Goal: Task Accomplishment & Management: Use online tool/utility

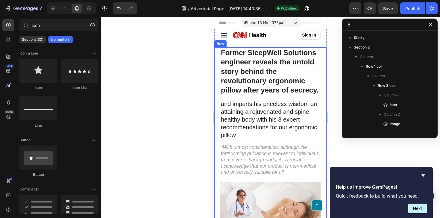
scroll to position [46, 0]
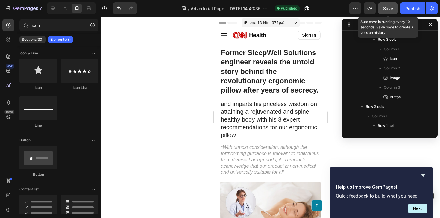
click at [389, 10] on span "Save" at bounding box center [388, 8] width 10 height 5
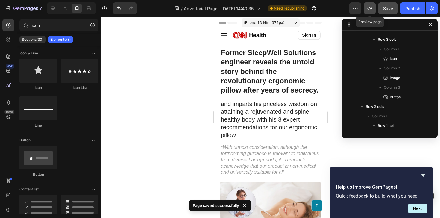
click at [371, 8] on icon "button" at bounding box center [369, 8] width 6 height 6
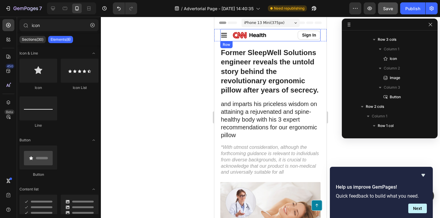
click at [230, 31] on div "Icon Image Sign In Button Row" at bounding box center [270, 35] width 100 height 12
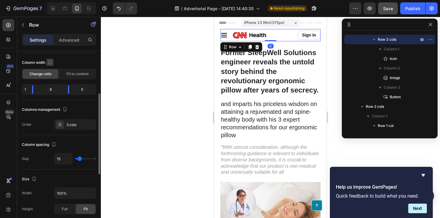
scroll to position [71, 0]
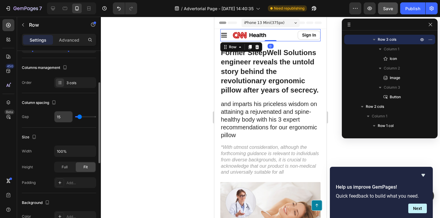
click at [62, 119] on input "15" at bounding box center [63, 116] width 18 height 11
type input "0"
type input "10"
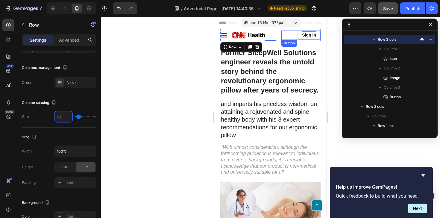
click at [303, 36] on p "Sign In" at bounding box center [309, 34] width 14 height 7
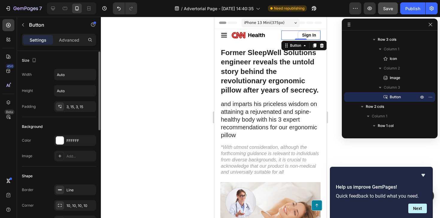
scroll to position [8, 0]
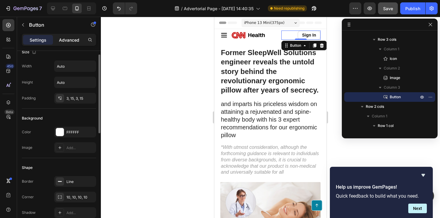
click at [65, 42] on p "Advanced" at bounding box center [69, 40] width 20 height 6
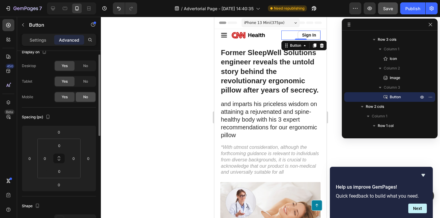
click at [88, 97] on div "No" at bounding box center [86, 97] width 20 height 10
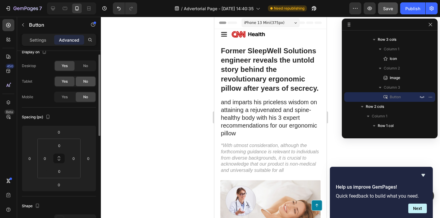
click at [87, 79] on span "No" at bounding box center [85, 81] width 5 height 5
click at [69, 80] on div "Yes" at bounding box center [65, 82] width 20 height 10
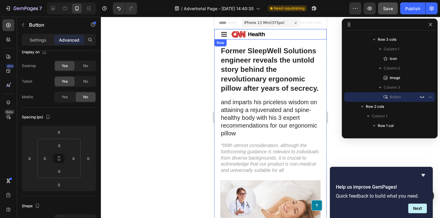
click at [217, 36] on div "Icon Image Sign In Button 0 Row Row" at bounding box center [270, 34] width 112 height 10
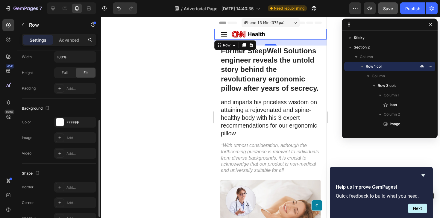
scroll to position [165, 0]
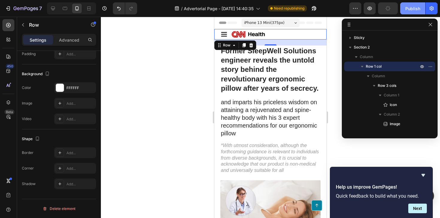
click at [414, 7] on div "Publish" at bounding box center [412, 8] width 15 height 6
click at [48, 10] on div at bounding box center [53, 9] width 10 height 10
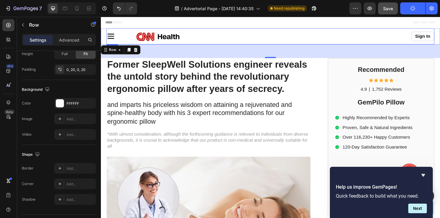
click at [121, 32] on div "Icon" at bounding box center [121, 38] width 29 height 14
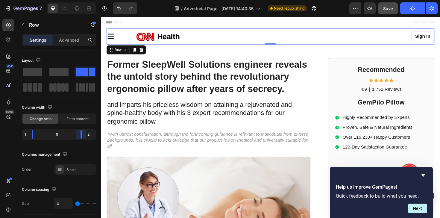
click at [84, 0] on body "7 / Advertorial Page - Sep 26, 14:40:35 Need republishing Preview Save Publish …" at bounding box center [220, 0] width 440 height 0
drag, startPoint x: 82, startPoint y: 134, endPoint x: 73, endPoint y: 135, distance: 9.0
click at [73, 0] on body "7 / Advertorial Page - Sep 26, 14:40:35 Need republishing Preview Save Publish …" at bounding box center [220, 0] width 440 height 0
click at [424, 36] on div "Sign In Button" at bounding box center [396, 37] width 116 height 10
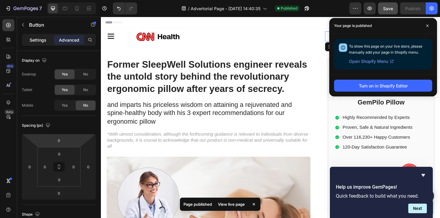
click at [36, 41] on p "Settings" at bounding box center [38, 40] width 17 height 6
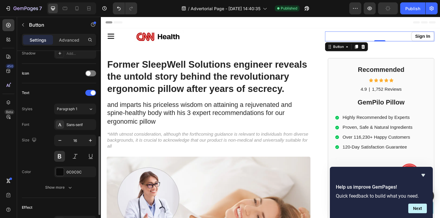
scroll to position [195, 0]
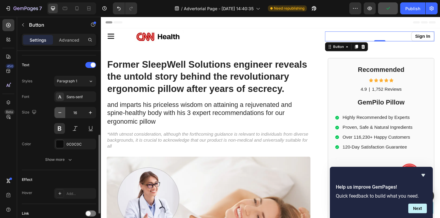
click at [56, 112] on button "button" at bounding box center [59, 112] width 11 height 11
type input "15"
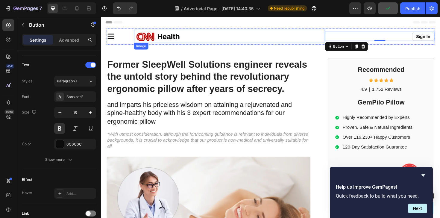
click at [186, 39] on img at bounding box center [162, 38] width 52 height 14
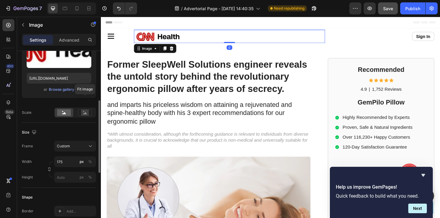
scroll to position [99, 0]
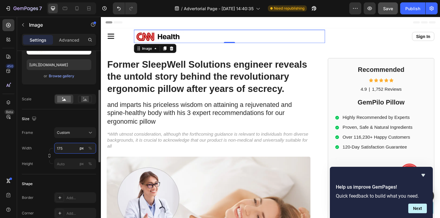
click at [61, 150] on input "175" at bounding box center [75, 148] width 42 height 11
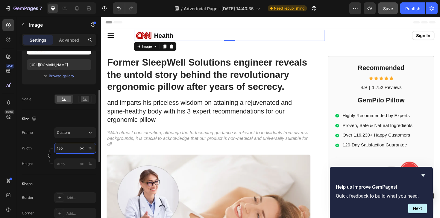
type input "150"
click at [66, 120] on div "Size" at bounding box center [59, 119] width 74 height 10
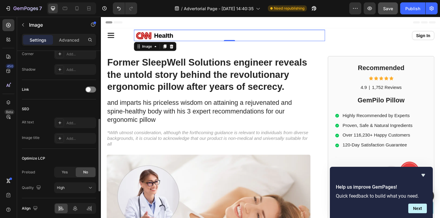
scroll to position [283, 0]
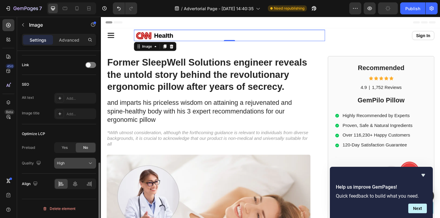
click at [70, 164] on div "High" at bounding box center [72, 162] width 31 height 5
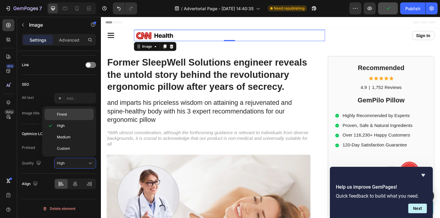
click at [70, 112] on p "Finest" at bounding box center [74, 114] width 34 height 5
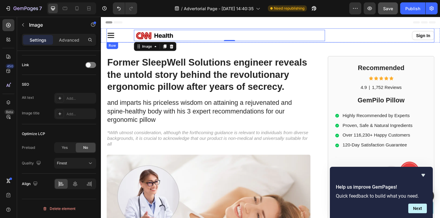
click at [128, 30] on div "Icon Image 0 Sign In Button Row" at bounding box center [280, 36] width 347 height 15
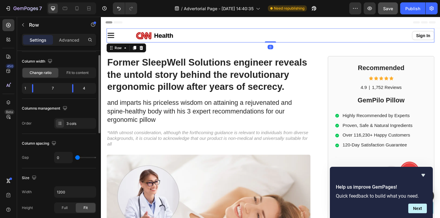
scroll to position [48, 0]
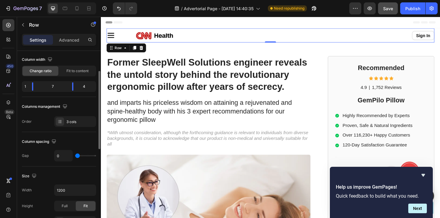
type input "8"
type input "13"
type input "19"
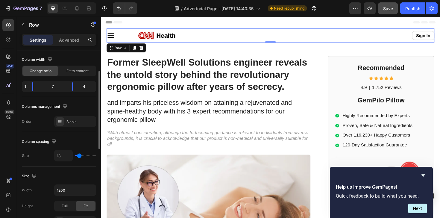
type input "19"
type input "23"
type input "27"
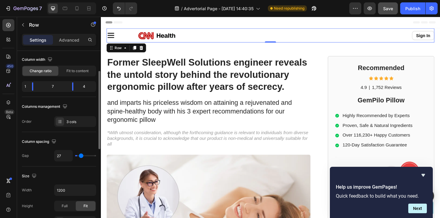
type input "30"
type input "32"
type input "34"
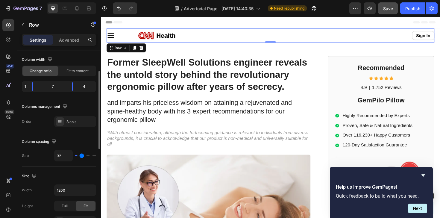
type input "34"
type input "35"
type input "36"
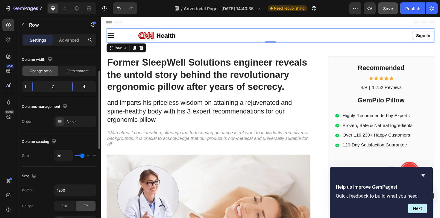
type input "37"
type input "35"
type input "32"
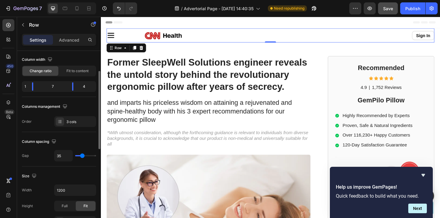
type input "32"
type input "28"
type input "20"
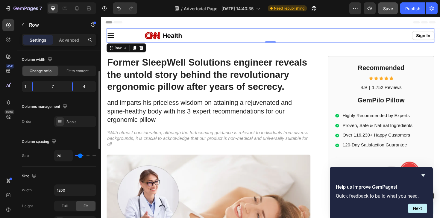
type input "8"
type input "0"
drag, startPoint x: 78, startPoint y: 154, endPoint x: 53, endPoint y: 157, distance: 25.3
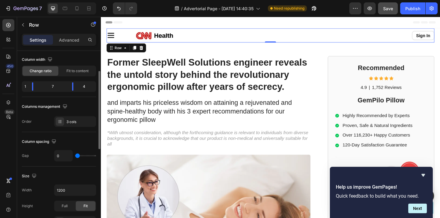
click at [75, 156] on input "range" at bounding box center [85, 155] width 21 height 1
click at [118, 37] on div "Icon" at bounding box center [121, 36] width 29 height 9
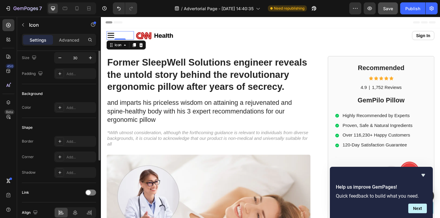
scroll to position [16, 0]
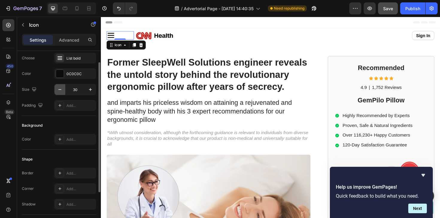
click at [63, 94] on button "button" at bounding box center [59, 89] width 11 height 11
type input "28"
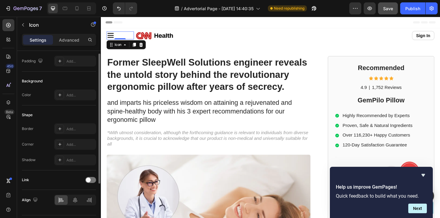
scroll to position [77, 0]
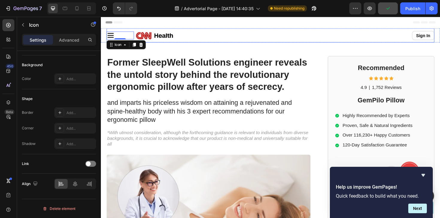
click at [191, 30] on div "Icon 0 Image Sign In Button Row" at bounding box center [280, 36] width 347 height 15
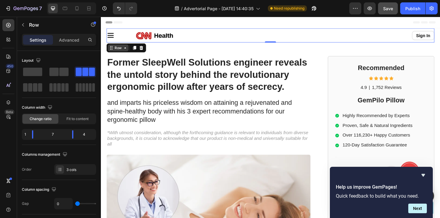
click at [115, 51] on div "Row" at bounding box center [119, 49] width 10 height 5
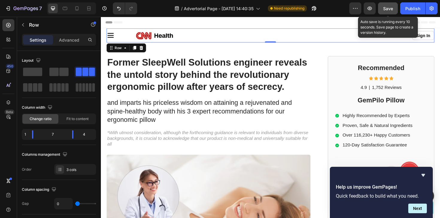
click at [391, 8] on span "Save" at bounding box center [388, 8] width 10 height 5
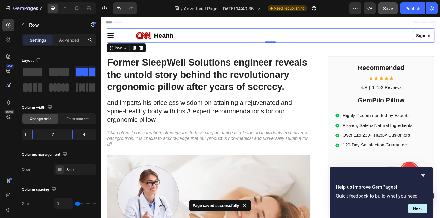
click at [125, 31] on div "Icon" at bounding box center [121, 37] width 29 height 12
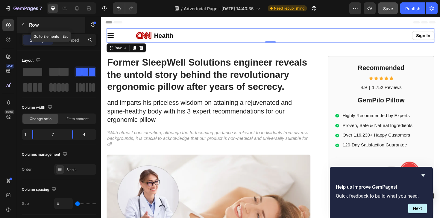
click at [25, 24] on icon "button" at bounding box center [23, 24] width 5 height 5
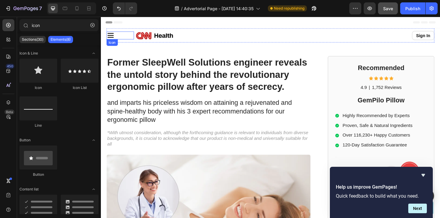
click at [122, 35] on div "Icon" at bounding box center [121, 36] width 29 height 8
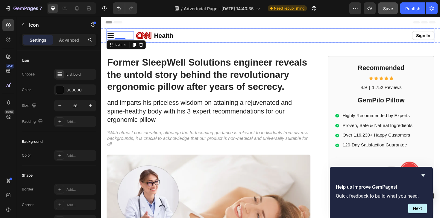
click at [125, 29] on div "Icon 0 Image Sign In Button Row" at bounding box center [280, 36] width 347 height 15
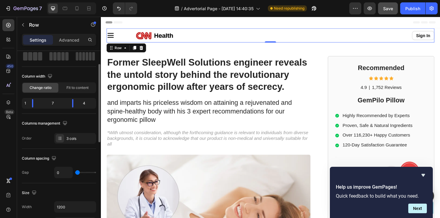
scroll to position [37, 0]
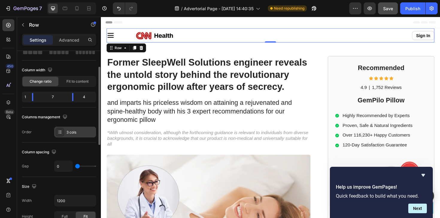
click at [71, 132] on div "3 cols" at bounding box center [80, 131] width 28 height 5
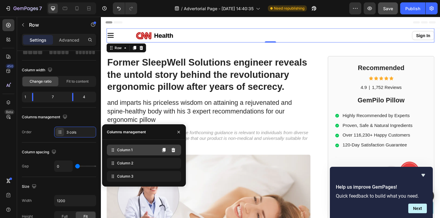
click at [126, 150] on span "Column 1" at bounding box center [125, 149] width 16 height 5
click at [31, 124] on div "Columns management Order 3 cols" at bounding box center [59, 124] width 74 height 25
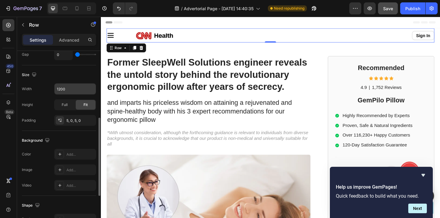
scroll to position [152, 0]
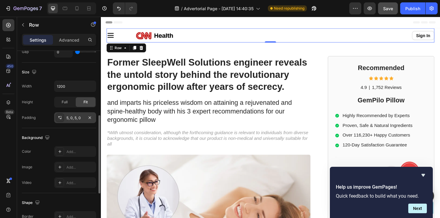
click at [69, 115] on div "5, 0, 5, 0" at bounding box center [74, 117] width 17 height 5
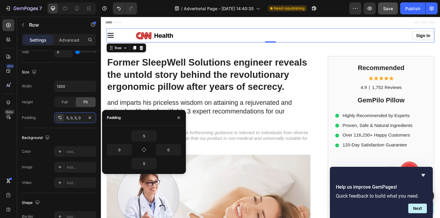
click at [129, 32] on div "Icon" at bounding box center [121, 37] width 29 height 12
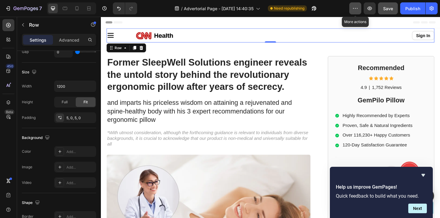
click at [355, 6] on icon "button" at bounding box center [355, 8] width 6 height 6
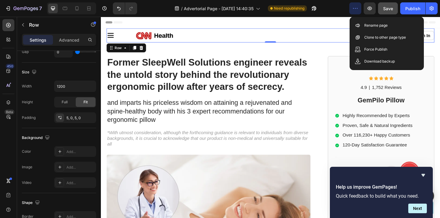
click at [355, 6] on icon "button" at bounding box center [355, 8] width 6 height 6
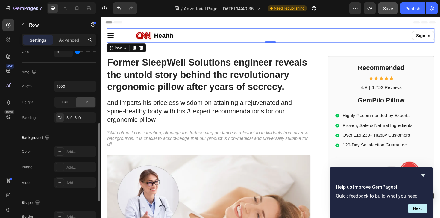
scroll to position [170, 0]
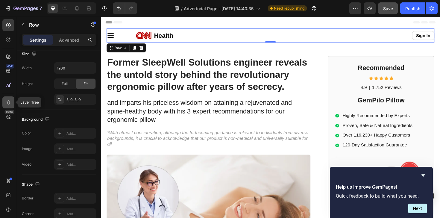
click at [12, 102] on div at bounding box center [8, 102] width 12 height 12
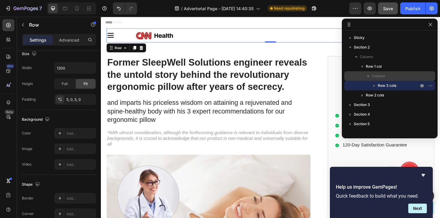
click at [395, 74] on p "Column" at bounding box center [395, 76] width 48 height 6
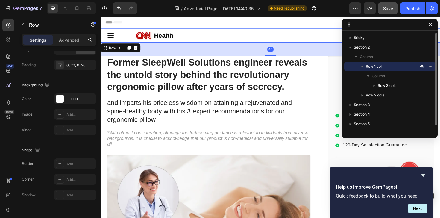
click at [380, 64] on span "Row 1 col" at bounding box center [373, 66] width 16 height 6
click at [362, 66] on icon "button" at bounding box center [362, 66] width 6 height 6
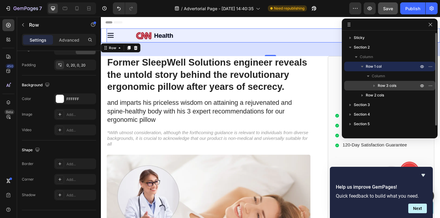
click at [374, 84] on icon "button" at bounding box center [374, 86] width 6 height 6
click at [385, 85] on span "Row 3 cols" at bounding box center [386, 86] width 19 height 6
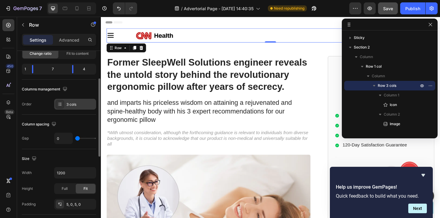
scroll to position [0, 0]
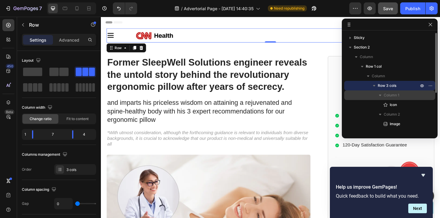
click at [399, 95] on p "Column 1" at bounding box center [401, 95] width 36 height 6
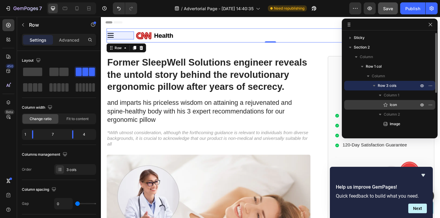
click at [396, 104] on span "Icon" at bounding box center [392, 105] width 7 height 6
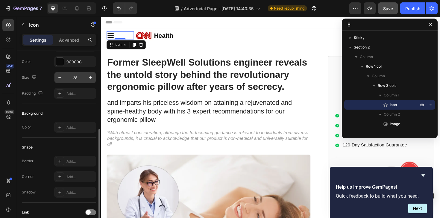
scroll to position [77, 0]
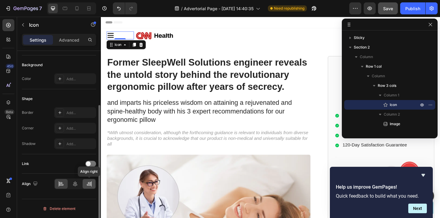
click at [86, 182] on div at bounding box center [89, 184] width 13 height 10
click at [81, 182] on div at bounding box center [75, 183] width 42 height 11
click at [76, 184] on icon at bounding box center [75, 184] width 6 height 6
click at [65, 183] on div at bounding box center [61, 184] width 13 height 10
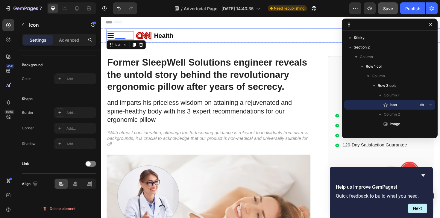
click at [130, 30] on div "Icon 0 Image Sign In Button Row" at bounding box center [280, 36] width 347 height 15
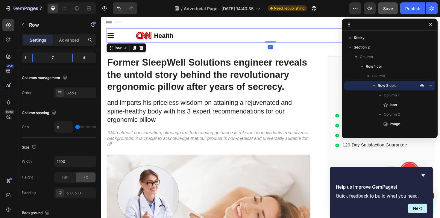
scroll to position [0, 0]
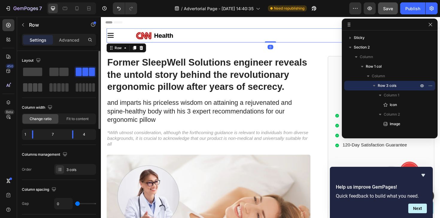
click at [34, 90] on span at bounding box center [35, 87] width 4 height 8
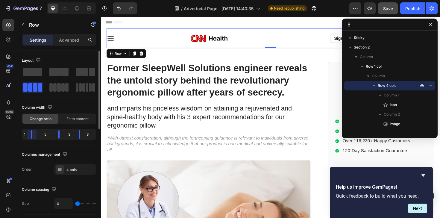
drag, startPoint x: 38, startPoint y: 137, endPoint x: 25, endPoint y: 137, distance: 13.8
click at [25, 0] on body "7 / Advertorial Page - Sep 26, 14:40:35 Need republishing Preview Save Publish …" at bounding box center [220, 0] width 440 height 0
drag, startPoint x: 78, startPoint y: 206, endPoint x: 82, endPoint y: 205, distance: 4.2
click at [83, 207] on div "0" at bounding box center [75, 203] width 42 height 11
type input "16"
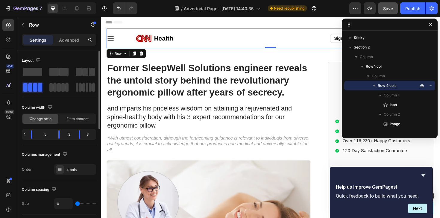
type input "16"
type input "75"
type input "93"
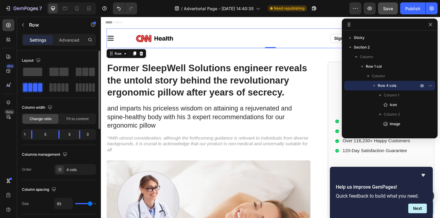
type input "108"
type input "117"
type input "120"
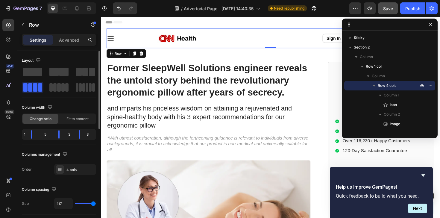
type input "120"
type input "117"
type input "89"
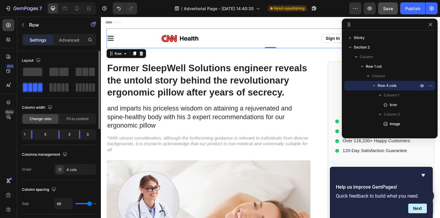
type input "48"
type input "1"
type input "0"
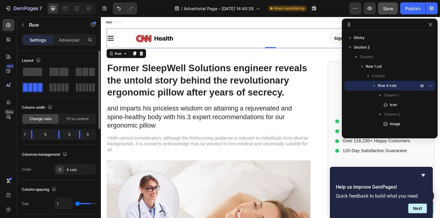
type input "0"
drag, startPoint x: 78, startPoint y: 204, endPoint x: 33, endPoint y: 202, distance: 44.6
click at [75, 203] on input "range" at bounding box center [85, 203] width 21 height 1
click at [89, 88] on span at bounding box center [90, 87] width 3 height 8
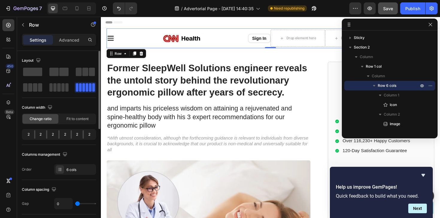
click at [34, 134] on div at bounding box center [34, 134] width 1 height 8
click at [86, 73] on span at bounding box center [85, 72] width 6 height 8
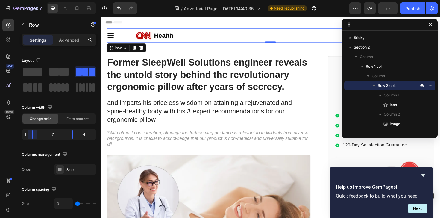
drag, startPoint x: 47, startPoint y: 133, endPoint x: 23, endPoint y: 133, distance: 23.9
click at [23, 0] on body "7 / Advertorial Page - Sep 26, 14:40:35 Need republishing Preview Publish 450 B…" at bounding box center [220, 0] width 440 height 0
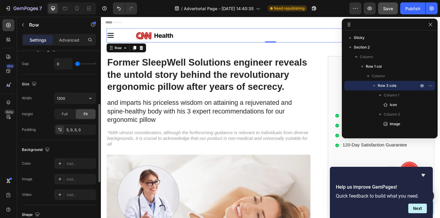
scroll to position [148, 0]
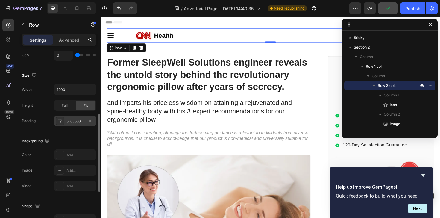
click at [73, 119] on div "5, 0, 5, 0" at bounding box center [74, 120] width 17 height 5
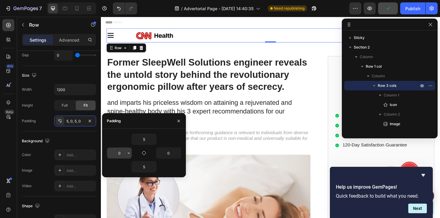
click at [114, 155] on input "0" at bounding box center [119, 152] width 25 height 11
type input "5"
type input "1"
click at [77, 141] on div "Background" at bounding box center [59, 141] width 74 height 10
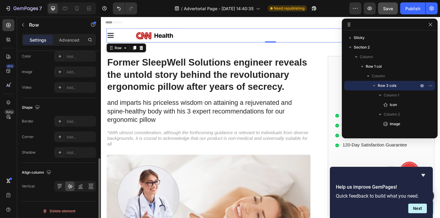
scroll to position [249, 0]
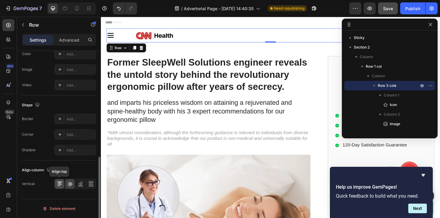
click at [62, 184] on div at bounding box center [59, 184] width 9 height 10
click at [70, 184] on icon at bounding box center [70, 184] width 6 height 6
click at [133, 35] on div "Icon" at bounding box center [121, 36] width 29 height 8
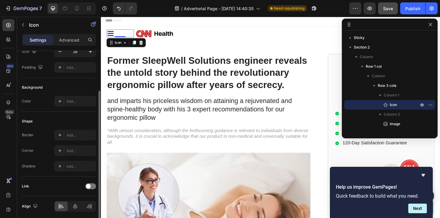
scroll to position [77, 0]
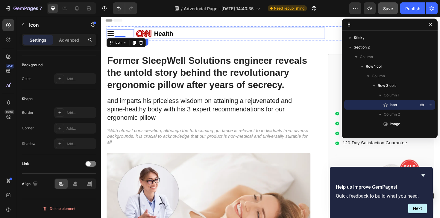
click at [159, 34] on img at bounding box center [158, 34] width 45 height 12
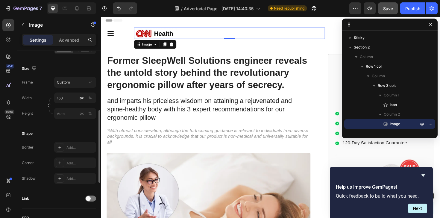
scroll to position [150, 0]
click at [69, 40] on p "Advanced" at bounding box center [69, 40] width 20 height 6
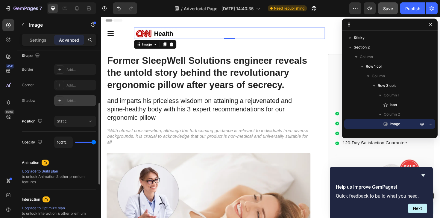
scroll to position [161, 0]
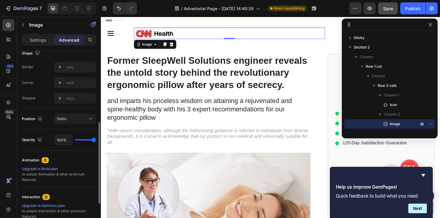
click at [65, 112] on div "Position Static" at bounding box center [59, 119] width 74 height 21
click at [64, 116] on span "Static" at bounding box center [62, 118] width 10 height 4
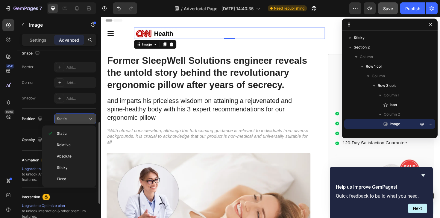
click at [64, 120] on span "Static" at bounding box center [62, 118] width 10 height 4
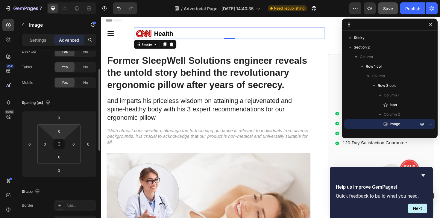
scroll to position [15, 0]
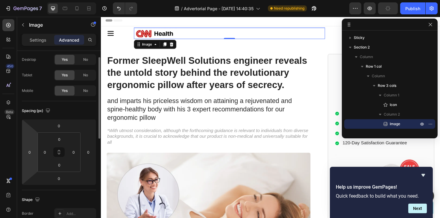
click at [29, 0] on html "7 / Advertorial Page - Sep 26, 14:40:35 Need republishing Preview Publish 450 B…" at bounding box center [220, 0] width 440 height 0
click at [65, 108] on div "Spacing (px)" at bounding box center [59, 111] width 74 height 10
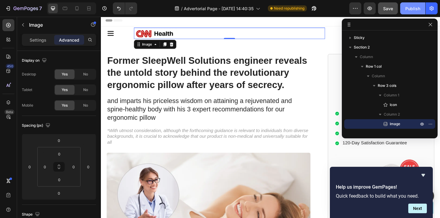
click at [414, 6] on div "Publish" at bounding box center [412, 8] width 15 height 6
click at [430, 25] on icon "button" at bounding box center [429, 24] width 3 height 3
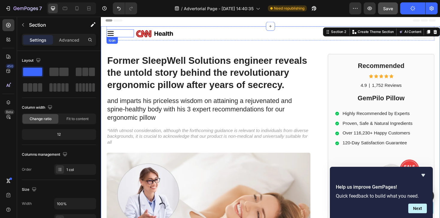
click at [115, 36] on icon at bounding box center [111, 34] width 8 height 8
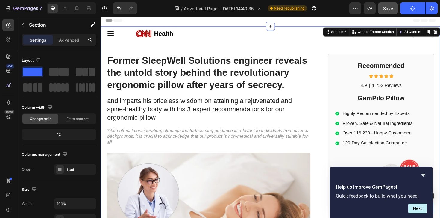
click at [187, 19] on div "Header" at bounding box center [280, 21] width 349 height 12
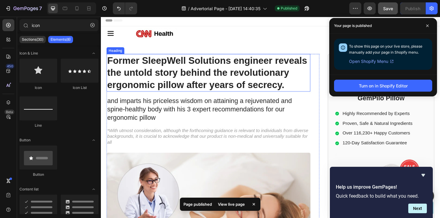
click at [205, 80] on h1 "Former SleepWell Solutions engineer reveals the untold story behind the revolut…" at bounding box center [215, 76] width 216 height 40
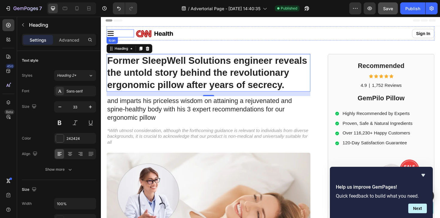
click at [121, 35] on div "Icon" at bounding box center [121, 34] width 29 height 8
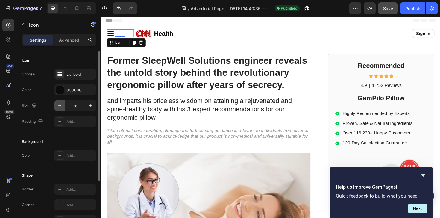
click at [60, 108] on icon "button" at bounding box center [60, 106] width 6 height 6
type input "27"
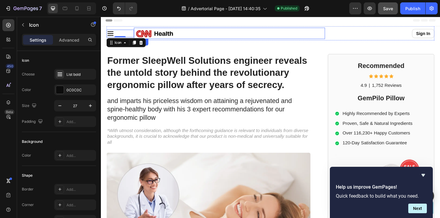
click at [159, 30] on img at bounding box center [158, 34] width 45 height 12
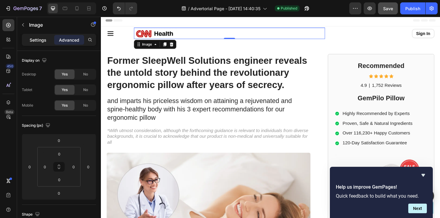
click at [41, 44] on div "Settings" at bounding box center [38, 40] width 30 height 10
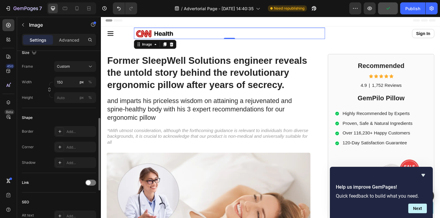
scroll to position [167, 0]
click at [70, 83] on input "150" at bounding box center [75, 80] width 42 height 11
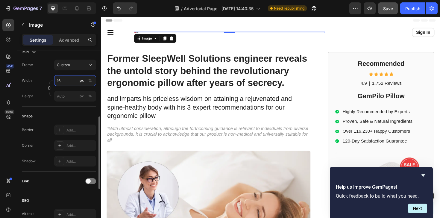
type input "160"
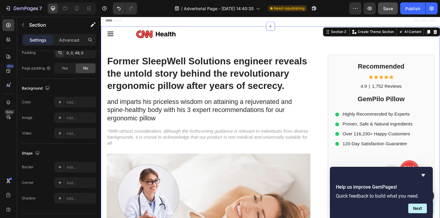
scroll to position [0, 0]
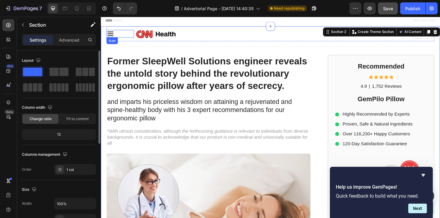
click at [115, 35] on div "Icon" at bounding box center [121, 35] width 29 height 8
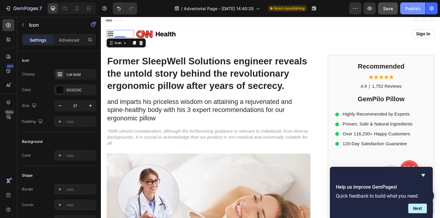
click at [415, 7] on div "Publish" at bounding box center [412, 8] width 15 height 6
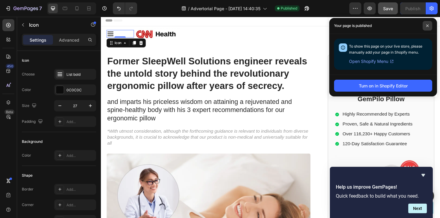
click at [428, 25] on icon at bounding box center [427, 25] width 3 height 3
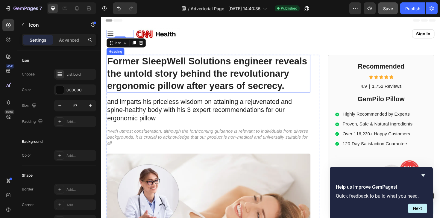
click at [169, 65] on h1 "Former SleepWell Solutions engineer reveals the untold story behind the revolut…" at bounding box center [215, 77] width 216 height 40
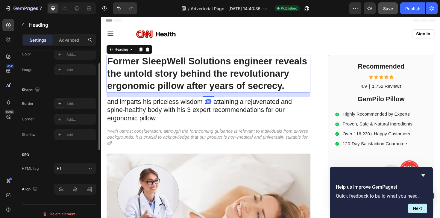
scroll to position [204, 0]
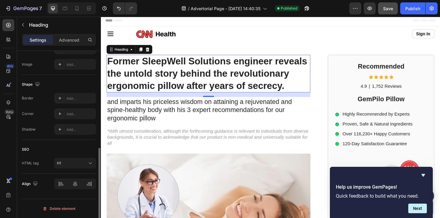
click at [171, 83] on h1 "Former SleepWell Solutions engineer reveals the untold story behind the revolut…" at bounding box center [215, 77] width 216 height 40
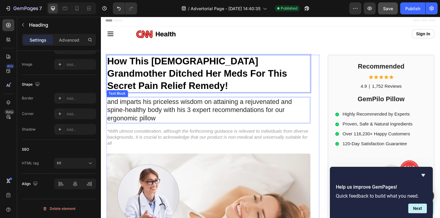
click at [178, 103] on p "and imparts his priceless wisdom on attaining a rejuvenated and spine-healthy b…" at bounding box center [214, 115] width 214 height 27
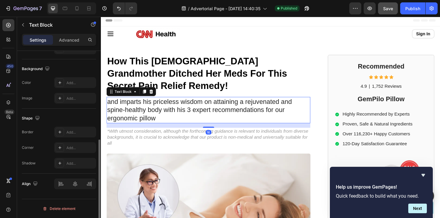
scroll to position [0, 0]
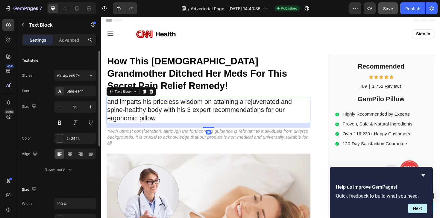
click at [141, 112] on p "and imparts his priceless wisdom on attaining a rejuvenated and spine-healthy b…" at bounding box center [214, 115] width 214 height 27
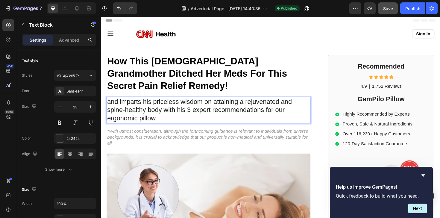
click at [138, 111] on p "and imparts his priceless wisdom on attaining a rejuvenated and spine-healthy b…" at bounding box center [214, 115] width 214 height 27
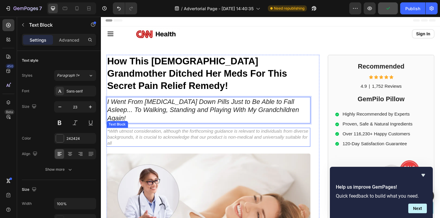
click at [168, 135] on p "*With utmost consideration, although the forthcoming guidance is relevant to in…" at bounding box center [214, 144] width 214 height 19
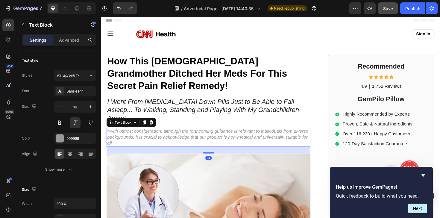
click at [139, 136] on p "*With utmost consideration, although the forthcoming guidance is relevant to in…" at bounding box center [214, 144] width 214 height 19
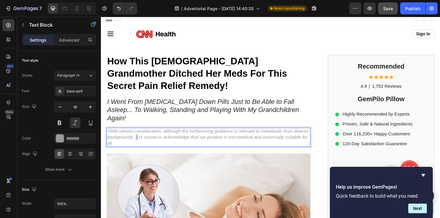
click at [139, 136] on p "*With utmost consideration, although the forthcoming guidance is relevant to in…" at bounding box center [214, 144] width 214 height 19
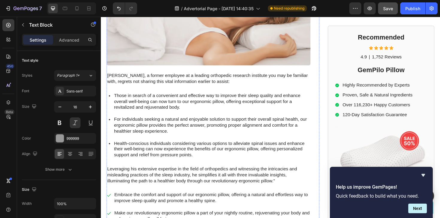
scroll to position [218, 0]
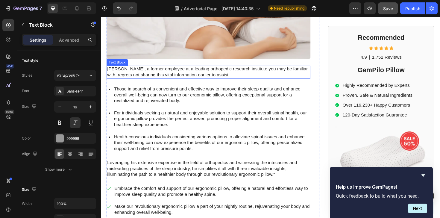
click at [178, 69] on p "Mark Thompson, a former employee at a leading orthopedic research institute you…" at bounding box center [214, 75] width 214 height 13
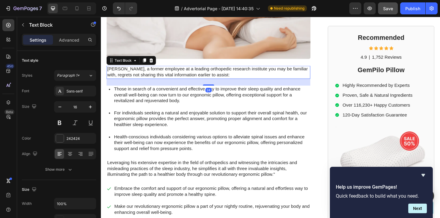
click at [162, 69] on p "Mark Thompson, a former employee at a leading orthopedic research institute you…" at bounding box center [214, 75] width 214 height 13
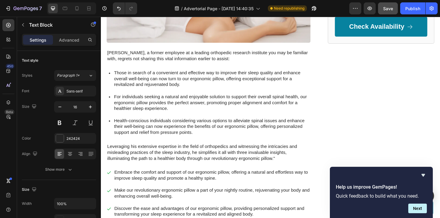
scroll to position [182, 0]
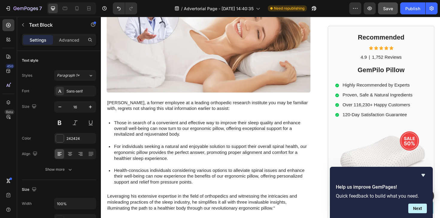
click at [184, 105] on p "Mark Thompson, a former employee at a leading orthopedic research institute you…" at bounding box center [214, 111] width 214 height 13
click at [179, 105] on p "Mark Thompson, a former employee at a leading orthopedic research institute you…" at bounding box center [214, 111] width 214 height 13
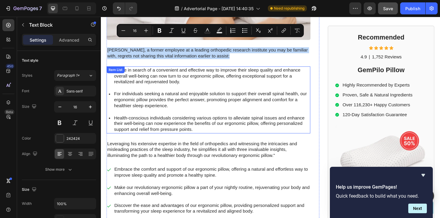
scroll to position [217, 0]
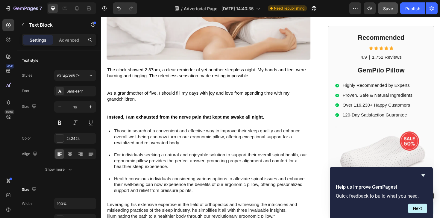
click at [153, 78] on p "The clock showed 2:37am, a clear reminder of yet another sleepless night. My ha…" at bounding box center [214, 79] width 214 height 19
click at [359, 6] on button "button" at bounding box center [355, 8] width 12 height 12
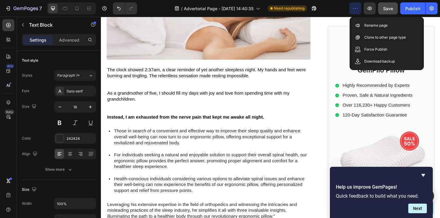
click at [359, 7] on button "button" at bounding box center [355, 8] width 12 height 12
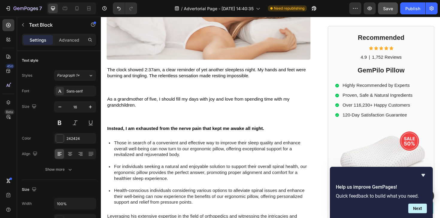
click at [191, 114] on p "⁠⁠⁠⁠⁠⁠⁠" at bounding box center [214, 123] width 214 height 19
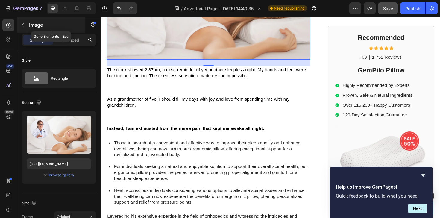
click at [19, 26] on button "button" at bounding box center [23, 25] width 10 height 10
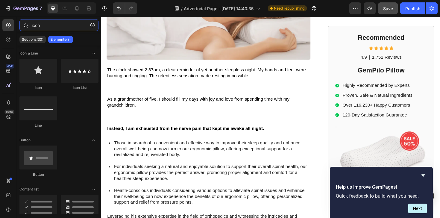
click at [47, 22] on input "icon" at bounding box center [58, 25] width 79 height 12
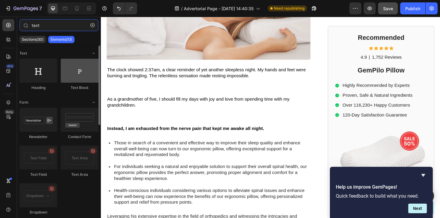
type input "text"
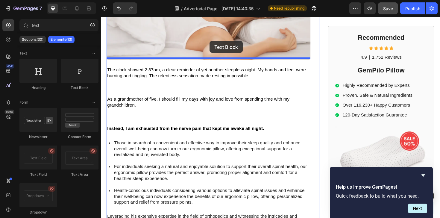
drag, startPoint x: 174, startPoint y: 90, endPoint x: 216, endPoint y: 43, distance: 63.2
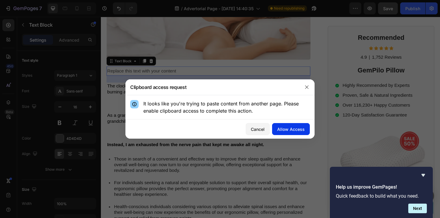
click at [281, 128] on div "Allow Access" at bounding box center [291, 129] width 28 height 6
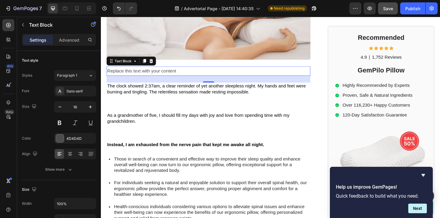
click at [164, 69] on div "Replace this text with your content" at bounding box center [215, 74] width 216 height 10
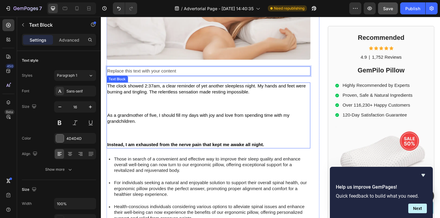
click at [163, 87] on span "The clock showed 2:37am, a clear reminder of yet another sleepless night. My ha…" at bounding box center [212, 92] width 210 height 11
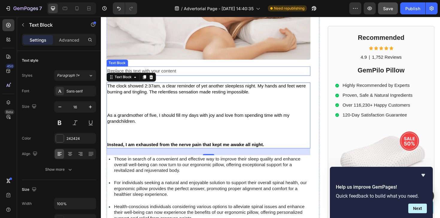
click at [161, 70] on p "Replace this text with your content" at bounding box center [214, 74] width 214 height 9
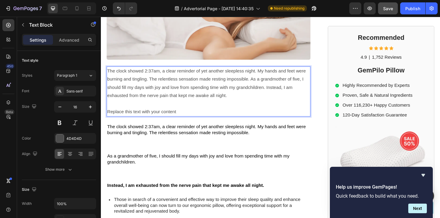
click at [152, 113] on p "Replace this text with your content" at bounding box center [214, 117] width 214 height 9
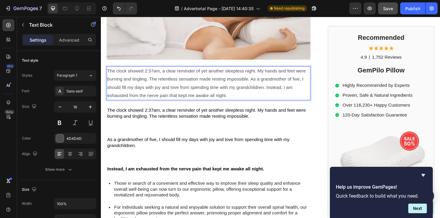
click at [276, 81] on p "The clock showed 2:37am, a clear reminder of yet another sleepless night. My ha…" at bounding box center [214, 87] width 214 height 34
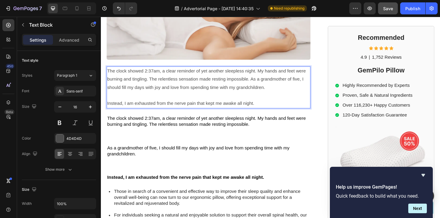
click at [259, 74] on p "The clock showed 2:37am, a clear reminder of yet another sleepless night. My ha…" at bounding box center [214, 83] width 214 height 26
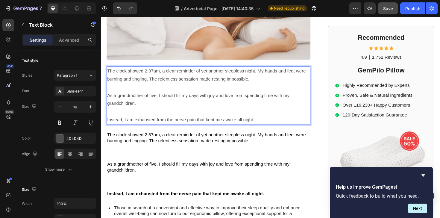
click at [202, 76] on p "The clock showed 2:37am, a clear reminder of yet another sleepless night. My ha…" at bounding box center [214, 78] width 214 height 17
click at [66, 135] on div "4D4D4D" at bounding box center [75, 138] width 42 height 11
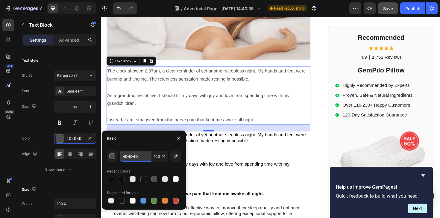
click at [133, 154] on input "4D4D4D" at bounding box center [135, 156] width 31 height 11
paste input "#0C0C0C"
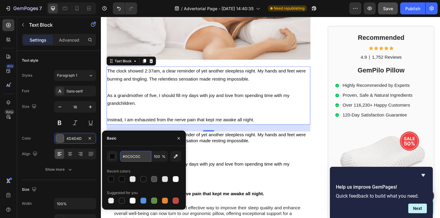
click at [126, 156] on input "#0C0C0C" at bounding box center [135, 156] width 31 height 11
type input "0C0C0C"
click at [45, 133] on div "Color 0C0C0C" at bounding box center [59, 138] width 74 height 11
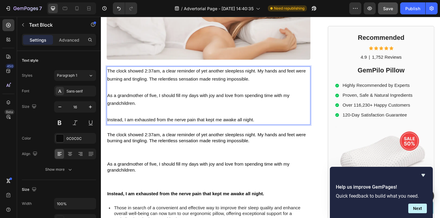
click at [153, 70] on p "The clock showed 2:37am, a clear reminder of yet another sleepless night. My ha…" at bounding box center [214, 78] width 214 height 17
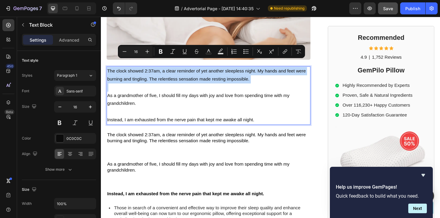
click at [154, 96] on p "As a grandmother of five, I should fill my days with joy and love from spending…" at bounding box center [214, 104] width 214 height 17
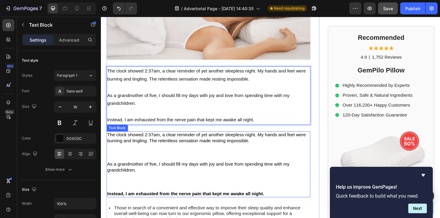
click at [208, 139] on span "The clock showed 2:37am, a clear reminder of yet another sleepless night. My ha…" at bounding box center [212, 144] width 210 height 11
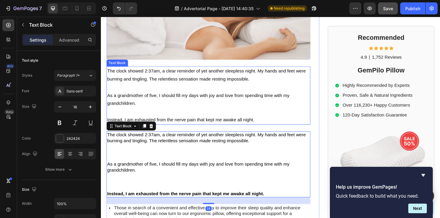
click at [205, 113] on p "Rich Text Editor. Editing area: main" at bounding box center [214, 117] width 214 height 9
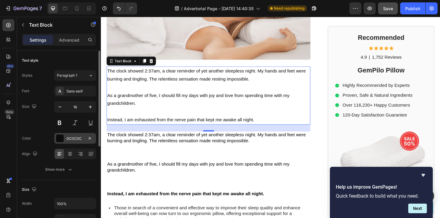
click at [70, 139] on div "0C0C0C" at bounding box center [74, 138] width 17 height 5
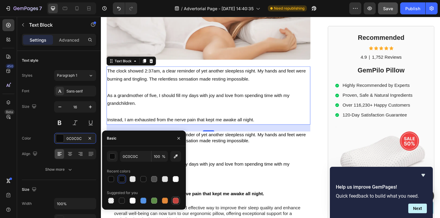
click at [177, 199] on div at bounding box center [176, 200] width 6 height 6
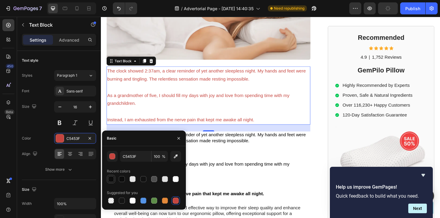
click at [112, 178] on div at bounding box center [111, 179] width 6 height 6
type input "0D0D0D"
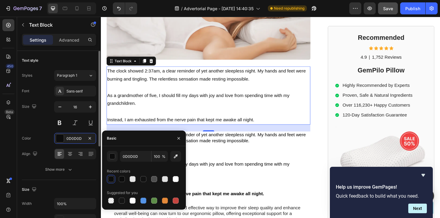
click at [40, 129] on div "Font Sans-serif Size 16 Color 0D0D0D Align Show more" at bounding box center [59, 130] width 74 height 89
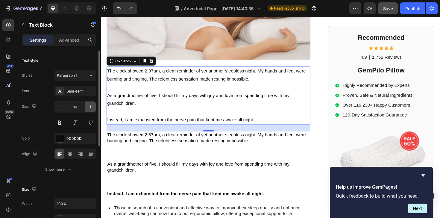
click at [87, 108] on button "button" at bounding box center [90, 106] width 11 height 11
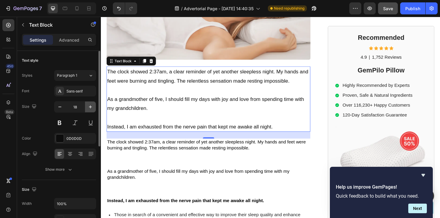
click at [91, 111] on button "button" at bounding box center [90, 106] width 11 height 11
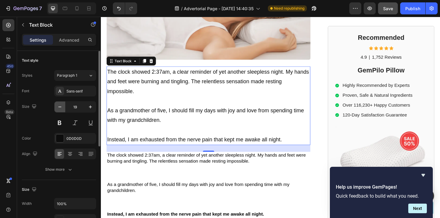
click at [60, 109] on icon "button" at bounding box center [60, 107] width 6 height 6
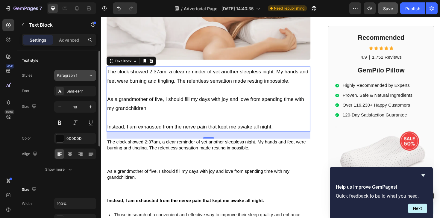
click at [86, 74] on div "Paragraph 1" at bounding box center [72, 75] width 31 height 5
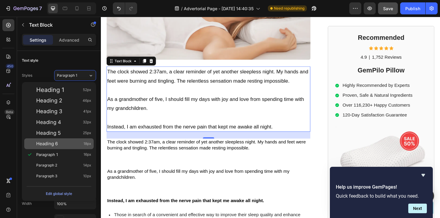
click at [77, 141] on div "Heading 6 18px" at bounding box center [63, 144] width 55 height 6
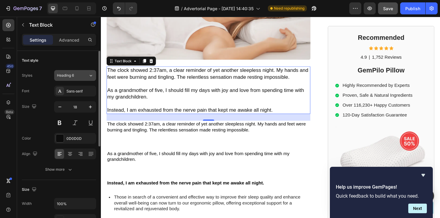
click at [87, 74] on div "Heading 6" at bounding box center [72, 75] width 31 height 5
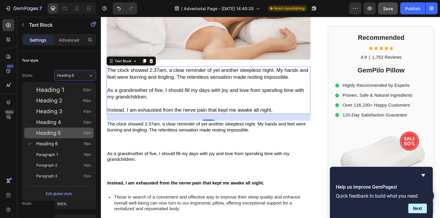
click at [73, 133] on div "Heading 5 25px" at bounding box center [63, 133] width 55 height 6
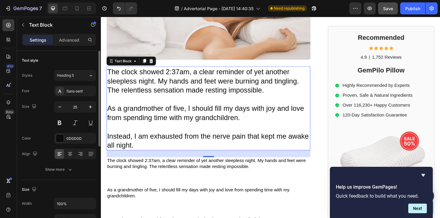
click at [82, 69] on div "Styles Heading 5 Font Sans-serif Size 25 Color 0D0D0D Align Show more" at bounding box center [59, 122] width 74 height 106
click at [78, 78] on div "Heading 5" at bounding box center [69, 75] width 24 height 5
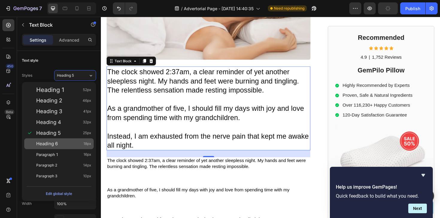
click at [71, 142] on div "Heading 6 18px" at bounding box center [63, 144] width 55 height 6
type input "18"
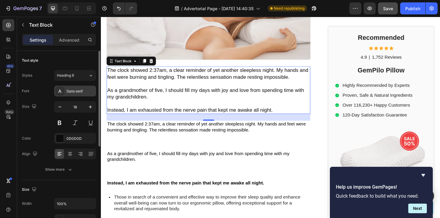
click at [79, 90] on div "Sans-serif" at bounding box center [80, 91] width 28 height 5
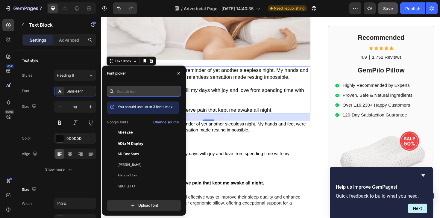
click at [136, 92] on input "text" at bounding box center [144, 91] width 74 height 11
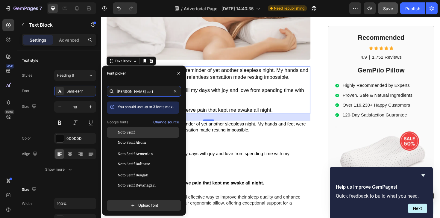
type input "noto seri"
click at [137, 131] on div "Noto Serif" at bounding box center [148, 131] width 60 height 5
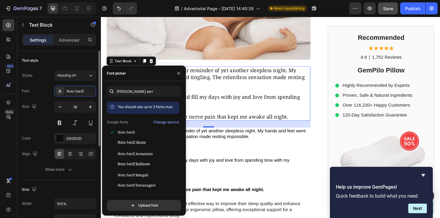
click at [47, 118] on div "Size 18" at bounding box center [59, 114] width 74 height 27
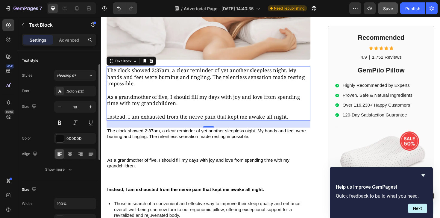
scroll to position [58, 0]
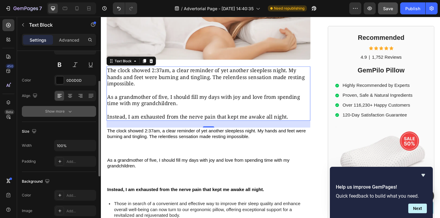
click at [80, 109] on button "Show more" at bounding box center [59, 111] width 74 height 11
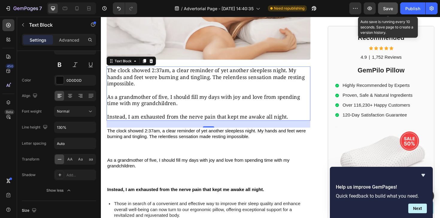
click at [393, 5] on button "Save" at bounding box center [388, 8] width 20 height 12
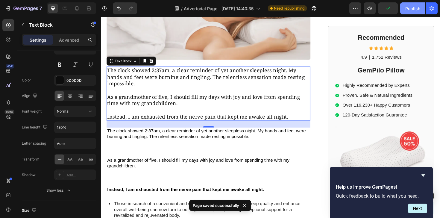
click at [413, 10] on div "Publish" at bounding box center [412, 8] width 15 height 6
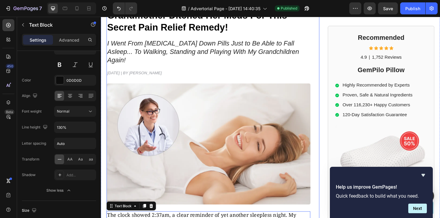
scroll to position [61, 0]
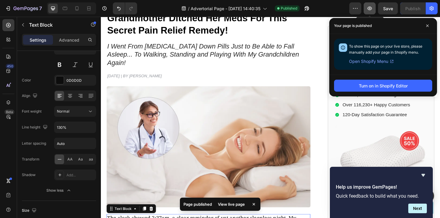
click at [372, 9] on icon "button" at bounding box center [369, 8] width 6 height 6
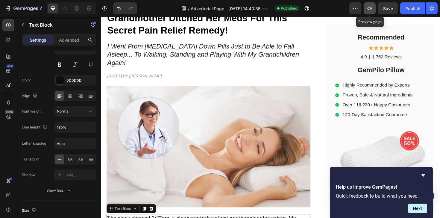
click at [374, 8] on button "button" at bounding box center [369, 8] width 12 height 12
click at [354, 8] on icon "button" at bounding box center [355, 8] width 6 height 6
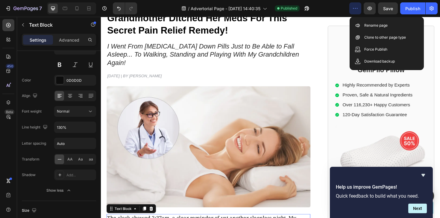
click at [354, 8] on icon "button" at bounding box center [355, 8] width 6 height 6
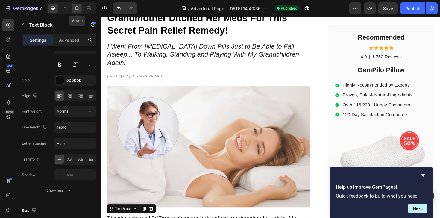
click at [80, 10] on div at bounding box center [77, 9] width 10 height 10
type input "16"
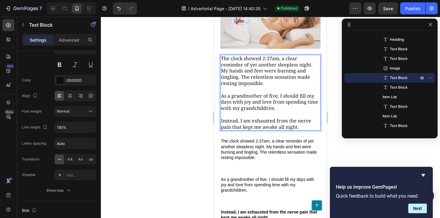
scroll to position [147, 0]
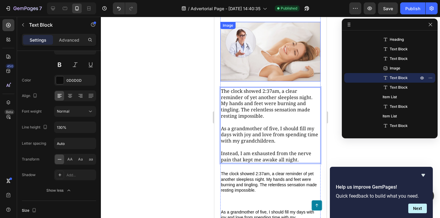
click at [272, 40] on img at bounding box center [270, 52] width 100 height 60
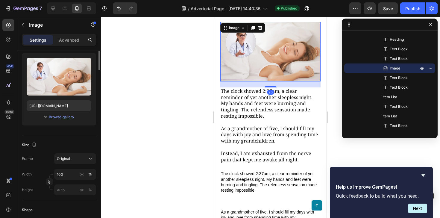
scroll to position [0, 0]
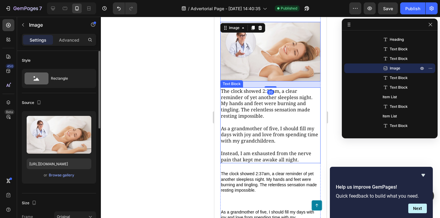
click at [265, 97] on p "The clock showed 2:37am, a clear reminder of yet another sleepless night. My ha…" at bounding box center [270, 103] width 99 height 31
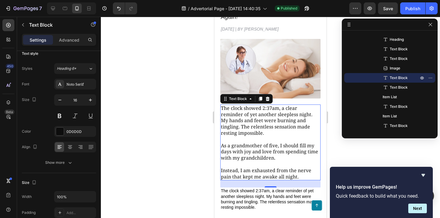
scroll to position [128, 0]
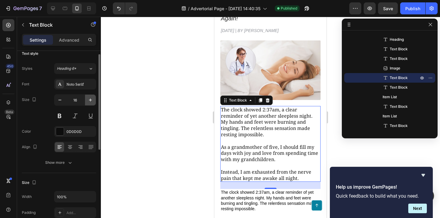
click at [92, 101] on icon "button" at bounding box center [90, 100] width 6 height 6
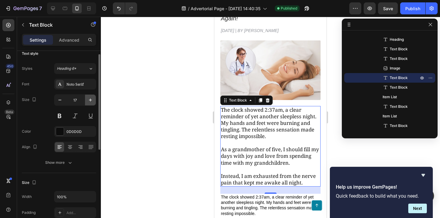
click at [92, 101] on icon "button" at bounding box center [90, 100] width 6 height 6
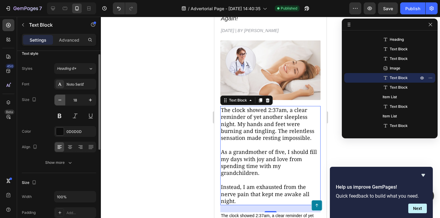
click at [60, 102] on icon "button" at bounding box center [60, 100] width 6 height 6
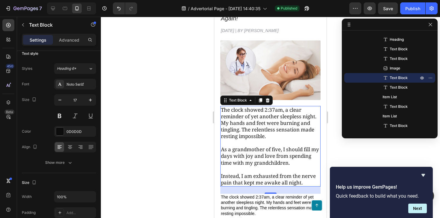
click at [71, 7] on div at bounding box center [71, 8] width 49 height 12
click at [67, 7] on icon at bounding box center [65, 8] width 6 height 6
type input "18"
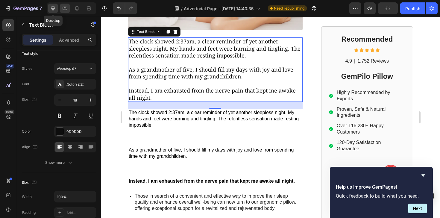
click at [51, 7] on icon at bounding box center [53, 9] width 4 height 4
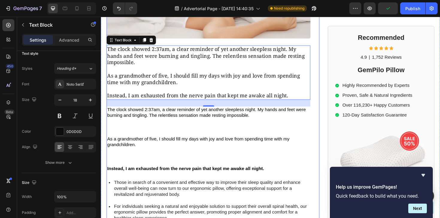
scroll to position [240, 0]
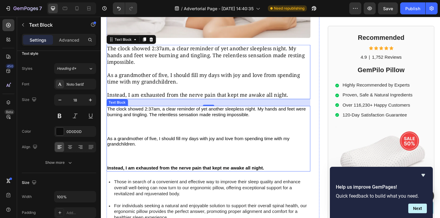
click at [200, 115] on p "The clock showed 2:37am, a clear reminder of yet another sleepless night. My ha…" at bounding box center [214, 124] width 214 height 25
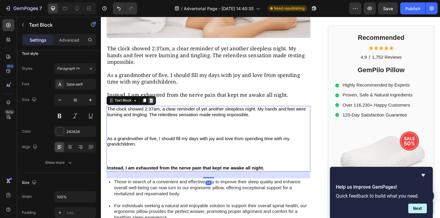
click at [155, 103] on icon at bounding box center [154, 105] width 5 height 5
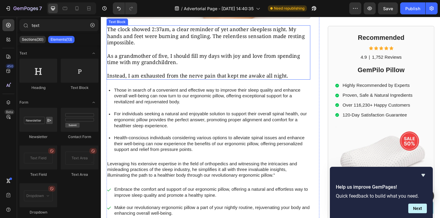
scroll to position [290, 0]
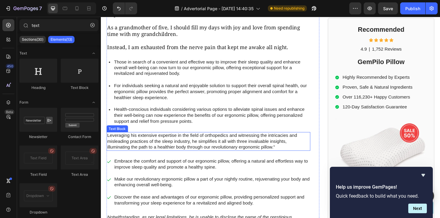
click at [151, 141] on p "Leveraging his extensive expertise in the field of orthopedics and witnessing t…" at bounding box center [214, 148] width 214 height 19
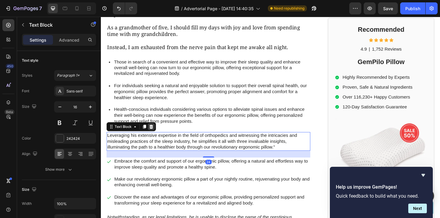
click at [155, 131] on icon at bounding box center [154, 133] width 5 height 5
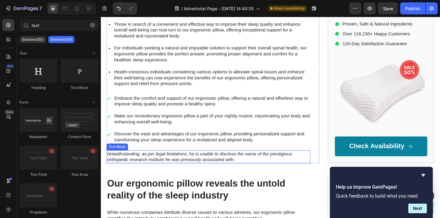
scroll to position [365, 0]
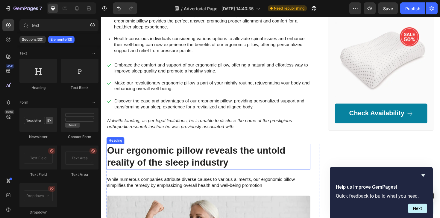
click at [164, 154] on h2 "Our ergonomic pillow reveals the untold reality of the sleep industry" at bounding box center [215, 164] width 216 height 27
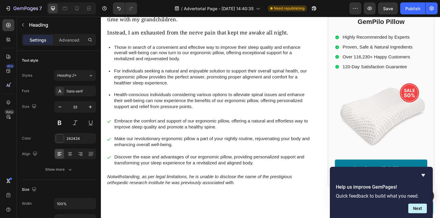
scroll to position [219, 0]
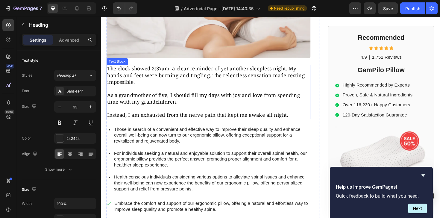
click at [170, 100] on p "As a grandmother of five, I should fill my days with joy and love from spending…" at bounding box center [214, 103] width 214 height 14
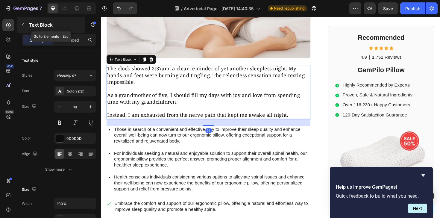
click at [26, 27] on button "button" at bounding box center [23, 25] width 10 height 10
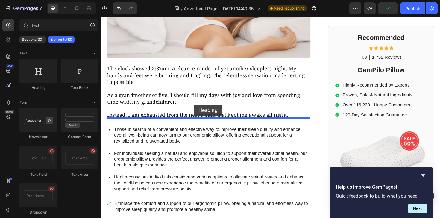
drag, startPoint x: 147, startPoint y: 83, endPoint x: 199, endPoint y: 109, distance: 58.2
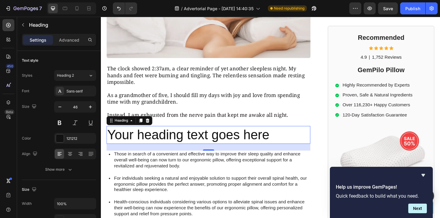
click at [159, 133] on h2 "Your heading text goes here" at bounding box center [215, 141] width 216 height 19
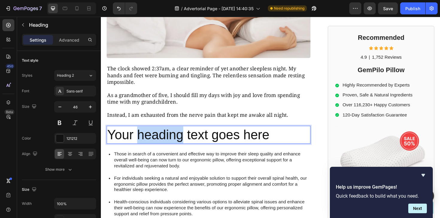
click at [159, 133] on p "Your heading text goes here" at bounding box center [214, 142] width 214 height 18
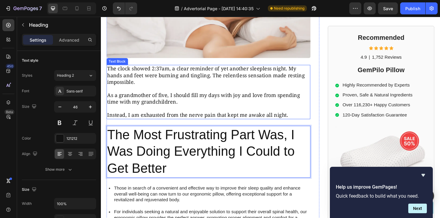
click at [160, 110] on p "Rich Text Editor. Editing area: main" at bounding box center [214, 113] width 214 height 7
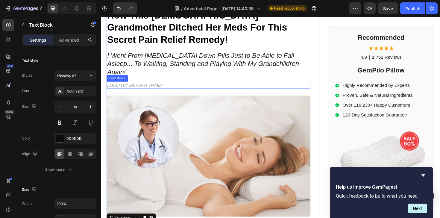
scroll to position [36, 0]
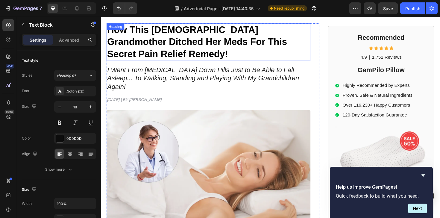
click at [161, 48] on strong "How This [DEMOGRAPHIC_DATA] Grandmother Ditched Her Meds For This Secret Pain R…" at bounding box center [202, 43] width 190 height 37
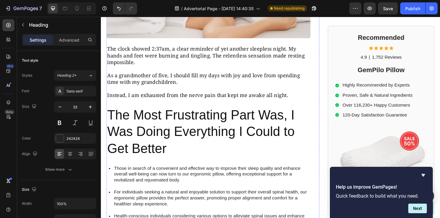
scroll to position [243, 0]
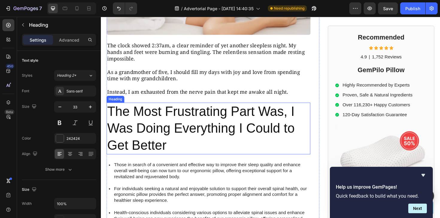
click at [148, 124] on p "The Most Frustrating Part Was, I Was Doing Everything I Could to Get Better" at bounding box center [214, 135] width 214 height 54
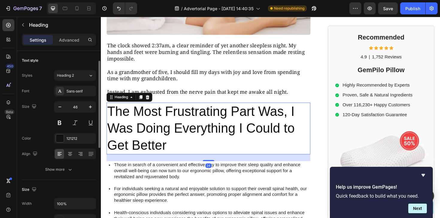
scroll to position [7, 0]
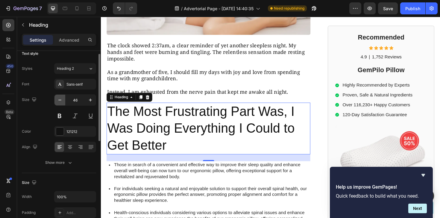
click at [61, 101] on icon "button" at bounding box center [60, 100] width 6 height 6
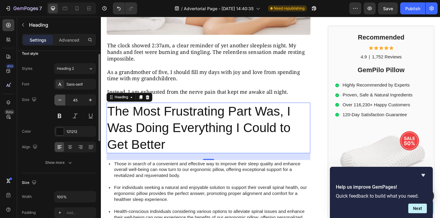
click at [61, 101] on icon "button" at bounding box center [60, 100] width 6 height 6
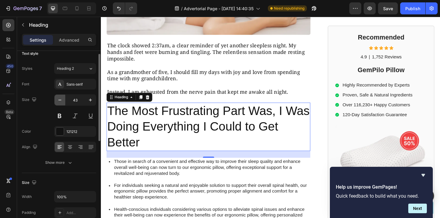
click at [61, 101] on icon "button" at bounding box center [60, 100] width 6 height 6
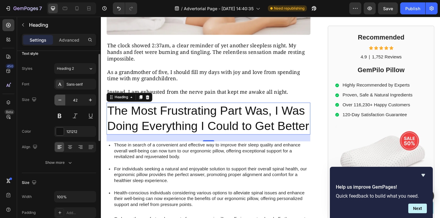
click at [61, 101] on icon "button" at bounding box center [60, 100] width 6 height 6
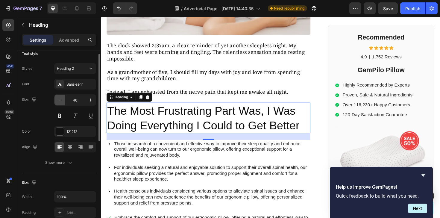
click at [61, 101] on icon "button" at bounding box center [60, 100] width 6 height 6
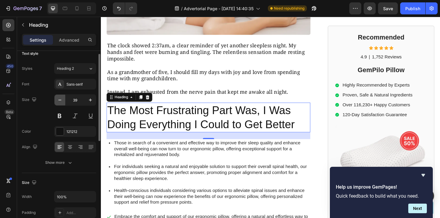
click at [61, 101] on icon "button" at bounding box center [60, 100] width 6 height 6
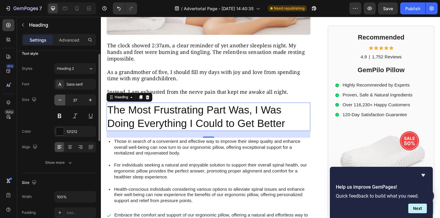
click at [61, 101] on icon "button" at bounding box center [60, 100] width 6 height 6
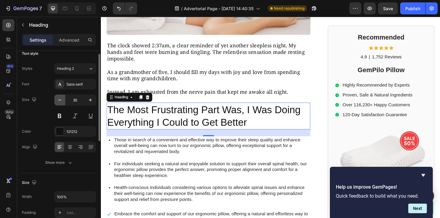
click at [61, 101] on icon "button" at bounding box center [60, 100] width 6 height 6
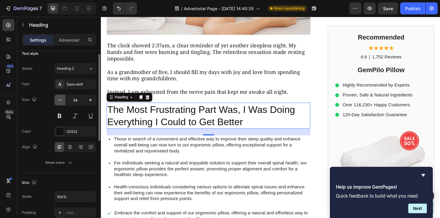
type input "33"
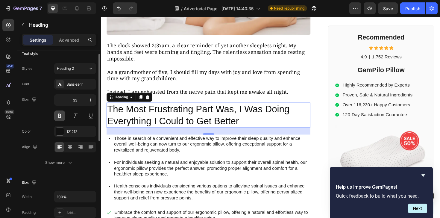
click at [60, 114] on button at bounding box center [59, 115] width 11 height 11
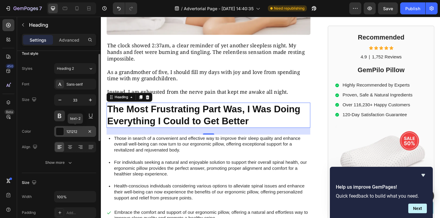
click at [71, 131] on div "121212" at bounding box center [74, 131] width 17 height 5
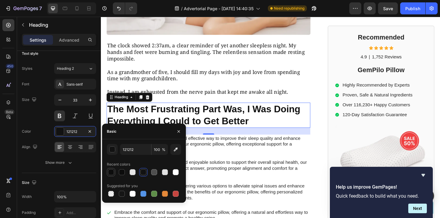
click at [111, 172] on div at bounding box center [111, 172] width 6 height 6
type input "0D0D0D"
click at [113, 151] on div "button" at bounding box center [112, 150] width 6 height 6
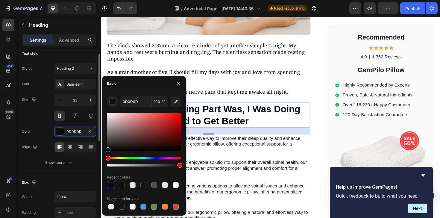
click at [35, 116] on div "Size 33" at bounding box center [59, 107] width 74 height 27
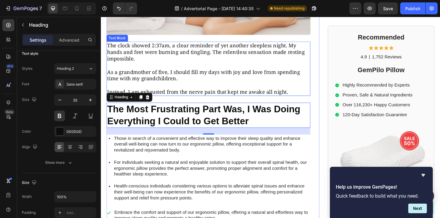
click at [171, 86] on p "Rich Text Editor. Editing area: main" at bounding box center [214, 89] width 214 height 7
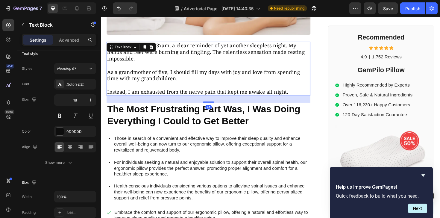
scroll to position [0, 0]
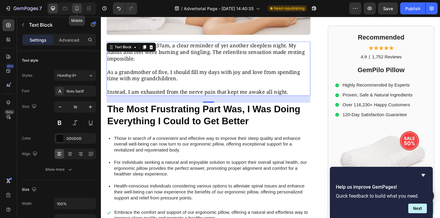
click at [77, 10] on icon at bounding box center [77, 8] width 6 height 6
type input "17"
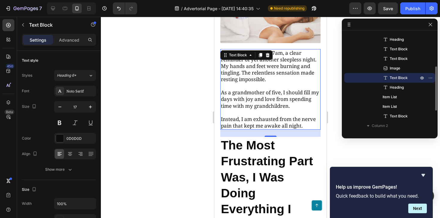
scroll to position [179, 0]
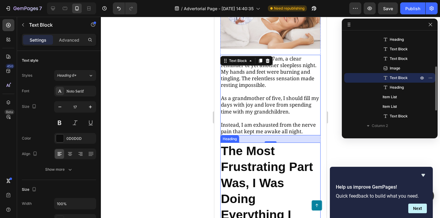
click at [258, 146] on p "The Most Frustrating Part Was, I Was Doing Everything I Could to Get Better" at bounding box center [270, 199] width 99 height 112
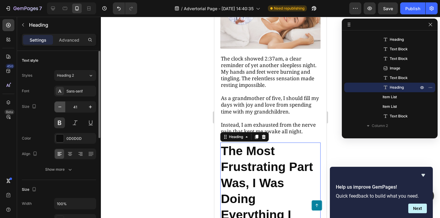
click at [59, 108] on icon "button" at bounding box center [60, 107] width 6 height 6
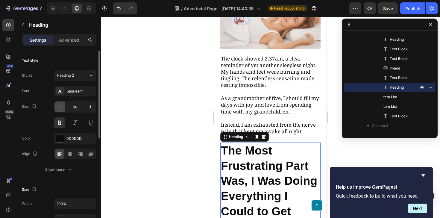
click at [59, 108] on icon "button" at bounding box center [60, 107] width 6 height 6
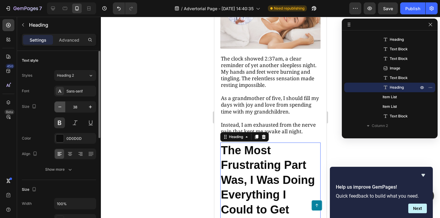
click at [59, 108] on icon "button" at bounding box center [60, 107] width 6 height 6
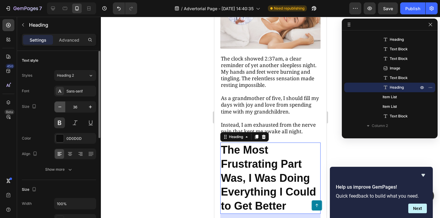
click at [59, 108] on icon "button" at bounding box center [60, 107] width 6 height 6
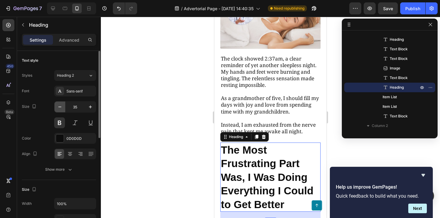
click at [59, 108] on icon "button" at bounding box center [60, 107] width 6 height 6
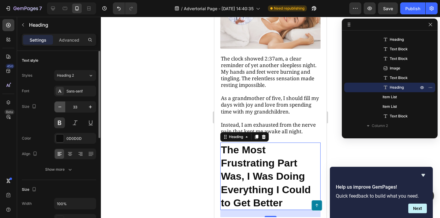
click at [59, 108] on icon "button" at bounding box center [60, 107] width 6 height 6
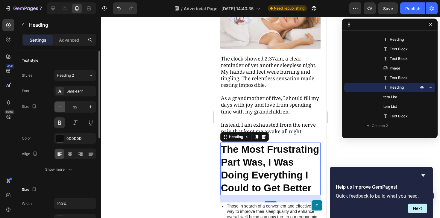
click at [59, 108] on icon "button" at bounding box center [60, 107] width 6 height 6
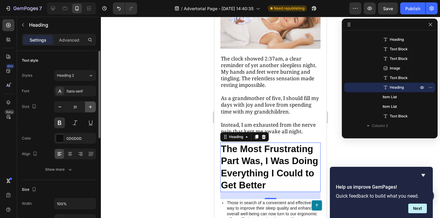
click at [93, 107] on icon "button" at bounding box center [90, 107] width 6 height 6
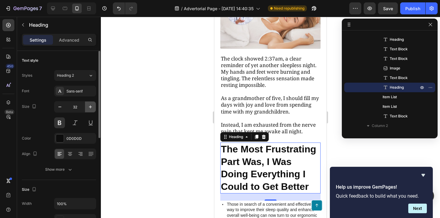
click at [94, 106] on button "button" at bounding box center [90, 106] width 11 height 11
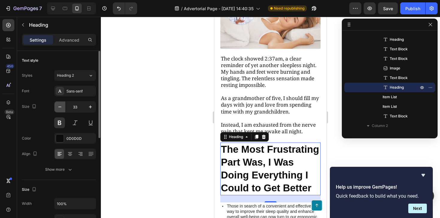
click at [58, 108] on icon "button" at bounding box center [60, 107] width 6 height 6
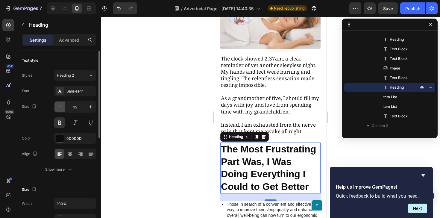
click at [58, 108] on icon "button" at bounding box center [60, 107] width 6 height 6
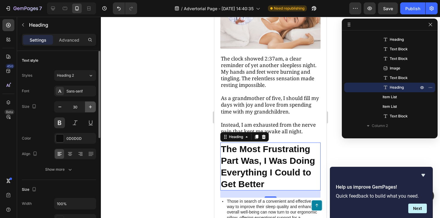
click at [89, 109] on icon "button" at bounding box center [90, 107] width 6 height 6
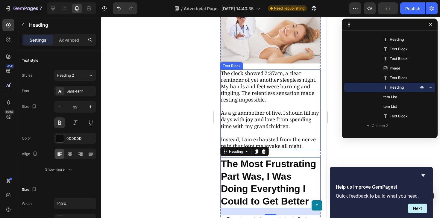
scroll to position [165, 0]
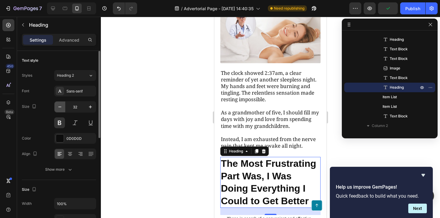
click at [57, 106] on button "button" at bounding box center [59, 106] width 11 height 11
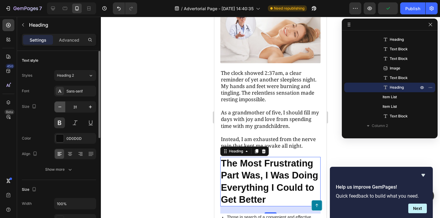
type input "30"
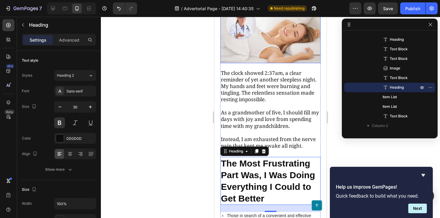
click at [274, 32] on img at bounding box center [270, 34] width 100 height 60
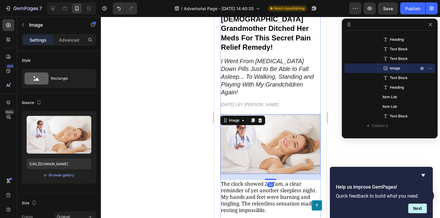
scroll to position [0, 0]
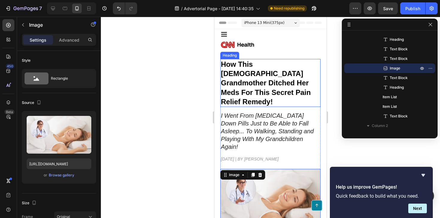
click at [251, 82] on strong "How This [DEMOGRAPHIC_DATA] Grandmother Ditched Her Meds For This Secret Pain R…" at bounding box center [266, 82] width 90 height 45
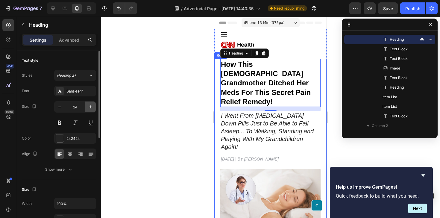
click at [92, 109] on icon "button" at bounding box center [90, 107] width 6 height 6
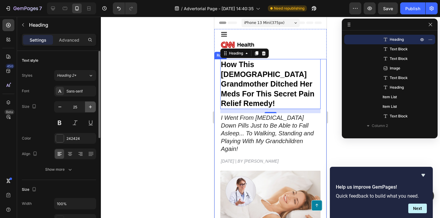
click at [91, 106] on icon "button" at bounding box center [90, 107] width 6 height 6
type input "26"
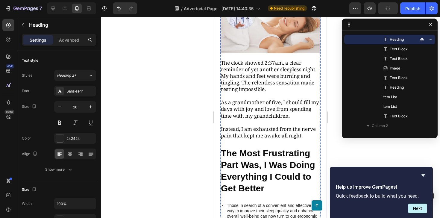
scroll to position [231, 0]
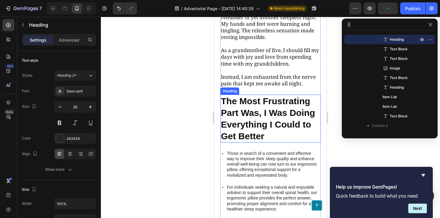
click at [255, 104] on p "The Most Frustrating Part Was, I Was Doing Everything I Could to Get Better" at bounding box center [270, 118] width 99 height 47
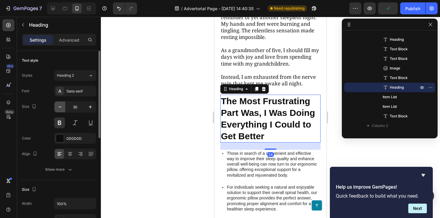
click at [57, 108] on icon "button" at bounding box center [60, 107] width 6 height 6
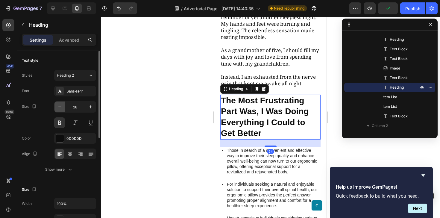
click at [57, 108] on icon "button" at bounding box center [60, 107] width 6 height 6
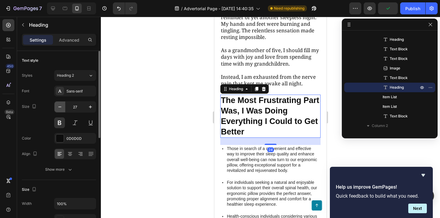
click at [57, 108] on icon "button" at bounding box center [60, 107] width 6 height 6
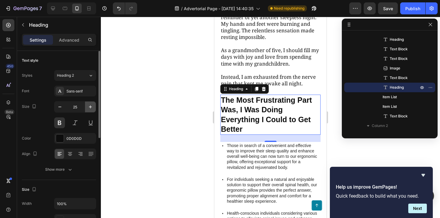
click at [91, 108] on icon "button" at bounding box center [90, 107] width 6 height 6
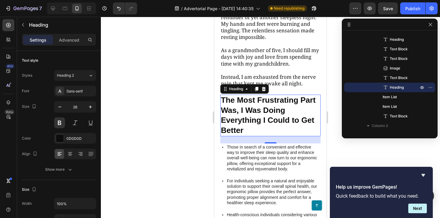
scroll to position [184, 0]
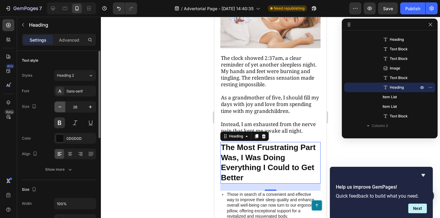
click at [59, 109] on icon "button" at bounding box center [60, 107] width 6 height 6
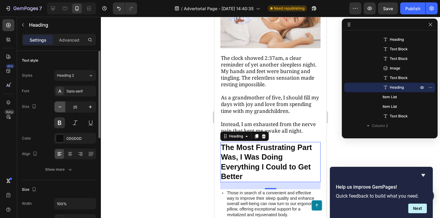
type input "24"
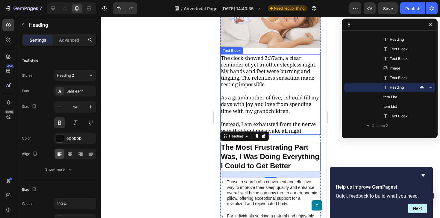
click at [246, 94] on p "As a grandmother of five, I should fill my days with joy and love from spending…" at bounding box center [270, 104] width 99 height 20
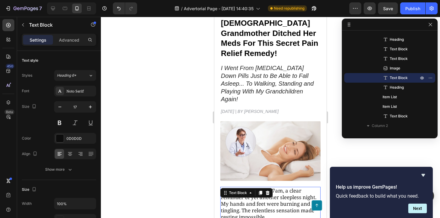
scroll to position [0, 0]
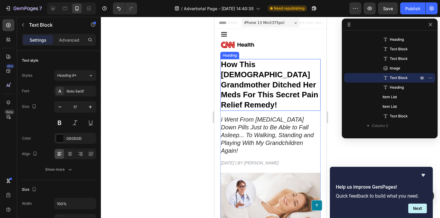
click at [256, 88] on strong "How This [DEMOGRAPHIC_DATA] Grandmother Ditched Her Meds For This Secret Pain R…" at bounding box center [269, 84] width 97 height 49
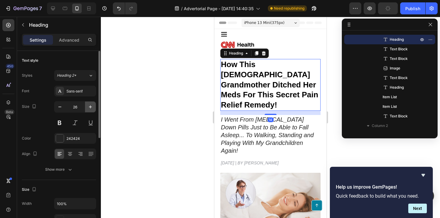
click at [92, 103] on button "button" at bounding box center [90, 106] width 11 height 11
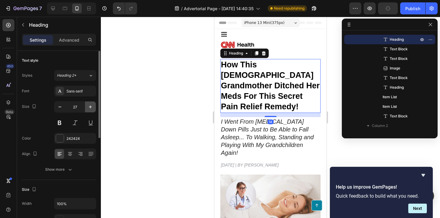
click at [92, 103] on button "button" at bounding box center [90, 106] width 11 height 11
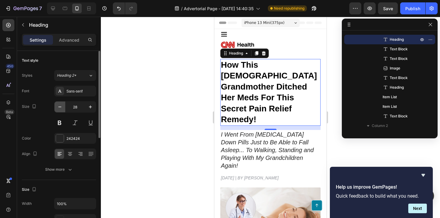
click at [62, 106] on icon "button" at bounding box center [60, 107] width 6 height 6
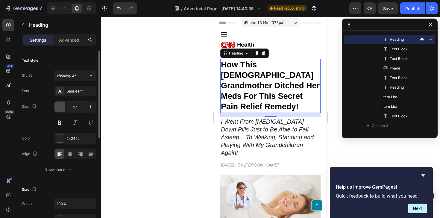
click at [62, 106] on icon "button" at bounding box center [60, 107] width 6 height 6
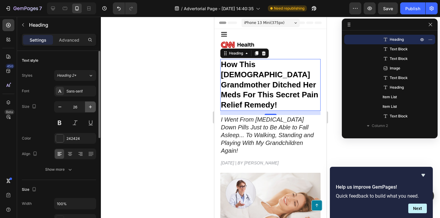
click at [91, 109] on icon "button" at bounding box center [90, 107] width 6 height 6
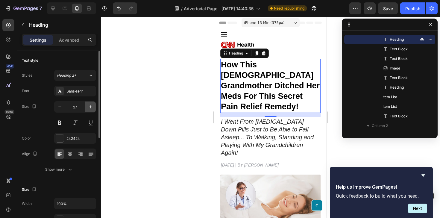
click at [91, 109] on icon "button" at bounding box center [90, 107] width 6 height 6
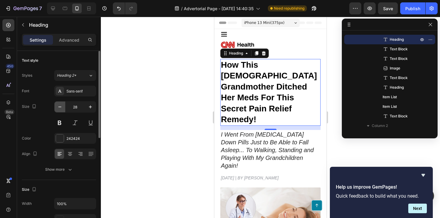
click at [55, 108] on button "button" at bounding box center [59, 106] width 11 height 11
type input "27"
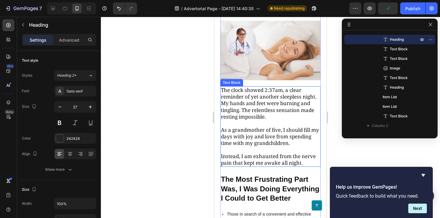
scroll to position [200, 0]
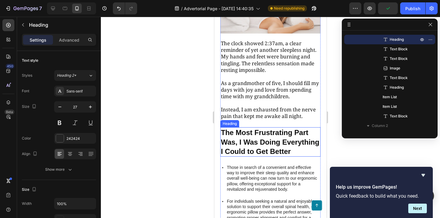
click at [269, 128] on p "The Most Frustrating Part Was, I Was Doing Everything I Could to Get Better" at bounding box center [270, 142] width 99 height 28
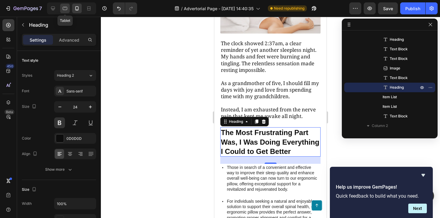
click at [63, 8] on icon at bounding box center [65, 8] width 4 height 3
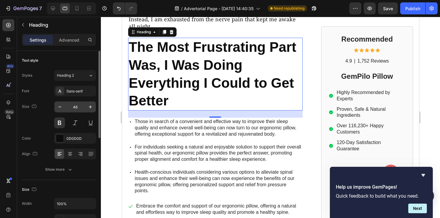
scroll to position [275, 0]
click at [59, 108] on icon "button" at bounding box center [60, 107] width 6 height 6
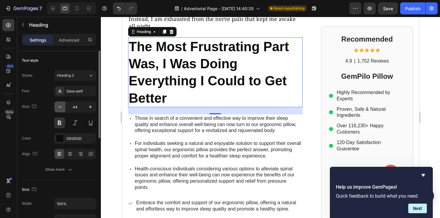
click at [59, 108] on icon "button" at bounding box center [60, 107] width 6 height 6
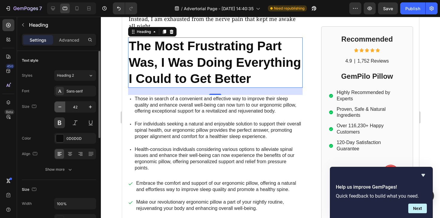
click at [59, 108] on icon "button" at bounding box center [60, 107] width 6 height 6
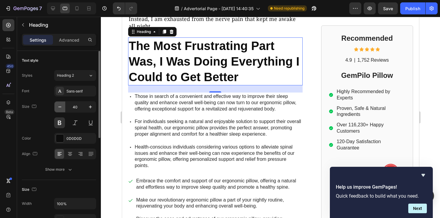
click at [59, 108] on icon "button" at bounding box center [60, 107] width 6 height 6
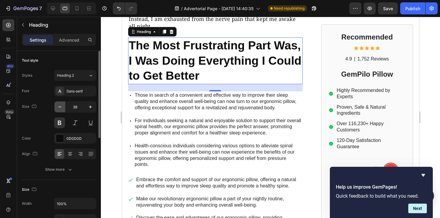
click at [59, 108] on icon "button" at bounding box center [60, 107] width 6 height 6
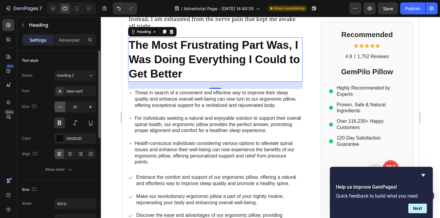
click at [59, 108] on icon "button" at bounding box center [60, 107] width 6 height 6
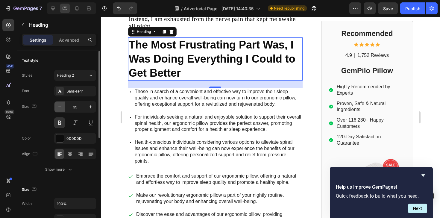
click at [59, 108] on icon "button" at bounding box center [60, 107] width 6 height 6
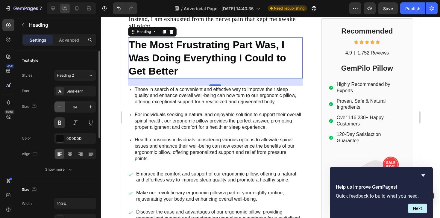
click at [59, 108] on icon "button" at bounding box center [60, 107] width 6 height 6
type input "33"
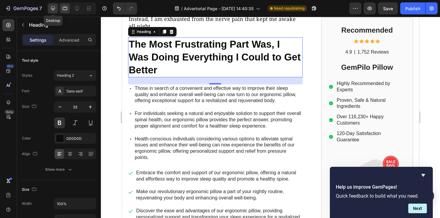
click at [55, 9] on icon at bounding box center [53, 8] width 6 height 6
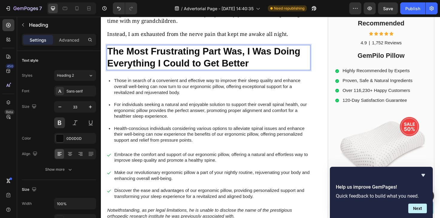
scroll to position [269, 0]
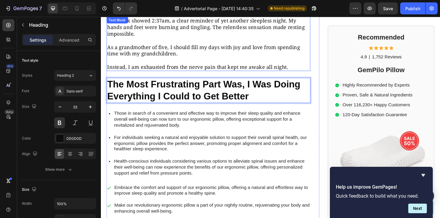
click at [179, 60] on p "Rich Text Editor. Editing area: main" at bounding box center [214, 63] width 214 height 7
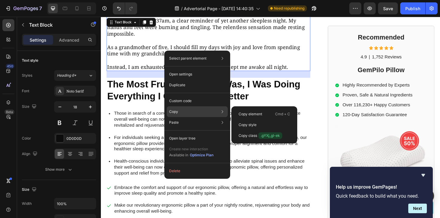
click at [189, 113] on div "Copy Copy element Cmd + C Copy style Copy class .gYXj_gI-ek" at bounding box center [197, 111] width 61 height 11
click at [179, 112] on div "Copy Copy element Cmd + C Copy style Copy class .gYXj_gI-ek" at bounding box center [197, 111] width 61 height 11
click at [245, 112] on p "Copy element" at bounding box center [250, 113] width 24 height 5
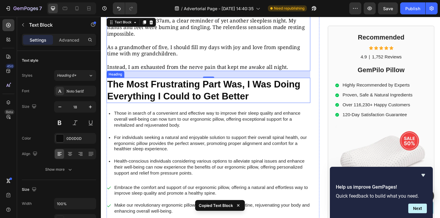
click at [186, 82] on p "The Most Frustrating Part Was, I Was Doing Everything I Could to Get Better" at bounding box center [214, 95] width 214 height 26
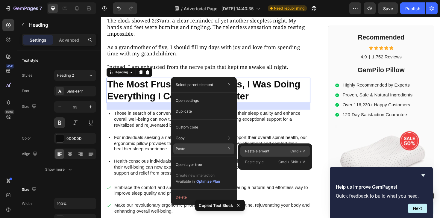
click at [262, 148] on p "Paste element" at bounding box center [257, 150] width 24 height 5
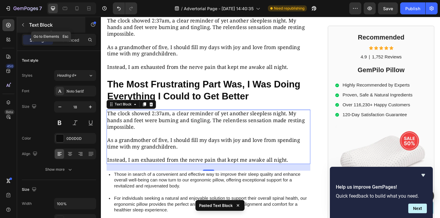
click at [23, 28] on button "button" at bounding box center [23, 25] width 10 height 10
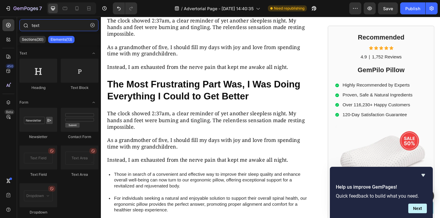
click at [40, 25] on input "text" at bounding box center [58, 25] width 79 height 12
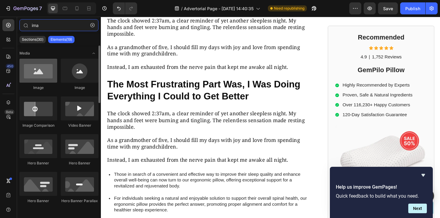
type input "ima"
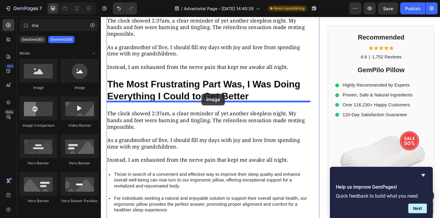
drag, startPoint x: 135, startPoint y: 93, endPoint x: 208, endPoint y: 98, distance: 73.1
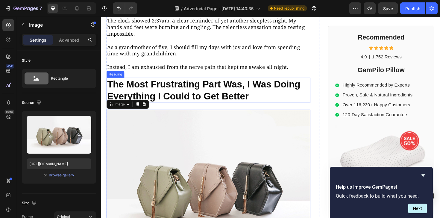
click at [189, 82] on p "The Most Frustrating Part Was, I Was Doing Everything I Could to Get Better" at bounding box center [214, 95] width 214 height 26
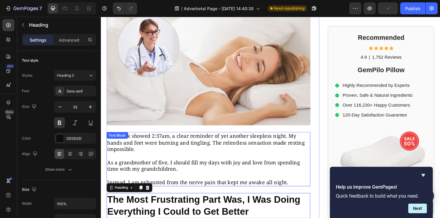
scroll to position [0, 0]
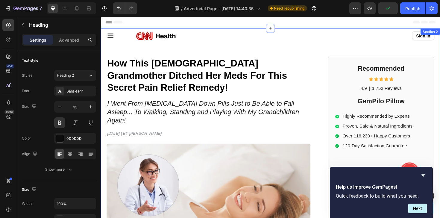
click at [196, 70] on strong "How This [DEMOGRAPHIC_DATA] Grandmother Ditched Her Meds For This Secret Pain R…" at bounding box center [202, 78] width 190 height 37
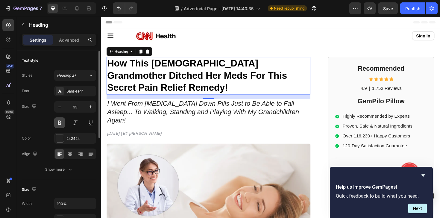
click at [60, 120] on button at bounding box center [59, 122] width 11 height 11
click at [62, 122] on button at bounding box center [59, 122] width 11 height 11
click at [61, 122] on button at bounding box center [59, 122] width 11 height 11
click at [61, 138] on div at bounding box center [60, 138] width 8 height 8
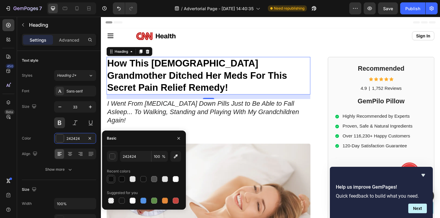
click at [112, 179] on div at bounding box center [111, 179] width 6 height 6
type input "242424"
click at [39, 120] on div "Size 33" at bounding box center [59, 114] width 74 height 27
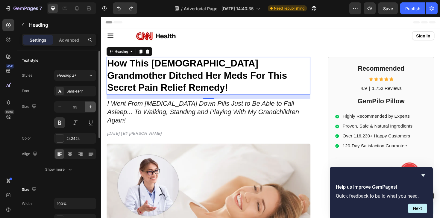
click at [88, 108] on icon "button" at bounding box center [90, 107] width 6 height 6
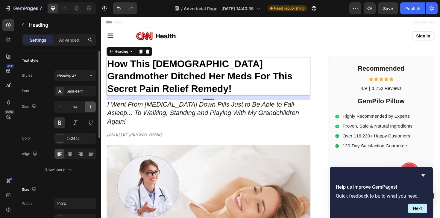
click at [88, 108] on icon "button" at bounding box center [90, 107] width 6 height 6
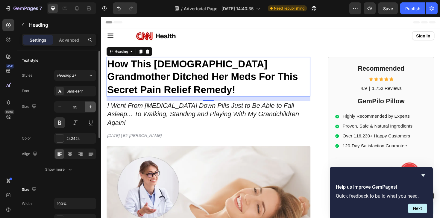
click at [88, 108] on icon "button" at bounding box center [90, 107] width 6 height 6
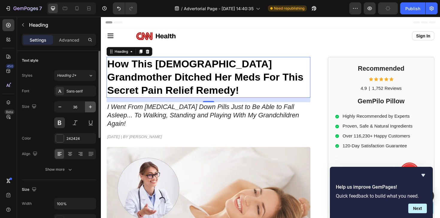
click at [88, 108] on icon "button" at bounding box center [90, 107] width 6 height 6
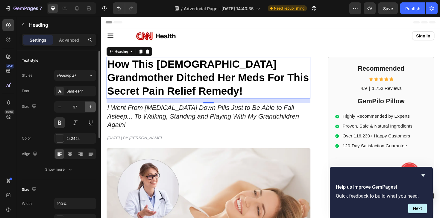
click at [88, 108] on icon "button" at bounding box center [90, 107] width 6 height 6
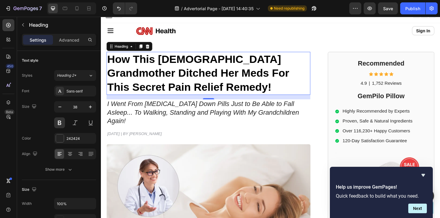
scroll to position [7, 0]
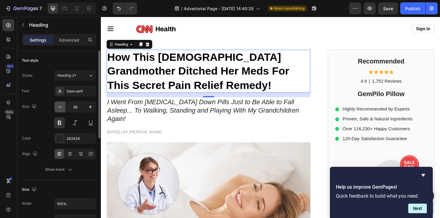
click at [58, 104] on icon "button" at bounding box center [60, 107] width 6 height 6
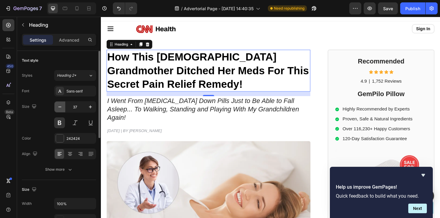
type input "36"
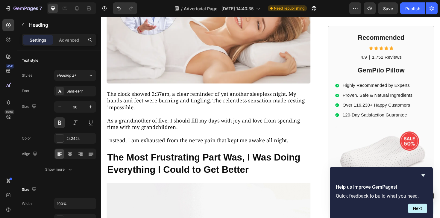
scroll to position [242, 0]
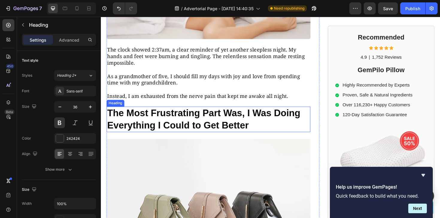
click at [204, 117] on p "The Most Frustrating Part Was, I Was Doing Everything I Could to Get Better" at bounding box center [214, 125] width 214 height 26
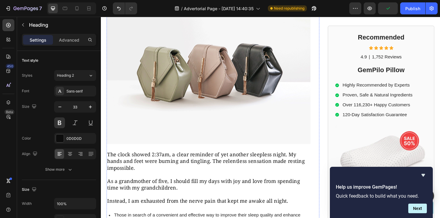
scroll to position [419, 0]
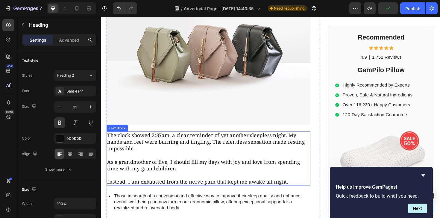
click at [188, 139] on p "The clock showed 2:37am, a clear reminder of yet another sleepless night. My ha…" at bounding box center [214, 149] width 214 height 21
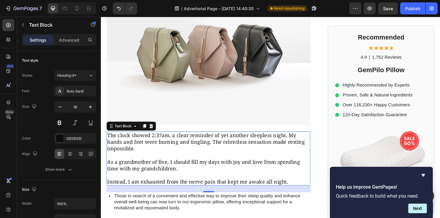
click at [178, 167] on p "As a grandmother of five, I should fill my days with joy and love from spending…" at bounding box center [214, 174] width 214 height 14
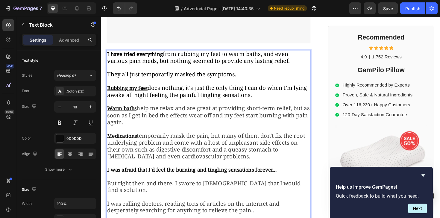
scroll to position [505, 0]
click at [179, 124] on p "I have tried everything from rubbing my feet to warm baths, and even various pa…" at bounding box center [214, 145] width 214 height 187
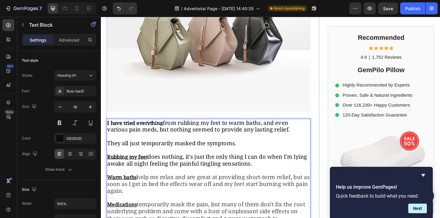
scroll to position [464, 0]
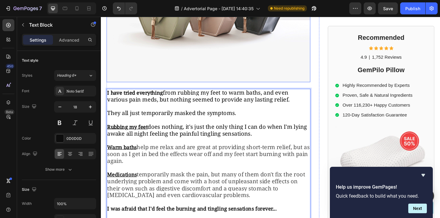
click at [196, 51] on img at bounding box center [215, 5] width 216 height 162
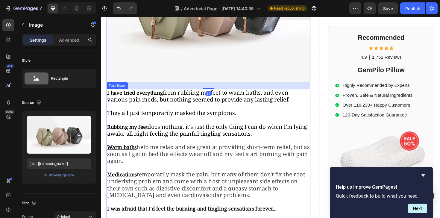
click at [185, 129] on span "does nothing, it's just the only thing I can do when I'm lying awake all night …" at bounding box center [212, 136] width 211 height 15
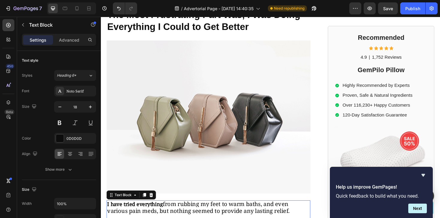
scroll to position [289, 0]
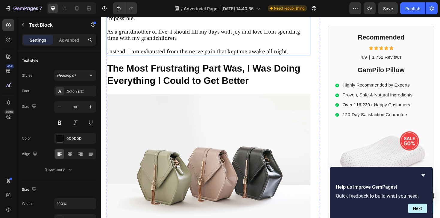
click at [182, 29] on p "As a grandmother of five, I should fill my days with joy and love from spending…" at bounding box center [214, 36] width 214 height 14
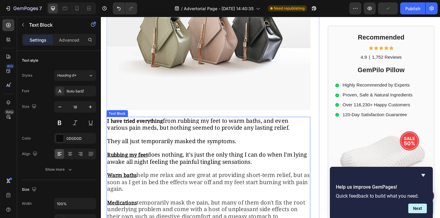
scroll to position [523, 0]
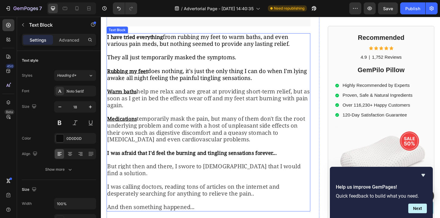
click at [192, 122] on span "temporarily mask the pain, but many of them don't fix the root underlying probl…" at bounding box center [211, 136] width 209 height 30
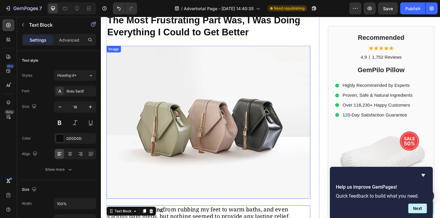
scroll to position [274, 0]
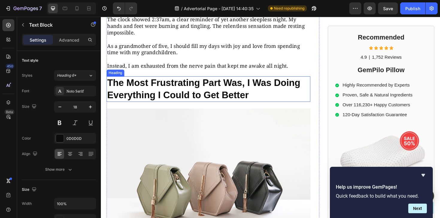
click at [189, 87] on p "The Most Frustrating Part Was, I Was Doing Everything I Could to Get Better" at bounding box center [214, 93] width 214 height 26
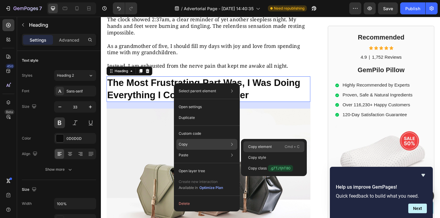
click at [255, 141] on div "Copy element Cmd + C" at bounding box center [273, 146] width 61 height 11
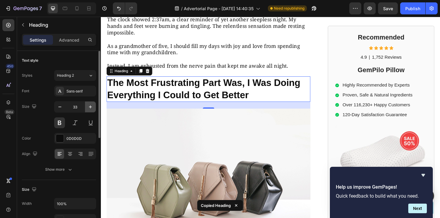
click at [94, 106] on button "button" at bounding box center [90, 106] width 11 height 11
type input "34"
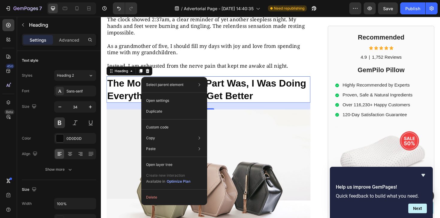
drag, startPoint x: 154, startPoint y: 80, endPoint x: 255, endPoint y: 99, distance: 102.8
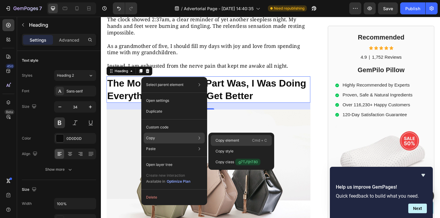
click at [225, 138] on p "Copy element" at bounding box center [227, 140] width 24 height 5
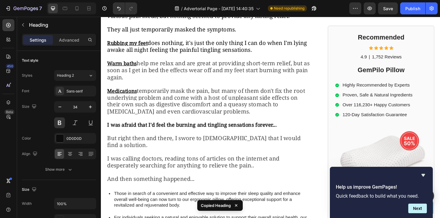
scroll to position [556, 0]
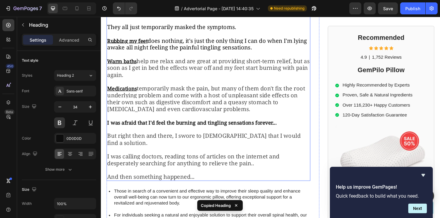
click at [193, 63] on span "help me relax and are great at providing short-term relief, but as soon as I ge…" at bounding box center [214, 71] width 214 height 23
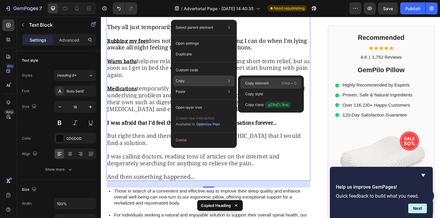
click at [254, 85] on p "Copy element" at bounding box center [257, 82] width 24 height 5
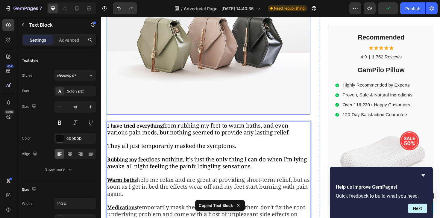
scroll to position [327, 0]
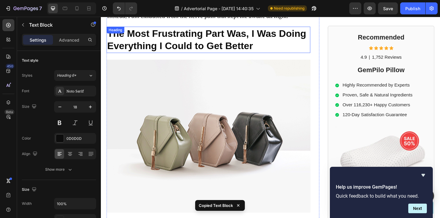
click at [202, 39] on p "The Most Frustrating Part Was, I Was Doing Everything I Could to Get Better" at bounding box center [214, 41] width 214 height 26
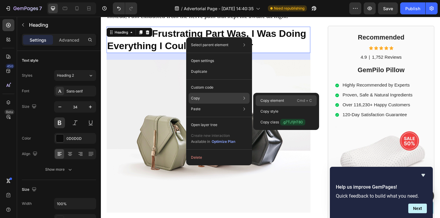
click at [265, 98] on p "Copy element" at bounding box center [272, 100] width 24 height 5
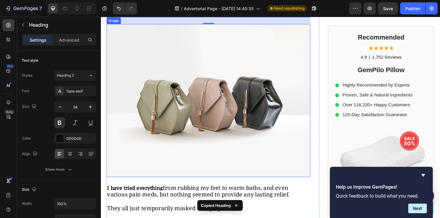
scroll to position [485, 0]
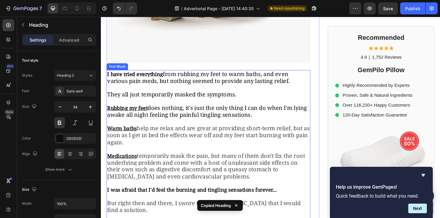
click at [207, 118] on p "I have tried everything from rubbing my feet to warm baths, and even various pa…" at bounding box center [214, 167] width 214 height 187
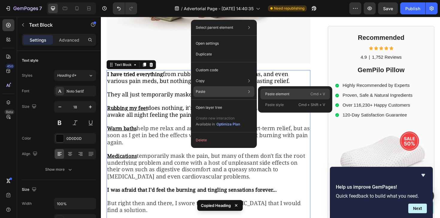
click at [283, 92] on p "Paste element" at bounding box center [277, 93] width 24 height 5
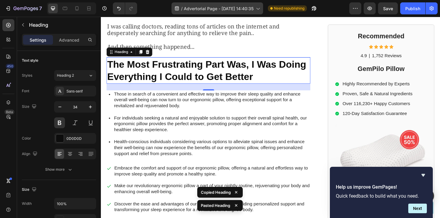
scroll to position [700, 0]
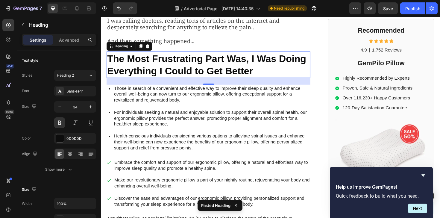
click at [154, 54] on h2 "The Most Frustrating Part Was, I Was Doing Everything I Could to Get Better" at bounding box center [215, 68] width 216 height 28
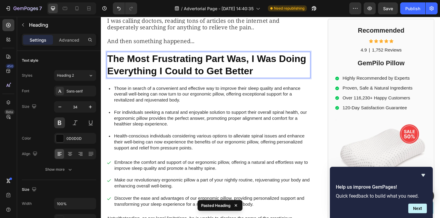
click at [154, 54] on p "The Most Frustrating Part Was, I Was Doing Everything I Could to Get Better" at bounding box center [214, 67] width 214 height 26
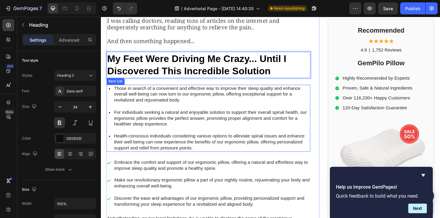
click at [201, 90] on p "Those in search of a convenient and effective way to improve their sleep qualit…" at bounding box center [218, 99] width 207 height 19
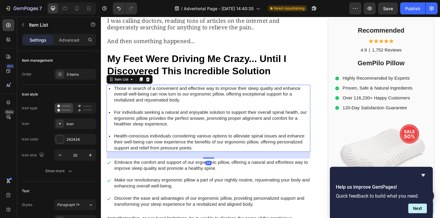
scroll to position [671, 0]
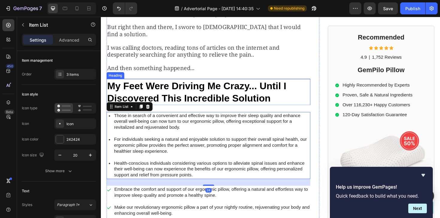
click at [200, 84] on strong "My Feet Were Driving Me Crazy... Until I Discovered This Incredible Solution" at bounding box center [202, 96] width 190 height 25
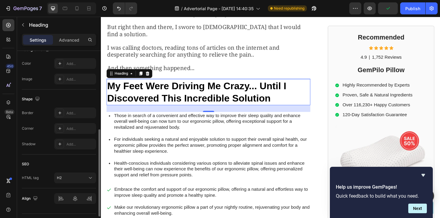
scroll to position [204, 0]
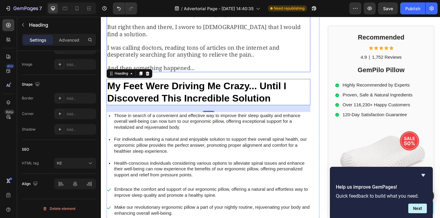
click at [195, 45] on span "I was calling doctors, reading tons of articles on the internet and desperately…" at bounding box center [198, 52] width 182 height 15
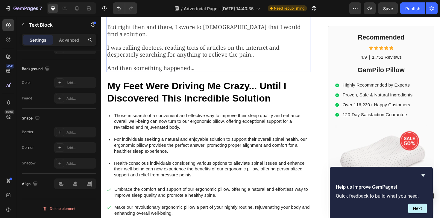
scroll to position [0, 0]
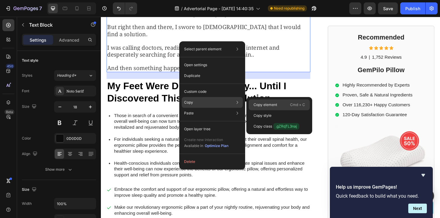
click at [270, 102] on p "Copy element" at bounding box center [265, 104] width 24 height 5
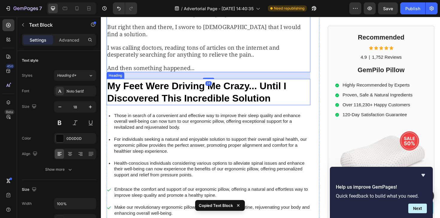
click at [211, 84] on strong "My Feet Were Driving Me Crazy... Until I Discovered This Incredible Solution" at bounding box center [202, 96] width 190 height 25
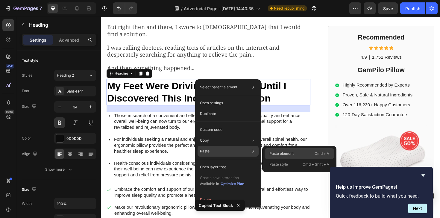
click at [273, 152] on p "Paste element" at bounding box center [281, 153] width 24 height 5
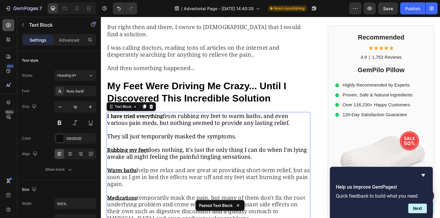
click at [14, 29] on div at bounding box center [8, 25] width 12 height 12
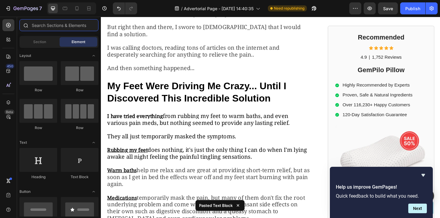
click at [44, 22] on input "text" at bounding box center [58, 25] width 79 height 12
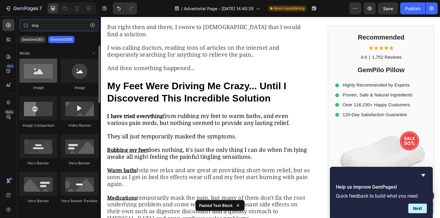
type input "ima"
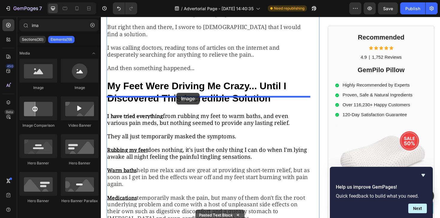
drag, startPoint x: 140, startPoint y: 81, endPoint x: 181, endPoint y: 97, distance: 43.7
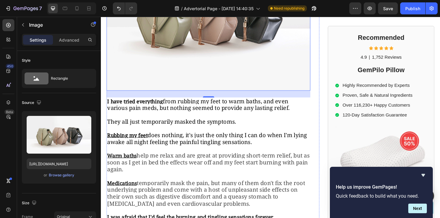
scroll to position [861, 0]
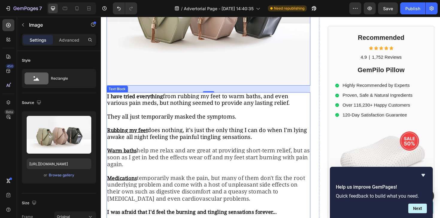
click at [155, 118] on span "They all just temporarily masked the symptoms." at bounding box center [175, 122] width 136 height 8
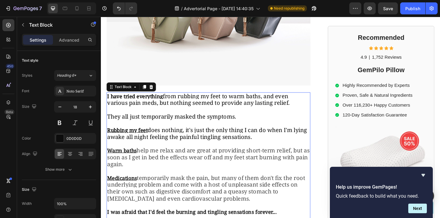
click at [135, 118] on span "They all just temporarily masked the symptoms." at bounding box center [175, 122] width 136 height 8
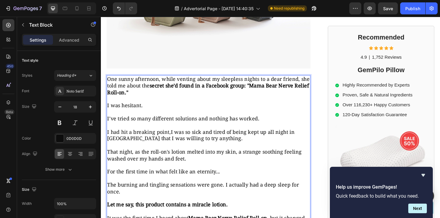
scroll to position [879, 0]
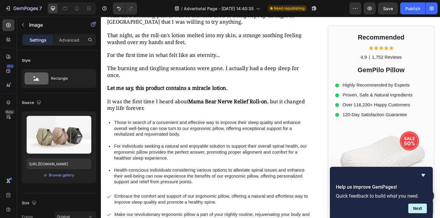
scroll to position [1002, 0]
click at [203, 67] on span "The burning and tingling sensations were gone. I actually had a deep sleep for …" at bounding box center [208, 74] width 203 height 14
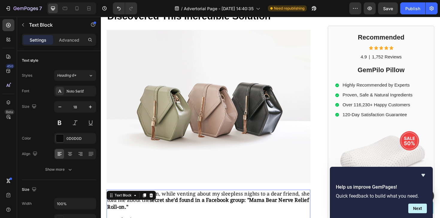
scroll to position [735, 0]
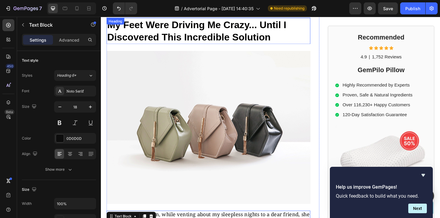
click at [208, 19] on strong "My Feet Were Driving Me Crazy... Until I Discovered This Incredible Solution" at bounding box center [202, 31] width 190 height 25
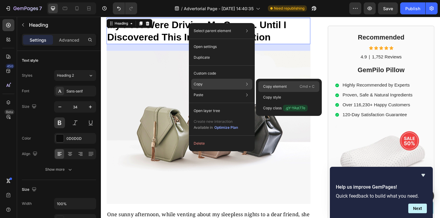
click at [274, 81] on div "Copy element Cmd + C" at bounding box center [288, 86] width 61 height 11
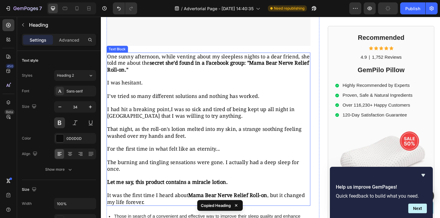
scroll to position [980, 0]
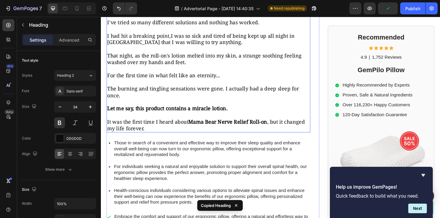
click at [222, 106] on p "I was hesitant. I’ve tried so many different solutions and nothing has worked. …" at bounding box center [214, 71] width 214 height 133
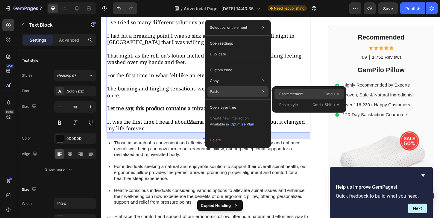
click at [284, 92] on p "Paste element" at bounding box center [291, 93] width 24 height 5
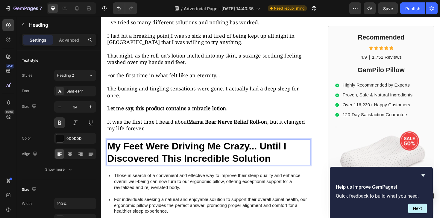
click at [169, 148] on strong "My Feet Were Driving Me Crazy... Until I Discovered This Incredible Solution" at bounding box center [202, 160] width 190 height 25
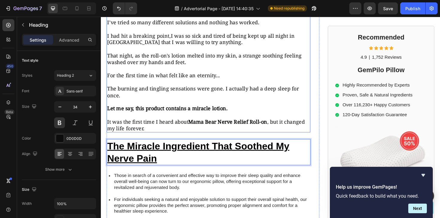
click at [219, 105] on p "I was hesitant. I’ve tried so many different solutions and nothing has worked. …" at bounding box center [214, 71] width 214 height 133
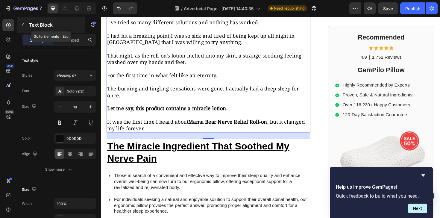
click at [22, 20] on button "button" at bounding box center [23, 25] width 10 height 10
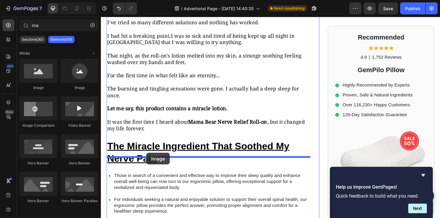
drag, startPoint x: 145, startPoint y: 98, endPoint x: 149, endPoint y: 160, distance: 61.7
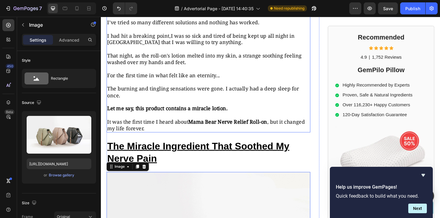
click at [170, 92] on p "I was hesitant. I’ve tried so many different solutions and nothing has worked. …" at bounding box center [214, 71] width 214 height 133
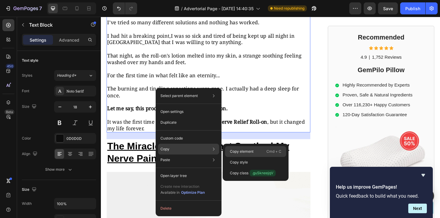
click at [238, 147] on div "Copy element Cmd + C" at bounding box center [255, 151] width 61 height 11
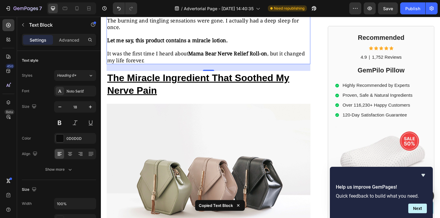
scroll to position [1156, 0]
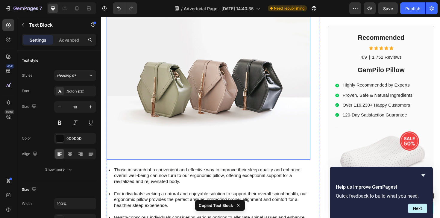
click at [225, 109] on img at bounding box center [215, 87] width 216 height 162
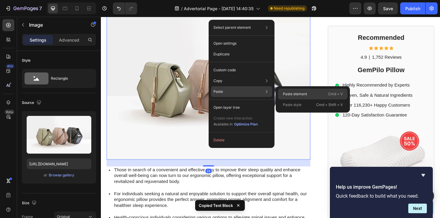
click at [299, 98] on div "Paste element Cmd + V" at bounding box center [312, 94] width 69 height 11
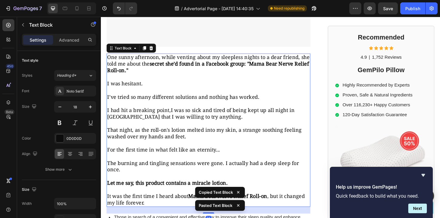
scroll to position [1277, 0]
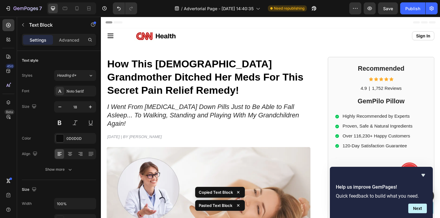
scroll to position [1277, 0]
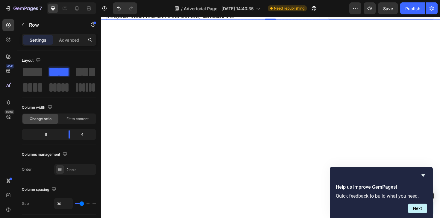
scroll to position [1269, 0]
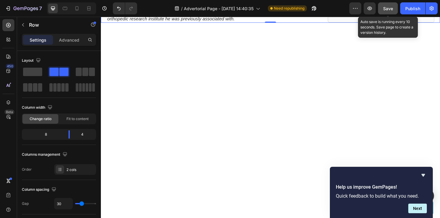
click at [391, 9] on span "Save" at bounding box center [388, 8] width 10 height 5
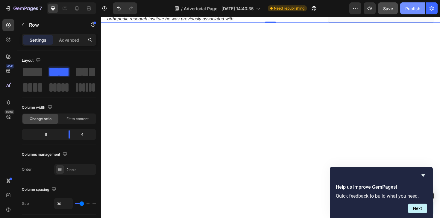
click at [404, 10] on button "Publish" at bounding box center [412, 8] width 25 height 12
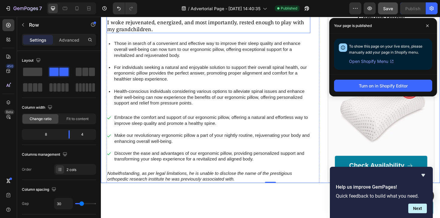
scroll to position [1084, 0]
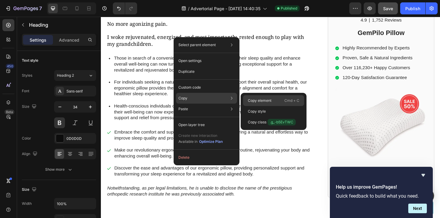
click at [253, 98] on p "Copy element" at bounding box center [260, 100] width 24 height 5
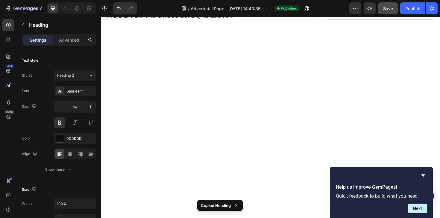
scroll to position [1281, 0]
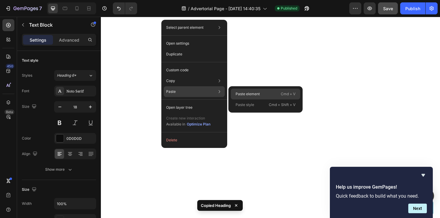
click at [240, 93] on p "Paste element" at bounding box center [247, 93] width 24 height 5
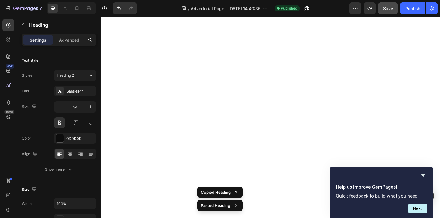
scroll to position [1572, 0]
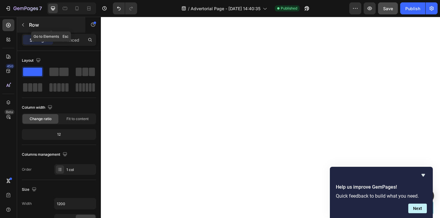
click at [25, 26] on button "button" at bounding box center [23, 25] width 10 height 10
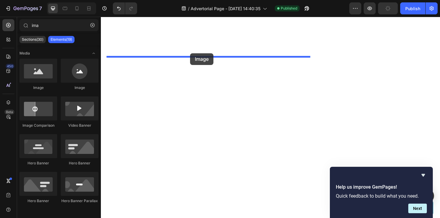
drag, startPoint x: 141, startPoint y: 91, endPoint x: 196, endPoint y: 55, distance: 64.9
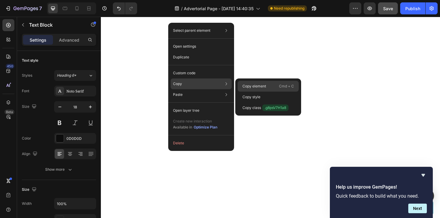
click at [242, 82] on div "Copy element Cmd + C" at bounding box center [267, 86] width 61 height 11
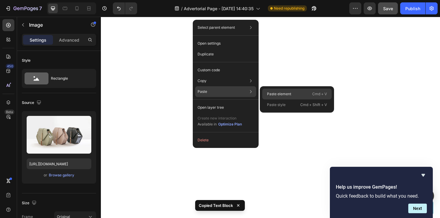
click at [277, 89] on div "Paste element Cmd + V" at bounding box center [296, 94] width 69 height 11
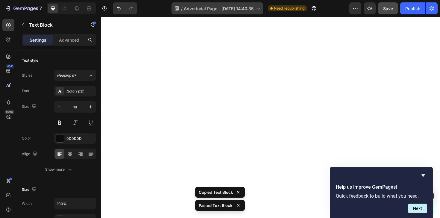
scroll to position [1762, 0]
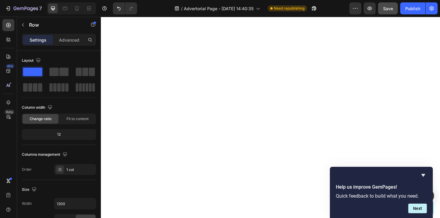
scroll to position [1547, 0]
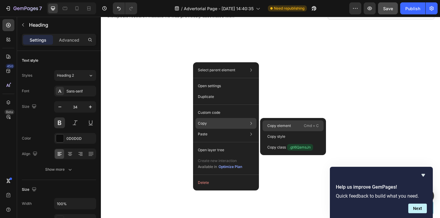
click at [270, 125] on p "Copy element" at bounding box center [279, 125] width 24 height 5
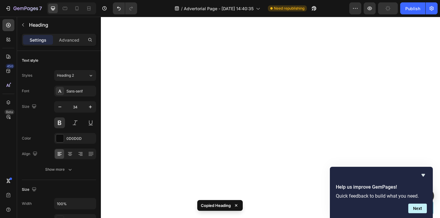
scroll to position [1782, 0]
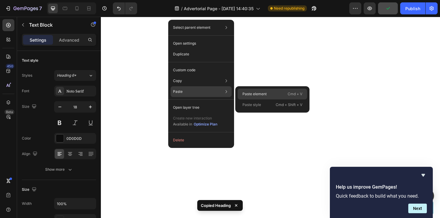
click at [244, 92] on p "Paste element" at bounding box center [254, 93] width 24 height 5
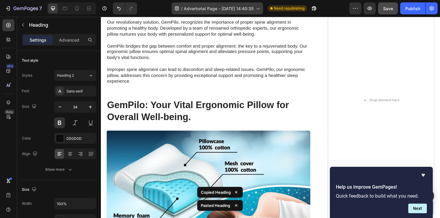
scroll to position [2009, 0]
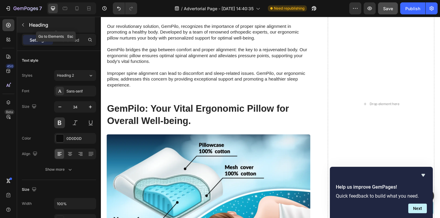
click at [31, 23] on p "Heading" at bounding box center [61, 24] width 65 height 7
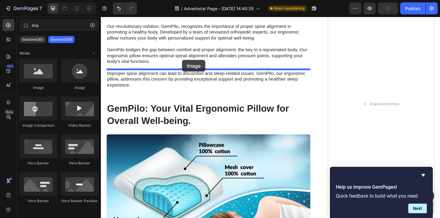
drag, startPoint x: 136, startPoint y: 89, endPoint x: 186, endPoint y: 64, distance: 55.9
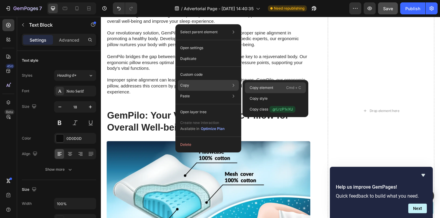
click at [259, 84] on div "Copy element Cmd + C" at bounding box center [275, 87] width 61 height 11
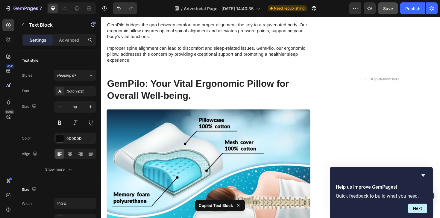
scroll to position [2065, 0]
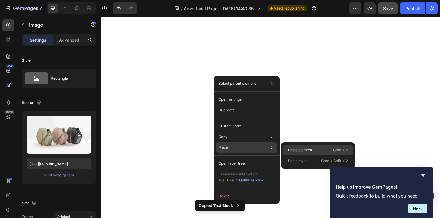
click at [307, 149] on p "Paste element" at bounding box center [300, 149] width 24 height 5
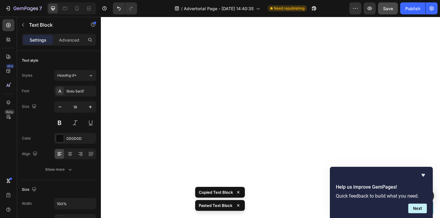
scroll to position [2212, 0]
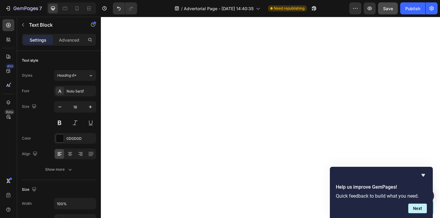
scroll to position [2029, 0]
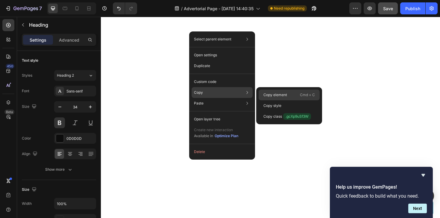
click at [275, 96] on p "Copy element" at bounding box center [275, 94] width 24 height 5
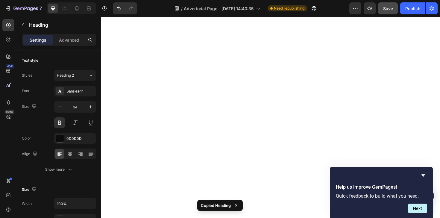
scroll to position [2147, 0]
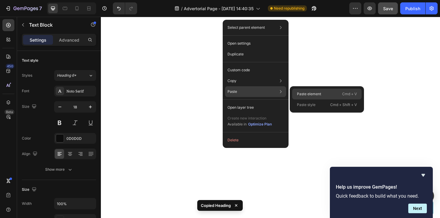
click at [305, 90] on div "Paste element Cmd + V" at bounding box center [326, 94] width 69 height 11
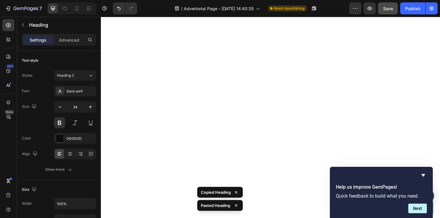
scroll to position [2249, 0]
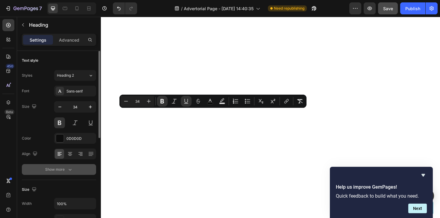
click at [72, 172] on icon "button" at bounding box center [70, 169] width 6 height 6
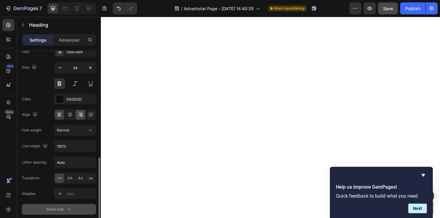
scroll to position [115, 0]
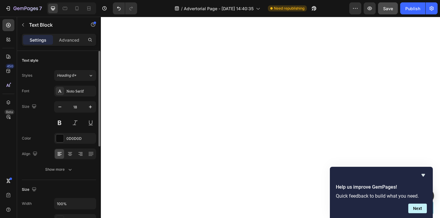
scroll to position [1902, 0]
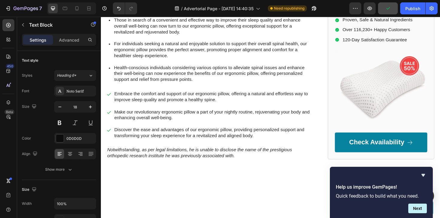
scroll to position [1519, 0]
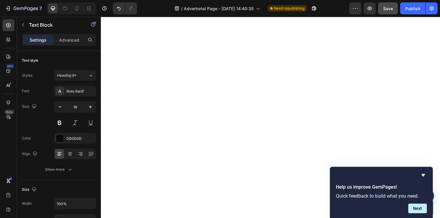
scroll to position [2317, 0]
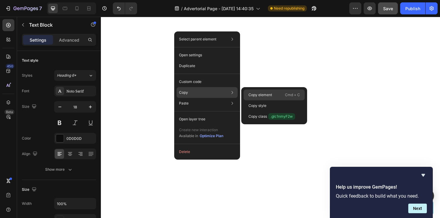
click at [270, 97] on p "Copy element" at bounding box center [260, 94] width 24 height 5
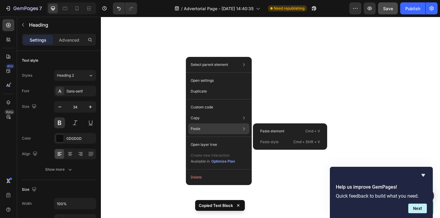
click at [223, 129] on div "Paste Paste element Cmd + V Paste style Cmd + Shift + V" at bounding box center [218, 128] width 61 height 11
click at [269, 132] on p "Paste element" at bounding box center [272, 130] width 24 height 5
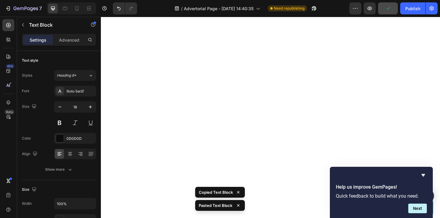
click at [23, 16] on div "7 / Advertorial Page - Sep 26, 14:40:35 Need republishing Preview Publish" at bounding box center [220, 8] width 440 height 17
click at [23, 22] on icon "button" at bounding box center [23, 24] width 5 height 5
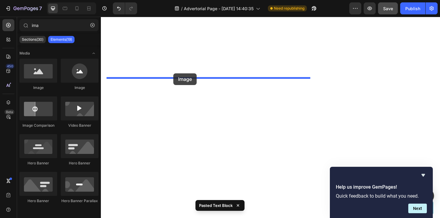
drag, startPoint x: 140, startPoint y: 93, endPoint x: 177, endPoint y: 77, distance: 40.7
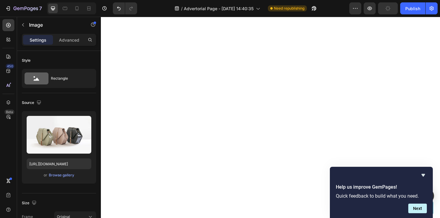
scroll to position [2440, 0]
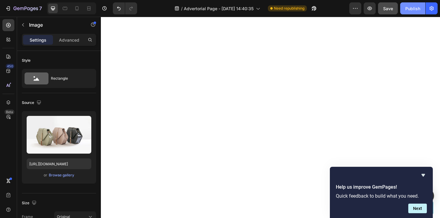
click at [403, 7] on button "Publish" at bounding box center [412, 8] width 25 height 12
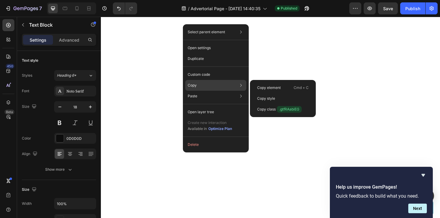
click at [219, 86] on div "Copy Copy element Cmd + C Copy style Copy class .gtfRAabiEG" at bounding box center [215, 85] width 61 height 11
click at [259, 84] on div "Copy element Cmd + C" at bounding box center [282, 87] width 61 height 11
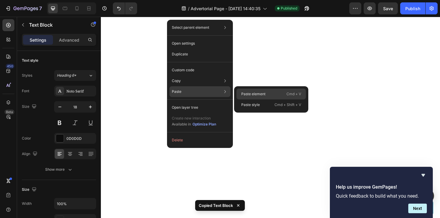
click at [247, 92] on p "Paste element" at bounding box center [253, 93] width 24 height 5
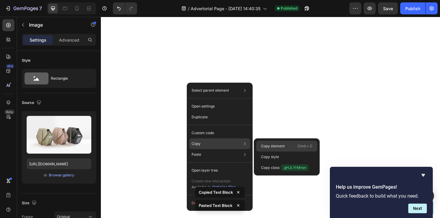
click at [265, 145] on p "Copy element" at bounding box center [273, 145] width 24 height 5
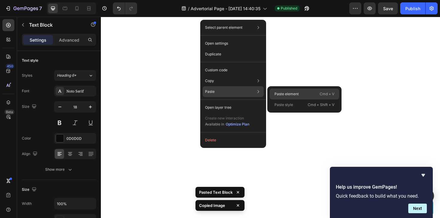
click at [272, 92] on div "Paste element Cmd + V" at bounding box center [303, 94] width 69 height 11
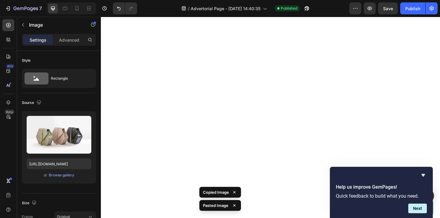
scroll to position [2239, 0]
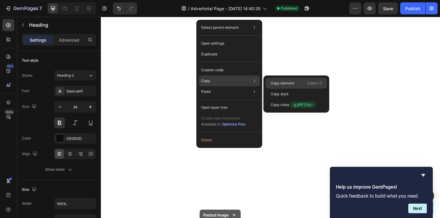
click at [276, 80] on div "Copy element Cmd + C" at bounding box center [296, 83] width 61 height 11
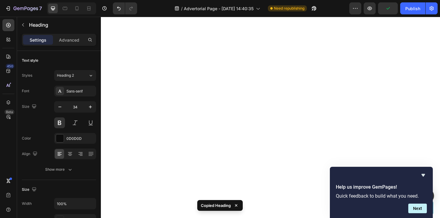
scroll to position [2493, 0]
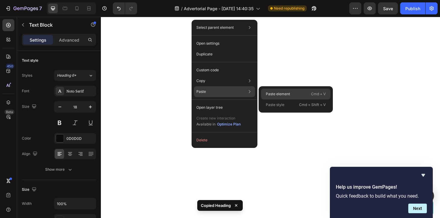
click at [267, 90] on div "Paste element Cmd + V" at bounding box center [295, 94] width 69 height 11
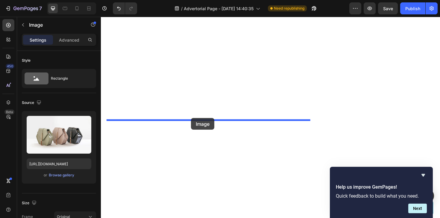
drag, startPoint x: 206, startPoint y: 175, endPoint x: 196, endPoint y: 124, distance: 51.7
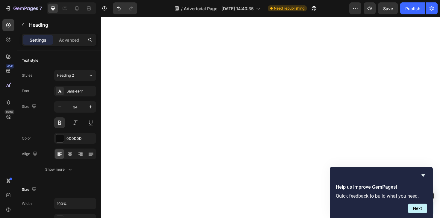
scroll to position [2767, 0]
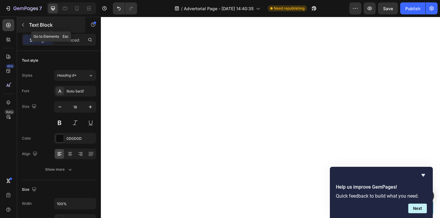
click at [26, 25] on button "button" at bounding box center [23, 25] width 10 height 10
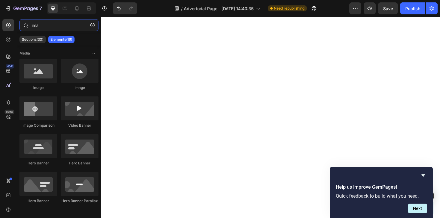
click at [46, 29] on input "ima" at bounding box center [58, 25] width 79 height 12
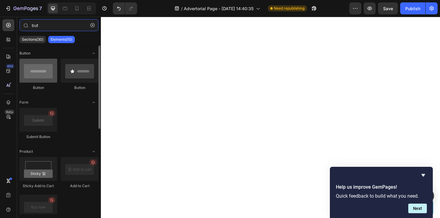
type input "but"
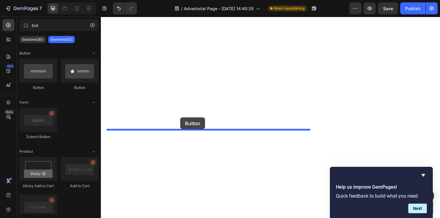
drag, startPoint x: 147, startPoint y: 83, endPoint x: 185, endPoint y: 123, distance: 54.2
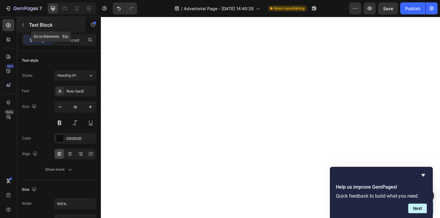
click at [23, 26] on icon "button" at bounding box center [23, 24] width 5 height 5
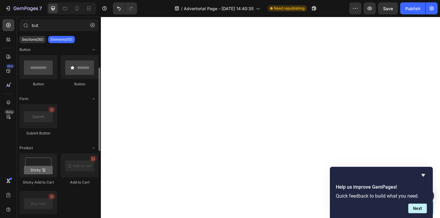
scroll to position [0, 0]
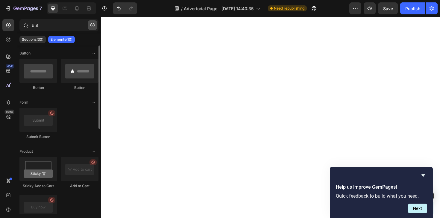
click at [93, 22] on button "button" at bounding box center [93, 25] width 10 height 10
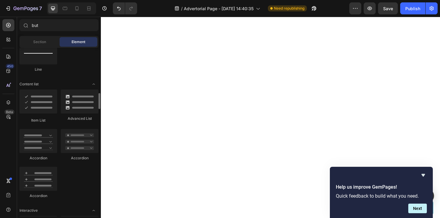
scroll to position [446, 0]
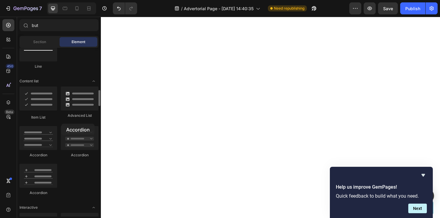
drag, startPoint x: 77, startPoint y: 135, endPoint x: 58, endPoint y: 122, distance: 22.8
click at [58, 122] on div "Item List Advanced List Accordion Accordion Accordion" at bounding box center [58, 143] width 79 height 114
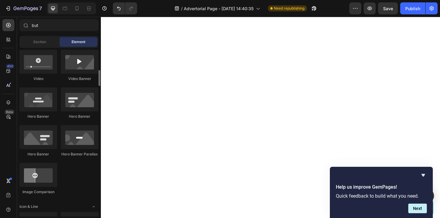
scroll to position [0, 0]
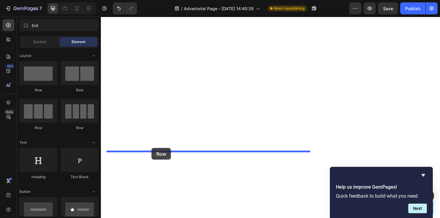
drag, startPoint x: 139, startPoint y: 94, endPoint x: 154, endPoint y: 156, distance: 63.7
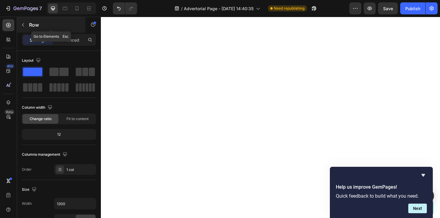
click at [27, 26] on button "button" at bounding box center [23, 25] width 10 height 10
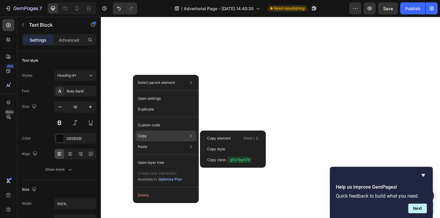
click at [161, 135] on div "Copy Copy element Cmd + C Copy style Copy class .gTxrTpyh74" at bounding box center [165, 135] width 61 height 11
click at [213, 141] on p "Copy element" at bounding box center [219, 137] width 24 height 5
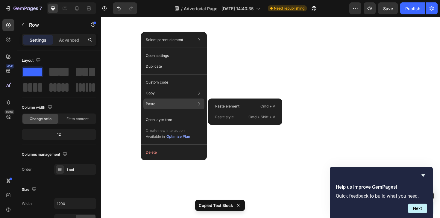
click at [216, 99] on div "Paste element Cmd + V Paste style Cmd + Shift + V" at bounding box center [245, 111] width 74 height 26
click at [219, 104] on p "Paste element" at bounding box center [227, 105] width 24 height 5
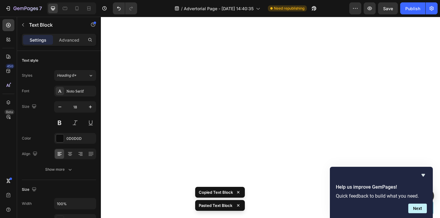
scroll to position [2920, 0]
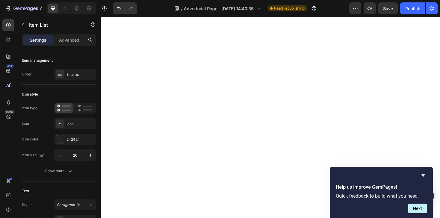
scroll to position [2840, 0]
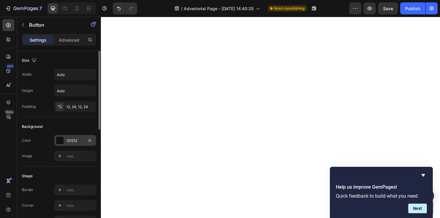
click at [77, 140] on div "121212" at bounding box center [74, 140] width 17 height 5
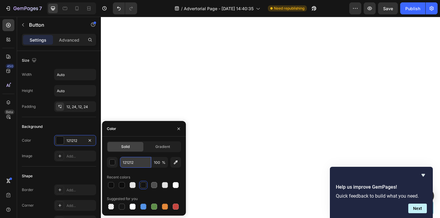
click at [130, 162] on input "121212" at bounding box center [135, 162] width 31 height 11
paste input "#50CA3E"
click at [131, 167] on input "#50CA3E" at bounding box center [135, 162] width 31 height 11
type input "#50CA3E"
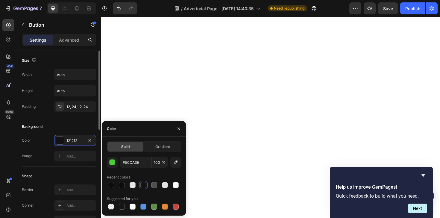
click at [80, 115] on div "Size Width Auto Height Auto Padding 12, 24, 12, 24" at bounding box center [59, 84] width 74 height 66
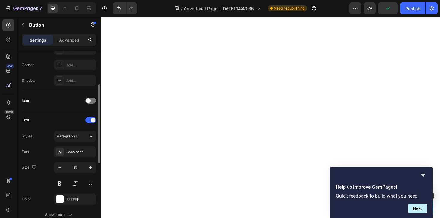
scroll to position [144, 0]
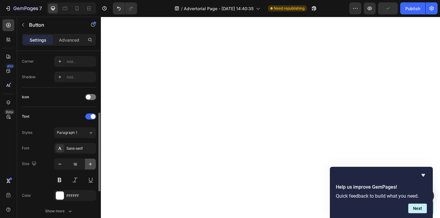
click at [91, 162] on icon "button" at bounding box center [90, 164] width 6 height 6
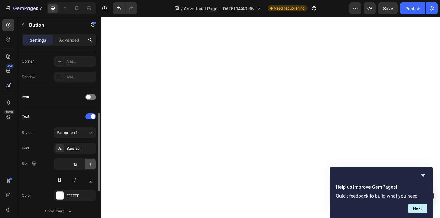
click at [91, 162] on icon "button" at bounding box center [90, 164] width 6 height 6
click at [60, 184] on button at bounding box center [59, 179] width 11 height 11
click at [87, 167] on button "button" at bounding box center [90, 164] width 11 height 11
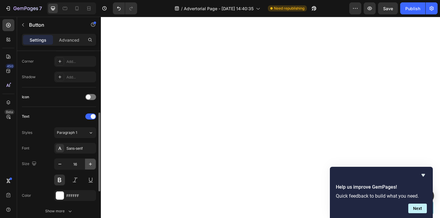
click at [87, 167] on button "button" at bounding box center [90, 164] width 11 height 11
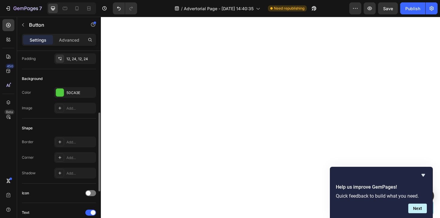
scroll to position [26, 0]
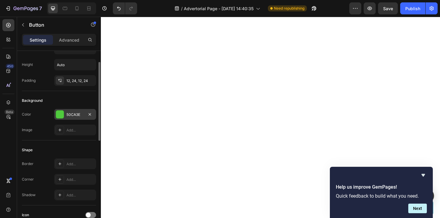
click at [67, 113] on div "50CA3E" at bounding box center [74, 114] width 17 height 5
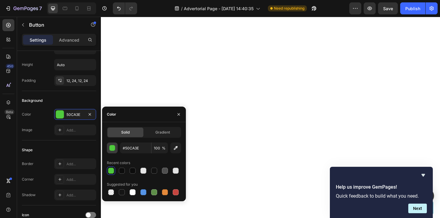
click at [112, 146] on div "button" at bounding box center [112, 148] width 6 height 6
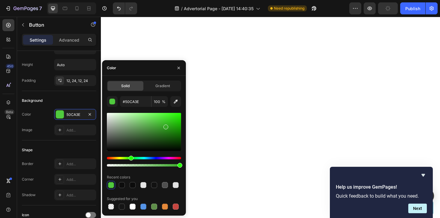
click at [165, 125] on div at bounding box center [144, 132] width 74 height 38
click at [161, 125] on div at bounding box center [144, 132] width 74 height 38
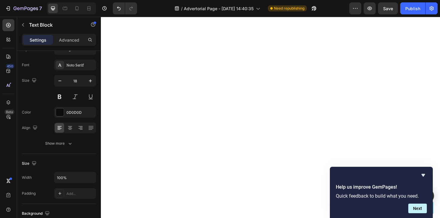
scroll to position [0, 0]
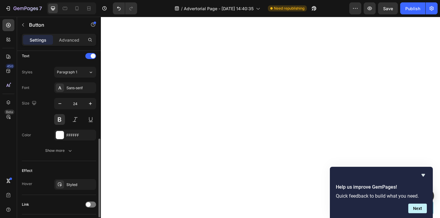
scroll to position [245, 0]
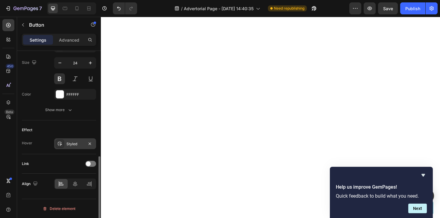
click at [68, 144] on div "Styled" at bounding box center [74, 143] width 17 height 5
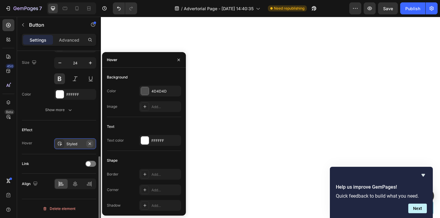
click at [92, 142] on icon "button" at bounding box center [89, 143] width 5 height 5
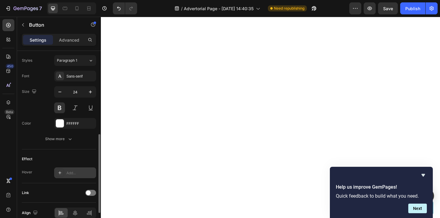
scroll to position [197, 0]
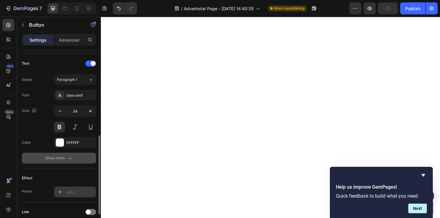
click at [67, 161] on button "Show more" at bounding box center [59, 158] width 74 height 11
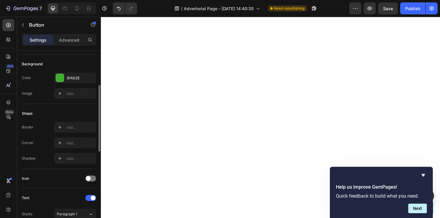
scroll to position [79, 0]
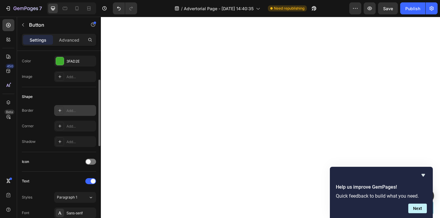
click at [65, 109] on div "Add..." at bounding box center [75, 110] width 42 height 11
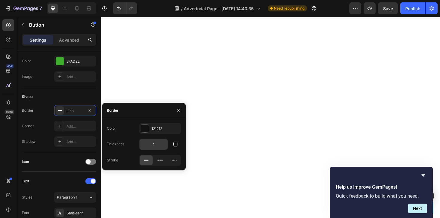
click at [156, 144] on input "1" at bounding box center [153, 144] width 28 height 11
click at [58, 124] on icon at bounding box center [59, 126] width 5 height 5
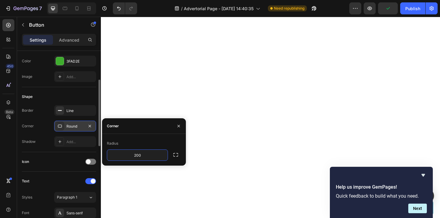
type input "200"
click at [86, 111] on button "button" at bounding box center [89, 110] width 7 height 7
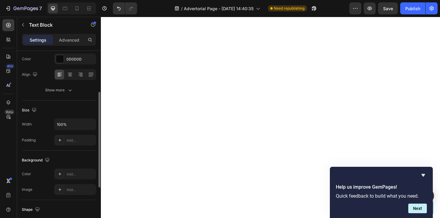
scroll to position [0, 0]
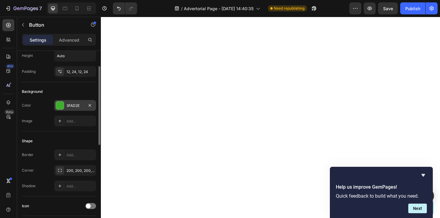
scroll to position [39, 0]
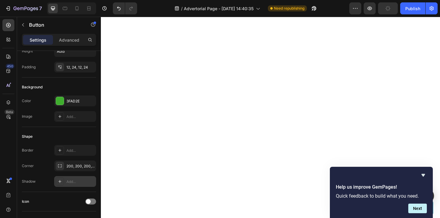
click at [66, 183] on div "Add..." at bounding box center [75, 181] width 42 height 11
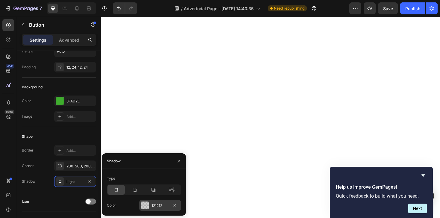
click at [143, 204] on div at bounding box center [145, 205] width 8 height 8
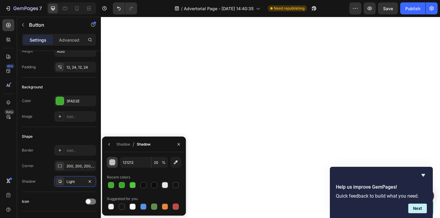
click at [115, 163] on button "button" at bounding box center [112, 162] width 11 height 11
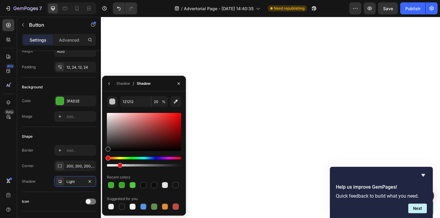
drag, startPoint x: 122, startPoint y: 166, endPoint x: 119, endPoint y: 167, distance: 3.3
click at [119, 167] on div at bounding box center [120, 165] width 5 height 5
drag, startPoint x: 119, startPoint y: 165, endPoint x: 113, endPoint y: 165, distance: 6.0
click at [113, 165] on div at bounding box center [114, 165] width 5 height 5
click at [118, 164] on div at bounding box center [119, 165] width 5 height 5
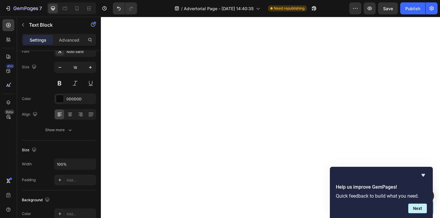
scroll to position [0, 0]
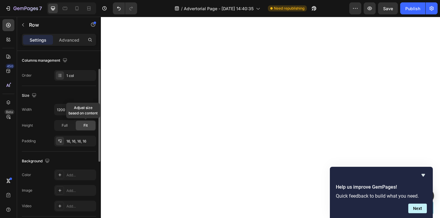
scroll to position [97, 0]
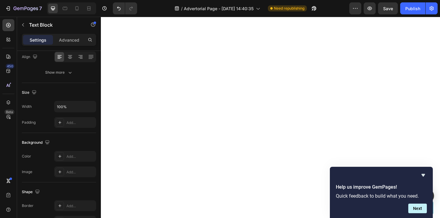
scroll to position [0, 0]
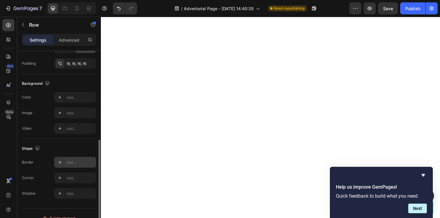
scroll to position [181, 0]
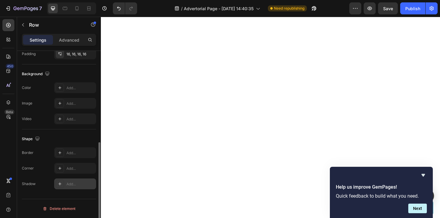
click at [69, 186] on div "Add..." at bounding box center [75, 183] width 42 height 11
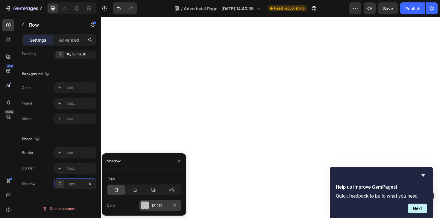
click at [146, 207] on div at bounding box center [145, 205] width 8 height 8
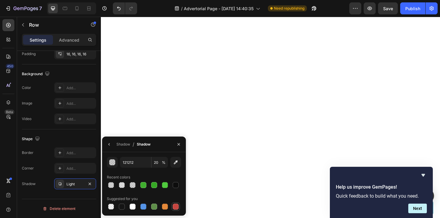
click at [173, 209] on div at bounding box center [175, 206] width 7 height 7
click at [130, 147] on div "Shadow / Shadow" at bounding box center [127, 143] width 51 height 15
click at [125, 145] on div "Shadow" at bounding box center [123, 143] width 14 height 5
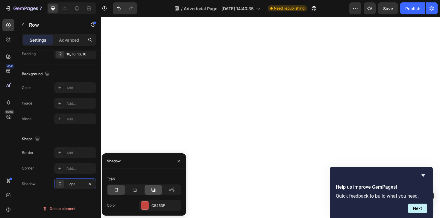
click at [155, 191] on icon at bounding box center [153, 190] width 6 height 6
click at [139, 190] on div at bounding box center [134, 190] width 17 height 10
click at [114, 189] on icon at bounding box center [116, 190] width 6 height 6
click at [150, 190] on icon at bounding box center [153, 190] width 6 height 6
click at [172, 189] on icon at bounding box center [171, 189] width 1 height 5
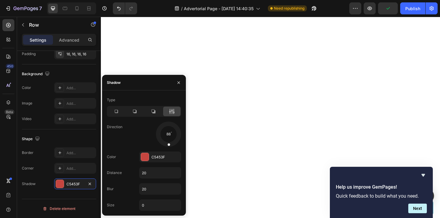
drag, startPoint x: 176, startPoint y: 139, endPoint x: 167, endPoint y: 137, distance: 8.9
click at [167, 137] on div at bounding box center [169, 140] width 4 height 13
click at [149, 206] on input "0" at bounding box center [159, 204] width 41 height 11
type input "20"
click at [166, 134] on div at bounding box center [168, 134] width 27 height 27
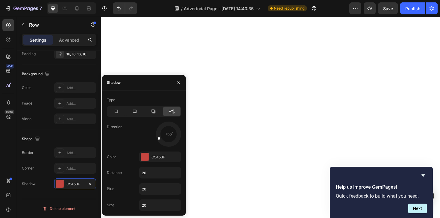
click at [166, 134] on div at bounding box center [162, 136] width 14 height 9
click at [169, 136] on div at bounding box center [168, 134] width 27 height 27
click at [154, 202] on input "20" at bounding box center [159, 204] width 41 height 11
click at [121, 113] on div at bounding box center [115, 111] width 17 height 10
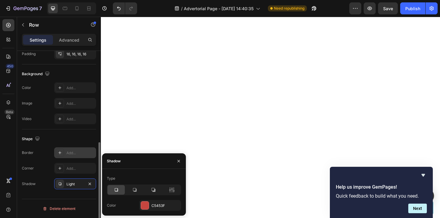
click at [60, 156] on div at bounding box center [60, 152] width 8 height 8
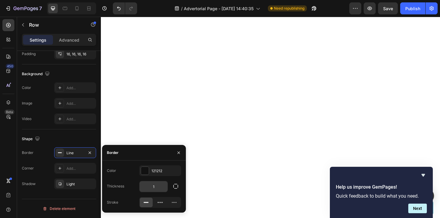
click at [158, 187] on input "1" at bounding box center [153, 186] width 28 height 11
type input "1"
type input "5"
click at [63, 186] on div at bounding box center [60, 183] width 8 height 8
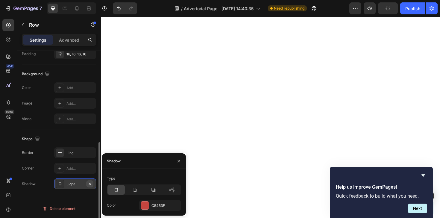
click at [92, 182] on button "button" at bounding box center [89, 183] width 7 height 7
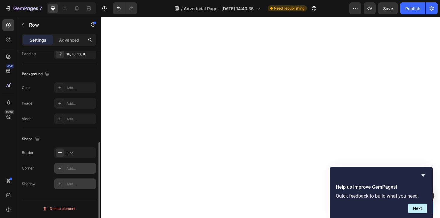
click at [77, 171] on div "Add..." at bounding box center [75, 168] width 42 height 11
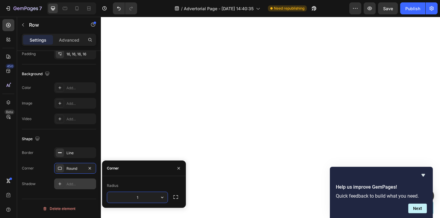
type input "15"
click at [81, 154] on div "Line" at bounding box center [74, 152] width 17 height 5
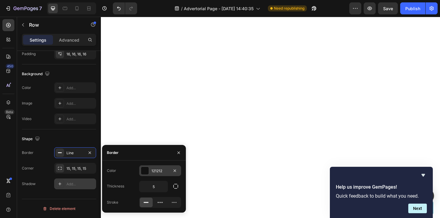
click at [147, 173] on div at bounding box center [145, 171] width 8 height 8
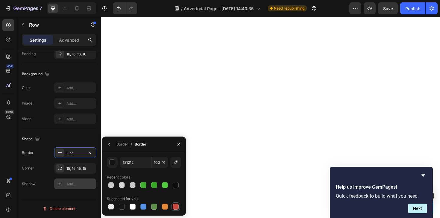
click at [176, 208] on div at bounding box center [176, 206] width 6 height 6
click at [73, 143] on div "Shape" at bounding box center [59, 139] width 74 height 10
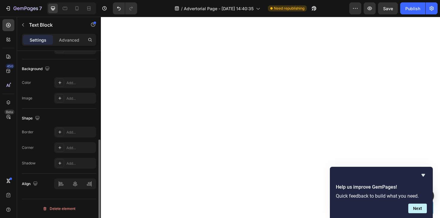
scroll to position [0, 0]
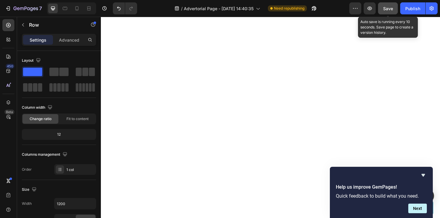
click at [392, 12] on button "Save" at bounding box center [388, 8] width 20 height 12
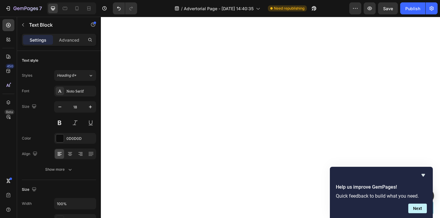
drag, startPoint x: 216, startPoint y: 159, endPoint x: 217, endPoint y: 147, distance: 11.1
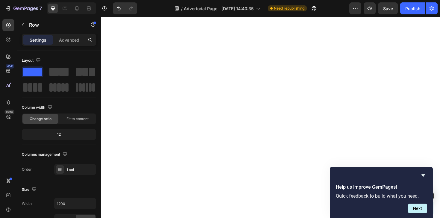
scroll to position [2903, 0]
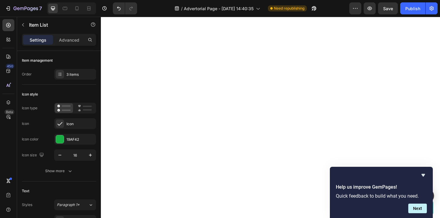
scroll to position [2829, 0]
click at [406, 14] on button "Publish" at bounding box center [412, 8] width 25 height 12
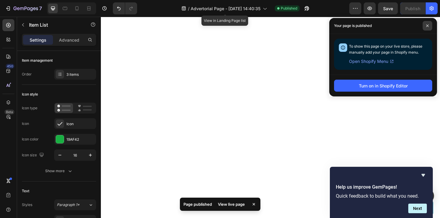
click at [427, 25] on icon at bounding box center [427, 26] width 2 height 2
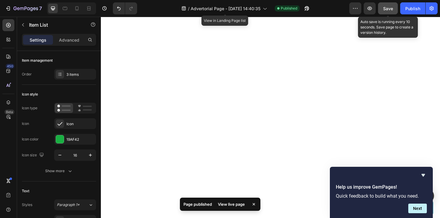
click at [397, 11] on button "Save" at bounding box center [388, 8] width 20 height 12
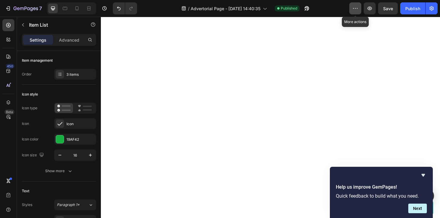
click at [356, 6] on icon "button" at bounding box center [355, 8] width 6 height 6
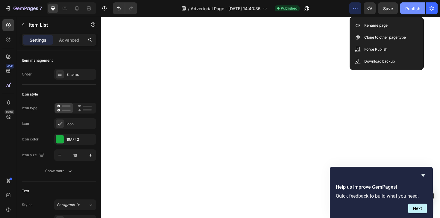
click at [409, 5] on button "Publish" at bounding box center [412, 8] width 25 height 12
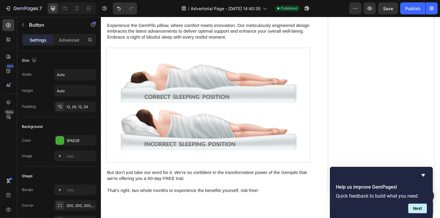
scroll to position [2895, 0]
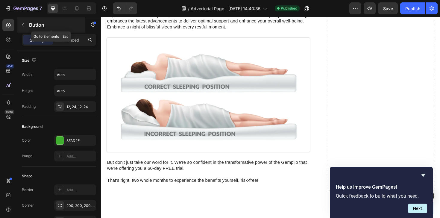
click at [25, 25] on icon "button" at bounding box center [23, 24] width 5 height 5
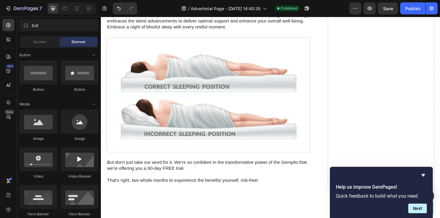
scroll to position [321, 0]
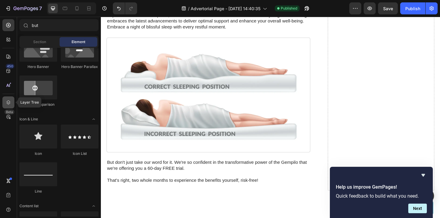
click at [8, 102] on icon at bounding box center [8, 102] width 6 height 6
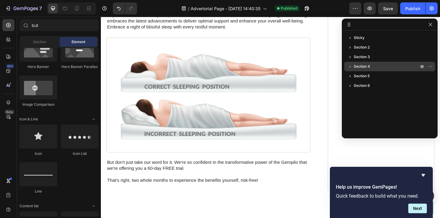
click at [352, 70] on div "Section 4" at bounding box center [389, 67] width 86 height 10
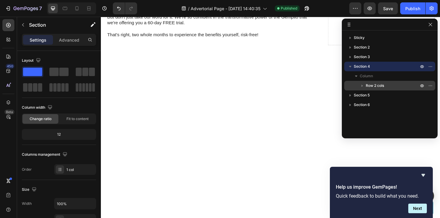
scroll to position [4175, 0]
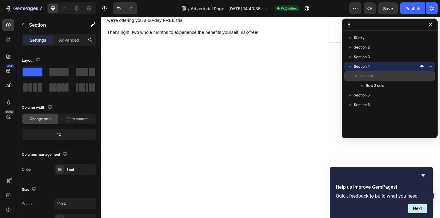
click at [372, 79] on div "Column" at bounding box center [389, 76] width 86 height 10
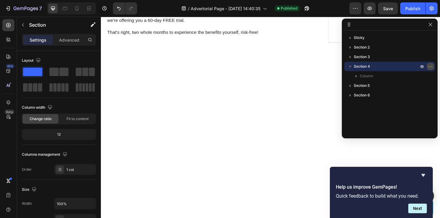
click at [430, 66] on icon "button" at bounding box center [430, 66] width 1 height 1
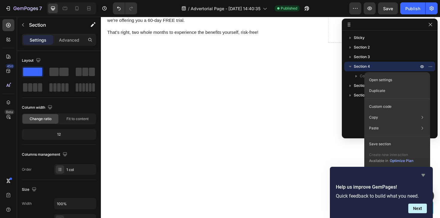
click at [422, 173] on icon "Hide survey" at bounding box center [422, 174] width 7 height 7
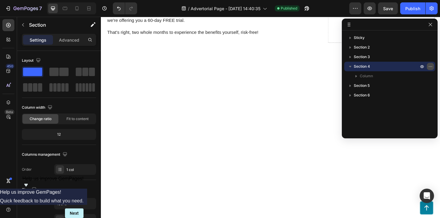
click at [428, 65] on icon "button" at bounding box center [430, 66] width 5 height 5
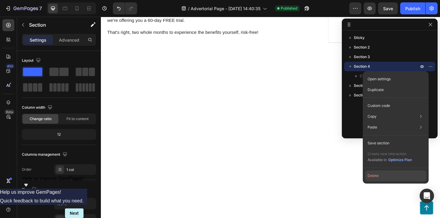
click at [372, 176] on button "Delete" at bounding box center [395, 175] width 61 height 11
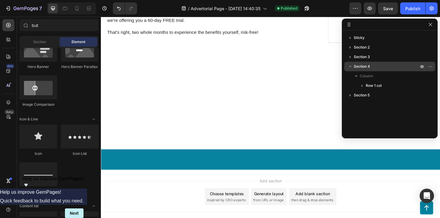
click at [365, 69] on span "Section 4" at bounding box center [361, 66] width 16 height 6
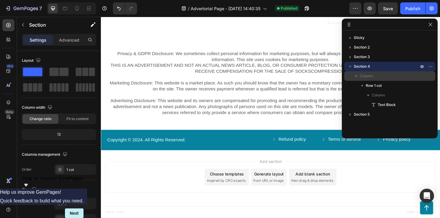
scroll to position [4560, 0]
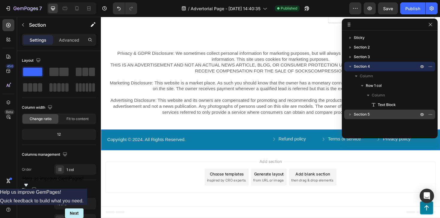
click at [370, 117] on p "Section 5" at bounding box center [386, 114] width 66 height 6
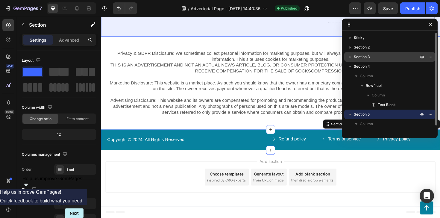
click at [367, 57] on span "Section 3" at bounding box center [361, 57] width 16 height 6
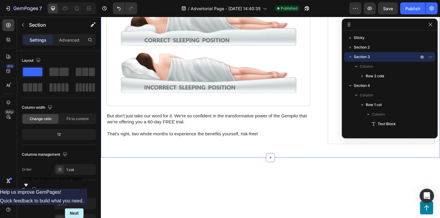
scroll to position [2945, 0]
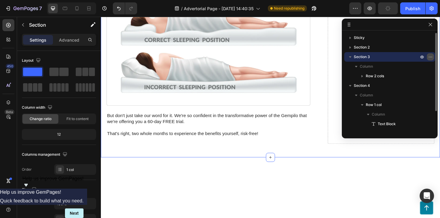
click at [429, 57] on icon "button" at bounding box center [430, 56] width 5 height 5
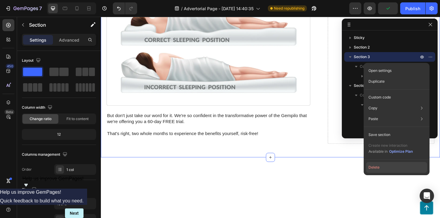
click at [374, 169] on button "Delete" at bounding box center [396, 167] width 61 height 11
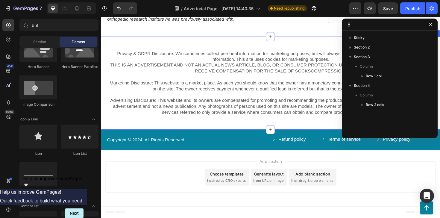
scroll to position [3018, 0]
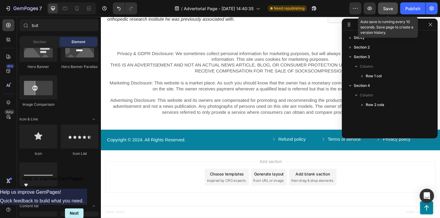
click at [394, 11] on button "Save" at bounding box center [388, 8] width 20 height 12
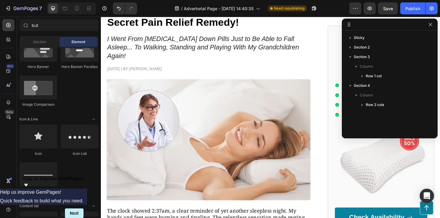
scroll to position [0, 0]
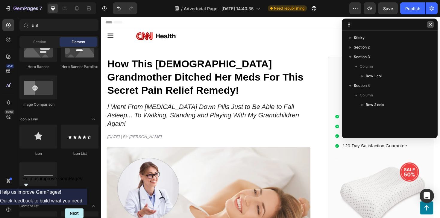
click at [432, 23] on icon "button" at bounding box center [430, 24] width 5 height 5
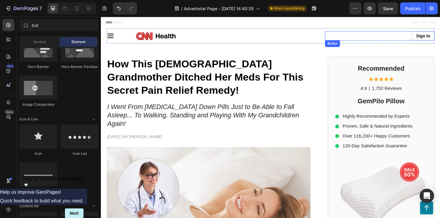
click at [396, 35] on div "Sign In Button" at bounding box center [396, 37] width 116 height 10
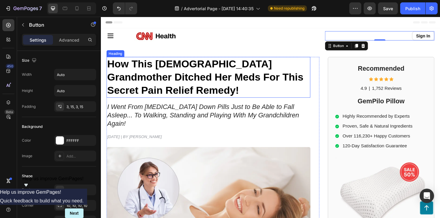
scroll to position [4, 0]
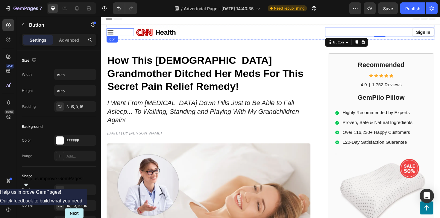
click at [125, 34] on div "Icon" at bounding box center [121, 33] width 29 height 8
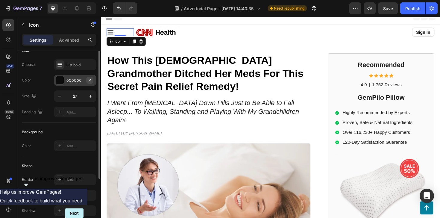
scroll to position [11, 0]
click at [77, 108] on div "Add..." at bounding box center [80, 110] width 28 height 5
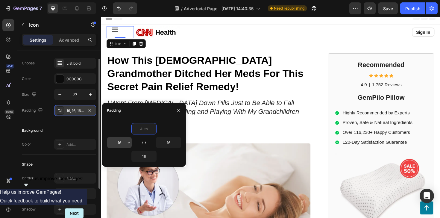
click at [118, 144] on input "16" at bounding box center [119, 142] width 25 height 11
click at [137, 156] on input "16" at bounding box center [144, 156] width 25 height 11
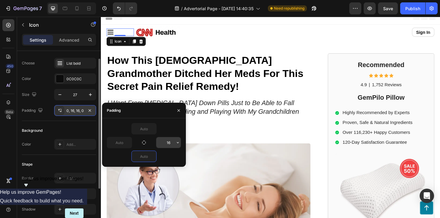
click at [165, 138] on input "16" at bounding box center [168, 142] width 25 height 11
click at [116, 141] on input "text" at bounding box center [119, 142] width 25 height 11
type input "5"
type input "1"
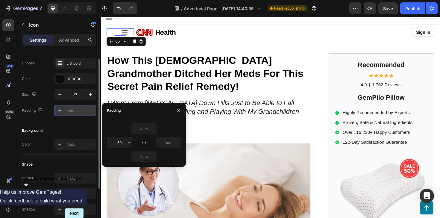
type input "5"
click at [80, 123] on div "Background Color Add..." at bounding box center [59, 138] width 74 height 34
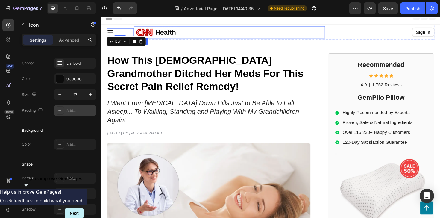
click at [164, 34] on img at bounding box center [160, 33] width 48 height 13
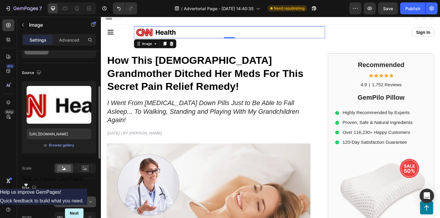
scroll to position [0, 0]
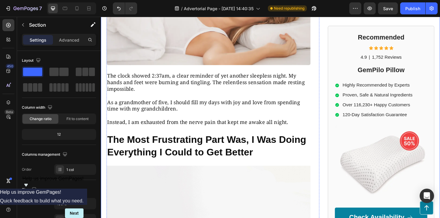
scroll to position [225, 0]
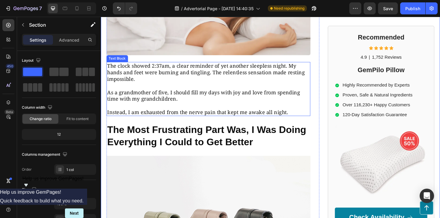
click at [275, 93] on p "As a grandmother of five, I should fill my days with joy and love from spending…" at bounding box center [214, 100] width 214 height 14
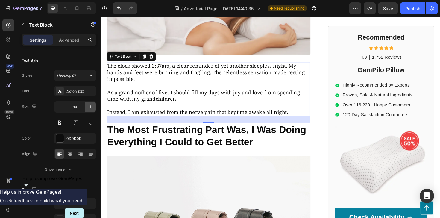
click at [87, 109] on icon "button" at bounding box center [90, 107] width 6 height 6
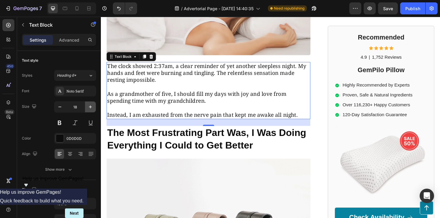
click at [87, 109] on icon "button" at bounding box center [90, 107] width 6 height 6
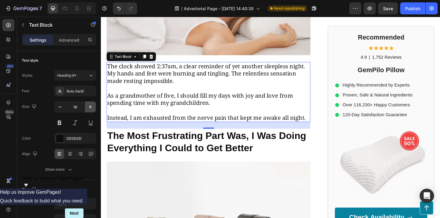
click at [87, 109] on icon "button" at bounding box center [90, 107] width 6 height 6
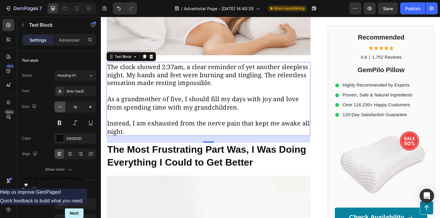
click at [59, 109] on icon "button" at bounding box center [60, 107] width 6 height 6
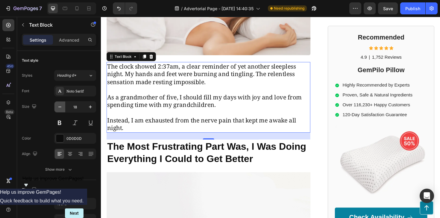
click at [59, 109] on icon "button" at bounding box center [60, 107] width 6 height 6
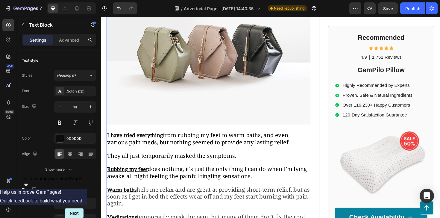
scroll to position [474, 0]
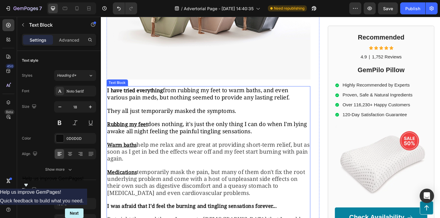
click at [169, 128] on span "does nothing, it's just the only thing I can do when I'm lying awake all night …" at bounding box center [212, 133] width 211 height 15
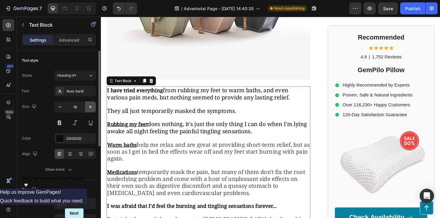
click at [93, 107] on button "button" at bounding box center [90, 106] width 11 height 11
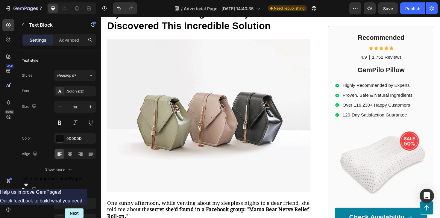
scroll to position [770, 0]
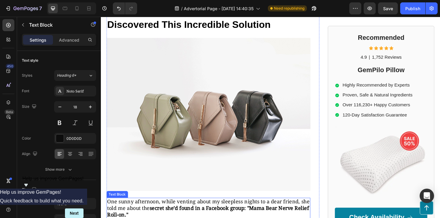
click at [159, 215] on strong "secret she’d found in a Facebook group: "Mama Bear Nerve Relief Roll-on."" at bounding box center [214, 222] width 214 height 14
click at [89, 111] on button "button" at bounding box center [90, 106] width 11 height 11
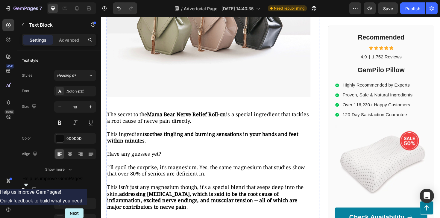
scroll to position [1287, 0]
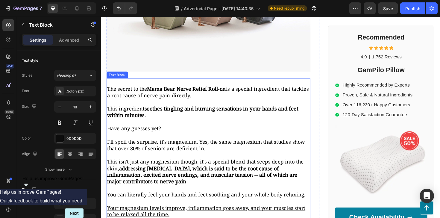
click at [165, 111] on p "The secret to the Mama Bear Nerve Relief Roll-on is a special ingredient that t…" at bounding box center [214, 153] width 214 height 126
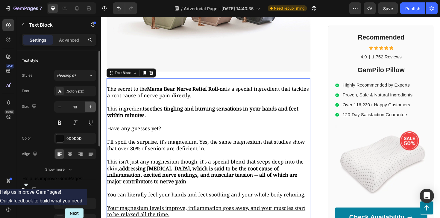
click at [89, 109] on icon "button" at bounding box center [90, 107] width 6 height 6
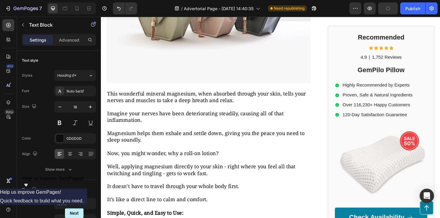
scroll to position [1834, 0]
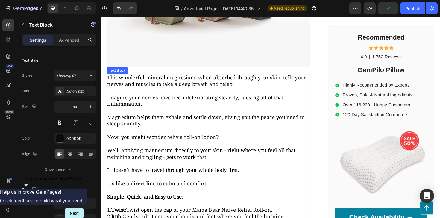
click at [173, 119] on span "Magnesium helps them exhale and settle down, giving you the peace you need to s…" at bounding box center [211, 126] width 209 height 14
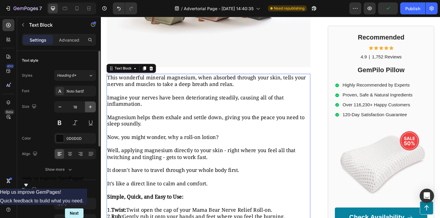
click at [88, 111] on button "button" at bounding box center [90, 106] width 11 height 11
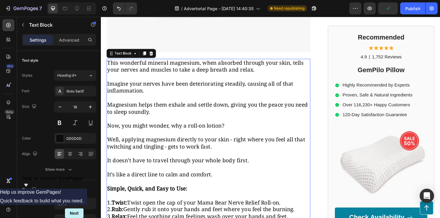
scroll to position [1852, 0]
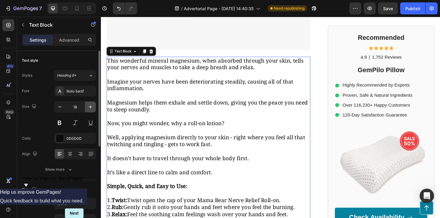
click at [92, 106] on icon "button" at bounding box center [90, 107] width 6 height 6
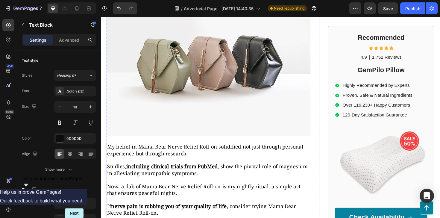
scroll to position [2250, 0]
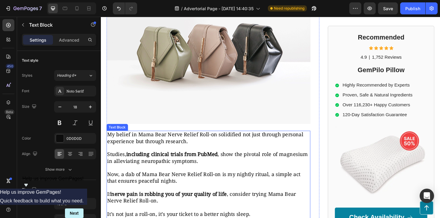
click at [159, 159] on span "Studies, including clinical trials from PubMed , show the pivotal role of magne…" at bounding box center [213, 166] width 212 height 14
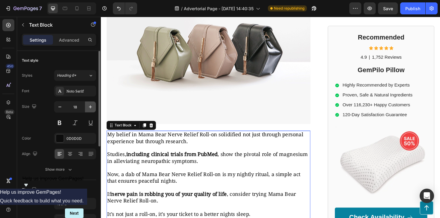
click at [88, 108] on icon "button" at bounding box center [90, 107] width 6 height 6
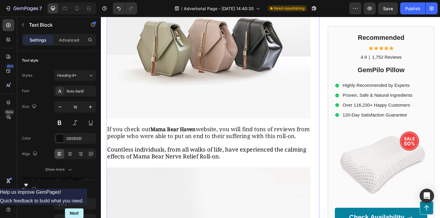
scroll to position [2608, 0]
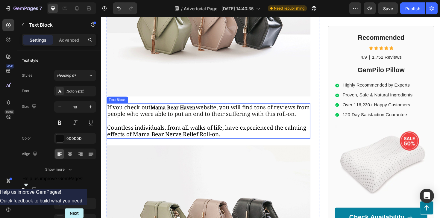
click at [177, 112] on p "If you check out Mama Bear Haven website, you will find tons of reviews from pe…" at bounding box center [214, 127] width 214 height 36
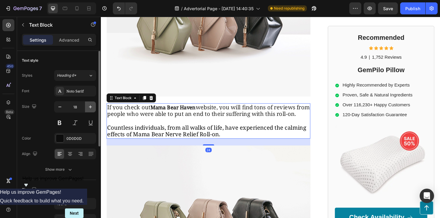
click at [89, 105] on icon "button" at bounding box center [90, 107] width 6 height 6
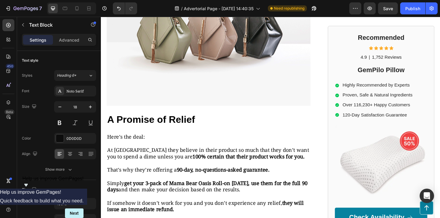
scroll to position [2868, 0]
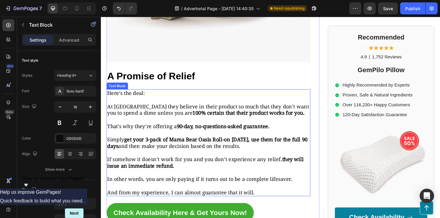
click at [179, 136] on p at bounding box center [214, 139] width 214 height 7
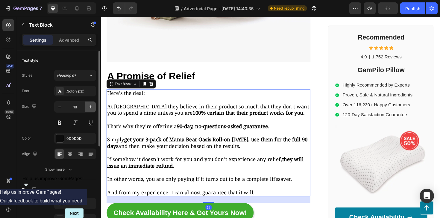
click at [91, 102] on button "button" at bounding box center [90, 106] width 11 height 11
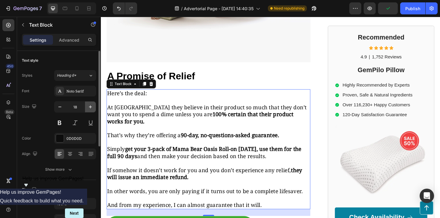
click at [91, 102] on button "button" at bounding box center [90, 106] width 11 height 11
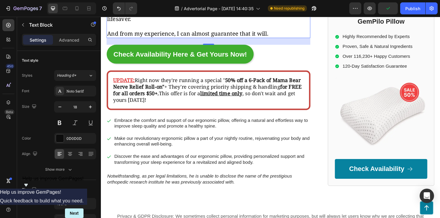
scroll to position [3067, 0]
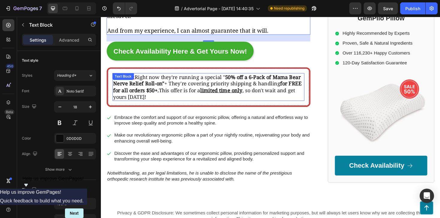
click at [193, 84] on span "+ They're covering priority shipping & handling for FREE for all orders $50+. T…" at bounding box center [213, 94] width 199 height 21
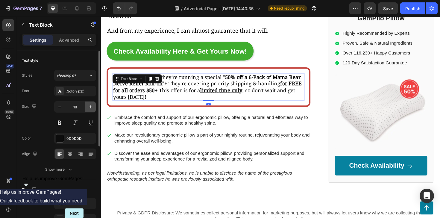
click at [93, 108] on icon "button" at bounding box center [90, 107] width 6 height 6
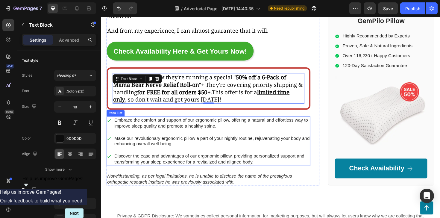
click at [177, 123] on p "Embrace the comfort and support of our ergonomic pillow, offering a natural and…" at bounding box center [218, 129] width 207 height 13
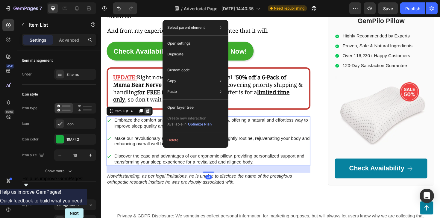
click at [148, 114] on icon at bounding box center [150, 116] width 5 height 5
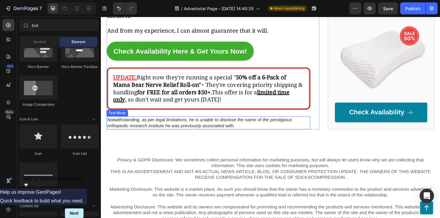
click at [144, 123] on p "Notwithstanding, as per legal limitations, he is unable to disclose the name of…" at bounding box center [214, 129] width 214 height 13
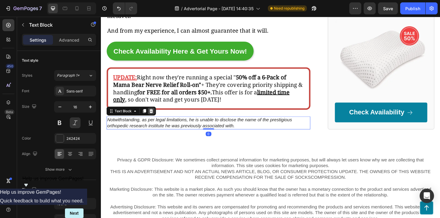
click at [156, 113] on div at bounding box center [153, 116] width 7 height 7
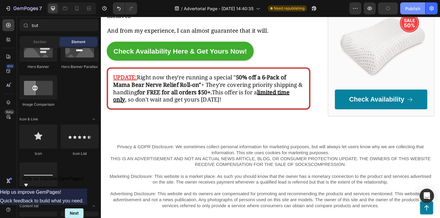
click at [404, 8] on button "Publish" at bounding box center [412, 8] width 25 height 12
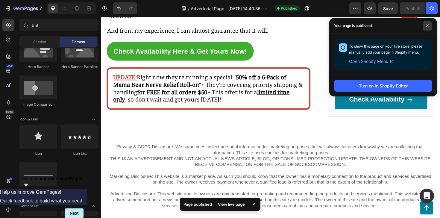
click at [424, 25] on span at bounding box center [427, 26] width 10 height 10
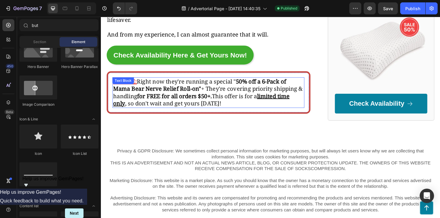
scroll to position [3094, 0]
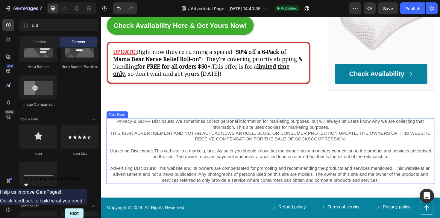
click at [242, 136] on p "Privacy & GDPR Disclosure: We sometimes collect personal information for market…" at bounding box center [280, 146] width 346 height 44
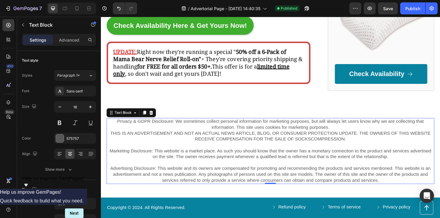
click at [222, 124] on p "Privacy & GDPR Disclosure: We sometimes collect personal information for market…" at bounding box center [280, 146] width 346 height 44
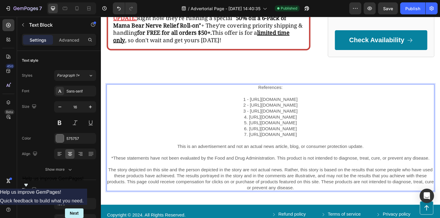
scroll to position [3143, 0]
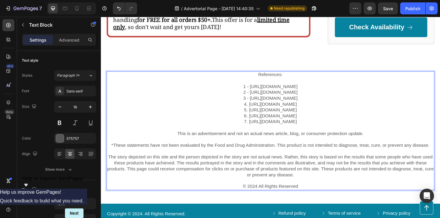
click at [267, 179] on p "The story depicted on this site and the person depicted in the story are not ac…" at bounding box center [280, 180] width 346 height 37
click at [57, 105] on icon "button" at bounding box center [60, 107] width 6 height 6
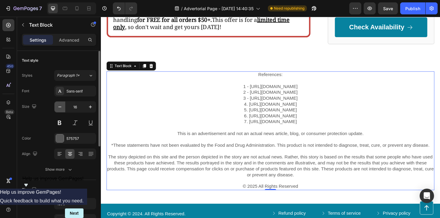
click at [57, 105] on icon "button" at bounding box center [60, 107] width 6 height 6
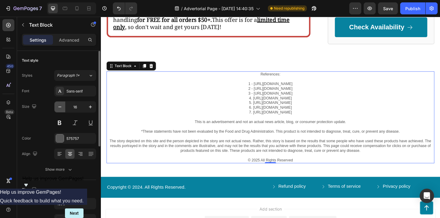
click at [57, 105] on icon "button" at bounding box center [60, 107] width 6 height 6
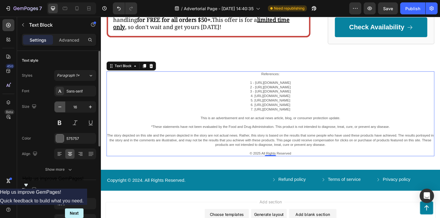
click at [57, 105] on icon "button" at bounding box center [60, 107] width 6 height 6
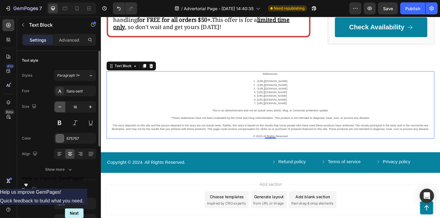
click at [57, 105] on icon "button" at bounding box center [60, 107] width 6 height 6
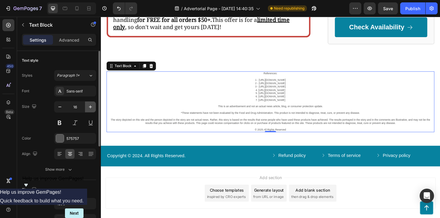
click at [85, 106] on button "button" at bounding box center [90, 106] width 11 height 11
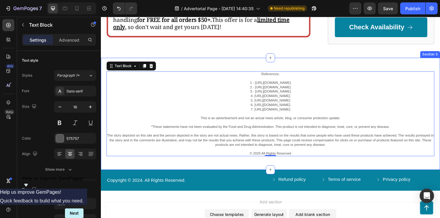
click at [230, 156] on div "References: 1 - https://www.ncbi.nlm.nih.gov/pmc/articles/PMC8385315/ 2 - https…" at bounding box center [280, 119] width 359 height 118
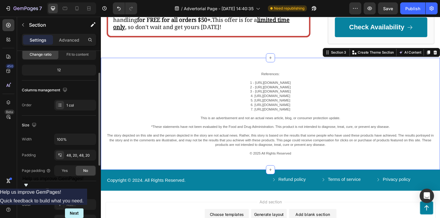
scroll to position [71, 0]
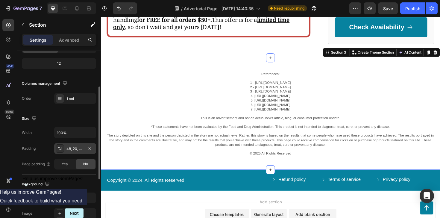
click at [74, 147] on div "48, 20, 48, 20" at bounding box center [74, 148] width 17 height 5
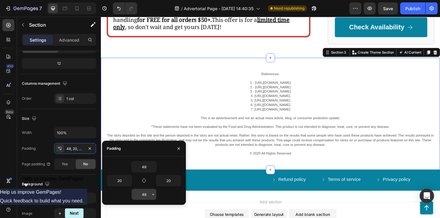
click at [142, 198] on input "48" at bounding box center [144, 194] width 25 height 11
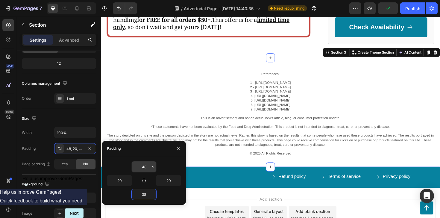
type input "38"
click at [141, 165] on input "48" at bounding box center [144, 166] width 25 height 11
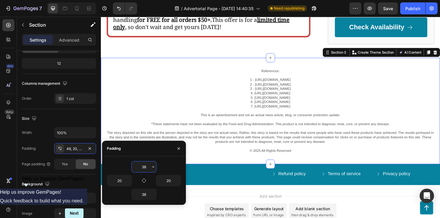
click at [141, 165] on input "38" at bounding box center [144, 166] width 25 height 11
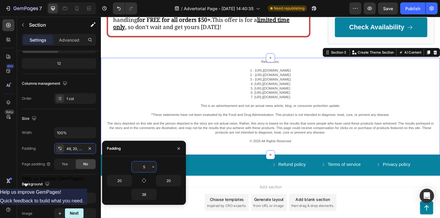
type input "50"
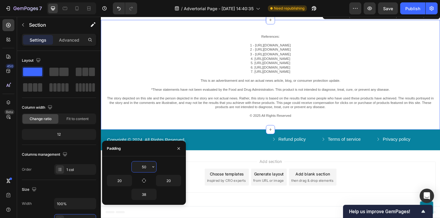
scroll to position [71, 0]
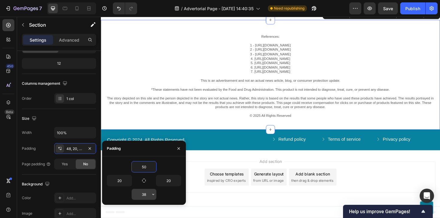
type input "50"
click at [141, 195] on input "38" at bounding box center [144, 194] width 25 height 11
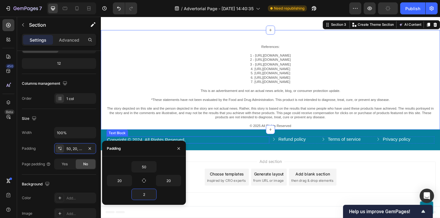
type input "28"
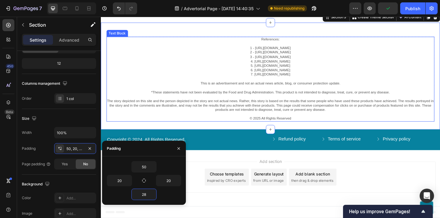
click at [282, 80] on p "7. [URL][DOMAIN_NAME]" at bounding box center [280, 78] width 346 height 5
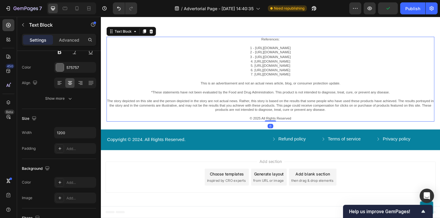
scroll to position [0, 0]
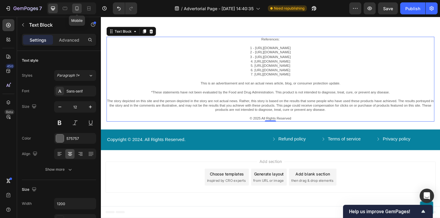
click at [79, 10] on icon at bounding box center [77, 8] width 6 height 6
type input "14"
type input "100%"
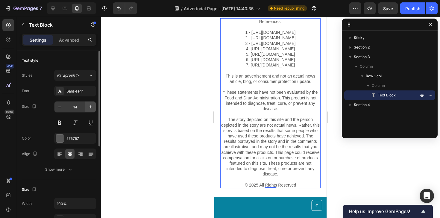
scroll to position [2954, 0]
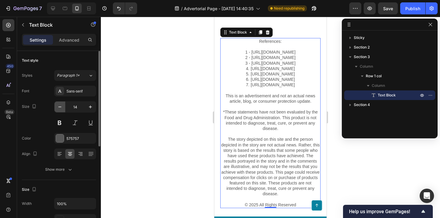
click at [59, 106] on icon "button" at bounding box center [60, 107] width 6 height 6
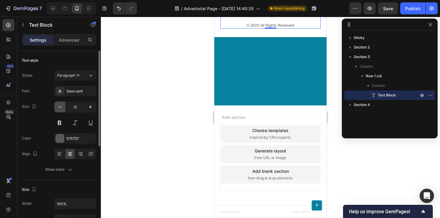
click at [59, 106] on icon "button" at bounding box center [60, 107] width 6 height 6
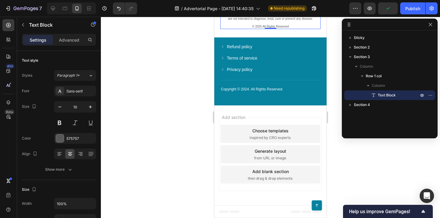
scroll to position [3036, 0]
click at [57, 109] on button "button" at bounding box center [59, 106] width 11 height 11
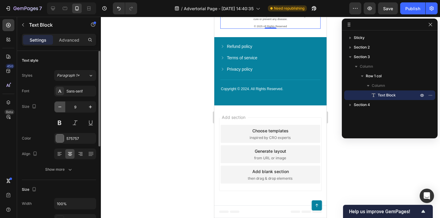
click at [57, 109] on button "button" at bounding box center [59, 106] width 11 height 11
click at [90, 107] on icon "button" at bounding box center [90, 106] width 3 height 3
click at [89, 110] on button "button" at bounding box center [90, 106] width 11 height 11
type input "10"
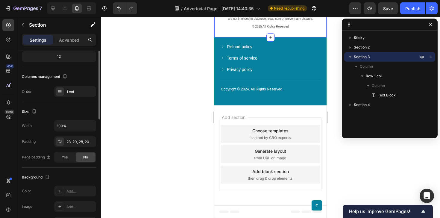
scroll to position [81, 0]
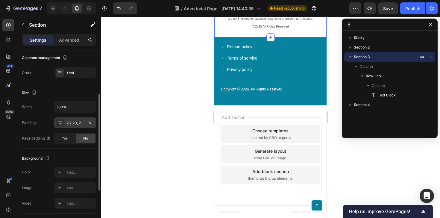
click at [71, 124] on div "28, 20, 28, 20" at bounding box center [74, 122] width 17 height 5
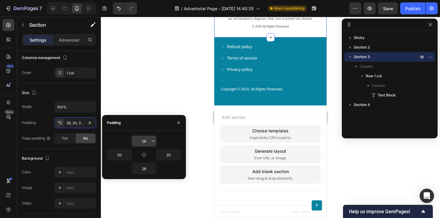
click at [137, 138] on input "28" at bounding box center [144, 140] width 25 height 11
type input "50"
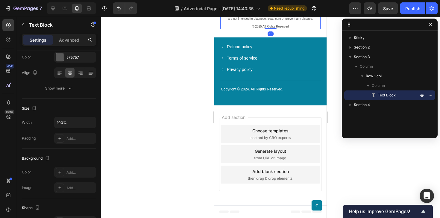
scroll to position [0, 0]
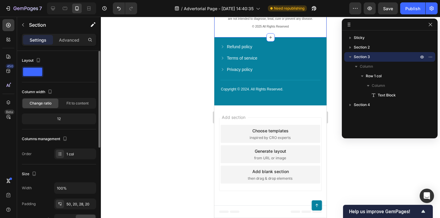
scroll to position [30, 0]
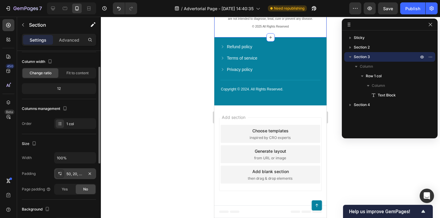
click at [73, 169] on div "50, 20, 28, 20" at bounding box center [75, 173] width 42 height 11
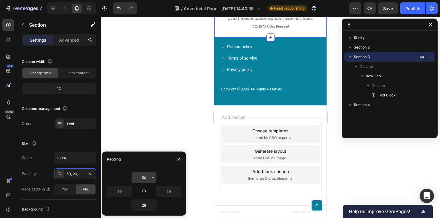
click at [134, 177] on input "50" at bounding box center [144, 177] width 25 height 11
type input "80"
click at [190, 93] on div at bounding box center [270, 117] width 339 height 201
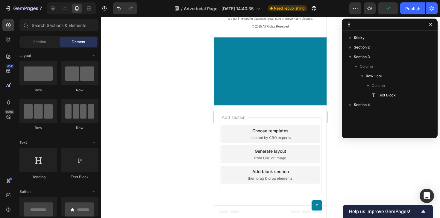
scroll to position [2983, 0]
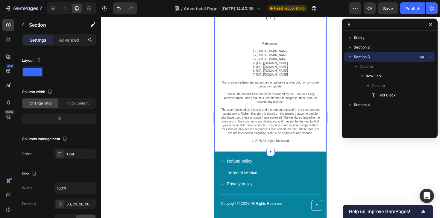
scroll to position [3088, 0]
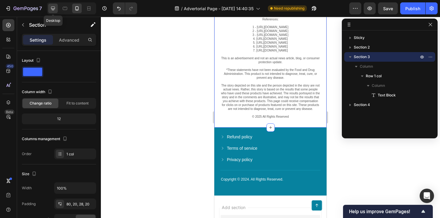
click at [54, 7] on icon at bounding box center [53, 8] width 6 height 6
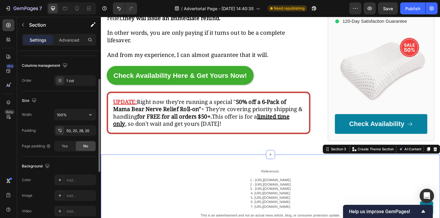
scroll to position [102, 0]
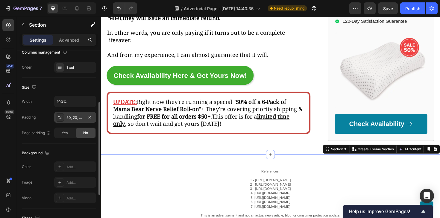
click at [71, 120] on div "50, 20, 28, 20" at bounding box center [75, 117] width 42 height 11
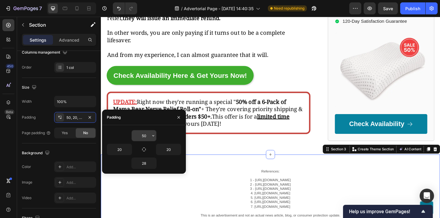
click at [141, 138] on input "50" at bounding box center [144, 135] width 25 height 11
type input "80"
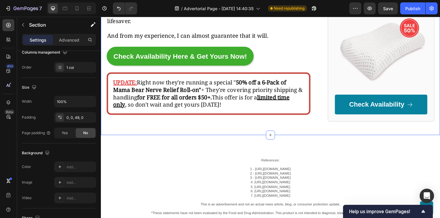
scroll to position [3123, 0]
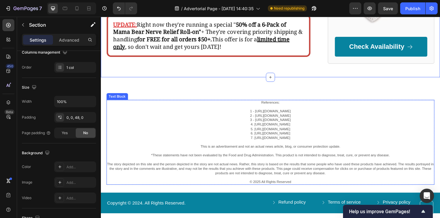
click at [269, 161] on p "*These statements have not been evaluated by the Food and Drug Administration. …" at bounding box center [280, 163] width 346 height 5
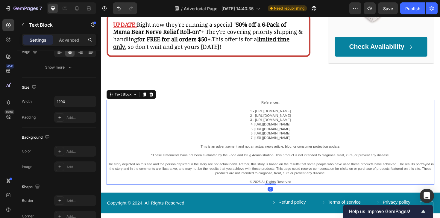
scroll to position [0, 0]
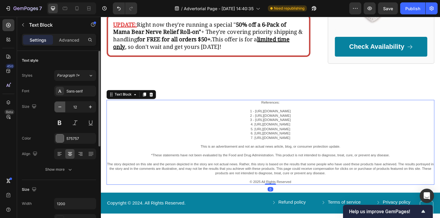
click at [62, 111] on button "button" at bounding box center [59, 106] width 11 height 11
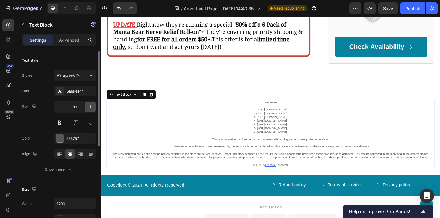
click at [90, 108] on icon "button" at bounding box center [90, 106] width 3 height 3
type input "12"
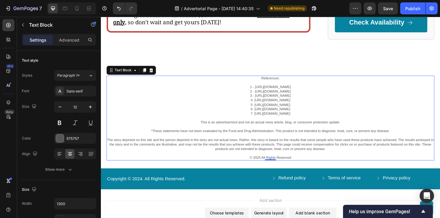
scroll to position [3161, 0]
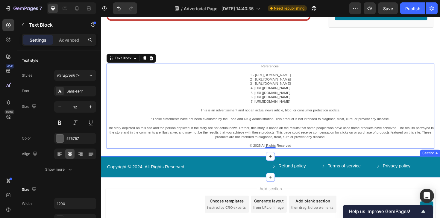
click at [259, 164] on div "Copyright © 2024. All Rights Reserved. Text Block Refund policy Button Terms of…" at bounding box center [280, 175] width 359 height 22
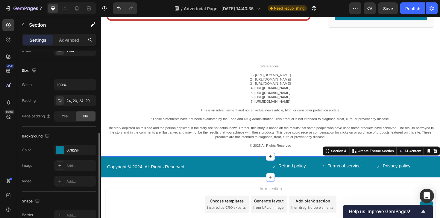
scroll to position [133, 0]
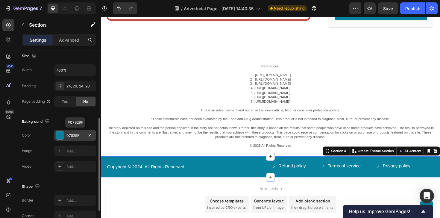
click at [69, 135] on div "07829F" at bounding box center [74, 135] width 17 height 5
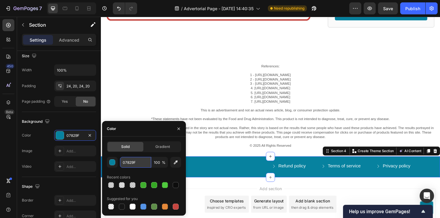
click at [134, 162] on input "07829F" at bounding box center [135, 162] width 31 height 11
paste input "#0C0C0C"
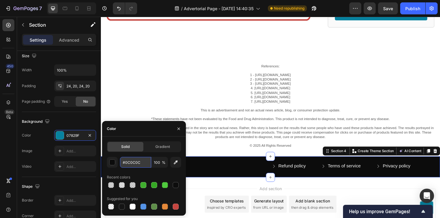
click at [125, 162] on input "#0C0C0C" at bounding box center [135, 162] width 31 height 11
type input "0C0C0C"
click at [253, 187] on div "Add section Choose templates inspired by CRO experts Generate layout from URL o…" at bounding box center [280, 216] width 359 height 59
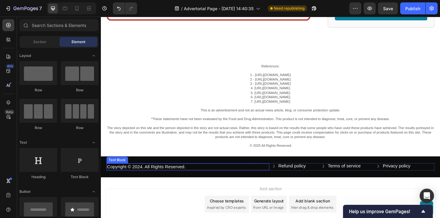
click at [187, 173] on p "Copyright © 2024. All Rights Reserved." at bounding box center [192, 176] width 171 height 6
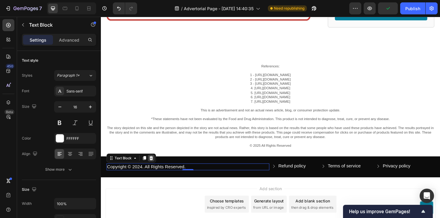
click at [156, 164] on icon at bounding box center [154, 166] width 5 height 5
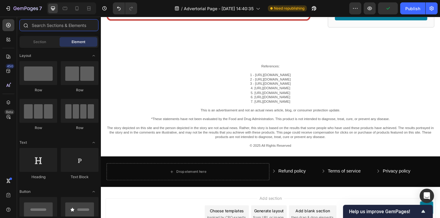
click at [55, 25] on input "text" at bounding box center [58, 25] width 79 height 12
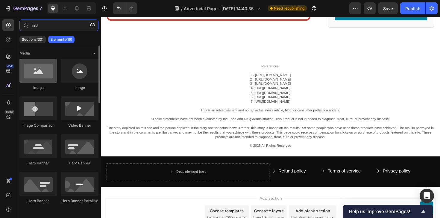
type input "ima"
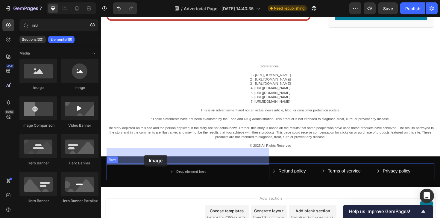
drag, startPoint x: 142, startPoint y: 87, endPoint x: 147, endPoint y: 163, distance: 76.1
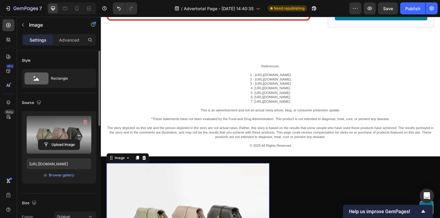
click at [62, 130] on label at bounding box center [59, 135] width 65 height 38
click at [62, 139] on input "file" at bounding box center [58, 144] width 41 height 10
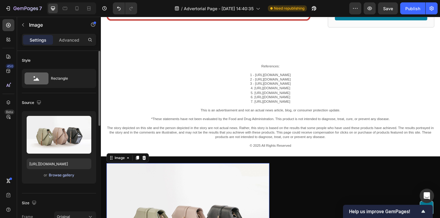
click at [62, 174] on div "Browse gallery" at bounding box center [61, 174] width 25 height 5
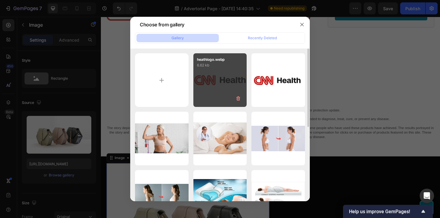
click at [228, 74] on div "heathlogo.webp 6.62 kb" at bounding box center [220, 80] width 54 height 54
type input "https://cdn.shopify.com/s/files/1/0704/8157/6075/files/gempages_586052287831474…"
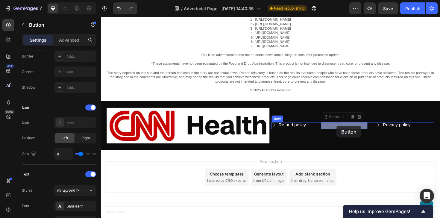
drag, startPoint x: 379, startPoint y: 133, endPoint x: 329, endPoint y: 134, distance: 50.2
click at [288, 124] on div "Button" at bounding box center [289, 124] width 13 height 5
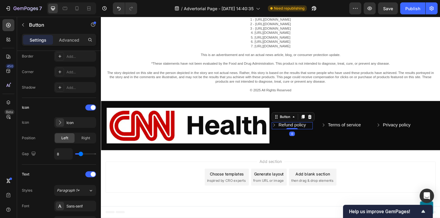
click at [286, 132] on div "Refund policy" at bounding box center [299, 131] width 36 height 6
click at [358, 8] on icon "button" at bounding box center [355, 8] width 6 height 6
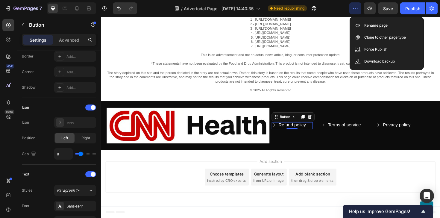
click at [358, 8] on icon "button" at bounding box center [355, 8] width 6 height 6
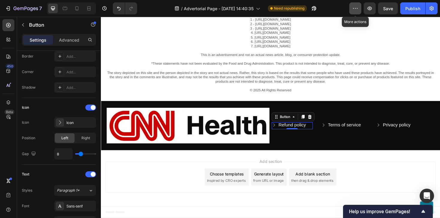
click at [357, 11] on button "button" at bounding box center [355, 8] width 12 height 12
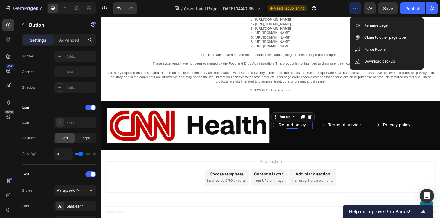
click at [357, 11] on button "button" at bounding box center [355, 8] width 12 height 12
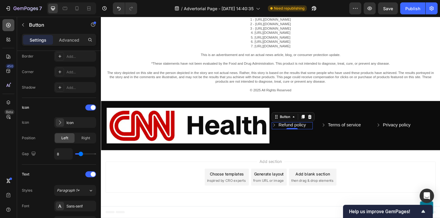
click at [5, 21] on div at bounding box center [8, 25] width 12 height 12
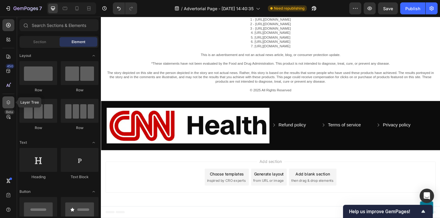
click at [8, 105] on icon at bounding box center [8, 102] width 6 height 6
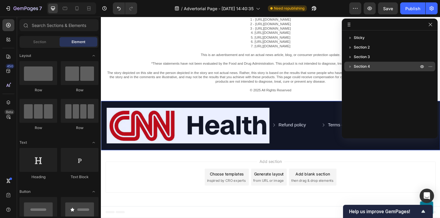
click at [349, 67] on icon "button" at bounding box center [349, 66] width 1 height 2
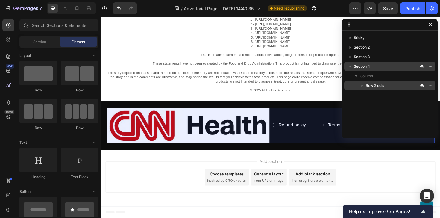
click at [361, 86] on icon "button" at bounding box center [362, 86] width 6 height 6
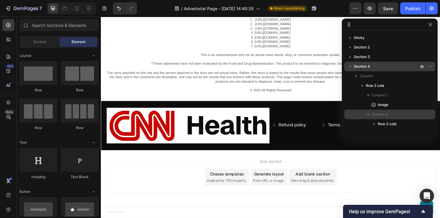
click at [377, 117] on span "Column 2" at bounding box center [379, 114] width 16 height 6
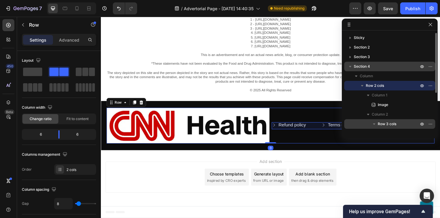
click at [380, 126] on span "Row 3 cols" at bounding box center [386, 124] width 19 height 6
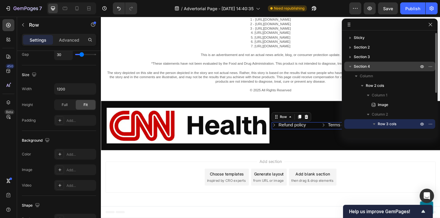
drag, startPoint x: 383, startPoint y: 122, endPoint x: 377, endPoint y: 123, distance: 5.5
click at [377, 123] on div "Row 3 cols" at bounding box center [389, 124] width 86 height 10
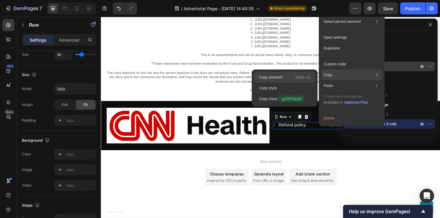
click at [294, 77] on div "Copy element Cmd + C" at bounding box center [284, 77] width 61 height 11
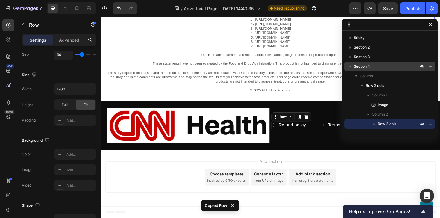
click at [270, 86] on p "The story depicted on this site and the person depicted in the story are not ac…" at bounding box center [280, 85] width 346 height 23
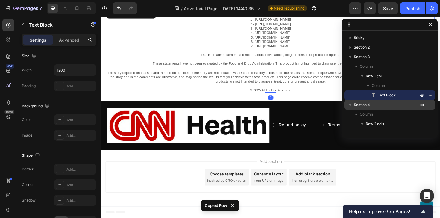
scroll to position [0, 0]
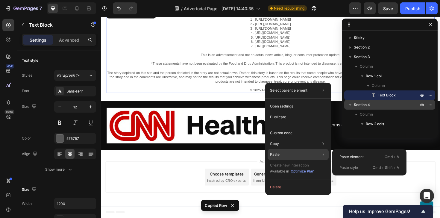
click at [297, 153] on div "Paste Paste element Cmd + V Paste style Cmd + Shift + V" at bounding box center [297, 154] width 61 height 11
click at [359, 158] on p "Paste element" at bounding box center [351, 156] width 24 height 5
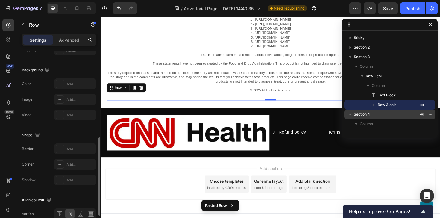
scroll to position [249, 0]
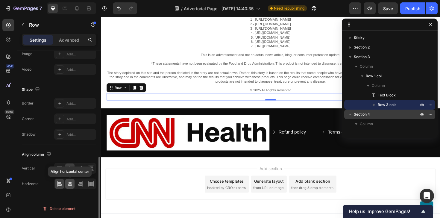
click at [71, 181] on icon at bounding box center [70, 184] width 6 height 6
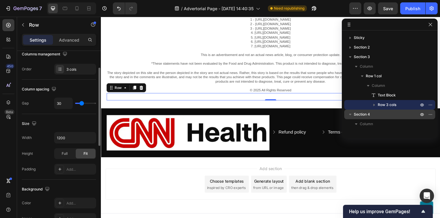
scroll to position [26, 0]
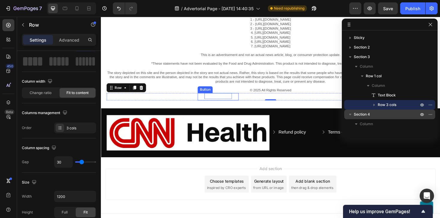
click at [219, 100] on p "Refund policy" at bounding box center [224, 100] width 29 height 6
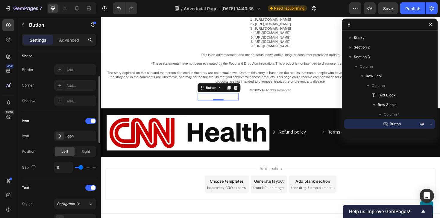
scroll to position [37, 0]
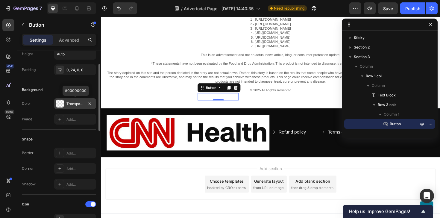
click at [66, 103] on div "Transparent" at bounding box center [75, 103] width 42 height 11
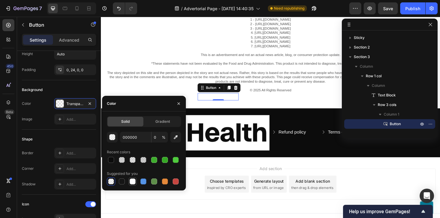
click at [133, 181] on div at bounding box center [132, 181] width 6 height 6
type input "FFFFFF"
type input "100"
click at [112, 161] on div at bounding box center [111, 160] width 6 height 6
type input "0C0C0C"
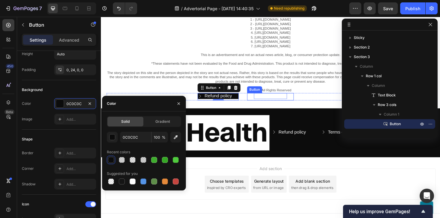
click at [265, 99] on p "Terms of service" at bounding box center [280, 100] width 35 height 6
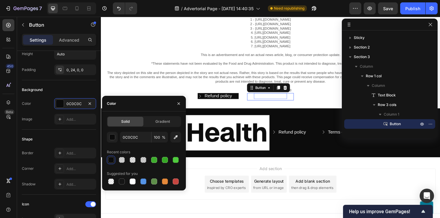
scroll to position [65, 0]
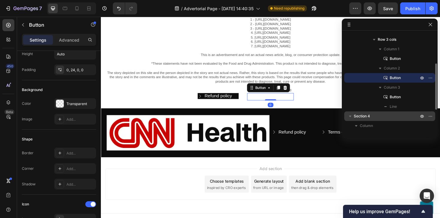
click at [257, 101] on icon at bounding box center [257, 100] width 5 height 5
click at [79, 107] on div "Transparent" at bounding box center [75, 103] width 42 height 11
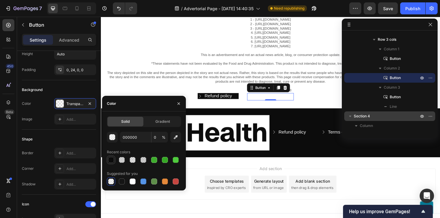
click at [113, 161] on div at bounding box center [111, 160] width 6 height 6
type input "0C0C0C"
type input "100"
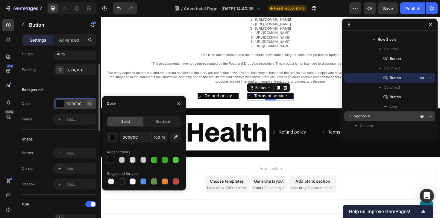
click at [92, 103] on icon "button" at bounding box center [89, 103] width 5 height 5
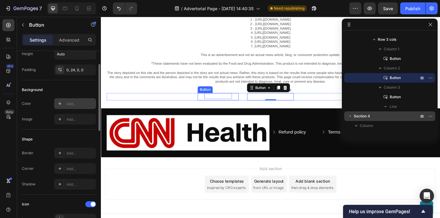
click at [214, 101] on p "Refund policy" at bounding box center [224, 100] width 29 height 6
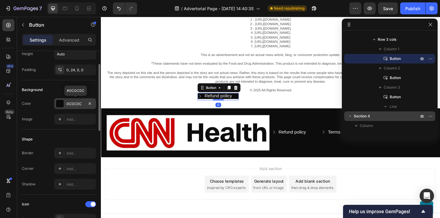
click at [58, 104] on div at bounding box center [60, 104] width 8 height 8
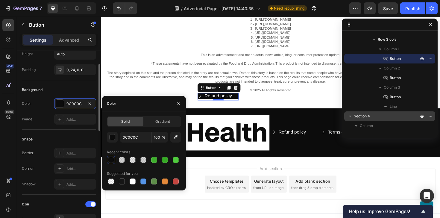
click at [60, 91] on div "Background" at bounding box center [59, 90] width 74 height 10
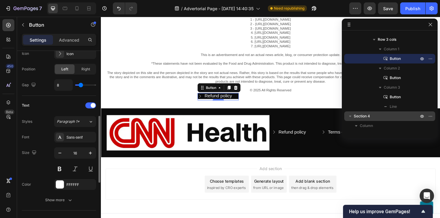
scroll to position [204, 0]
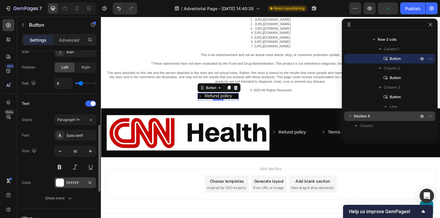
click at [60, 182] on div at bounding box center [60, 183] width 8 height 8
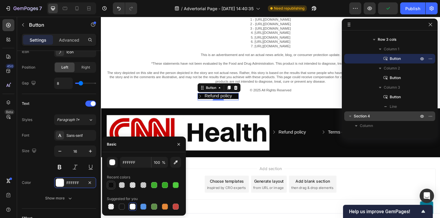
click at [110, 187] on div at bounding box center [111, 185] width 6 height 6
type input "0C0C0C"
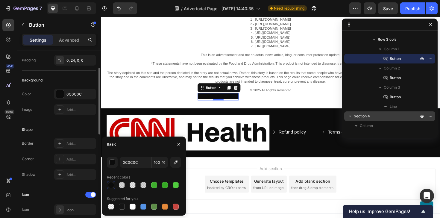
scroll to position [0, 0]
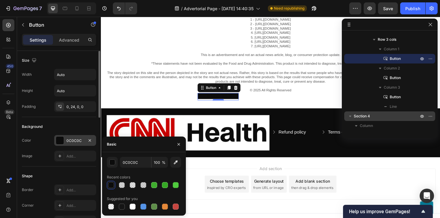
click at [62, 138] on div at bounding box center [60, 140] width 8 height 8
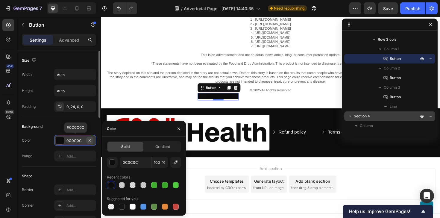
click at [91, 140] on icon "button" at bounding box center [89, 140] width 5 height 5
type input "000000"
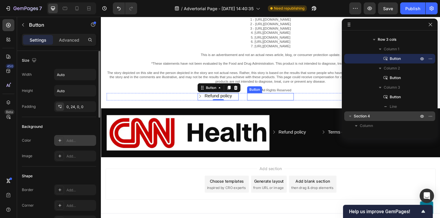
click at [260, 103] on div "Terms of service" at bounding box center [276, 100] width 42 height 6
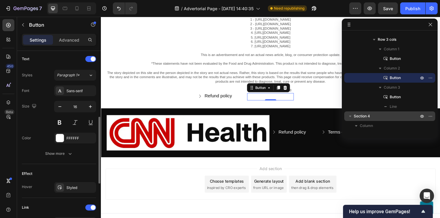
scroll to position [252, 0]
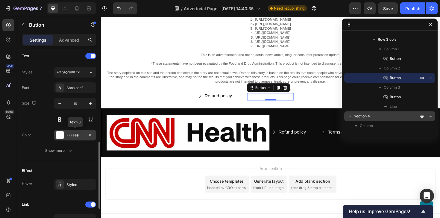
click at [65, 136] on div "FFFFFF" at bounding box center [75, 134] width 42 height 11
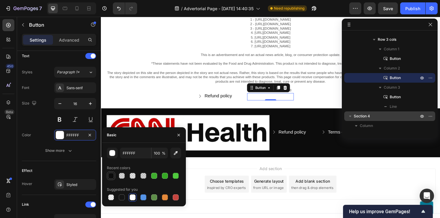
click at [109, 173] on div at bounding box center [111, 176] width 6 height 6
type input "0C0C0C"
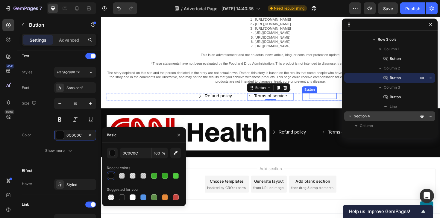
click at [327, 98] on p "Privacy policy" at bounding box center [335, 100] width 29 height 6
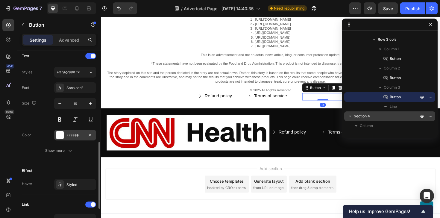
click at [64, 137] on div at bounding box center [60, 135] width 8 height 8
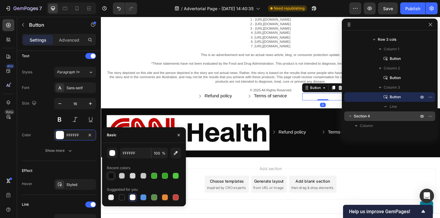
click at [114, 178] on div at bounding box center [111, 175] width 8 height 8
type input "0C0C0C"
click at [42, 121] on div "Size 16" at bounding box center [59, 111] width 74 height 27
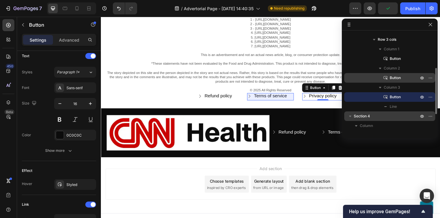
scroll to position [112, 0]
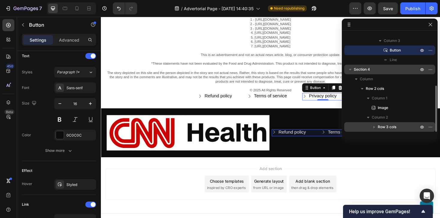
click at [381, 127] on span "Row 3 cols" at bounding box center [386, 127] width 19 height 6
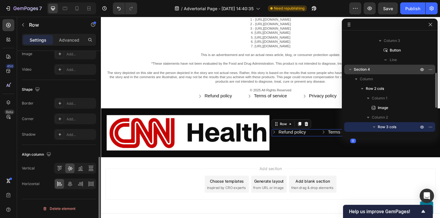
scroll to position [0, 0]
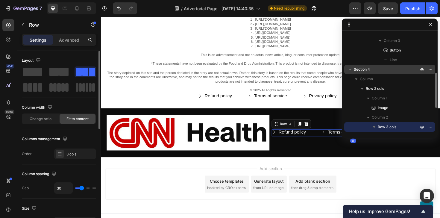
click at [372, 127] on icon "button" at bounding box center [374, 127] width 6 height 6
click at [373, 125] on icon "button" at bounding box center [374, 127] width 6 height 6
click at [374, 128] on icon "button" at bounding box center [374, 127] width 6 height 6
click at [374, 128] on icon "button" at bounding box center [373, 127] width 1 height 2
click at [430, 126] on icon "button" at bounding box center [430, 126] width 5 height 5
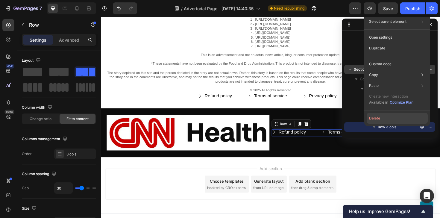
click at [407, 117] on button "Delete" at bounding box center [396, 118] width 61 height 11
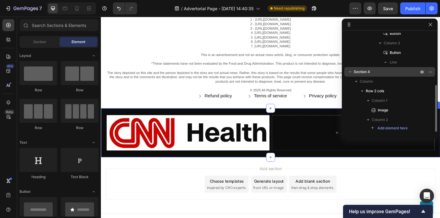
scroll to position [3178, 0]
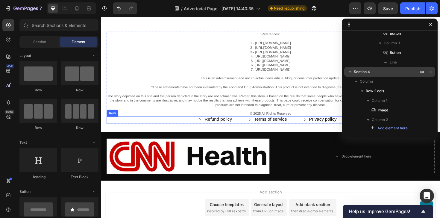
click at [179, 125] on div "Refund policy Button Terms of service Button Privacy policy Button Title Line R…" at bounding box center [280, 125] width 347 height 7
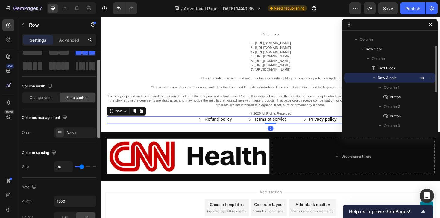
scroll to position [62, 0]
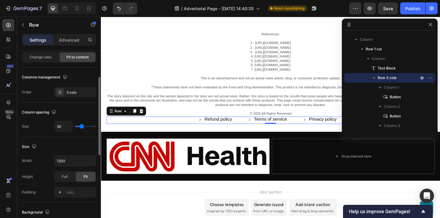
type input "39"
type input "42"
type input "47"
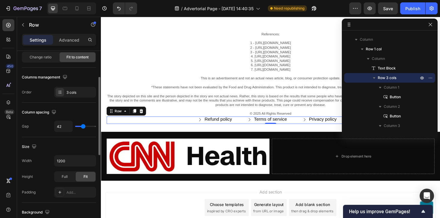
type input "47"
type input "48"
type input "47"
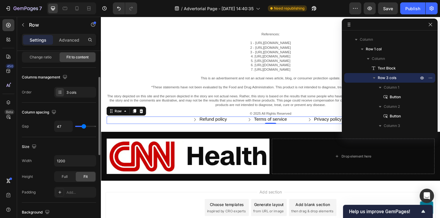
type input "44"
type input "40"
type input "37"
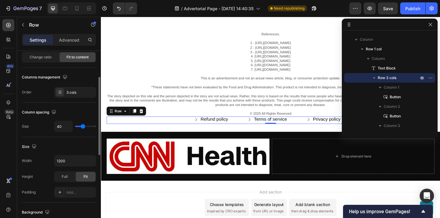
type input "37"
type input "35"
type input "34"
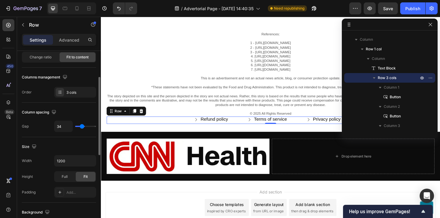
type input "32"
type input "31"
type input "30"
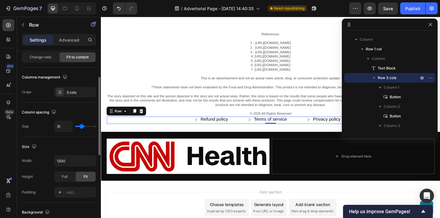
type input "30"
type input "28"
type input "27"
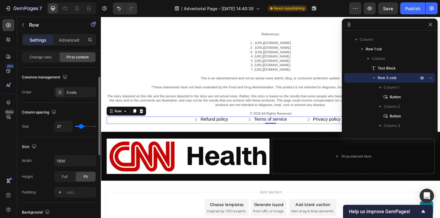
type input "26"
type input "25"
type input "24"
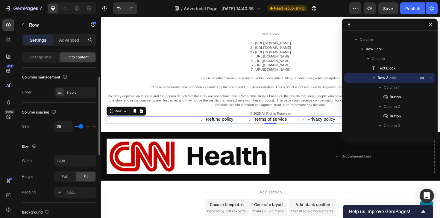
type input "24"
type input "23"
type input "22"
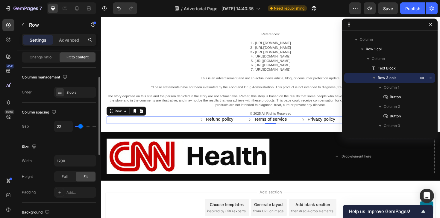
type input "21"
type input "20"
type input "19"
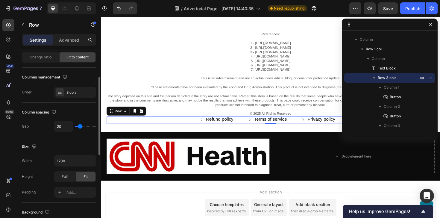
type input "19"
type input "18"
type input "17"
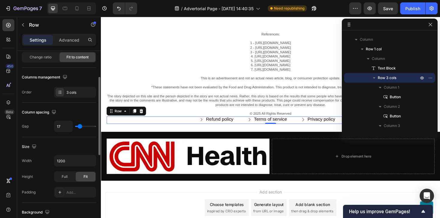
type input "16"
type input "15"
type input "14"
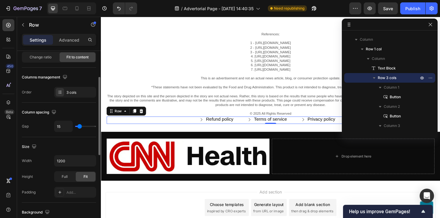
type input "14"
type input "13"
type input "12"
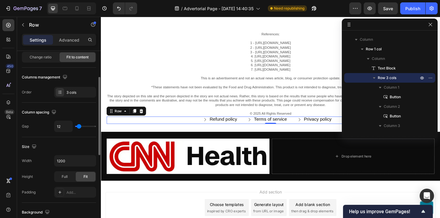
type input "13"
type input "14"
type input "15"
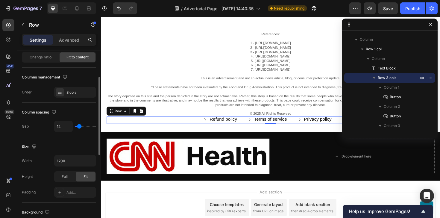
type input "15"
type input "16"
type input "17"
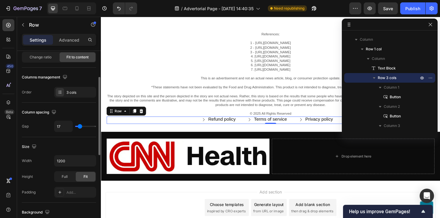
click at [80, 127] on input "range" at bounding box center [85, 126] width 21 height 1
click at [59, 126] on input "17" at bounding box center [63, 126] width 18 height 11
type input "2"
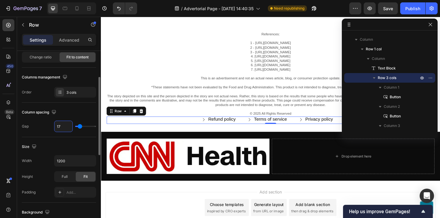
type input "2"
type input "20"
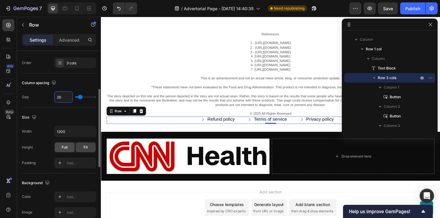
scroll to position [91, 0]
type input "20"
click at [74, 165] on div "Add..." at bounding box center [80, 163] width 28 height 5
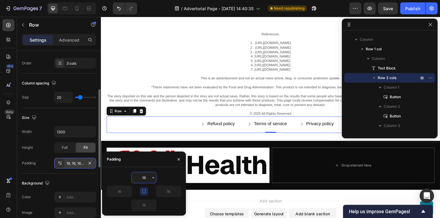
click at [136, 177] on input "16" at bounding box center [144, 177] width 25 height 11
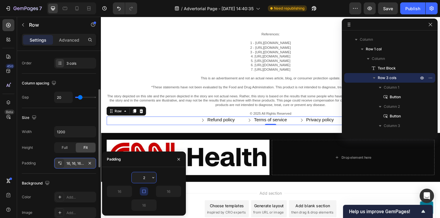
type input "25"
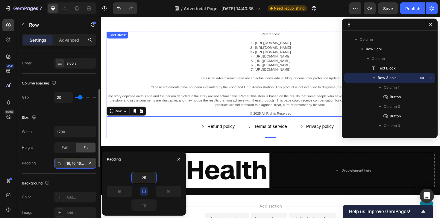
click at [209, 99] on p "The story depicted on this site and the person depicted in the story are not ac…" at bounding box center [280, 110] width 346 height 23
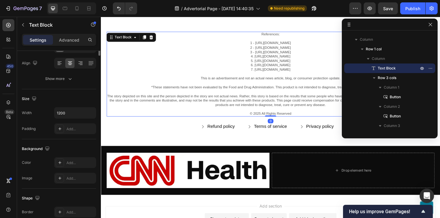
scroll to position [0, 0]
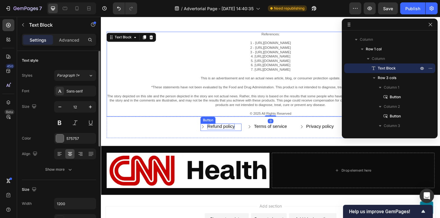
click at [233, 135] on p "Refund policy" at bounding box center [227, 133] width 29 height 6
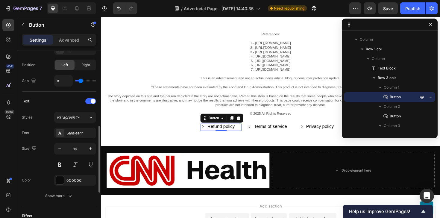
scroll to position [245, 0]
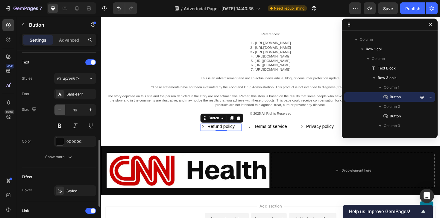
click at [58, 109] on icon "button" at bounding box center [60, 110] width 6 height 6
click at [90, 109] on icon "button" at bounding box center [90, 110] width 6 height 6
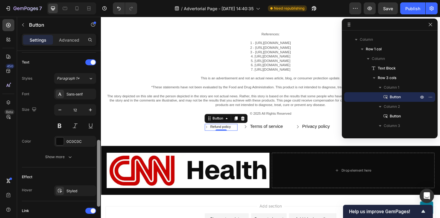
type input "13"
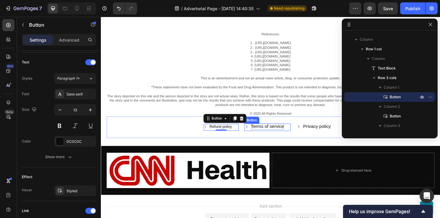
click at [274, 131] on p "Terms of service" at bounding box center [277, 133] width 35 height 6
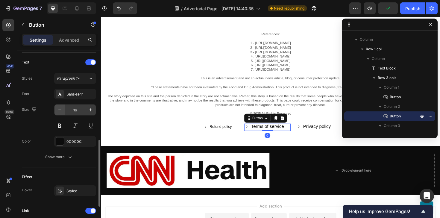
click at [63, 110] on button "button" at bounding box center [59, 109] width 11 height 11
type input "13"
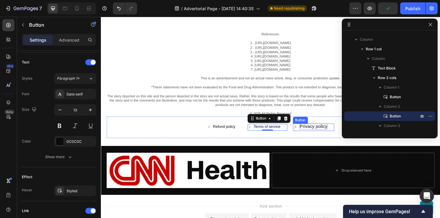
click at [318, 131] on p "Privacy policy" at bounding box center [325, 133] width 29 height 6
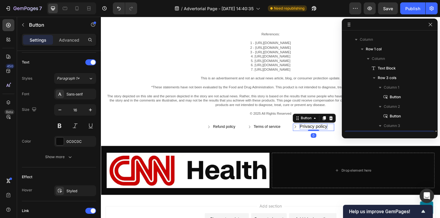
scroll to position [84, 0]
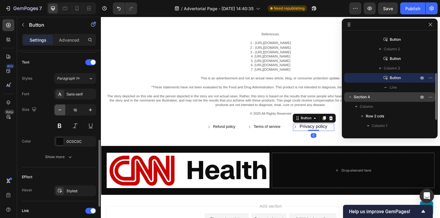
click at [59, 111] on icon "button" at bounding box center [60, 110] width 6 height 6
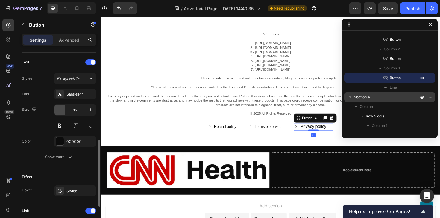
click at [59, 111] on icon "button" at bounding box center [60, 110] width 6 height 6
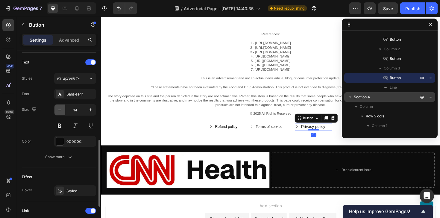
type input "13"
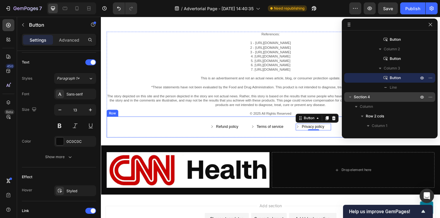
click at [225, 127] on div "Refund policy Button Terms of service Button Privacy policy Button 0 Title Line…" at bounding box center [280, 133] width 347 height 22
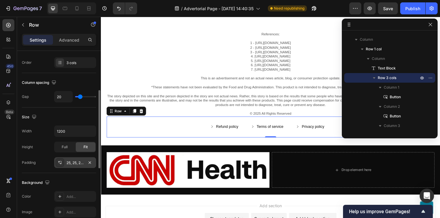
scroll to position [89, 0]
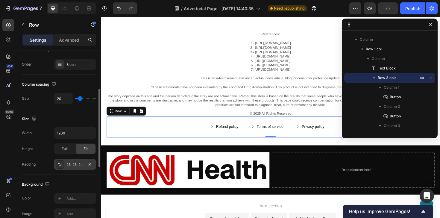
click at [69, 160] on div "25, 25, 25, 25" at bounding box center [75, 164] width 42 height 11
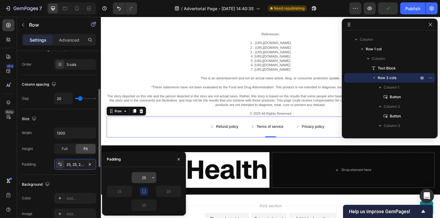
click at [144, 176] on input "25" at bounding box center [144, 177] width 25 height 11
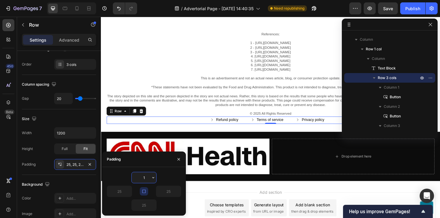
type input "15"
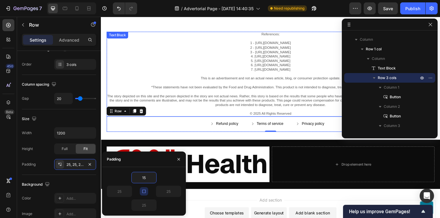
click at [214, 99] on p "The story depicted on this site and the person depicted in the story are not ac…" at bounding box center [280, 110] width 346 height 23
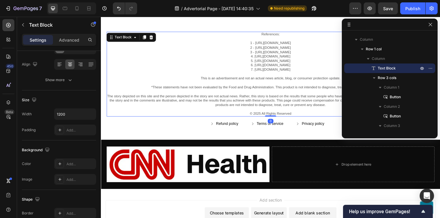
scroll to position [0, 0]
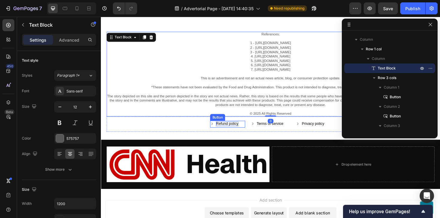
click at [231, 132] on p "Refund policy" at bounding box center [235, 130] width 24 height 5
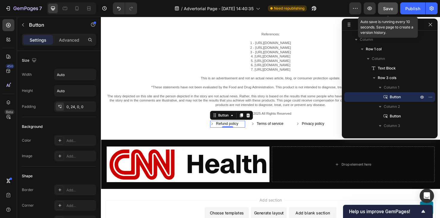
click at [393, 10] on span "Save" at bounding box center [388, 8] width 10 height 5
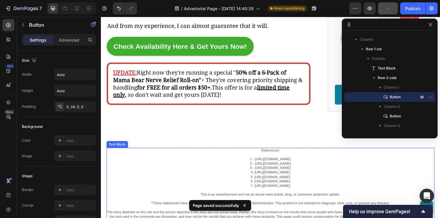
scroll to position [3045, 0]
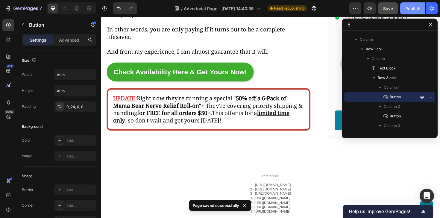
click at [408, 10] on div "Publish" at bounding box center [412, 8] width 15 height 6
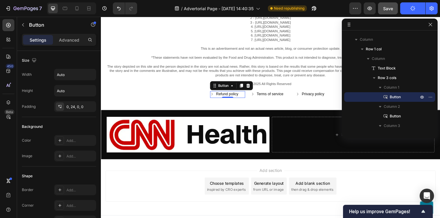
scroll to position [3219, 0]
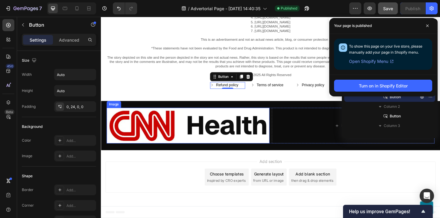
click at [165, 139] on img at bounding box center [193, 132] width 172 height 38
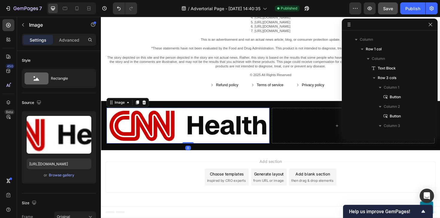
scroll to position [109, 0]
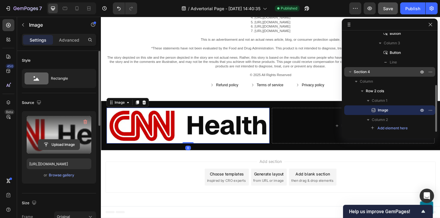
click at [54, 143] on input "file" at bounding box center [58, 144] width 41 height 10
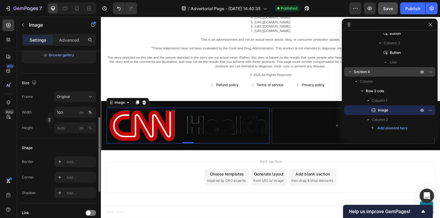
scroll to position [146, 0]
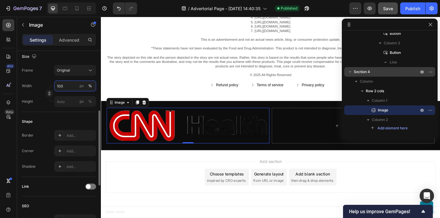
click at [66, 90] on input "100" at bounding box center [75, 85] width 42 height 11
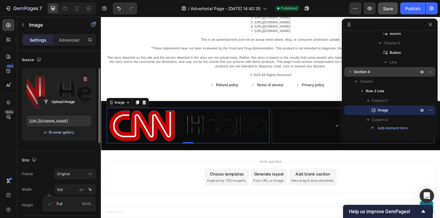
click at [56, 135] on div "Browse gallery" at bounding box center [61, 131] width 25 height 5
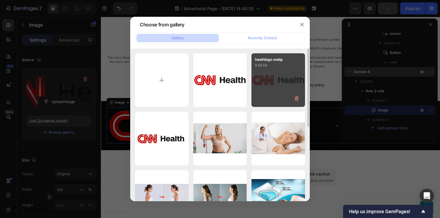
click at [258, 82] on div "heathlogo.webp 6.62 kb" at bounding box center [278, 80] width 54 height 54
type input "https://cdn.shopify.com/s/files/1/0704/8157/6075/files/gempages_586052287831474…"
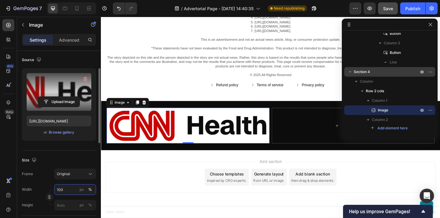
click at [68, 186] on input "100" at bounding box center [75, 189] width 42 height 11
click at [83, 190] on div "px" at bounding box center [82, 189] width 4 height 5
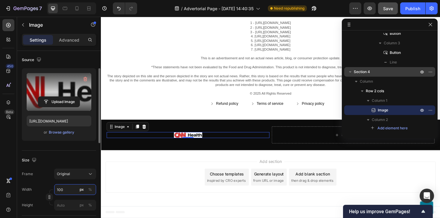
click at [62, 187] on input "100" at bounding box center [75, 189] width 42 height 11
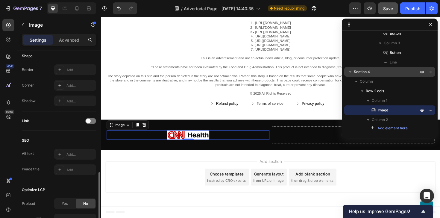
scroll to position [268, 0]
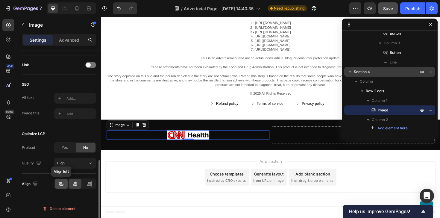
type input "150"
click at [63, 184] on icon at bounding box center [61, 184] width 4 height 1
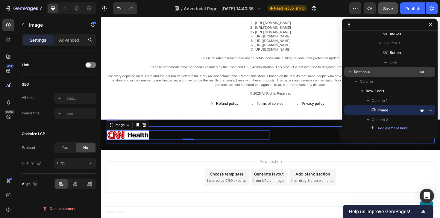
click at [220, 135] on div "Image 0" at bounding box center [193, 142] width 172 height 18
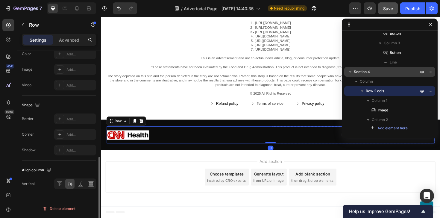
scroll to position [0, 0]
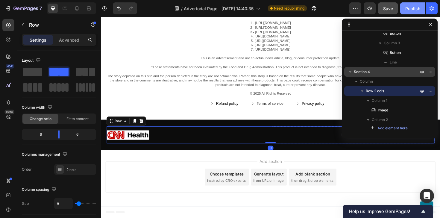
click at [417, 2] on button "Publish" at bounding box center [412, 8] width 25 height 12
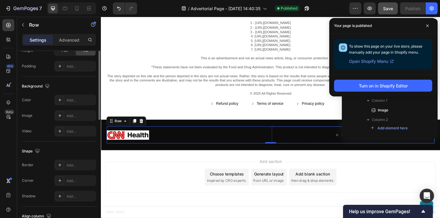
scroll to position [249, 0]
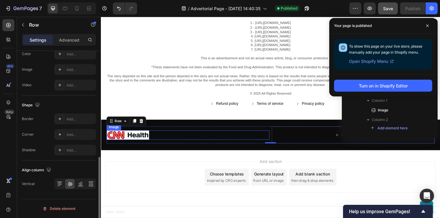
click at [135, 138] on img at bounding box center [129, 142] width 45 height 10
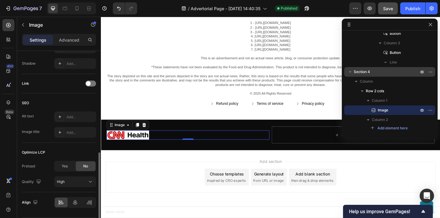
scroll to position [0, 0]
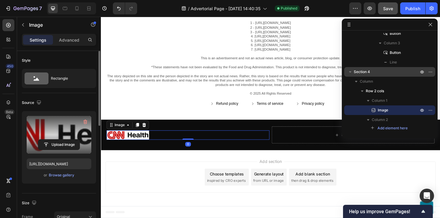
click at [72, 124] on label at bounding box center [59, 135] width 65 height 38
click at [72, 139] on input "file" at bounding box center [58, 144] width 41 height 10
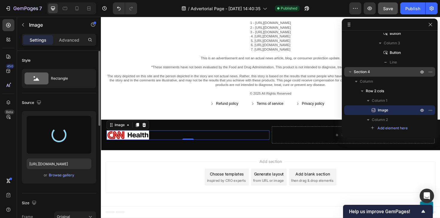
type input "https://cdn.shopify.com/s/files/1/0704/8157/6075/files/gempages_586052287831474…"
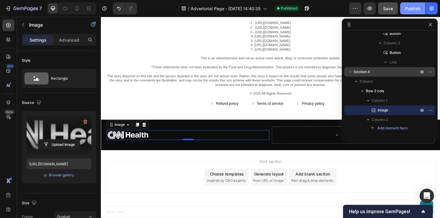
click at [410, 11] on div "Publish" at bounding box center [412, 8] width 15 height 6
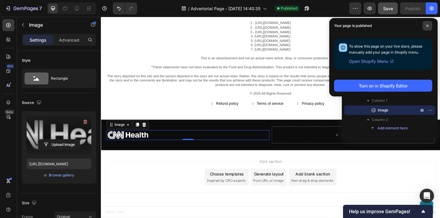
click at [427, 28] on span at bounding box center [427, 26] width 10 height 10
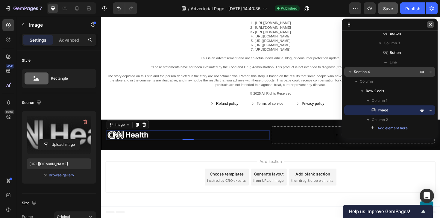
click at [430, 26] on icon "button" at bounding box center [430, 24] width 5 height 5
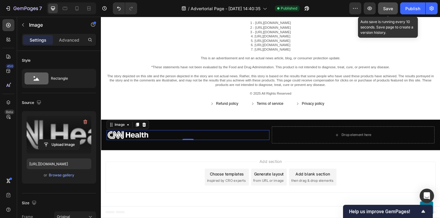
click at [389, 9] on span "Save" at bounding box center [388, 8] width 10 height 5
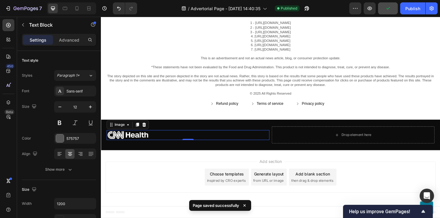
click at [400, 51] on p "7. [URL][DOMAIN_NAME]" at bounding box center [280, 51] width 346 height 5
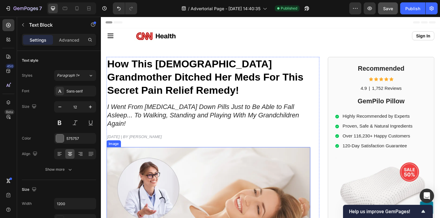
click at [246, 176] on img at bounding box center [215, 219] width 216 height 128
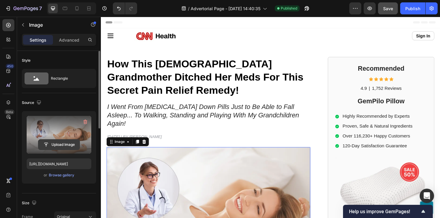
click at [53, 143] on input "file" at bounding box center [58, 144] width 41 height 10
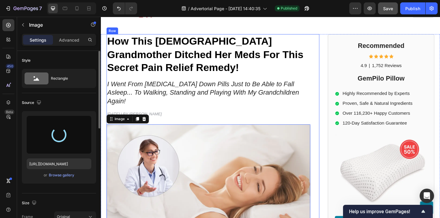
type input "https://cdn.shopify.com/s/files/1/0704/8157/6075/files/gempages_586052287831474…"
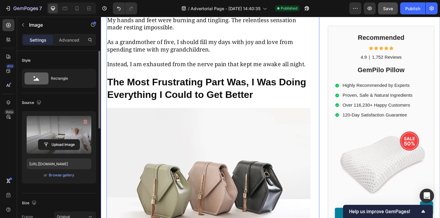
scroll to position [310, 0]
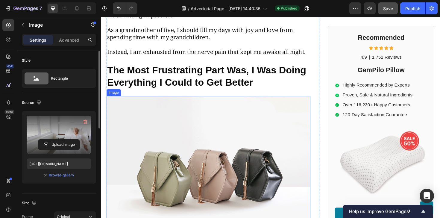
click at [166, 149] on img at bounding box center [215, 181] width 216 height 162
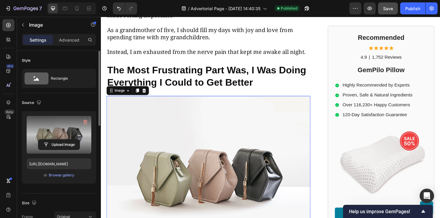
click at [81, 136] on label at bounding box center [59, 135] width 65 height 38
click at [80, 139] on input "file" at bounding box center [58, 144] width 41 height 10
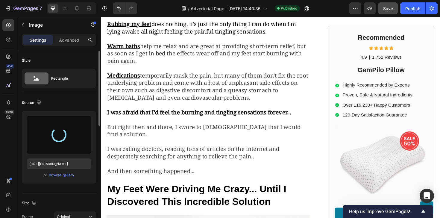
scroll to position [664, 0]
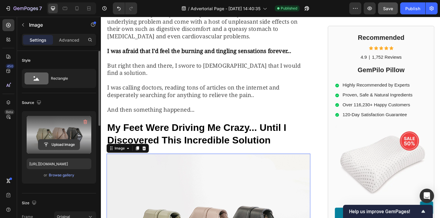
click at [73, 141] on input "file" at bounding box center [58, 144] width 41 height 10
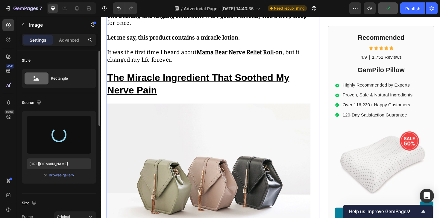
scroll to position [1137, 0]
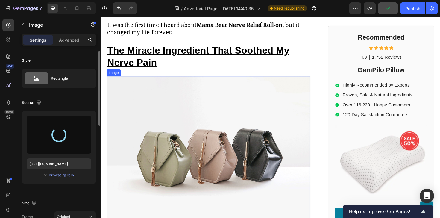
click at [172, 157] on img at bounding box center [215, 161] width 216 height 162
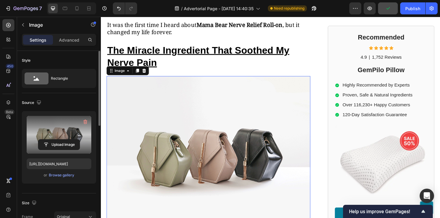
click at [80, 143] on div "Upload Image" at bounding box center [59, 144] width 65 height 11
click at [73, 142] on input "file" at bounding box center [58, 144] width 41 height 10
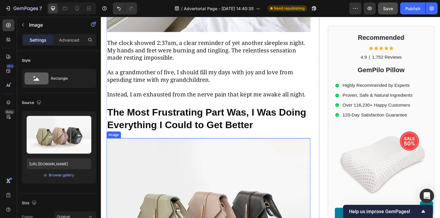
scroll to position [136, 0]
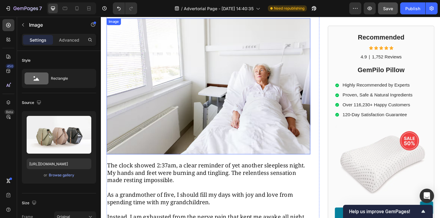
click at [235, 108] on img at bounding box center [215, 91] width 216 height 144
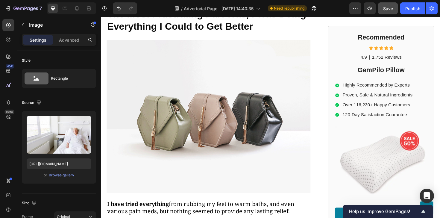
scroll to position [396, 0]
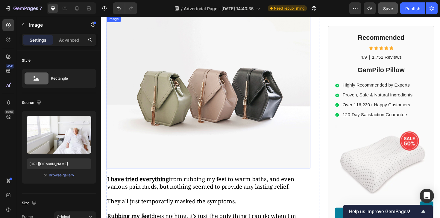
click at [202, 88] on img at bounding box center [215, 96] width 216 height 162
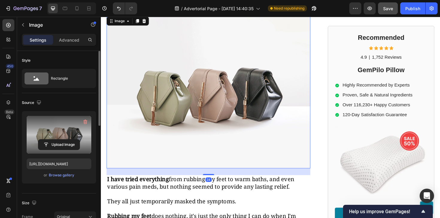
click at [67, 131] on label at bounding box center [59, 135] width 65 height 38
click at [67, 139] on input "file" at bounding box center [58, 144] width 41 height 10
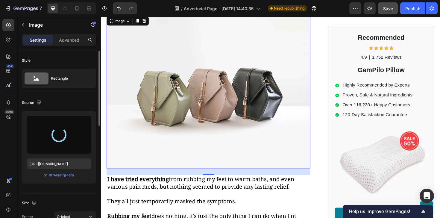
type input "https://cdn.shopify.com/s/files/1/0704/8157/6075/files/gempages_586052287831474…"
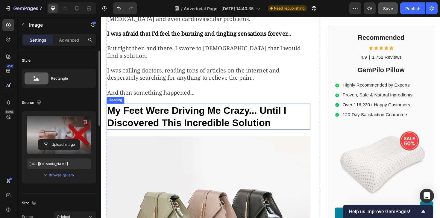
scroll to position [746, 0]
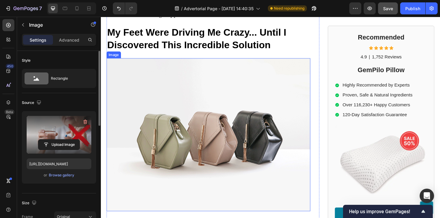
click at [181, 117] on img at bounding box center [215, 142] width 216 height 162
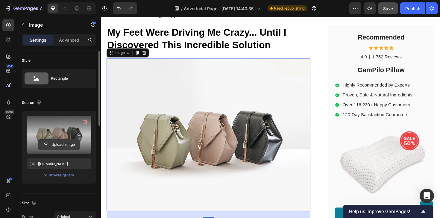
click at [65, 149] on input "file" at bounding box center [58, 144] width 41 height 10
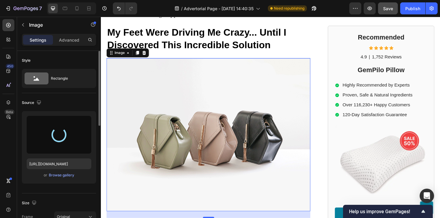
type input "https://cdn.shopify.com/s/files/1/0704/8157/6075/files/gempages_586052287831474…"
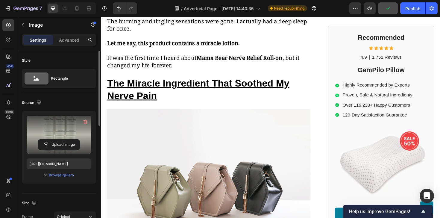
scroll to position [1261, 0]
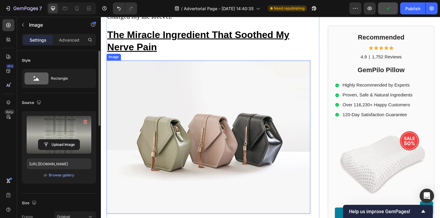
click at [220, 119] on img at bounding box center [215, 144] width 216 height 162
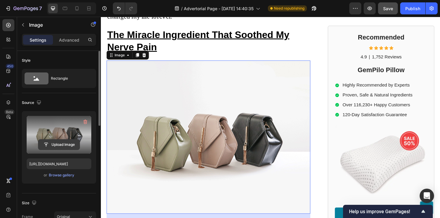
click at [57, 146] on input "file" at bounding box center [58, 144] width 41 height 10
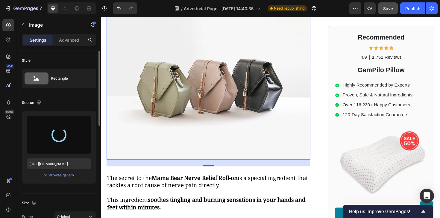
scroll to position [1319, 0]
type input "https://cdn.shopify.com/s/files/1/0704/8157/6075/files/gempages_586052287831474…"
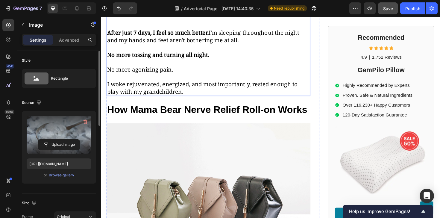
scroll to position [1752, 0]
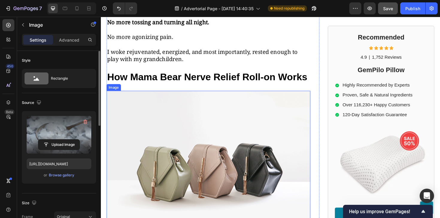
click at [188, 134] on img at bounding box center [215, 176] width 216 height 162
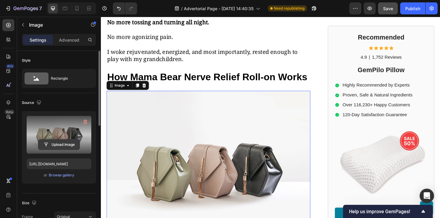
click at [58, 148] on input "file" at bounding box center [58, 144] width 41 height 10
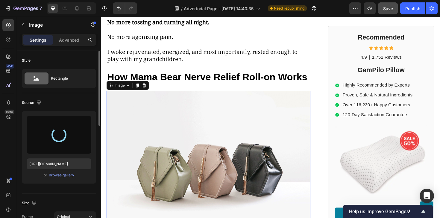
type input "https://cdn.shopify.com/s/files/1/0704/8157/6075/files/gempages_586052287831474…"
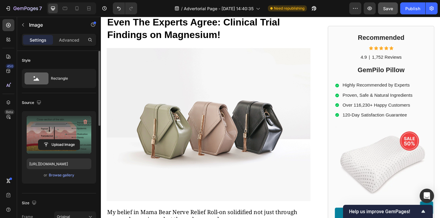
scroll to position [2224, 0]
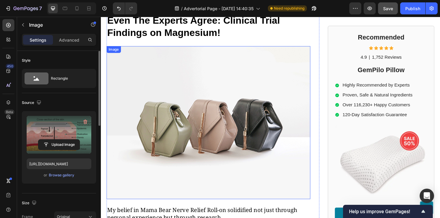
click at [181, 106] on img at bounding box center [215, 129] width 216 height 162
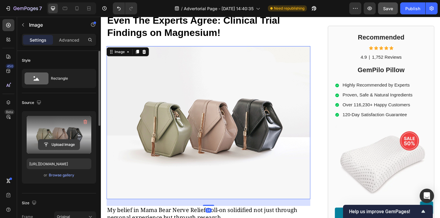
click at [65, 144] on input "file" at bounding box center [58, 144] width 41 height 10
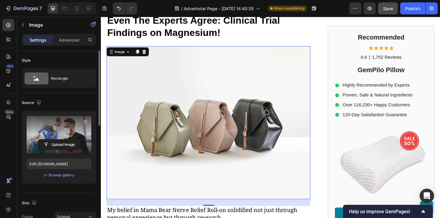
type input "https://cdn.shopify.com/s/files/1/0704/8157/6075/files/gempages_586052287831474…"
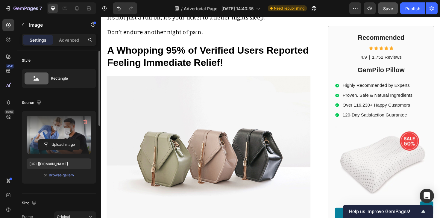
scroll to position [2491, 0]
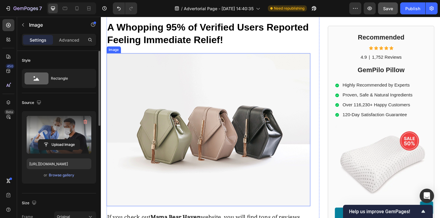
click at [204, 112] on img at bounding box center [215, 136] width 216 height 162
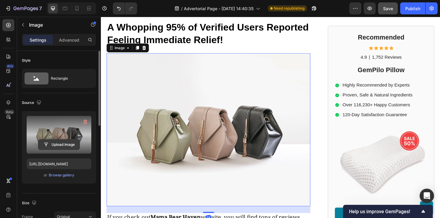
click at [70, 142] on input "file" at bounding box center [58, 144] width 41 height 10
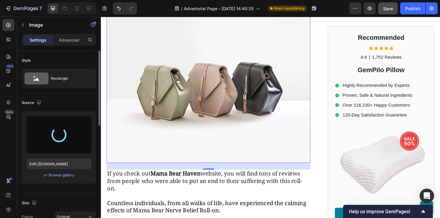
scroll to position [2539, 0]
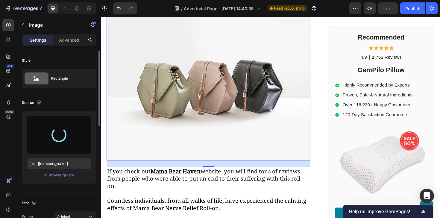
type input "https://cdn.shopify.com/s/files/1/0704/8157/6075/files/gempages_586052287831474…"
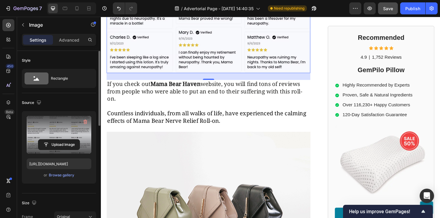
scroll to position [2704, 0]
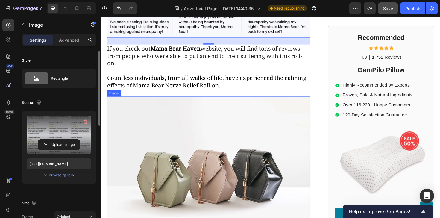
click at [191, 135] on img at bounding box center [215, 182] width 216 height 162
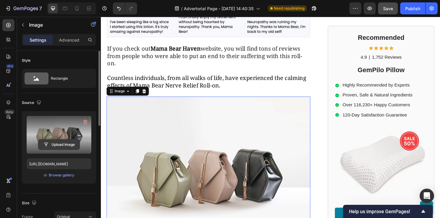
click at [67, 149] on input "file" at bounding box center [58, 144] width 41 height 10
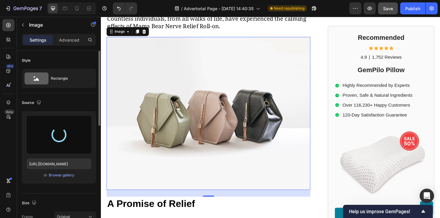
scroll to position [2768, 0]
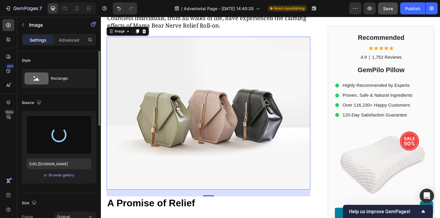
type input "https://cdn.shopify.com/s/files/1/0704/8157/6075/files/gempages_586052287831474…"
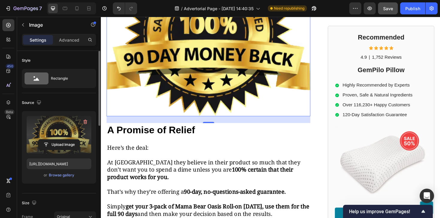
scroll to position [2871, 0]
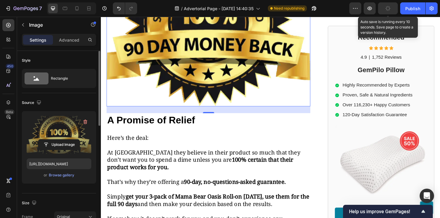
click at [389, 11] on icon "button" at bounding box center [387, 8] width 7 height 7
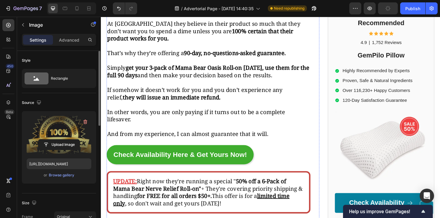
scroll to position [3016, 0]
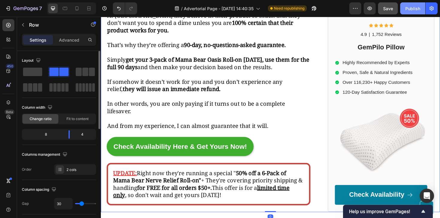
click at [411, 12] on button "Publish" at bounding box center [412, 8] width 25 height 12
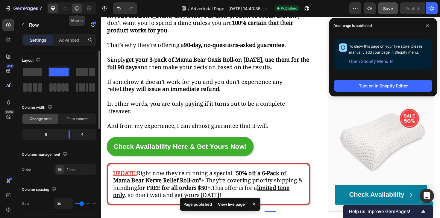
click at [75, 10] on icon at bounding box center [77, 8] width 6 height 6
type input "0"
type input "100%"
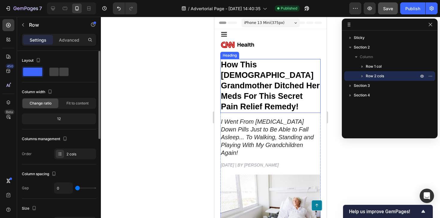
click at [259, 90] on strong "How This [DEMOGRAPHIC_DATA] Grandmother Ditched Her Meds For This Secret Pain R…" at bounding box center [270, 85] width 99 height 51
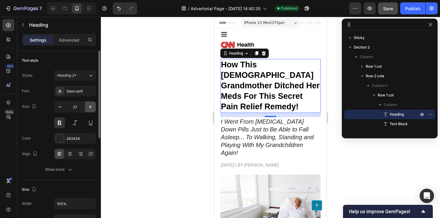
click at [89, 110] on button "button" at bounding box center [90, 106] width 11 height 11
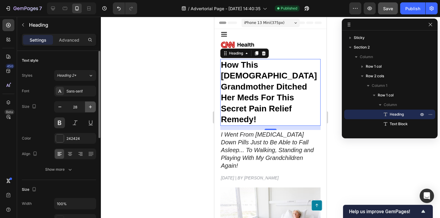
click at [89, 110] on button "button" at bounding box center [90, 106] width 11 height 11
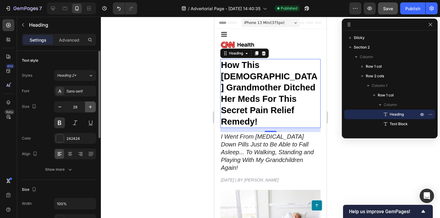
click at [89, 110] on button "button" at bounding box center [90, 106] width 11 height 11
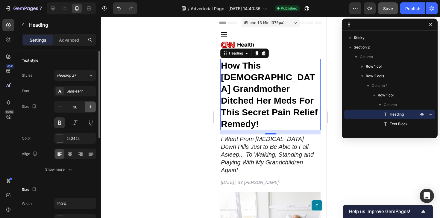
click at [89, 110] on button "button" at bounding box center [90, 106] width 11 height 11
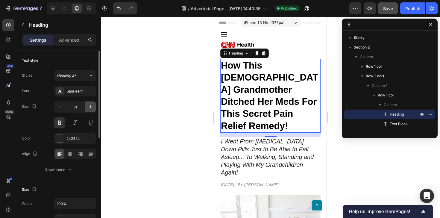
click at [89, 110] on button "button" at bounding box center [90, 106] width 11 height 11
type input "32"
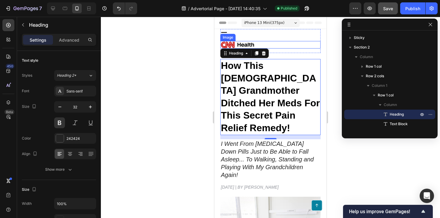
click at [237, 45] on img at bounding box center [237, 44] width 34 height 7
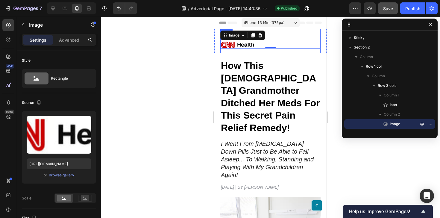
click at [235, 51] on div "Icon Image 0 Sign In Button Row" at bounding box center [270, 41] width 100 height 24
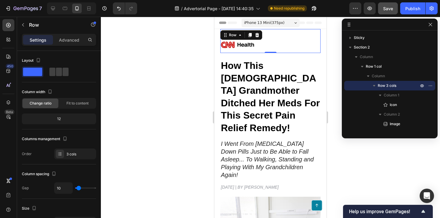
type input "35"
type input "42"
type input "43"
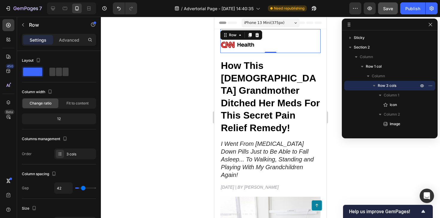
type input "43"
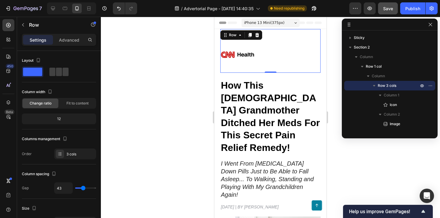
type input "38"
type input "31"
type input "30"
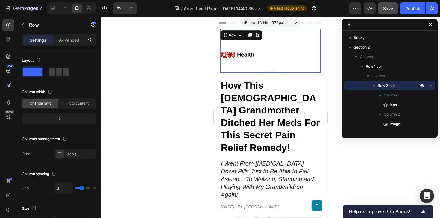
type input "30"
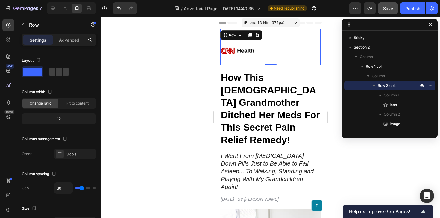
type input "26"
type input "24"
type input "21"
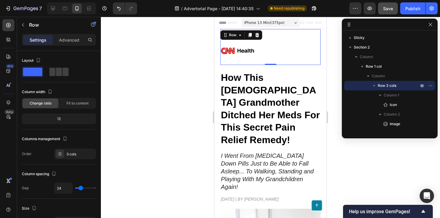
type input "21"
type input "16"
type input "6"
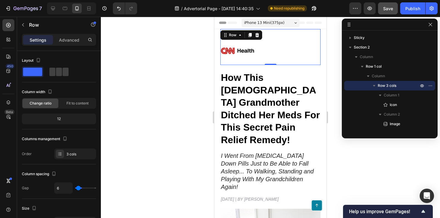
type input "0"
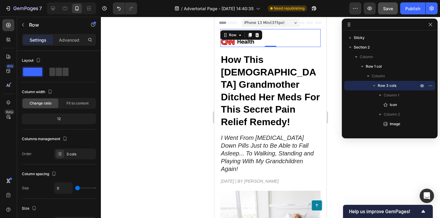
type input "4"
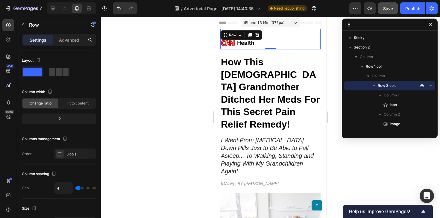
type input "8"
type input "9"
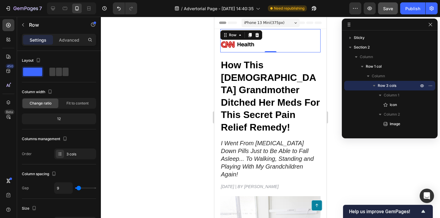
type input "10"
type input "11"
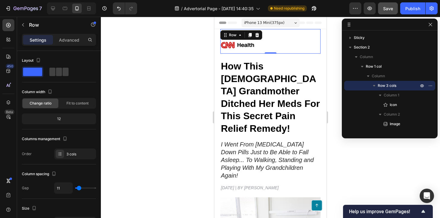
type input "10"
type input "9"
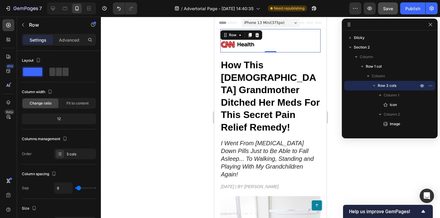
type input "8"
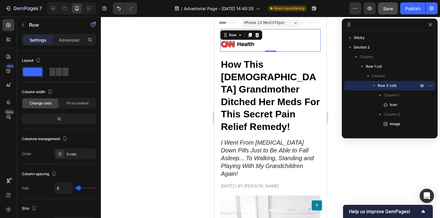
type input "9"
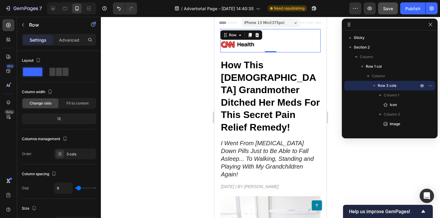
type input "9"
click at [79, 188] on input "range" at bounding box center [85, 187] width 21 height 1
click at [59, 118] on div "12" at bounding box center [59, 119] width 72 height 8
click at [65, 66] on div at bounding box center [59, 71] width 22 height 11
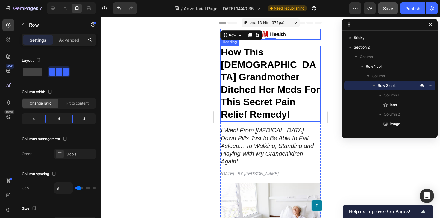
click at [293, 69] on strong "How This [DEMOGRAPHIC_DATA] Grandmother Ditched Her Meds For This Secret Pain R…" at bounding box center [270, 83] width 99 height 73
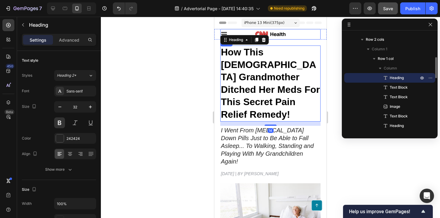
click at [285, 38] on div "Icon Image Sign In Button Row" at bounding box center [270, 34] width 100 height 10
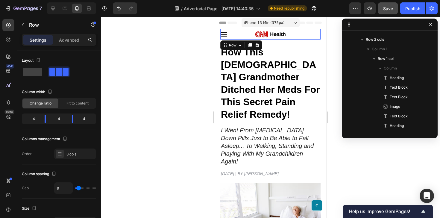
scroll to position [8, 0]
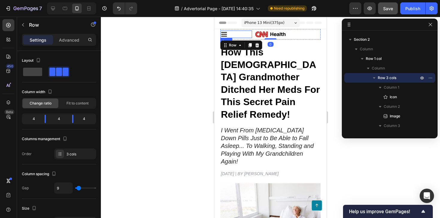
click at [243, 34] on div "Icon" at bounding box center [236, 34] width 32 height 7
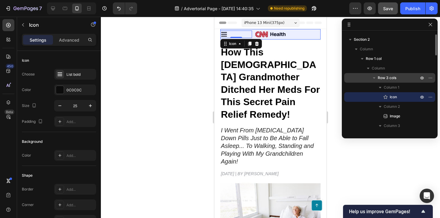
click at [390, 80] on span "Row 3 cols" at bounding box center [386, 78] width 19 height 6
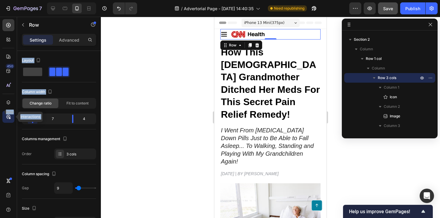
drag, startPoint x: 42, startPoint y: 119, endPoint x: 14, endPoint y: 119, distance: 27.8
click at [14, 119] on div "450 Beta Interactions Sections(30) Elements(83) Section Element Hero Section Pr…" at bounding box center [50, 117] width 101 height 201
type input "18"
type input "19"
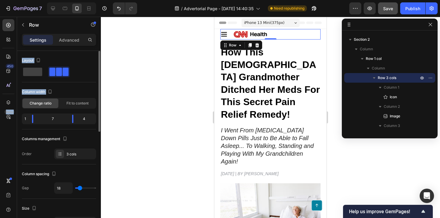
type input "19"
type input "20"
type input "18"
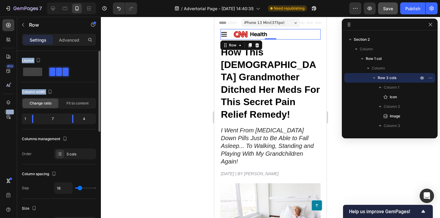
type input "17"
type input "16"
type input "15"
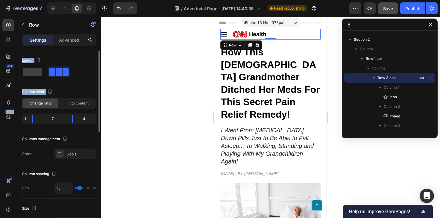
type input "15"
click at [79, 188] on input "range" at bounding box center [85, 187] width 21 height 1
click at [67, 186] on input "15" at bounding box center [63, 187] width 18 height 11
type input "1"
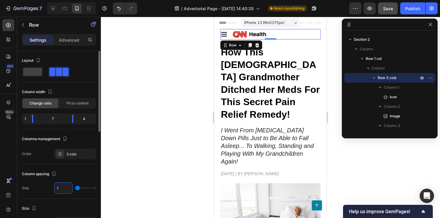
type input "10"
click at [171, 108] on div at bounding box center [270, 117] width 339 height 201
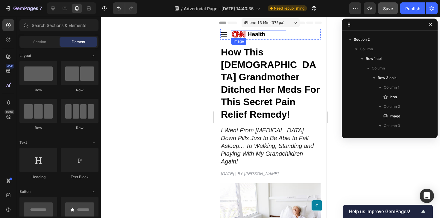
click at [255, 35] on img at bounding box center [248, 34] width 34 height 7
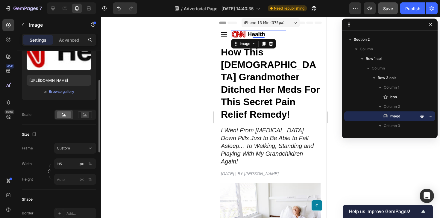
scroll to position [98, 0]
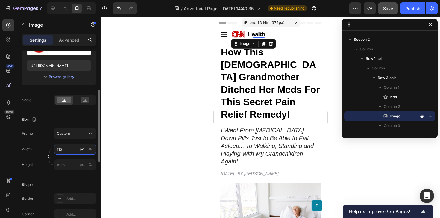
click at [67, 148] on input "115" at bounding box center [75, 149] width 42 height 11
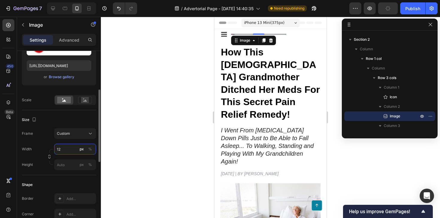
type input "120"
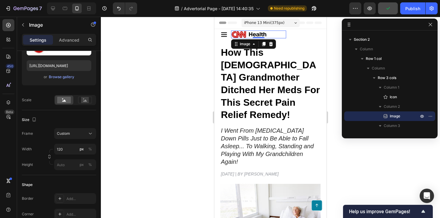
click at [158, 135] on div at bounding box center [270, 117] width 339 height 201
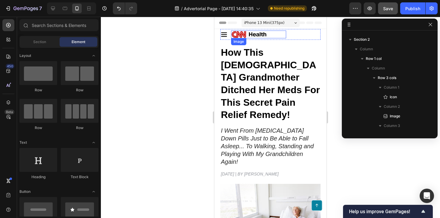
click at [263, 34] on img at bounding box center [249, 35] width 36 height 8
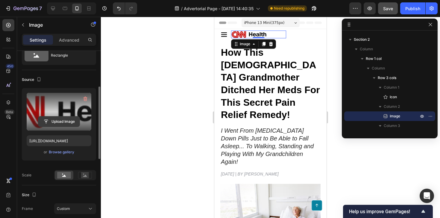
scroll to position [107, 0]
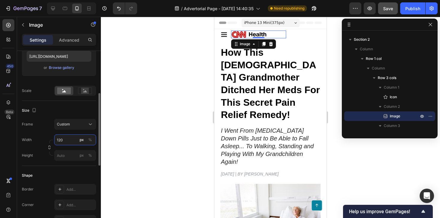
click at [71, 143] on input "120" at bounding box center [75, 139] width 42 height 11
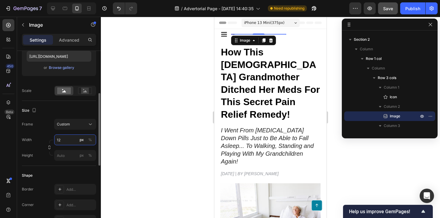
type input "125"
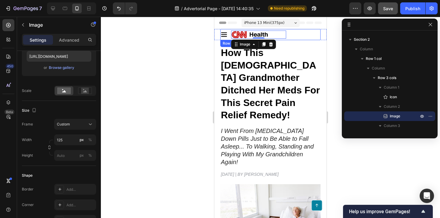
click at [299, 36] on div "Sign In Button" at bounding box center [304, 35] width 31 height 8
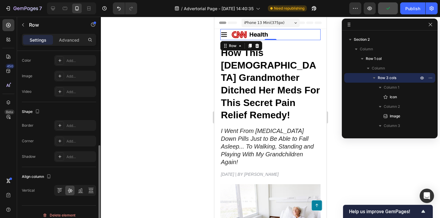
scroll to position [234, 0]
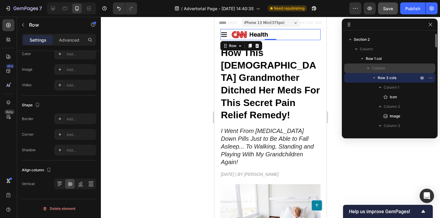
click at [384, 66] on span "Column" at bounding box center [377, 68] width 13 height 6
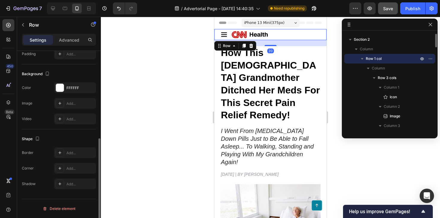
click at [387, 57] on p "Row 1 col" at bounding box center [392, 59] width 54 height 6
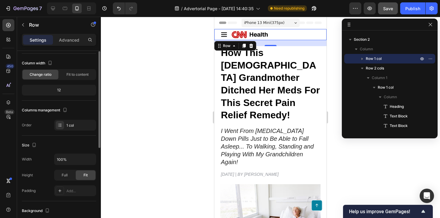
scroll to position [0, 0]
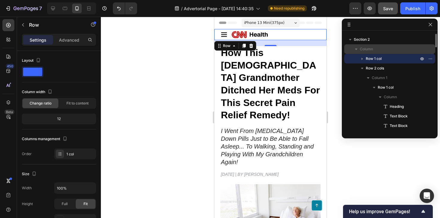
click at [375, 47] on p "Column" at bounding box center [389, 49] width 60 height 6
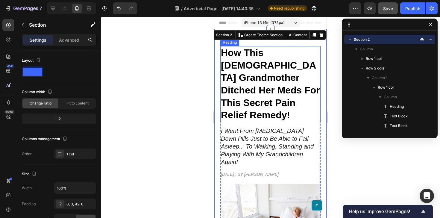
click at [224, 48] on strong "How This [DEMOGRAPHIC_DATA] Grandmother Ditched Her Meds For This Secret Pain R…" at bounding box center [270, 83] width 99 height 73
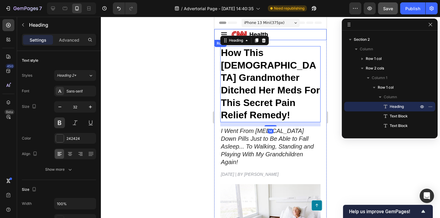
click at [218, 35] on div "Icon Image Sign In Button Row Row" at bounding box center [270, 34] width 112 height 11
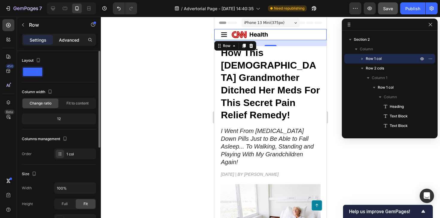
click at [67, 41] on p "Advanced" at bounding box center [69, 40] width 20 height 6
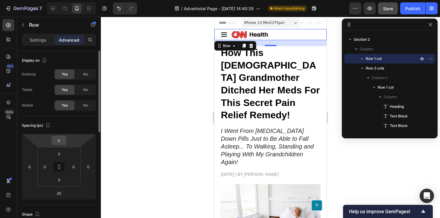
click at [57, 141] on input "0" at bounding box center [59, 140] width 12 height 9
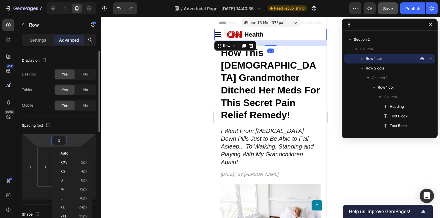
click at [57, 141] on input "0" at bounding box center [59, 140] width 12 height 9
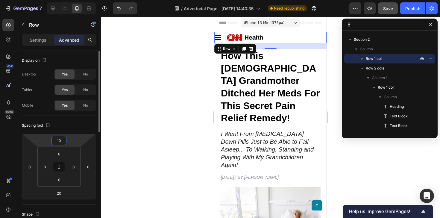
type input "0"
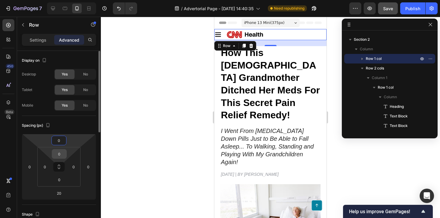
click at [57, 153] on input "0" at bounding box center [59, 153] width 12 height 9
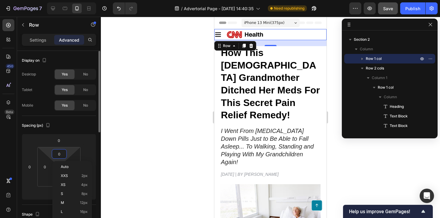
click at [57, 153] on input "0" at bounding box center [59, 153] width 12 height 9
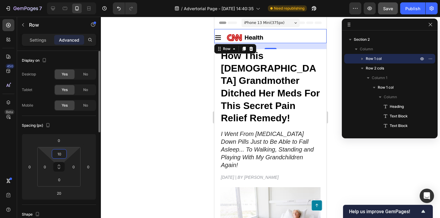
click at [57, 152] on input "10" at bounding box center [59, 153] width 12 height 9
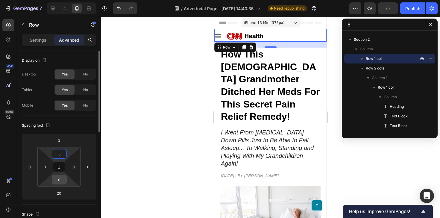
type input "5"
click at [59, 183] on input "0" at bounding box center [59, 179] width 12 height 9
type input "5"
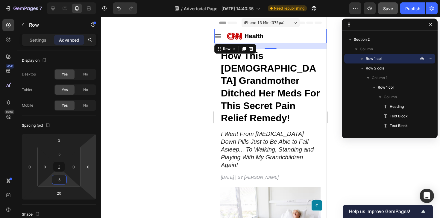
click at [126, 144] on div at bounding box center [270, 117] width 339 height 201
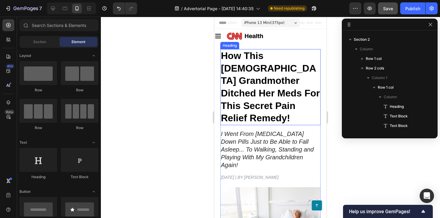
click at [252, 49] on h1 "How This [DEMOGRAPHIC_DATA] Grandmother Ditched Her Meds For This Secret Pain R…" at bounding box center [270, 87] width 100 height 76
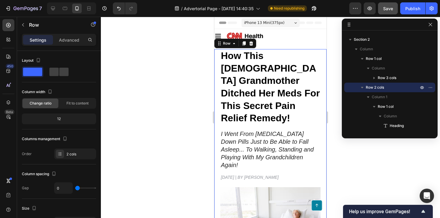
click at [68, 42] on p "Advanced" at bounding box center [69, 40] width 20 height 6
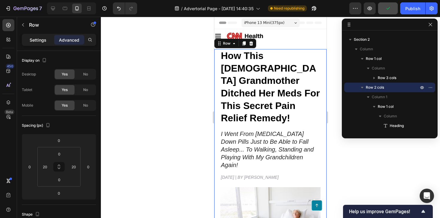
click at [42, 42] on p "Settings" at bounding box center [38, 40] width 17 height 6
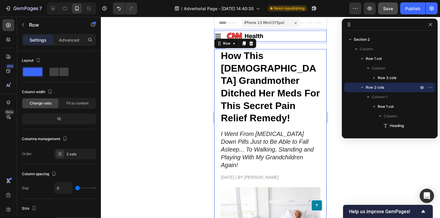
click at [269, 41] on div "Icon Image Sign In Button Row" at bounding box center [270, 36] width 112 height 11
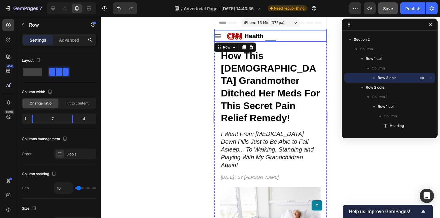
click at [307, 30] on div "Icon Image Sign In Button Row 0 Row" at bounding box center [270, 36] width 112 height 14
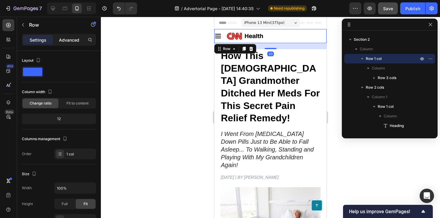
click at [60, 40] on p "Advanced" at bounding box center [69, 40] width 20 height 6
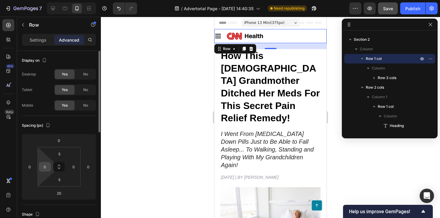
click at [48, 166] on input "0" at bounding box center [44, 166] width 9 height 9
type input "5"
click at [75, 168] on input "0" at bounding box center [73, 166] width 9 height 9
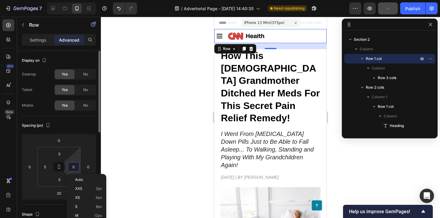
click at [75, 168] on input "0" at bounding box center [73, 166] width 9 height 9
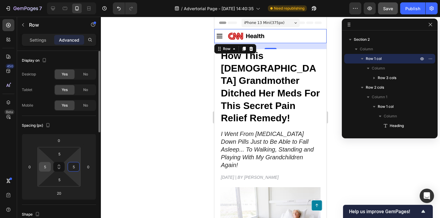
type input "5"
click at [45, 165] on input "5" at bounding box center [44, 166] width 9 height 9
type input "10"
click at [71, 165] on input "5" at bounding box center [73, 166] width 9 height 9
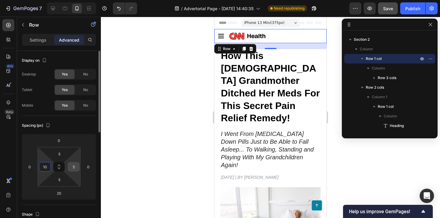
click at [71, 165] on input "5" at bounding box center [73, 166] width 9 height 9
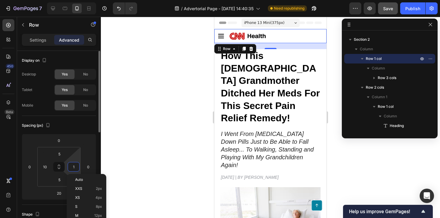
type input "10"
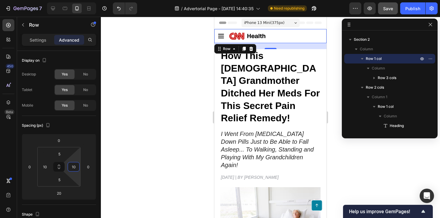
click at [153, 121] on div at bounding box center [270, 117] width 339 height 201
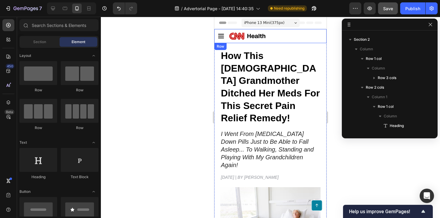
click at [291, 30] on div "Icon Image Sign In Button Row Row" at bounding box center [270, 36] width 112 height 14
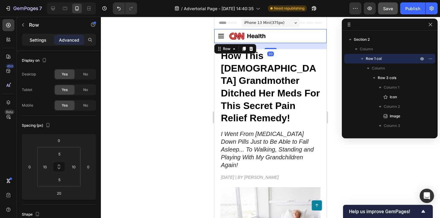
click at [35, 42] on p "Settings" at bounding box center [38, 40] width 17 height 6
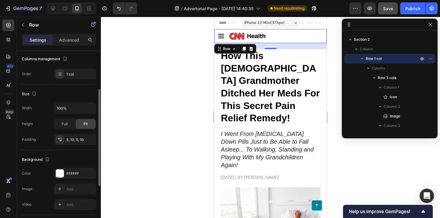
scroll to position [82, 0]
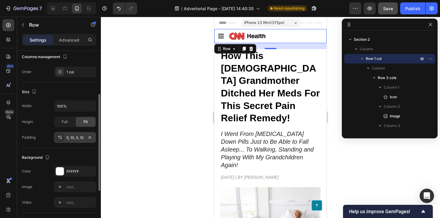
click at [65, 133] on div "5, 10, 5, 10" at bounding box center [75, 137] width 42 height 11
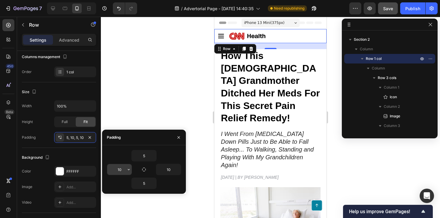
click at [120, 169] on input "10" at bounding box center [119, 169] width 25 height 11
type input "5"
type input "10"
click at [145, 183] on input "5" at bounding box center [144, 183] width 25 height 11
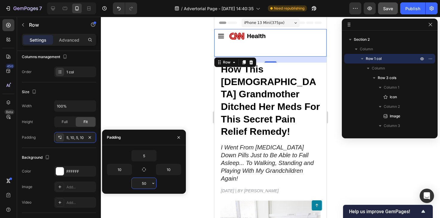
type input "5"
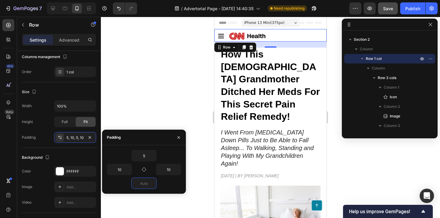
click at [144, 121] on div at bounding box center [270, 117] width 339 height 201
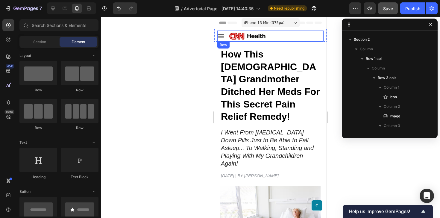
click at [264, 41] on div "Icon Image Sign In Button Row" at bounding box center [270, 36] width 106 height 11
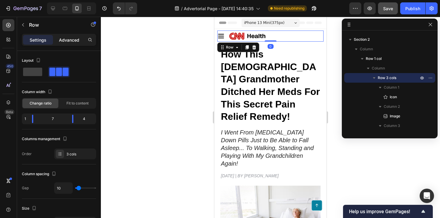
click at [75, 42] on p "Advanced" at bounding box center [69, 40] width 20 height 6
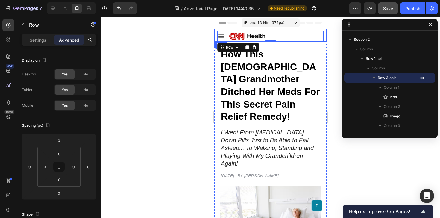
click at [216, 34] on div "Icon Image Sign In Button Row 0 Row" at bounding box center [270, 35] width 112 height 13
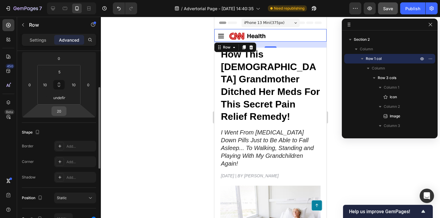
click at [57, 111] on input "20" at bounding box center [59, 110] width 12 height 9
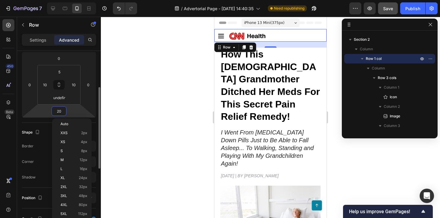
click at [57, 111] on input "20" at bounding box center [59, 110] width 12 height 9
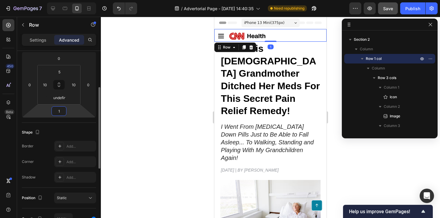
type input "15"
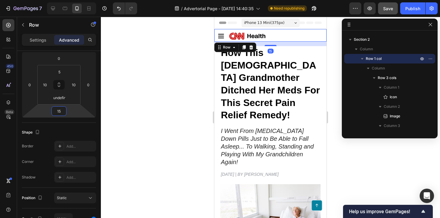
click at [153, 107] on div at bounding box center [270, 117] width 339 height 201
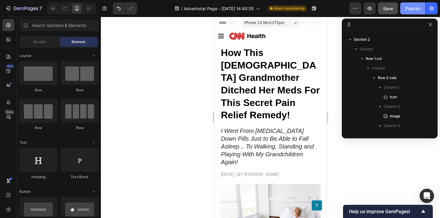
click at [408, 9] on div "Publish" at bounding box center [412, 8] width 15 height 6
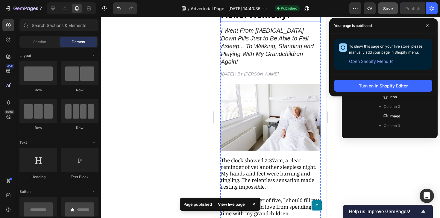
scroll to position [102, 0]
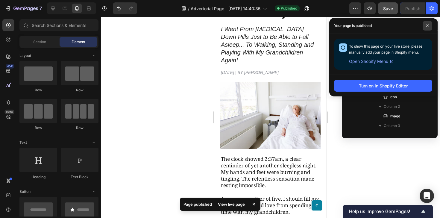
click at [425, 25] on span at bounding box center [427, 26] width 10 height 10
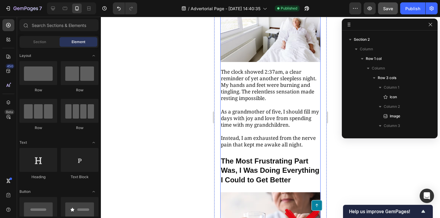
scroll to position [189, 0]
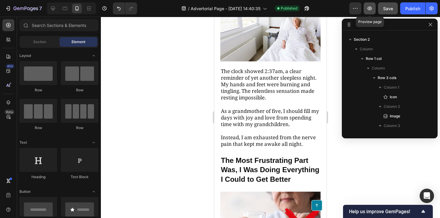
click at [369, 8] on icon "button" at bounding box center [369, 8] width 2 height 2
click at [412, 9] on div "Publish" at bounding box center [412, 8] width 15 height 6
click at [429, 7] on icon "button" at bounding box center [431, 8] width 6 height 6
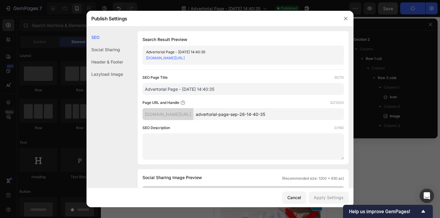
scroll to position [9, 0]
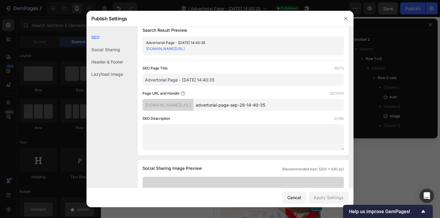
click at [248, 106] on input "advertorial-page-sep-26-14-40-35" at bounding box center [268, 105] width 150 height 12
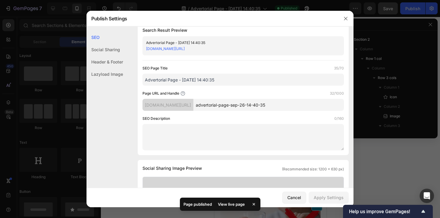
click at [248, 106] on input "advertorial-page-sep-26-14-40-35" at bounding box center [268, 105] width 150 height 12
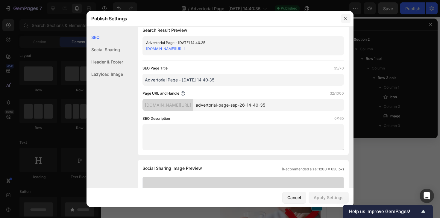
click at [342, 21] on button "button" at bounding box center [346, 19] width 10 height 10
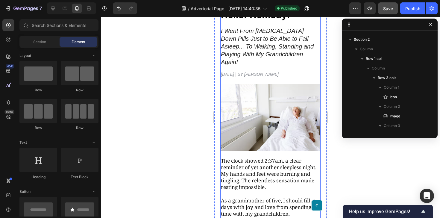
scroll to position [0, 0]
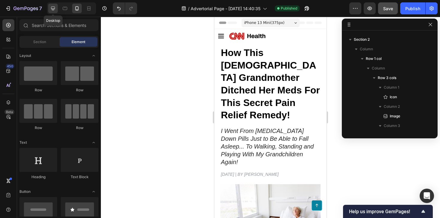
click at [51, 4] on div at bounding box center [53, 9] width 10 height 10
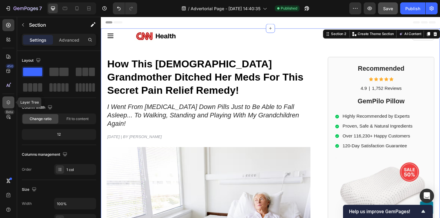
click at [9, 104] on icon at bounding box center [8, 102] width 6 height 6
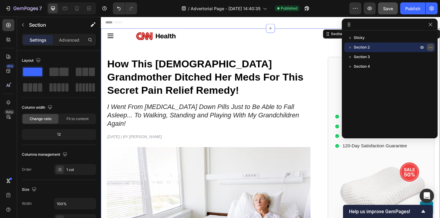
click at [432, 48] on icon "button" at bounding box center [430, 47] width 5 height 5
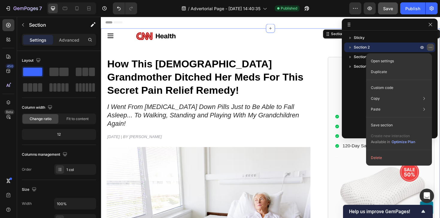
click at [432, 48] on icon "button" at bounding box center [430, 47] width 5 height 5
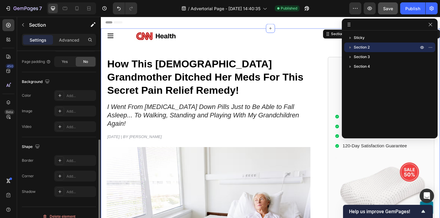
scroll to position [174, 0]
click at [63, 94] on div at bounding box center [60, 94] width 8 height 8
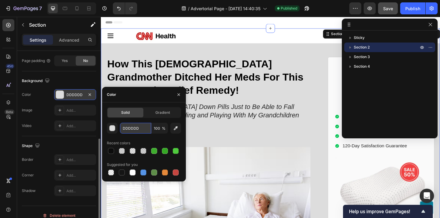
click at [132, 128] on input "DDDDDD" at bounding box center [135, 128] width 31 height 11
paste input "#FFFFFF"
type input "#FFFFFF"
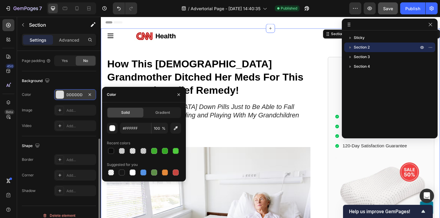
click at [65, 82] on div "Background" at bounding box center [59, 81] width 74 height 10
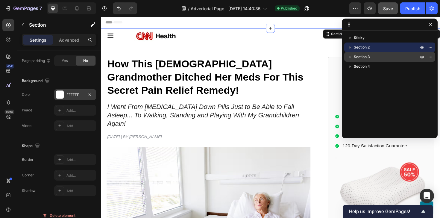
click at [375, 60] on div "Section 3" at bounding box center [389, 57] width 86 height 10
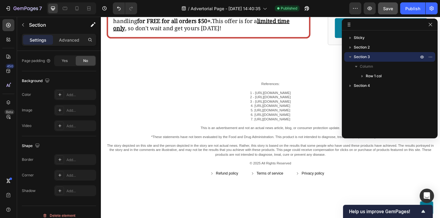
scroll to position [3199, 0]
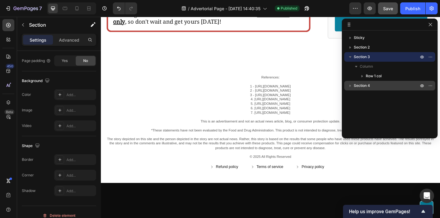
click at [388, 87] on p "Section 4" at bounding box center [386, 86] width 66 height 6
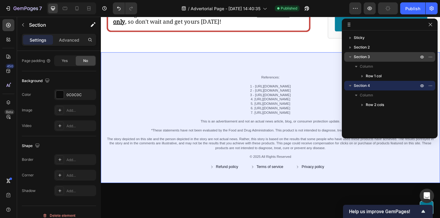
click at [380, 61] on div "Section 3" at bounding box center [389, 57] width 86 height 10
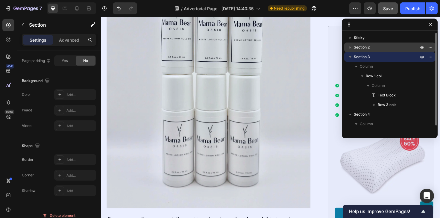
click at [368, 45] on span "Section 2" at bounding box center [361, 47] width 16 height 6
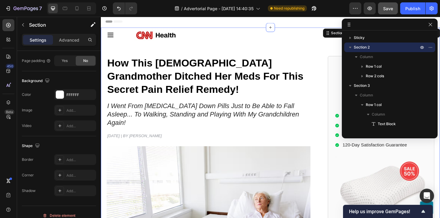
scroll to position [0, 0]
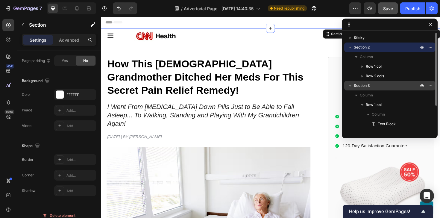
click at [376, 85] on p "Section 3" at bounding box center [386, 86] width 66 height 6
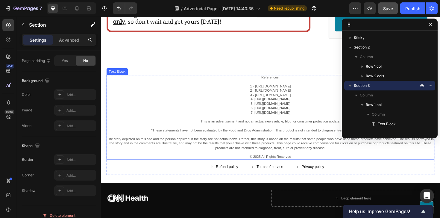
scroll to position [3199, 0]
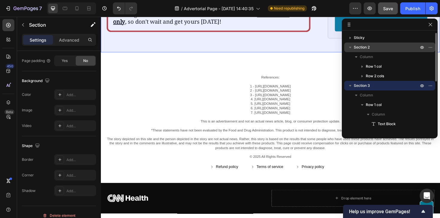
click at [374, 49] on p "Section 2" at bounding box center [386, 47] width 66 height 6
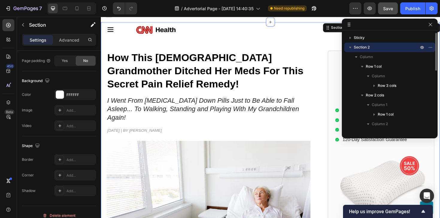
scroll to position [0, 0]
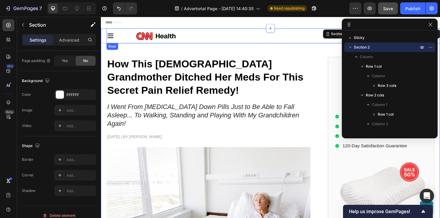
click at [133, 31] on div "Icon" at bounding box center [121, 37] width 29 height 13
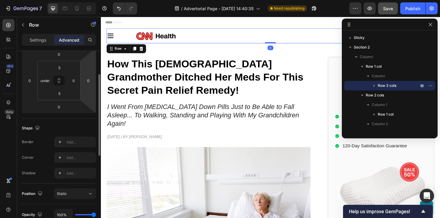
scroll to position [96, 0]
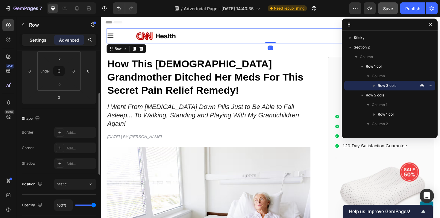
click at [39, 37] on p "Settings" at bounding box center [38, 40] width 17 height 6
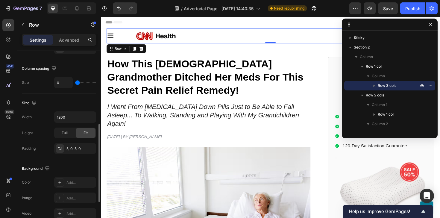
scroll to position [99, 0]
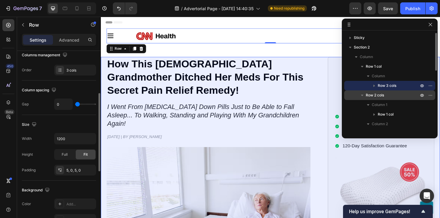
click at [383, 98] on span "Row 2 cols" at bounding box center [374, 95] width 18 height 6
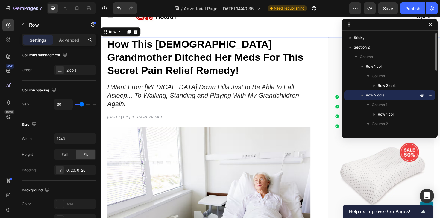
scroll to position [22, 0]
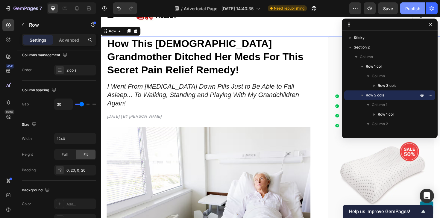
click at [412, 13] on button "Publish" at bounding box center [412, 8] width 25 height 12
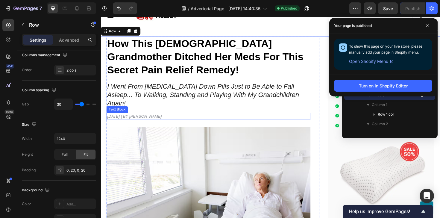
click at [159, 120] on span "[DATE] | BY [PERSON_NAME]" at bounding box center [136, 122] width 58 height 5
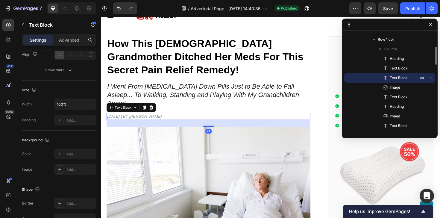
scroll to position [0, 0]
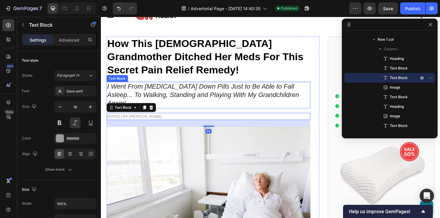
click at [182, 99] on icon "I Went From [MEDICAL_DATA] Down Pills Just to Be Able to Fall Asleep... To Walk…" at bounding box center [208, 99] width 203 height 26
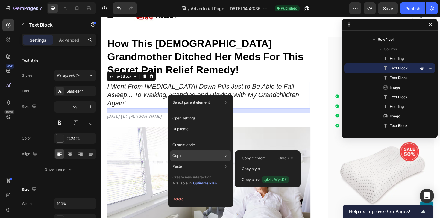
click at [190, 156] on div "Copy Copy element Cmd + C Copy style Copy class .gtzhaWykDF" at bounding box center [200, 155] width 61 height 11
click at [240, 156] on div "Copy element Cmd + C" at bounding box center [267, 158] width 61 height 11
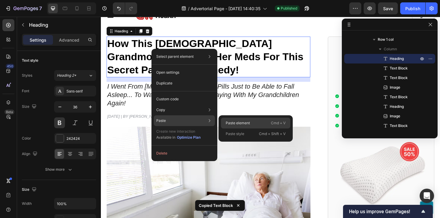
click at [235, 123] on p "Paste element" at bounding box center [237, 122] width 24 height 5
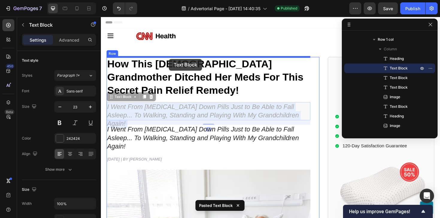
drag, startPoint x: 171, startPoint y: 93, endPoint x: 173, endPoint y: 61, distance: 31.4
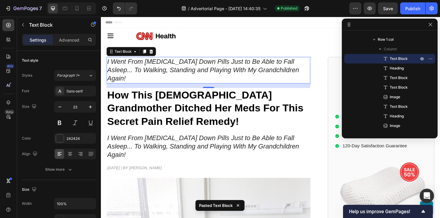
click at [161, 70] on icon "I Went From [MEDICAL_DATA] Down Pills Just to Be Able to Fall Asleep... To Walk…" at bounding box center [208, 73] width 203 height 26
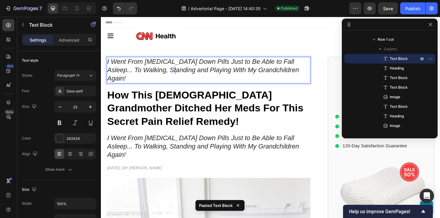
click at [161, 70] on icon "I Went From [MEDICAL_DATA] Down Pills Just to Be Able to Fall Asleep... To Walk…" at bounding box center [208, 73] width 203 height 26
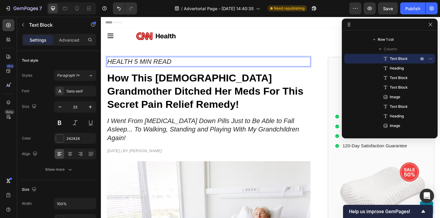
click at [143, 65] on icon "HEALTH 5 MIN READ" at bounding box center [141, 64] width 68 height 8
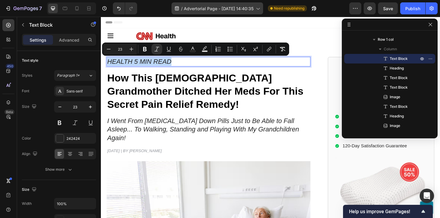
copy icon "HEALTH 5 MIN READ"
click at [178, 63] on p "HEALTH 5 MIN READ" at bounding box center [214, 64] width 214 height 9
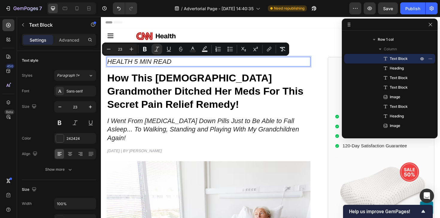
click at [178, 63] on p "HEALTH 5 MIN READ" at bounding box center [214, 64] width 214 height 9
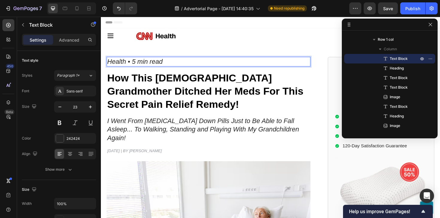
click at [161, 65] on icon "Health • 5 min read" at bounding box center [136, 64] width 59 height 8
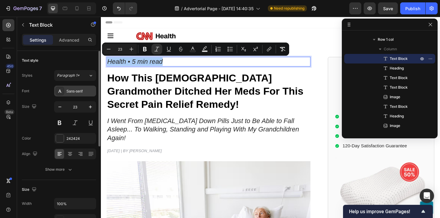
click at [83, 92] on div "Sans-serif" at bounding box center [80, 91] width 28 height 5
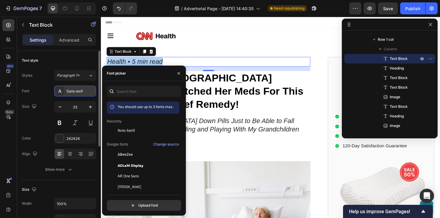
click at [71, 90] on div "Sans-serif" at bounding box center [80, 91] width 28 height 5
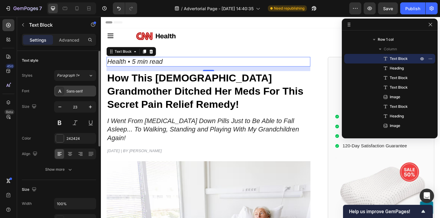
click at [71, 90] on div "Sans-serif" at bounding box center [80, 91] width 28 height 5
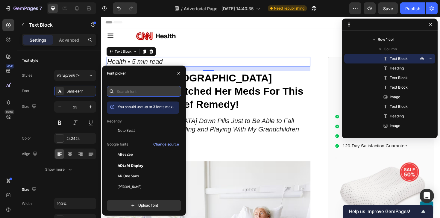
click at [132, 94] on input "text" at bounding box center [144, 91] width 74 height 11
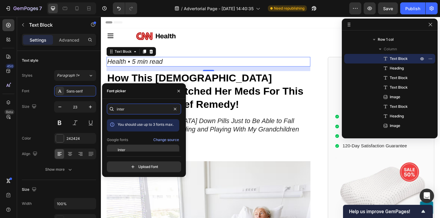
type input "inter"
click at [128, 148] on div "Inter" at bounding box center [148, 149] width 60 height 5
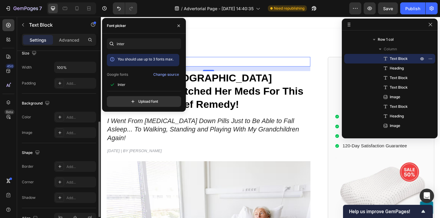
scroll to position [13, 0]
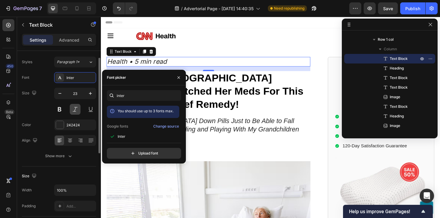
click at [71, 105] on button at bounding box center [75, 109] width 11 height 11
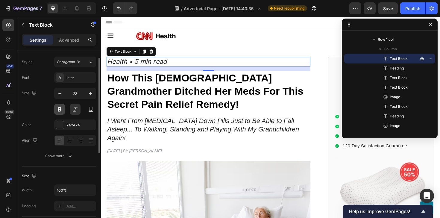
click at [62, 110] on button at bounding box center [59, 109] width 11 height 11
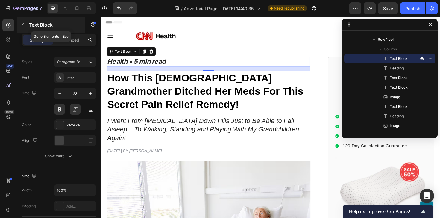
click at [20, 23] on button "button" at bounding box center [23, 25] width 10 height 10
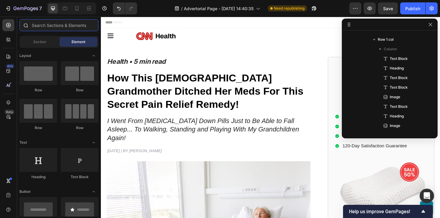
click at [39, 24] on input "text" at bounding box center [58, 25] width 79 height 12
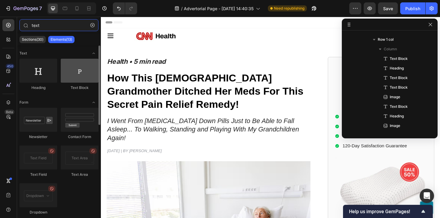
type input "text"
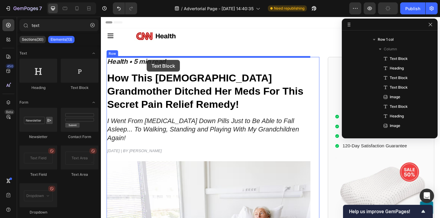
drag, startPoint x: 178, startPoint y: 92, endPoint x: 149, endPoint y: 63, distance: 41.2
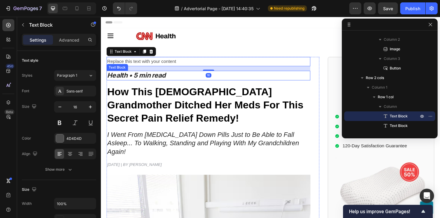
click at [149, 77] on icon "Health • 5 min read" at bounding box center [138, 78] width 62 height 8
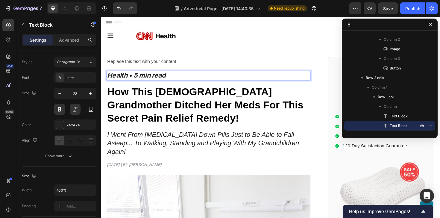
click at [131, 79] on icon "Health • 5 min read" at bounding box center [138, 78] width 62 height 8
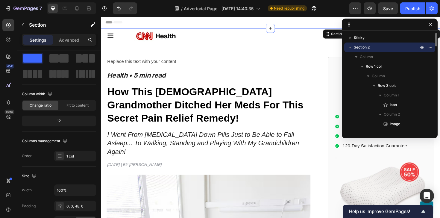
scroll to position [0, 0]
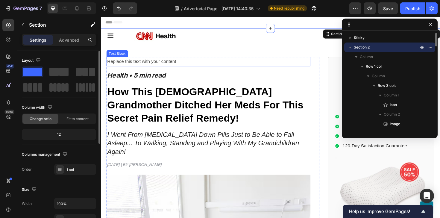
click at [149, 65] on div "Replace this text with your content" at bounding box center [215, 64] width 216 height 10
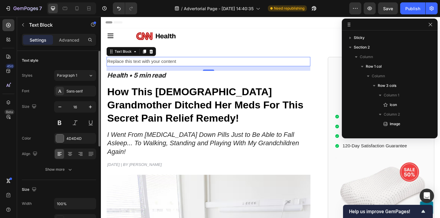
scroll to position [113, 0]
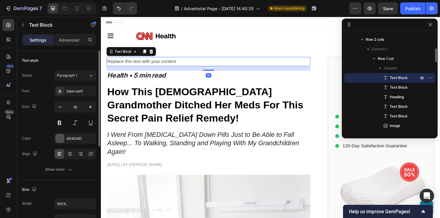
click at [149, 65] on div "Replace this text with your content" at bounding box center [215, 64] width 216 height 10
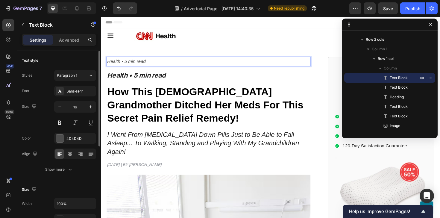
click at [157, 65] on p "Health • 5 min read" at bounding box center [214, 64] width 214 height 9
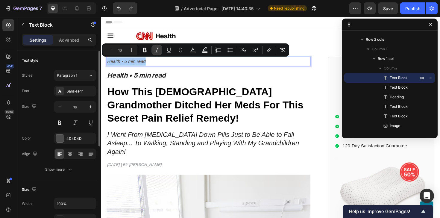
click at [154, 49] on icon "Editor contextual toolbar" at bounding box center [157, 50] width 6 height 6
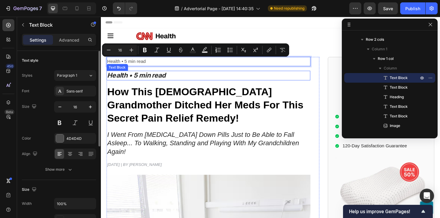
click at [140, 82] on icon "Health • 5 min read" at bounding box center [138, 78] width 62 height 8
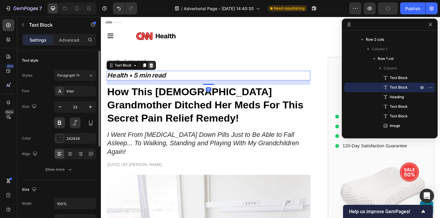
click at [155, 69] on icon at bounding box center [154, 68] width 4 height 4
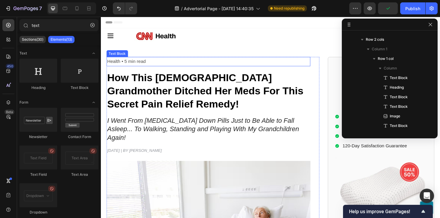
click at [148, 66] on p "Health • 5 min read" at bounding box center [214, 64] width 214 height 9
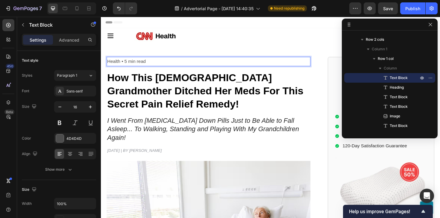
click at [146, 62] on p "Health • 5 min read" at bounding box center [214, 64] width 214 height 9
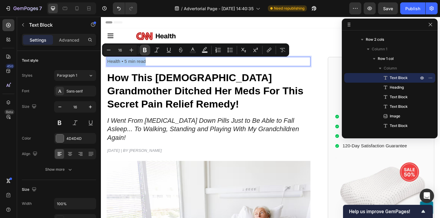
click at [147, 50] on icon "Editor contextual toolbar" at bounding box center [145, 50] width 6 height 6
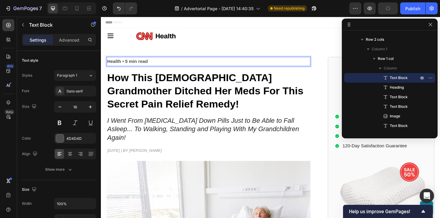
click at [142, 63] on strong "Health • 5 min read" at bounding box center [128, 63] width 43 height 5
click at [132, 63] on strong "Health • 5 min read" at bounding box center [128, 63] width 43 height 5
click at [134, 63] on strong "Health • 5 M read" at bounding box center [126, 63] width 38 height 5
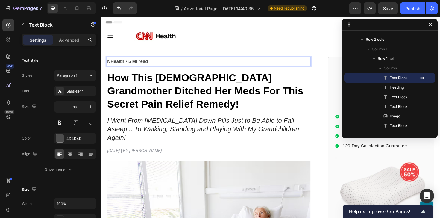
click at [140, 65] on strong "NHealth • 5 MI read" at bounding box center [128, 63] width 43 height 5
click at [158, 66] on p "NHealth • 5 MI read" at bounding box center [214, 64] width 214 height 9
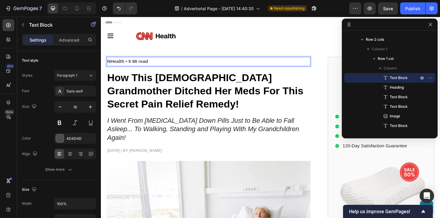
click at [158, 66] on p "NHealth • 5 MI read" at bounding box center [214, 64] width 214 height 9
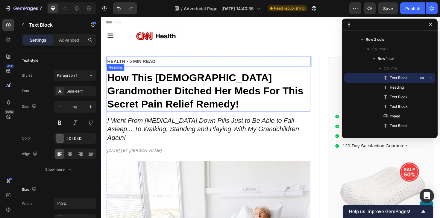
click at [158, 77] on strong "How This [DEMOGRAPHIC_DATA] Grandmother Ditched Her Meds For This Secret Pain R…" at bounding box center [211, 95] width 208 height 40
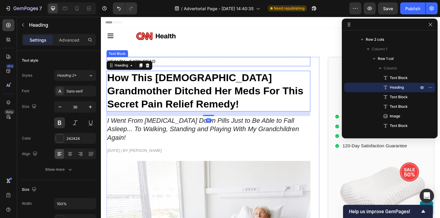
click at [157, 68] on div "HEALTH • 5 MIN READ" at bounding box center [215, 64] width 216 height 10
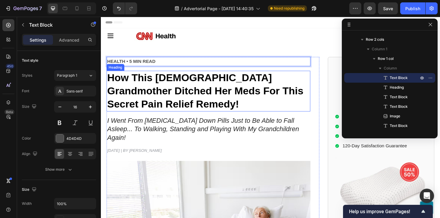
click at [161, 81] on strong "How This [DEMOGRAPHIC_DATA] Grandmother Ditched Her Meds For This Secret Pain R…" at bounding box center [211, 95] width 208 height 40
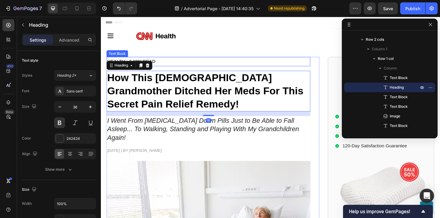
click at [170, 61] on p "HEALTH • 5 MIN READ" at bounding box center [214, 64] width 214 height 9
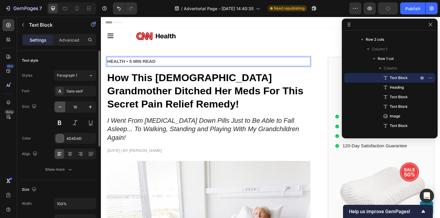
click at [59, 108] on icon "button" at bounding box center [60, 107] width 6 height 6
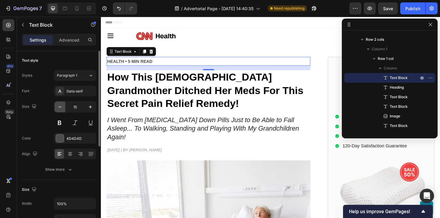
click at [59, 108] on icon "button" at bounding box center [60, 107] width 6 height 6
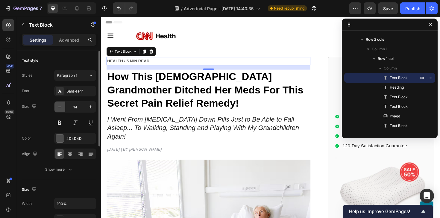
click at [59, 108] on icon "button" at bounding box center [60, 107] width 6 height 6
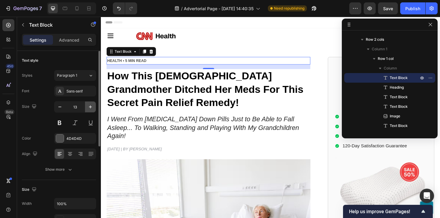
click at [90, 108] on icon "button" at bounding box center [90, 107] width 6 height 6
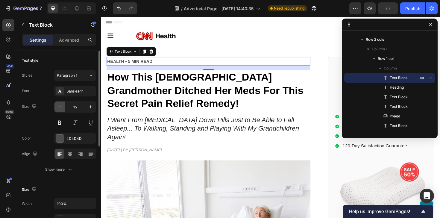
click at [60, 110] on button "button" at bounding box center [59, 106] width 11 height 11
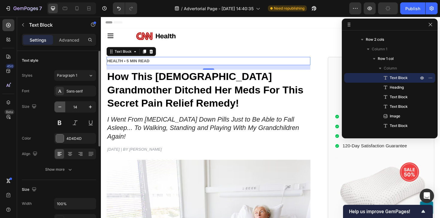
type input "13"
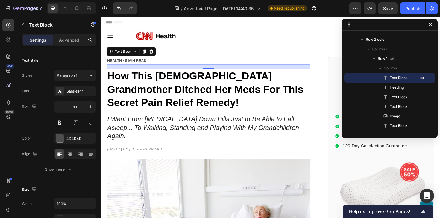
click at [142, 61] on p "HEALTH • 5 MIN READ" at bounding box center [214, 63] width 214 height 7
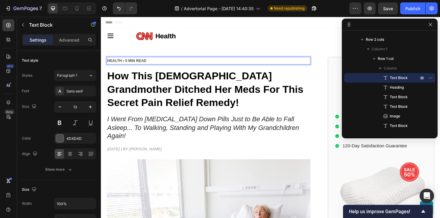
click at [141, 66] on p "HEALTH • 5 MIN READ" at bounding box center [214, 63] width 214 height 7
click at [135, 63] on strong "HEALTH • 5 MIN READ" at bounding box center [128, 63] width 42 height 4
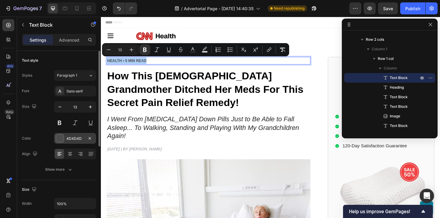
click at [73, 142] on div "4D4D4D" at bounding box center [75, 138] width 42 height 11
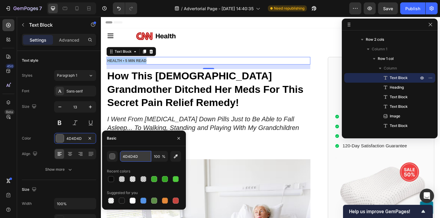
click at [129, 155] on input "4D4D4D" at bounding box center [135, 156] width 31 height 11
paste input "#707070"
type input "#707070"
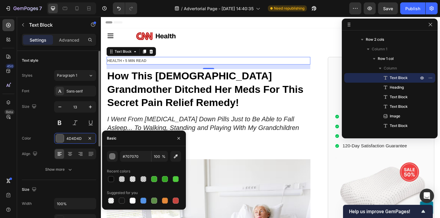
click at [45, 127] on div "Size 13" at bounding box center [59, 114] width 74 height 27
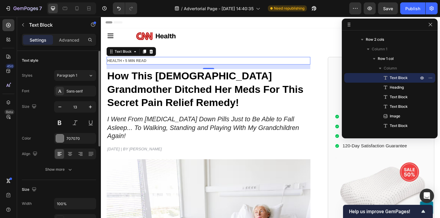
click at [45, 127] on div "Size 13" at bounding box center [59, 114] width 74 height 27
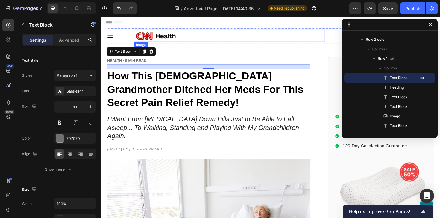
click at [170, 39] on img at bounding box center [160, 37] width 48 height 13
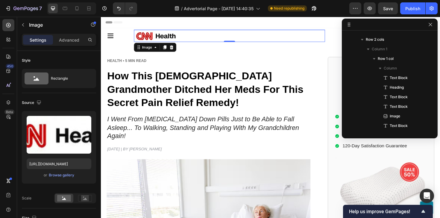
scroll to position [46, 0]
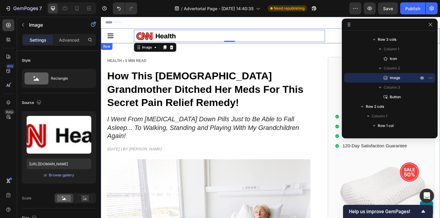
click at [106, 32] on div "Icon Image 0 Sign In Button Row Row" at bounding box center [280, 37] width 359 height 16
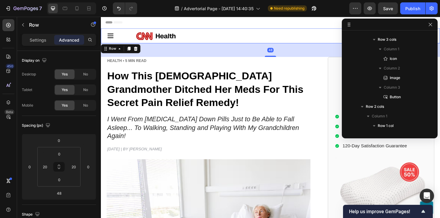
scroll to position [0, 0]
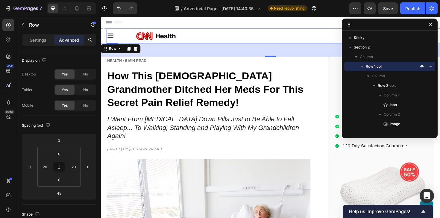
click at [122, 32] on div "Icon" at bounding box center [121, 37] width 29 height 13
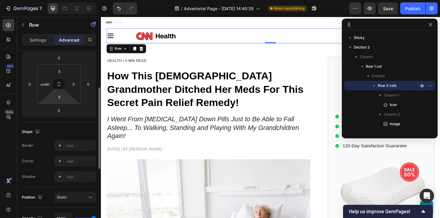
scroll to position [102, 0]
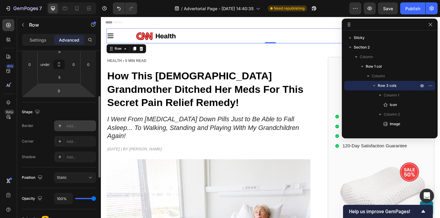
click at [68, 124] on div "Add..." at bounding box center [80, 125] width 28 height 5
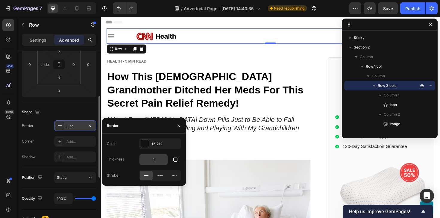
click at [153, 158] on input "1" at bounding box center [153, 159] width 28 height 11
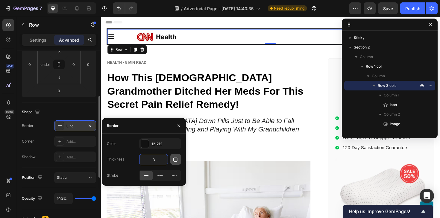
type input "3"
click at [174, 154] on button "button" at bounding box center [175, 159] width 11 height 11
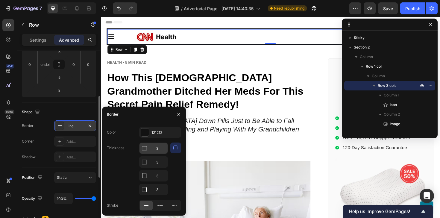
click at [158, 149] on input "3" at bounding box center [153, 148] width 28 height 11
click at [161, 175] on input "3" at bounding box center [153, 175] width 28 height 11
type input "0"
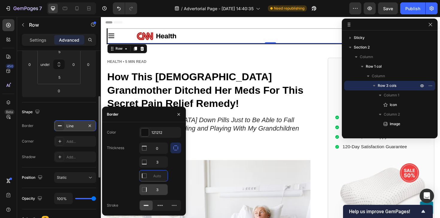
click at [161, 188] on input "3" at bounding box center [153, 189] width 28 height 11
type input "0"
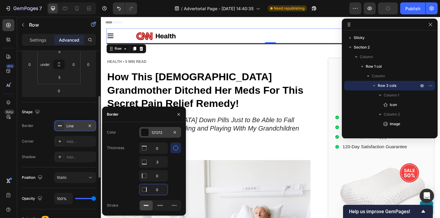
click at [157, 133] on div "121212" at bounding box center [159, 132] width 17 height 5
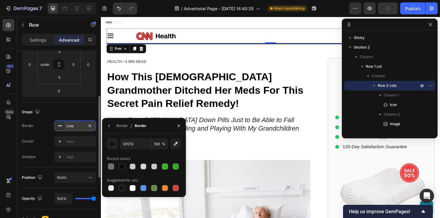
click at [157, 133] on div "121212 100 % Recent colors Suggested for you" at bounding box center [144, 164] width 84 height 63
click at [132, 146] on input "121212" at bounding box center [135, 143] width 31 height 11
paste input "#404040"
click at [133, 152] on div "#404040 100 % Recent colors Suggested for you" at bounding box center [144, 165] width 74 height 54
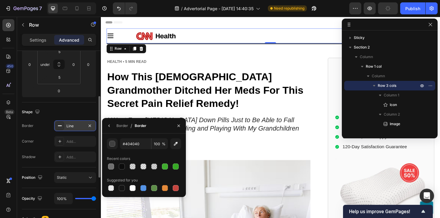
type input "404040"
click at [119, 126] on div "Border" at bounding box center [122, 125] width 12 height 5
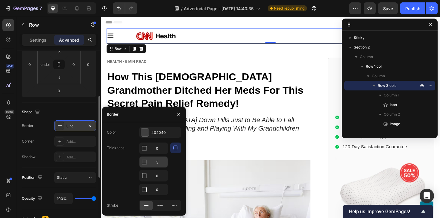
click at [155, 160] on input "3" at bounding box center [153, 161] width 28 height 11
type input "3"
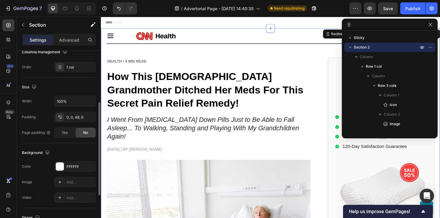
scroll to position [0, 0]
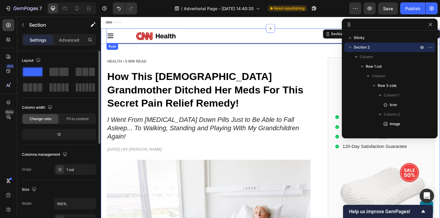
click at [133, 31] on div "Icon" at bounding box center [121, 37] width 29 height 13
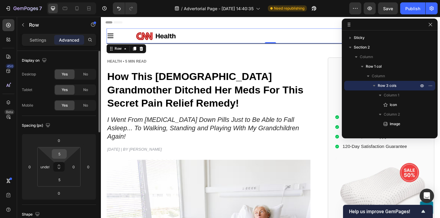
click at [59, 152] on input "5" at bounding box center [59, 153] width 12 height 9
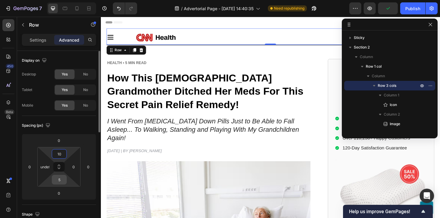
type input "10"
click at [58, 177] on input "5" at bounding box center [59, 179] width 12 height 9
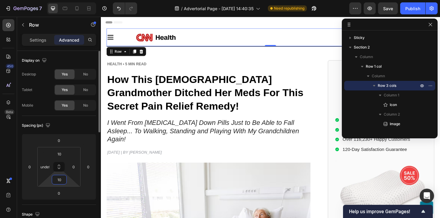
click at [58, 178] on input "10" at bounding box center [59, 179] width 12 height 9
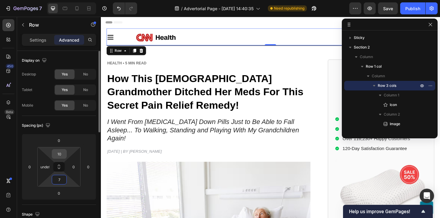
type input "7"
click at [59, 150] on input "10" at bounding box center [59, 153] width 12 height 9
click at [58, 151] on input "10" at bounding box center [59, 153] width 12 height 9
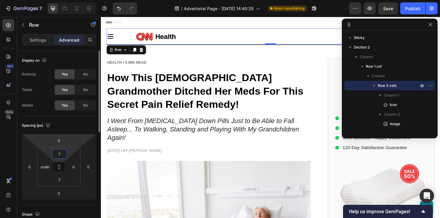
type input "7"
click at [57, 117] on div "Spacing (px) 0 0 0 0 7 undefined 7 0" at bounding box center [59, 160] width 74 height 89
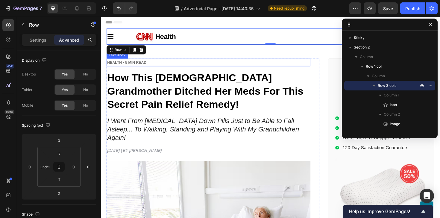
click at [190, 61] on div "HEALTH • 5 MIN READ" at bounding box center [215, 65] width 216 height 8
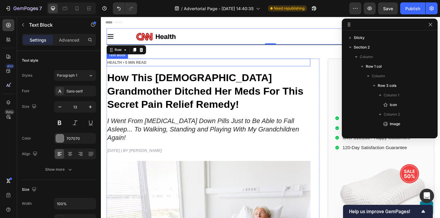
scroll to position [113, 0]
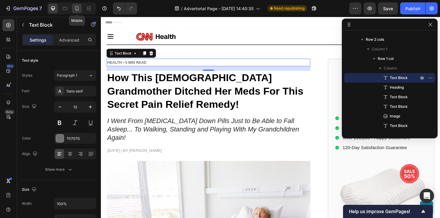
click at [78, 8] on icon at bounding box center [77, 8] width 6 height 6
type input "14"
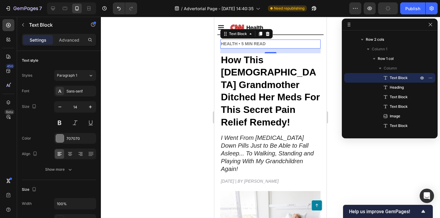
scroll to position [10, 0]
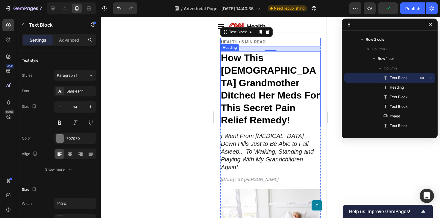
click at [269, 66] on strong "How This [DEMOGRAPHIC_DATA] Grandmother Ditched Her Meds For This Secret Pain R…" at bounding box center [270, 88] width 99 height 73
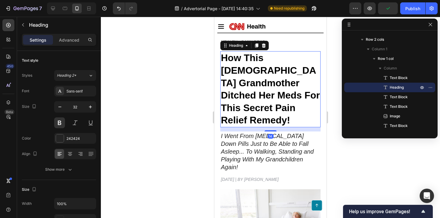
scroll to position [0, 0]
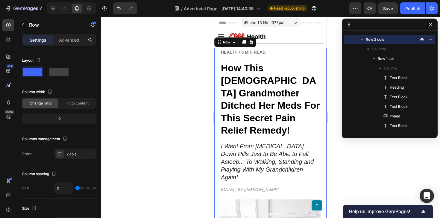
click at [335, 96] on div at bounding box center [270, 117] width 339 height 201
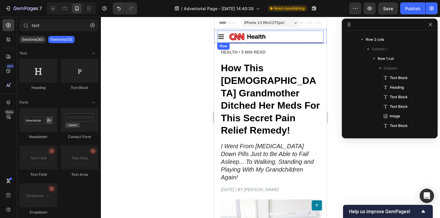
click at [227, 32] on div "Icon Image Sign In Button Row" at bounding box center [270, 37] width 106 height 13
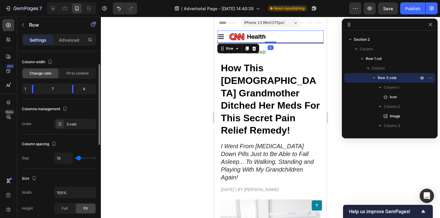
scroll to position [86, 0]
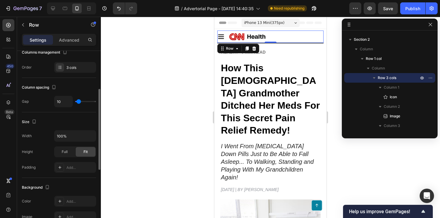
type input "6"
type input "3"
type input "2"
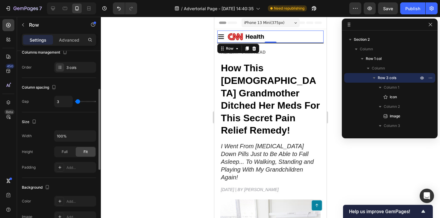
type input "2"
type input "1"
type input "0"
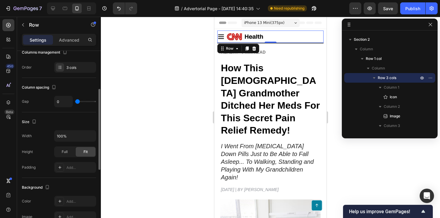
type input "1"
type input "2"
type input "3"
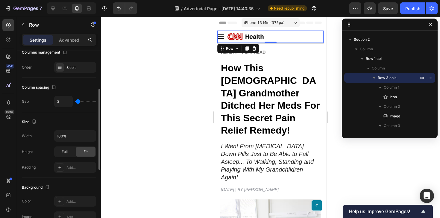
type input "3"
click at [78, 101] on input "range" at bounding box center [85, 101] width 21 height 1
click at [65, 101] on input "3" at bounding box center [63, 101] width 18 height 11
type input "0"
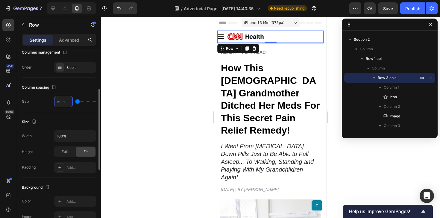
type input "5"
type input "0"
type input "3"
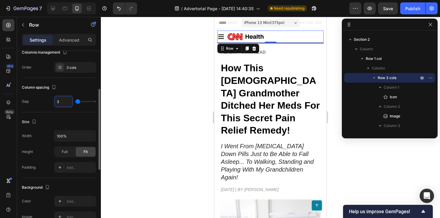
click at [76, 112] on div "Column spacing Gap 3" at bounding box center [59, 95] width 74 height 34
click at [72, 37] on p "Advanced" at bounding box center [69, 40] width 20 height 6
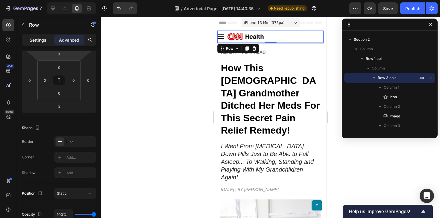
click at [45, 42] on p "Settings" at bounding box center [38, 40] width 17 height 6
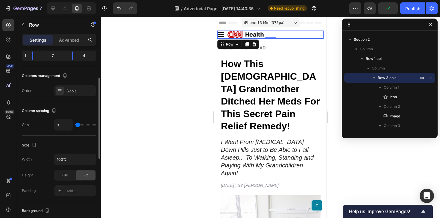
scroll to position [0, 0]
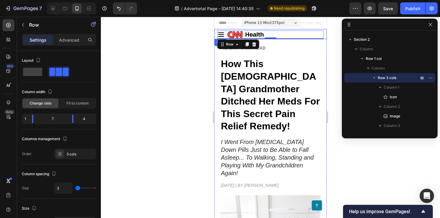
click at [269, 30] on div "Icon Image Sign In Button Row 0 Row" at bounding box center [270, 34] width 112 height 10
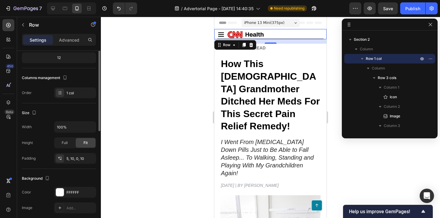
scroll to position [79, 0]
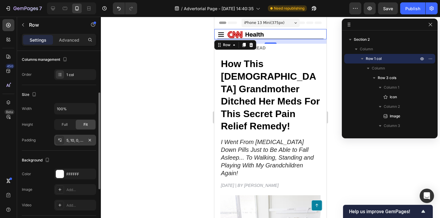
click at [79, 143] on div "5, 10, 0, 10" at bounding box center [75, 140] width 42 height 11
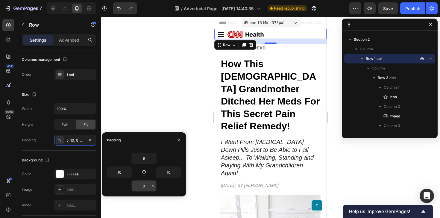
click at [141, 184] on input "0" at bounding box center [144, 185] width 25 height 11
type input "5"
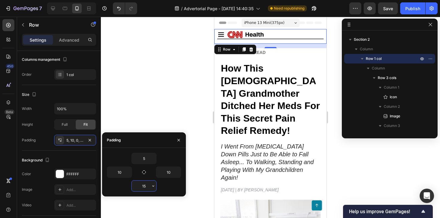
type input "1"
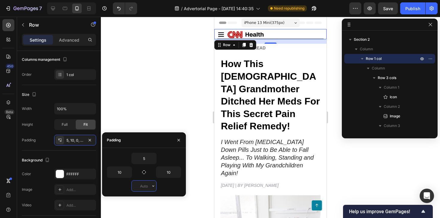
type input "5"
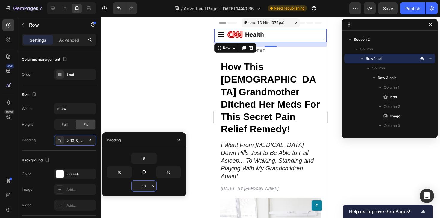
type input "1"
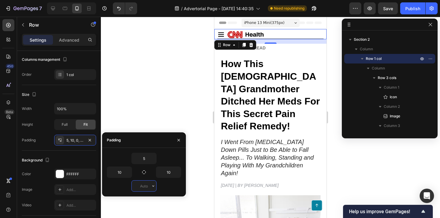
type input "5"
click at [143, 161] on input "5" at bounding box center [144, 158] width 25 height 11
type input "0"
click at [143, 161] on input "5" at bounding box center [144, 158] width 25 height 11
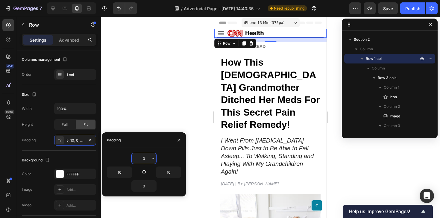
click at [140, 160] on input "0" at bounding box center [144, 158] width 25 height 11
click at [141, 158] on input "0" at bounding box center [144, 158] width 25 height 11
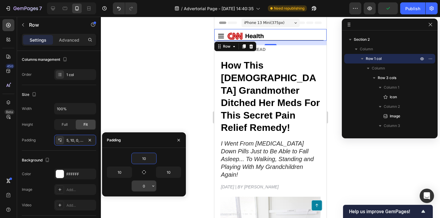
type input "10"
click at [139, 185] on input "0" at bounding box center [144, 185] width 25 height 11
type input "10"
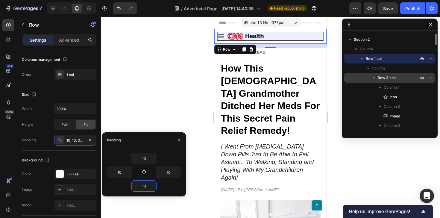
click at [383, 79] on span "Row 3 cols" at bounding box center [386, 78] width 19 height 6
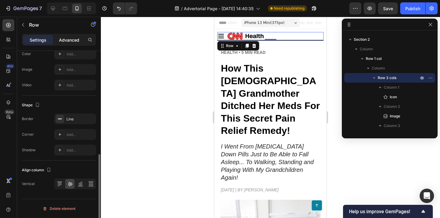
click at [68, 38] on p "Advanced" at bounding box center [69, 40] width 20 height 6
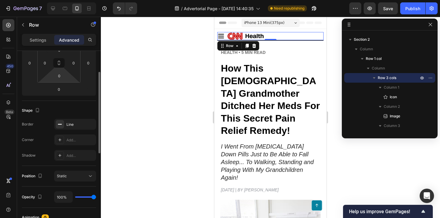
scroll to position [81, 0]
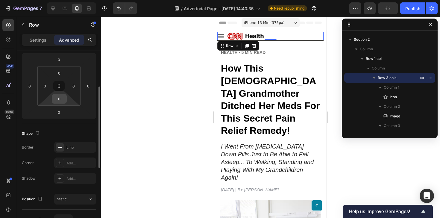
click at [60, 99] on input "0" at bounding box center [59, 98] width 12 height 9
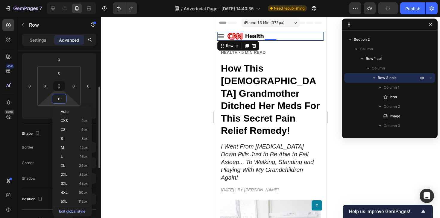
click at [57, 99] on input "0" at bounding box center [59, 98] width 12 height 9
type input "10"
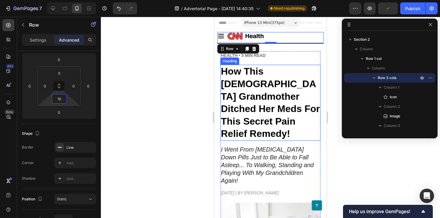
click at [289, 107] on strong "How This [DEMOGRAPHIC_DATA] Grandmother Ditched Her Meds For This Secret Pain R…" at bounding box center [270, 102] width 99 height 73
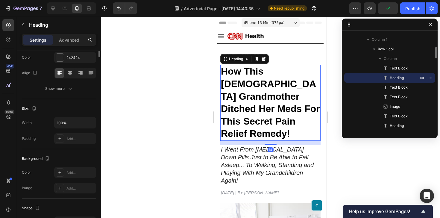
scroll to position [0, 0]
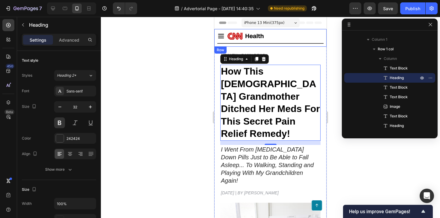
click at [285, 31] on div "Icon Image Sign In Button Row Row" at bounding box center [270, 38] width 112 height 18
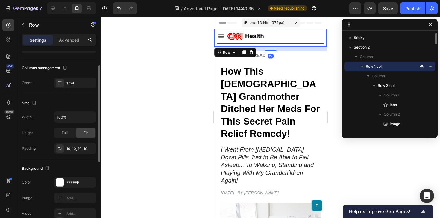
scroll to position [95, 0]
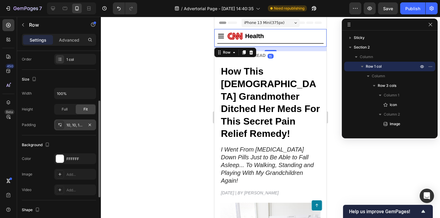
click at [74, 127] on div "10, 10, 10, 10" at bounding box center [74, 124] width 17 height 5
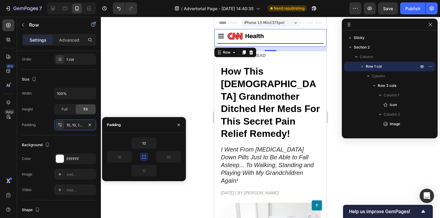
click at [144, 155] on icon "button" at bounding box center [143, 156] width 5 height 5
click at [146, 170] on input "10" at bounding box center [144, 170] width 25 height 11
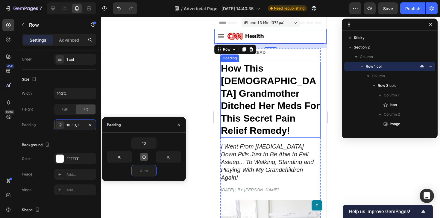
click at [260, 111] on h1 "How This [DEMOGRAPHIC_DATA] Grandmother Ditched Her Meds For This Secret Pain R…" at bounding box center [270, 100] width 100 height 76
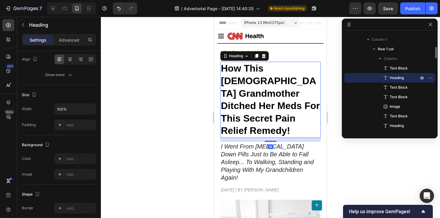
scroll to position [0, 0]
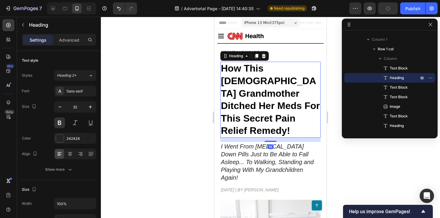
click at [193, 42] on div at bounding box center [270, 117] width 339 height 201
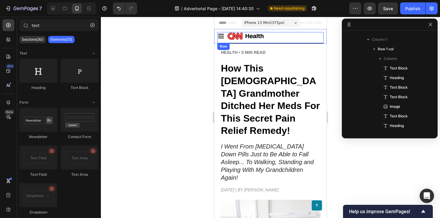
click at [307, 33] on div "Sign In Button" at bounding box center [306, 36] width 35 height 8
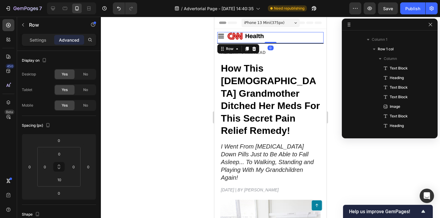
scroll to position [8, 0]
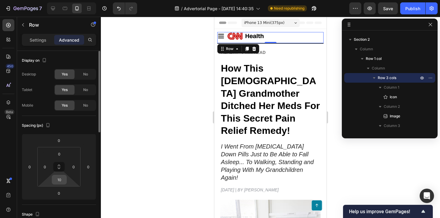
click at [61, 177] on input "10" at bounding box center [59, 179] width 12 height 9
type input "7"
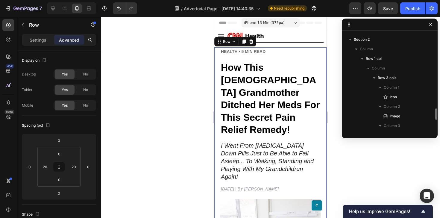
scroll to position [75, 0]
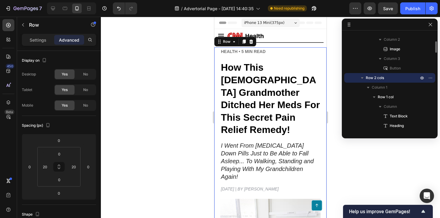
click at [175, 144] on div at bounding box center [270, 117] width 339 height 201
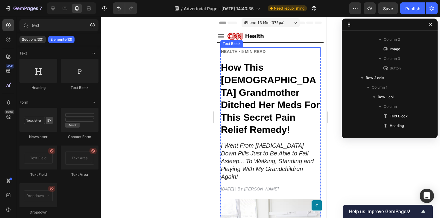
click at [262, 51] on strong "HEALTH • 5 MIN READ" at bounding box center [243, 51] width 45 height 5
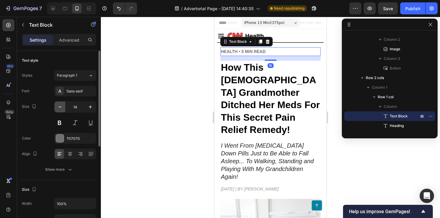
click at [57, 110] on button "button" at bounding box center [59, 106] width 11 height 11
type input "13"
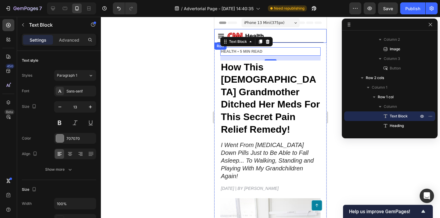
click at [224, 31] on div "Icon Image Sign In Button Row Row" at bounding box center [270, 36] width 112 height 14
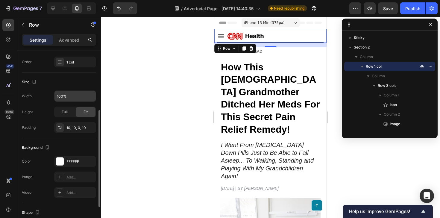
scroll to position [103, 0]
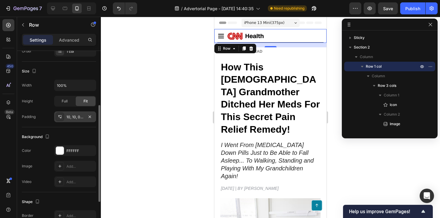
click at [73, 120] on div "10, 10, 0, 10" at bounding box center [75, 116] width 42 height 11
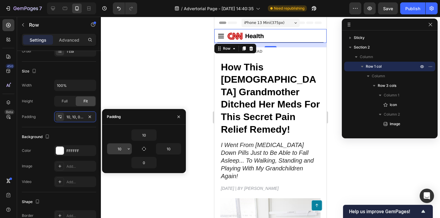
click at [121, 148] on input "10" at bounding box center [119, 148] width 25 height 11
type input "15"
click at [163, 147] on input "10" at bounding box center [168, 148] width 25 height 11
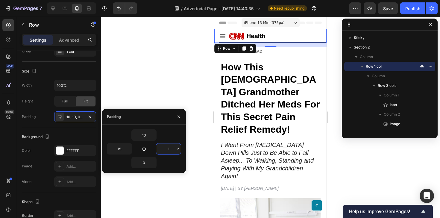
type input "15"
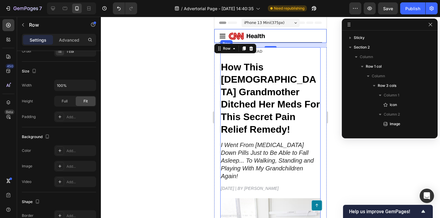
scroll to position [94, 0]
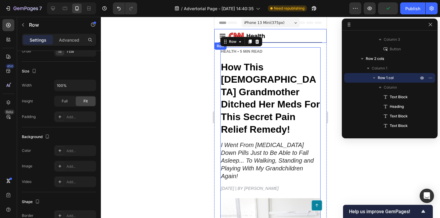
click at [288, 30] on div "Icon Image Sign In Button Row Row" at bounding box center [270, 36] width 112 height 14
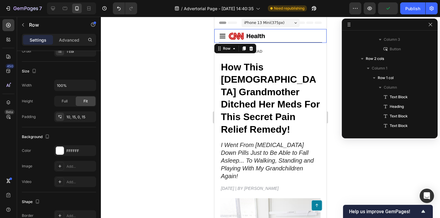
scroll to position [0, 0]
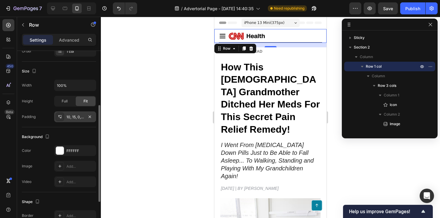
click at [72, 118] on div "10, 15, 0, 15" at bounding box center [74, 116] width 17 height 5
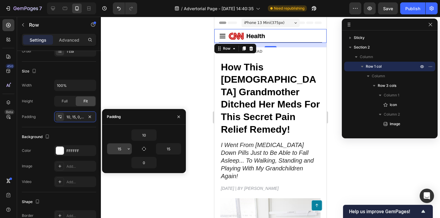
click at [118, 149] on input "15" at bounding box center [119, 148] width 25 height 11
type input "20"
click at [166, 148] on input "15" at bounding box center [168, 148] width 25 height 11
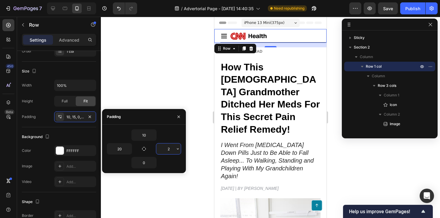
type input "20"
click at [163, 77] on div at bounding box center [270, 117] width 339 height 201
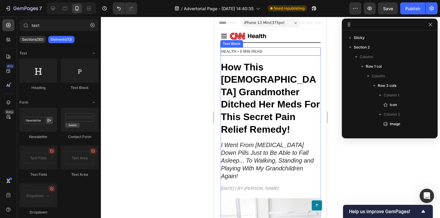
click at [237, 52] on strong "HEALTH • 5 MIN READ" at bounding box center [242, 51] width 42 height 4
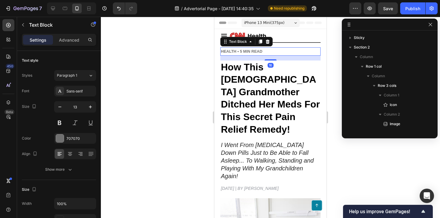
scroll to position [113, 0]
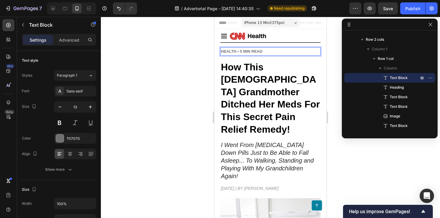
click at [229, 51] on strong "HEALTH • 5 MIN READ" at bounding box center [242, 51] width 42 height 4
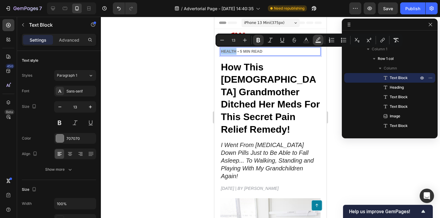
click at [317, 39] on icon "Editor contextual toolbar" at bounding box center [318, 40] width 6 height 6
type input "000000"
type input "77"
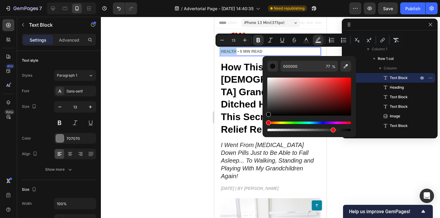
click at [275, 94] on div "Editor contextual toolbar" at bounding box center [309, 96] width 84 height 38
click at [344, 86] on div "Editor contextual toolbar" at bounding box center [309, 96] width 84 height 38
type input "C40F0F"
click at [307, 36] on button "Text Color" at bounding box center [306, 40] width 11 height 11
type input "707070"
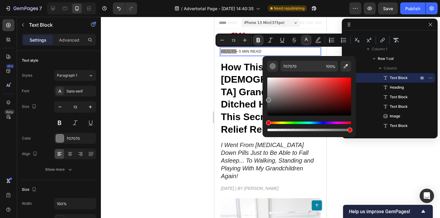
click at [330, 84] on div "Editor contextual toolbar" at bounding box center [309, 96] width 84 height 38
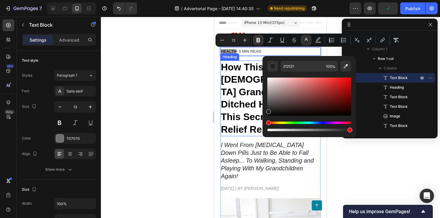
drag, startPoint x: 498, startPoint y: 126, endPoint x: 261, endPoint y: 110, distance: 236.8
click at [271, 62] on button "Editor contextual toolbar" at bounding box center [272, 66] width 11 height 11
drag, startPoint x: 268, startPoint y: 113, endPoint x: 266, endPoint y: 109, distance: 3.6
click at [266, 109] on div "Editor contextual toolbar" at bounding box center [268, 110] width 5 height 5
type input "262626"
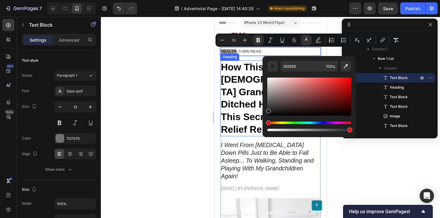
click at [236, 91] on strong "How This [DEMOGRAPHIC_DATA] Grandmother Ditched Her Meds For This Secret Pain R…" at bounding box center [270, 98] width 99 height 73
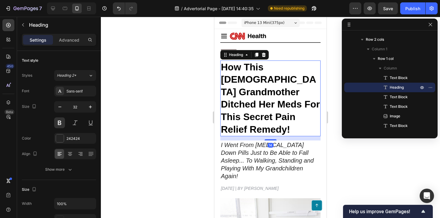
click at [188, 70] on div at bounding box center [270, 117] width 339 height 201
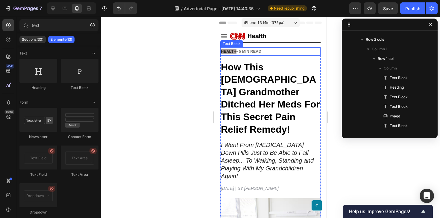
click at [227, 51] on strong "HEALTH" at bounding box center [229, 51] width 16 height 4
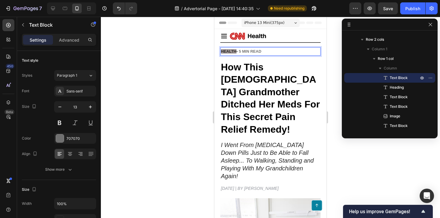
click at [229, 51] on strong "HEALTH" at bounding box center [229, 51] width 16 height 4
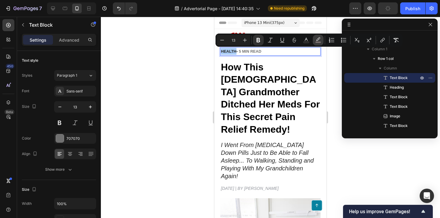
click at [316, 41] on icon "Editor contextual toolbar" at bounding box center [318, 40] width 6 height 6
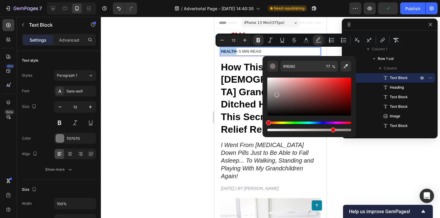
click at [278, 66] on div "918282 77 %" at bounding box center [309, 66] width 84 height 11
click at [273, 66] on div "Editor contextual toolbar" at bounding box center [272, 66] width 6 height 6
click at [343, 65] on icon "Editor contextual toolbar" at bounding box center [345, 66] width 6 height 6
type input "212121"
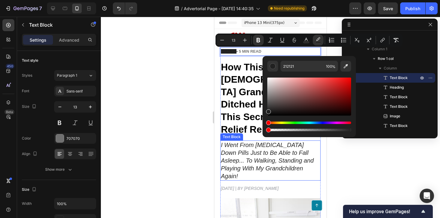
drag, startPoint x: 493, startPoint y: 147, endPoint x: 251, endPoint y: 129, distance: 242.0
type input "0"
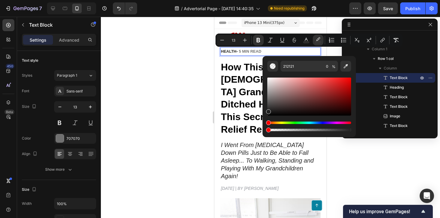
click at [173, 60] on div at bounding box center [270, 117] width 339 height 201
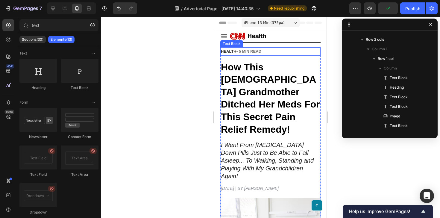
click at [253, 54] on p "HEALTH • 5 MIN READ" at bounding box center [270, 51] width 99 height 7
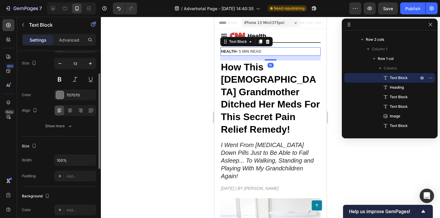
scroll to position [48, 0]
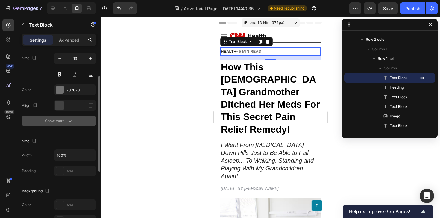
click at [73, 118] on button "Show more" at bounding box center [59, 120] width 74 height 11
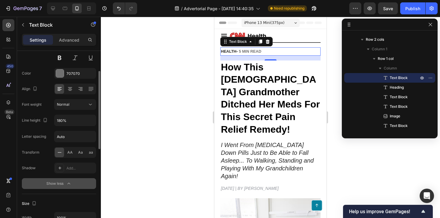
scroll to position [65, 0]
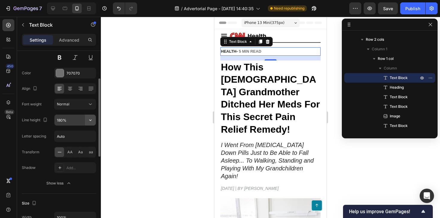
click at [90, 120] on icon "button" at bounding box center [90, 119] width 2 height 1
click at [79, 135] on input "Auto" at bounding box center [74, 136] width 41 height 11
click at [68, 138] on input "Auto" at bounding box center [74, 136] width 41 height 11
type input "1"
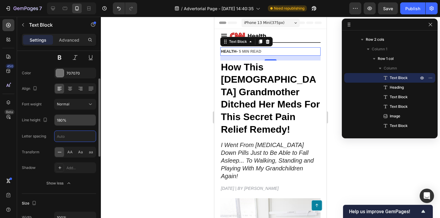
type input "5"
type input "1"
type input "3"
type input "1"
click at [136, 106] on div at bounding box center [270, 117] width 339 height 201
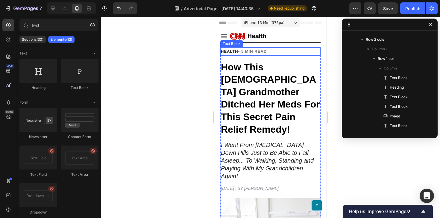
click at [255, 49] on strong "• 5 MIN READ" at bounding box center [252, 51] width 28 height 4
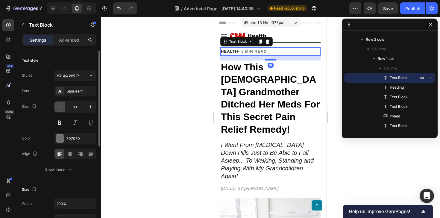
click at [60, 108] on icon "button" at bounding box center [60, 107] width 6 height 6
type input "12"
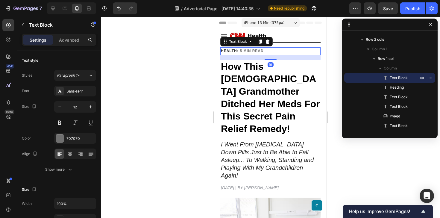
click at [137, 103] on div at bounding box center [270, 117] width 339 height 201
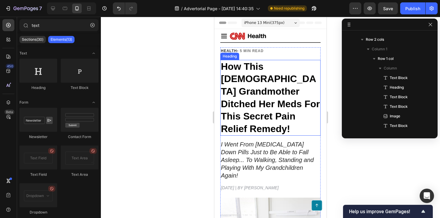
click at [256, 70] on strong "How This [DEMOGRAPHIC_DATA] Grandmother Ditched Her Meds For This Secret Pain R…" at bounding box center [270, 97] width 99 height 73
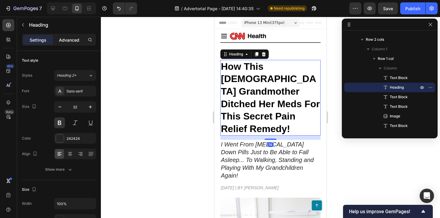
click at [71, 41] on p "Advanced" at bounding box center [69, 40] width 20 height 6
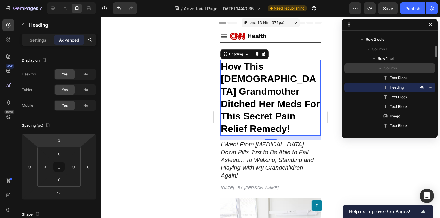
click at [396, 64] on div "Column" at bounding box center [389, 68] width 86 height 10
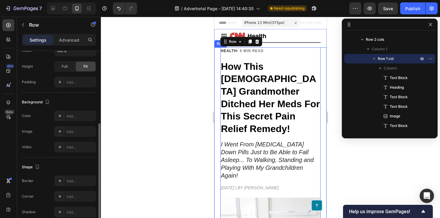
scroll to position [165, 0]
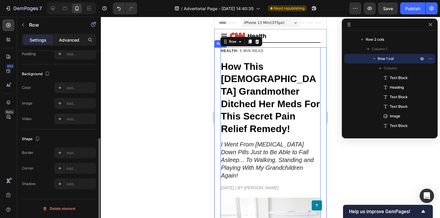
click at [67, 36] on div "Advanced" at bounding box center [69, 40] width 30 height 10
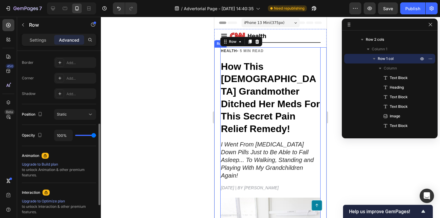
scroll to position [0, 0]
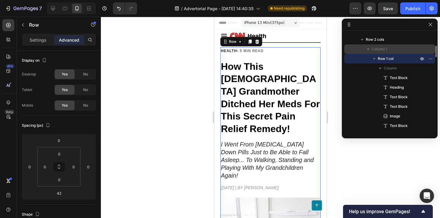
click at [389, 47] on p "Column 1" at bounding box center [395, 49] width 48 height 6
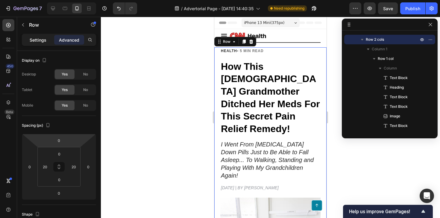
click at [33, 42] on p "Settings" at bounding box center [38, 40] width 17 height 6
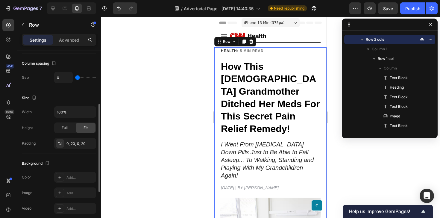
scroll to position [111, 0]
click at [75, 146] on div "0, 20, 0, 20" at bounding box center [74, 143] width 17 height 5
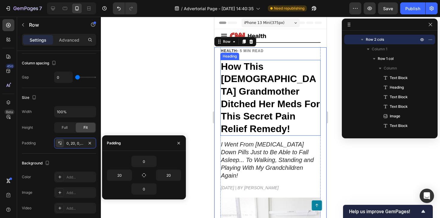
click at [244, 62] on strong "How This [DEMOGRAPHIC_DATA] Grandmother Ditched Her Meds For This Secret Pain R…" at bounding box center [270, 97] width 99 height 73
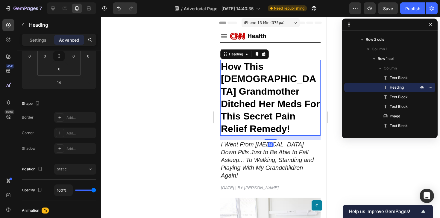
scroll to position [0, 0]
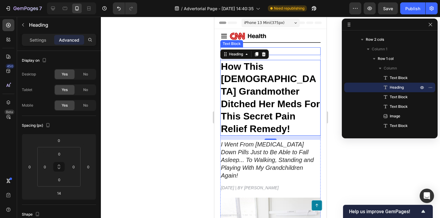
click at [286, 50] on p "HEALTH • 5 MIN READ" at bounding box center [270, 51] width 99 height 7
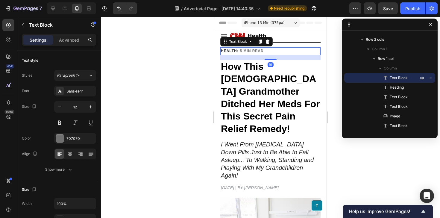
click at [72, 47] on div "Settings Advanced" at bounding box center [59, 42] width 84 height 17
click at [67, 42] on p "Advanced" at bounding box center [69, 40] width 20 height 6
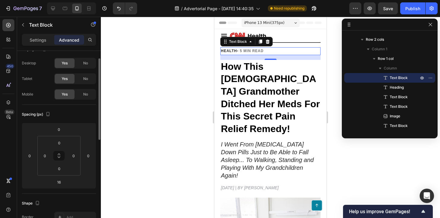
scroll to position [28, 0]
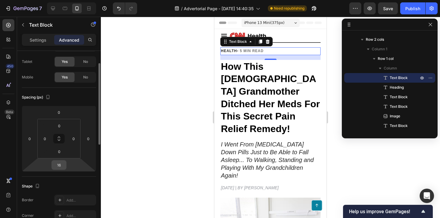
click at [58, 169] on div "16" at bounding box center [58, 165] width 15 height 10
click at [60, 166] on input "16" at bounding box center [59, 164] width 12 height 9
type input "10"
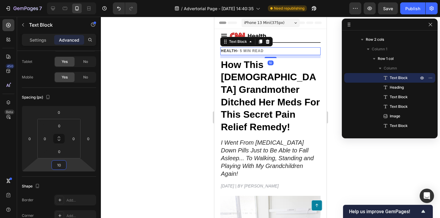
click at [156, 111] on div at bounding box center [270, 117] width 339 height 201
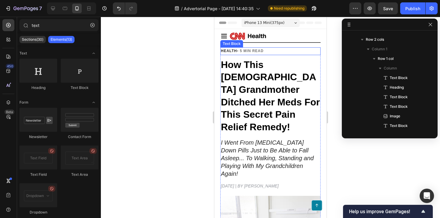
click at [257, 52] on strong "• 5 MIN READ" at bounding box center [250, 51] width 27 height 4
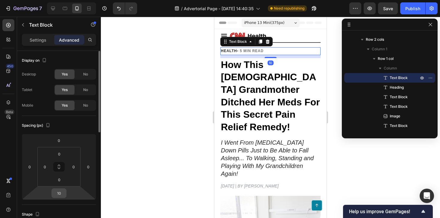
click at [58, 193] on input "10" at bounding box center [59, 192] width 12 height 9
type input "7"
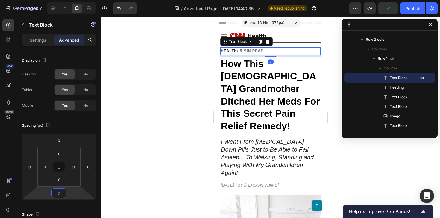
click at [144, 147] on div at bounding box center [270, 117] width 339 height 201
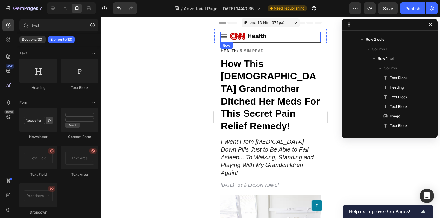
click at [302, 35] on div "Sign In Button" at bounding box center [303, 36] width 33 height 8
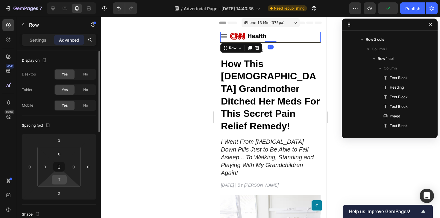
click at [58, 178] on input "7" at bounding box center [59, 179] width 12 height 9
type input "8"
click at [38, 41] on p "Settings" at bounding box center [38, 40] width 17 height 6
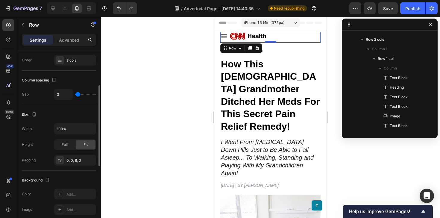
scroll to position [99, 0]
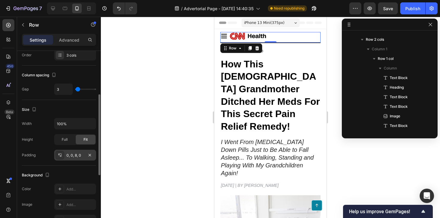
click at [72, 155] on div "0, 0, 8, 0" at bounding box center [74, 155] width 17 height 5
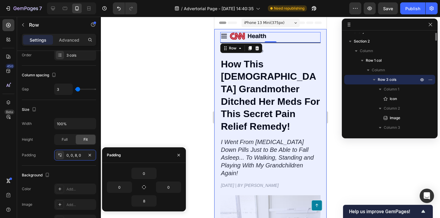
scroll to position [0, 0]
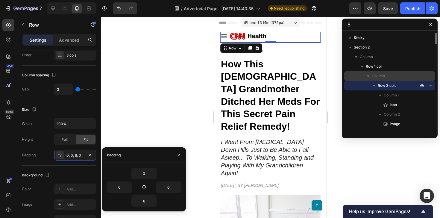
click at [387, 75] on p "Column" at bounding box center [395, 76] width 48 height 6
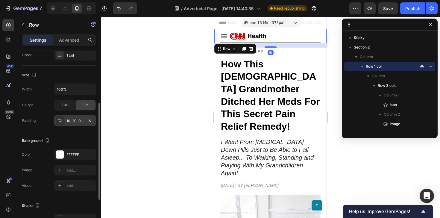
click at [71, 120] on div "10, 20, 0, 20" at bounding box center [74, 120] width 17 height 5
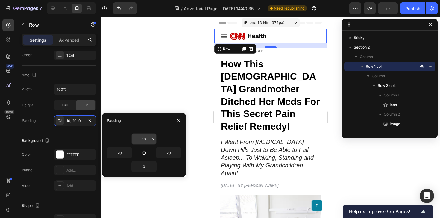
click at [139, 136] on input "10" at bounding box center [144, 138] width 25 height 11
click at [139, 136] on input "11" at bounding box center [144, 138] width 25 height 11
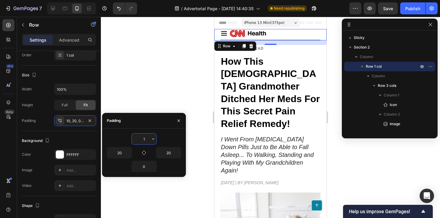
type input "12"
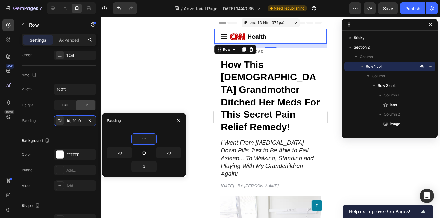
click at [145, 88] on div at bounding box center [270, 117] width 339 height 201
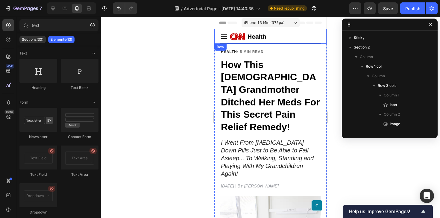
click at [235, 31] on div "Icon Image Sign In Button Row Row" at bounding box center [270, 36] width 112 height 15
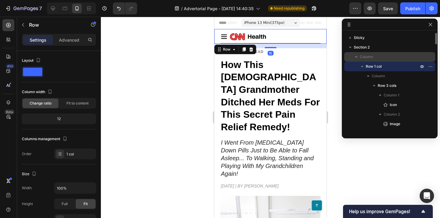
click at [382, 56] on p "Column" at bounding box center [389, 57] width 60 height 6
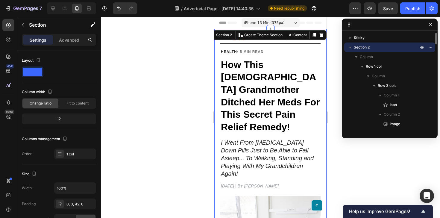
click at [372, 47] on p "Section 2" at bounding box center [386, 47] width 66 height 6
click at [193, 63] on div at bounding box center [270, 117] width 339 height 201
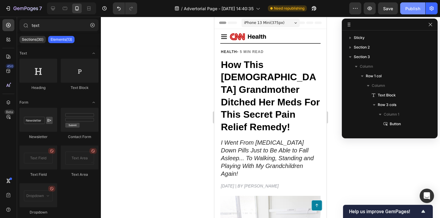
click at [410, 7] on div "Publish" at bounding box center [412, 8] width 15 height 6
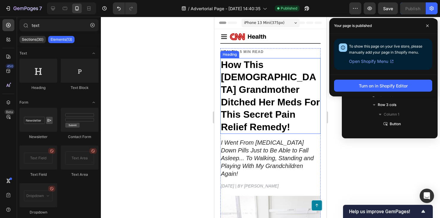
click at [248, 75] on strong "How This [DEMOGRAPHIC_DATA] Grandmother Ditched Her Meds For This Secret Pain R…" at bounding box center [270, 95] width 99 height 73
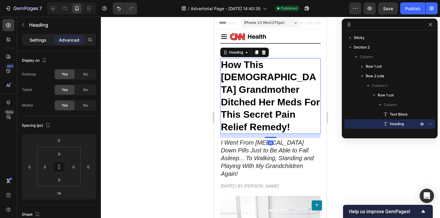
click at [45, 41] on p "Settings" at bounding box center [38, 40] width 17 height 6
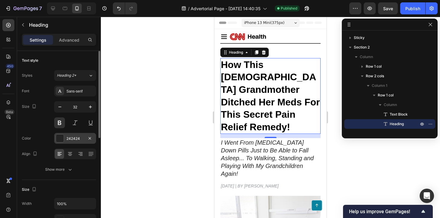
click at [74, 138] on div "242424" at bounding box center [74, 138] width 17 height 5
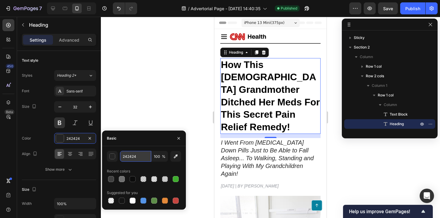
click at [130, 153] on input "242424" at bounding box center [135, 156] width 31 height 11
paste input "#262626"
type input "#262626"
click at [137, 97] on div at bounding box center [270, 117] width 339 height 201
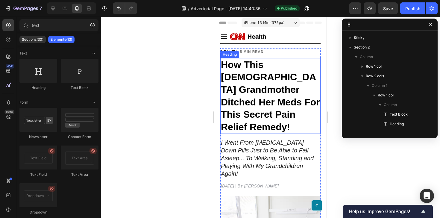
click at [238, 84] on strong "How This [DEMOGRAPHIC_DATA] Grandmother Ditched Her Meds For This Secret Pain R…" at bounding box center [270, 95] width 99 height 73
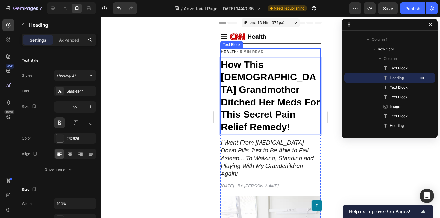
click at [231, 53] on strong "HEALTH" at bounding box center [229, 52] width 16 height 4
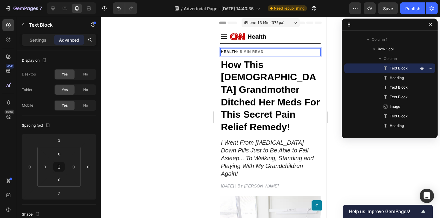
click at [229, 52] on strong "HEALTH" at bounding box center [229, 52] width 16 height 4
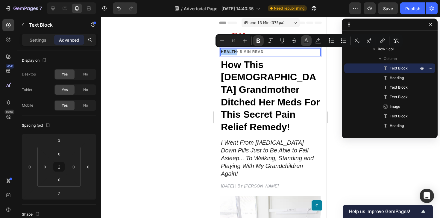
click at [301, 39] on button "color" at bounding box center [306, 40] width 11 height 11
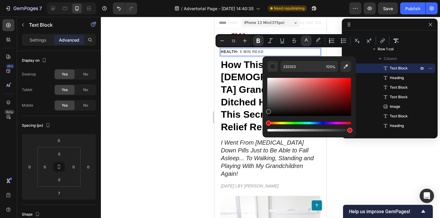
click at [266, 110] on div "Editor contextual toolbar" at bounding box center [268, 111] width 5 height 5
click at [267, 109] on div "Editor contextual toolbar" at bounding box center [268, 111] width 5 height 5
click at [267, 109] on div "Editor contextual toolbar" at bounding box center [268, 110] width 5 height 5
click at [267, 108] on div "Editor contextual toolbar" at bounding box center [268, 108] width 5 height 5
click at [268, 109] on div "Editor contextual toolbar" at bounding box center [268, 110] width 5 height 5
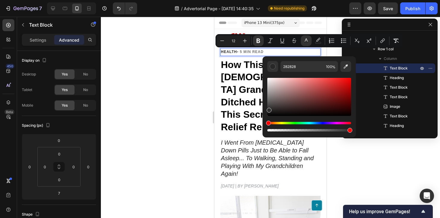
click at [268, 109] on div "Editor contextual toolbar" at bounding box center [268, 110] width 5 height 5
type input "2D2D2D"
click at [203, 84] on div at bounding box center [270, 117] width 339 height 201
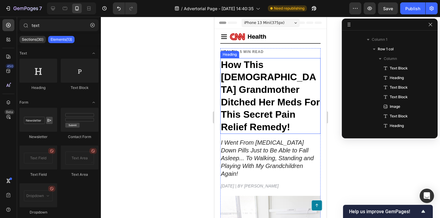
click at [262, 86] on strong "How This [DEMOGRAPHIC_DATA] Grandmother Ditched Her Meds For This Secret Pain R…" at bounding box center [270, 95] width 99 height 73
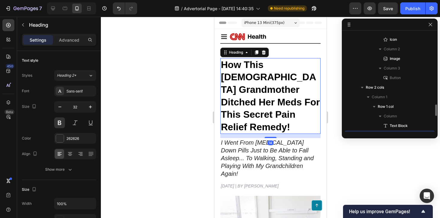
scroll to position [123, 0]
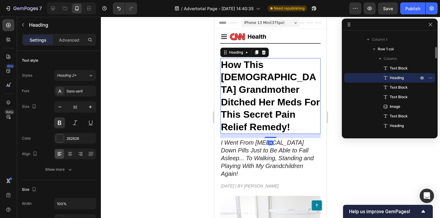
click at [268, 93] on strong "How This [DEMOGRAPHIC_DATA] Grandmother Ditched Her Meds For This Secret Pain R…" at bounding box center [270, 95] width 99 height 73
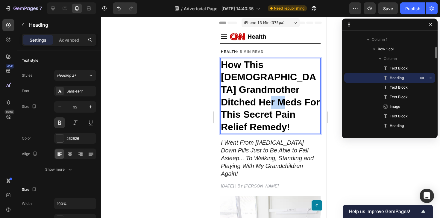
click at [268, 93] on strong "How This [DEMOGRAPHIC_DATA] Grandmother Ditched Her Meds For This Secret Pain R…" at bounding box center [270, 95] width 99 height 73
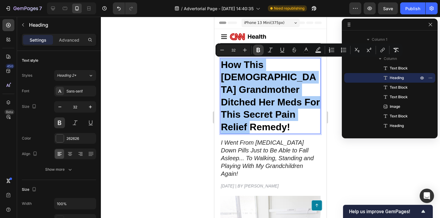
click at [259, 49] on icon "Editor contextual toolbar" at bounding box center [258, 50] width 4 height 4
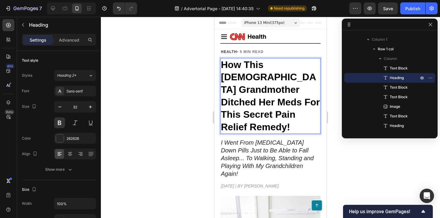
click at [257, 68] on span "How This [DEMOGRAPHIC_DATA] Grandmother Ditched Her Meds For This Secret Pain R…" at bounding box center [270, 95] width 99 height 73
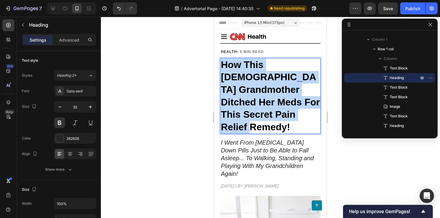
click at [266, 102] on span "How This [DEMOGRAPHIC_DATA] Grandmother Ditched Her Meds For This Secret Pain R…" at bounding box center [270, 95] width 99 height 73
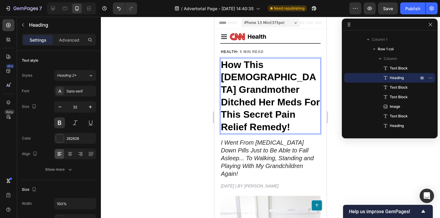
click at [182, 82] on div at bounding box center [270, 117] width 339 height 201
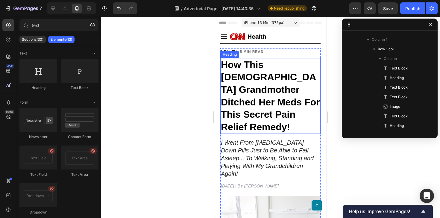
click at [267, 82] on span "How This [DEMOGRAPHIC_DATA] Grandmother Ditched Her Meds For This Secret Pain R…" at bounding box center [270, 95] width 99 height 73
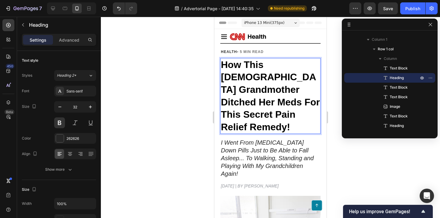
click at [267, 82] on span "How This [DEMOGRAPHIC_DATA] Grandmother Ditched Her Meds For This Secret Pain R…" at bounding box center [270, 95] width 99 height 73
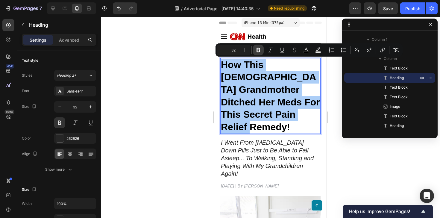
click at [261, 49] on icon "Editor contextual toolbar" at bounding box center [258, 50] width 6 height 6
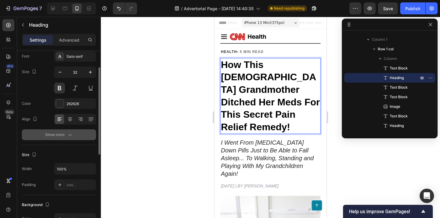
scroll to position [38, 0]
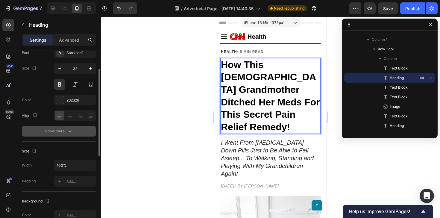
click at [77, 130] on button "Show more" at bounding box center [59, 131] width 74 height 11
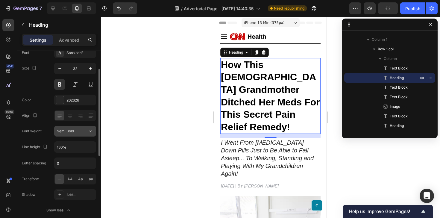
click at [81, 132] on div "Semi Bold" at bounding box center [72, 130] width 31 height 5
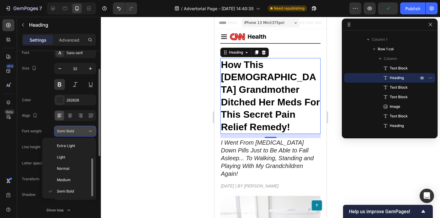
scroll to position [11, 0]
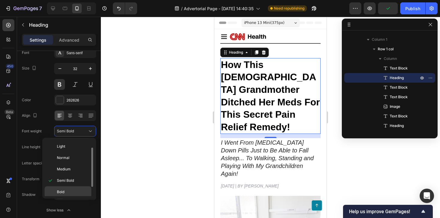
click at [71, 188] on div "Bold" at bounding box center [68, 191] width 47 height 11
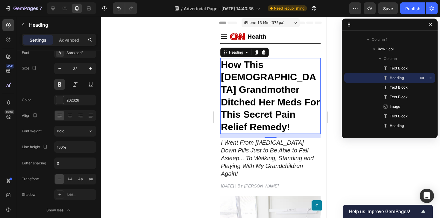
click at [165, 112] on div at bounding box center [270, 117] width 339 height 201
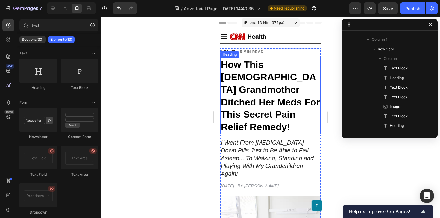
click at [281, 83] on p "⁠⁠⁠⁠⁠⁠⁠ How This 72-Year-Old Grandmother Ditched Her Meds For This Secret Pain …" at bounding box center [270, 96] width 99 height 75
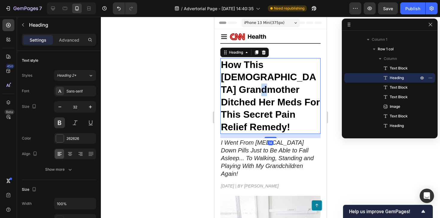
click at [281, 83] on p "How This [DEMOGRAPHIC_DATA] Grandmother Ditched Her Meds For This Secret Pain R…" at bounding box center [270, 96] width 99 height 75
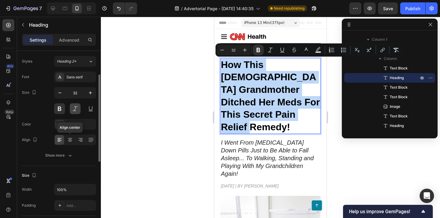
scroll to position [33, 0]
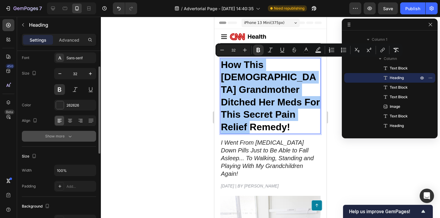
click at [66, 137] on div "Show more" at bounding box center [59, 136] width 28 height 6
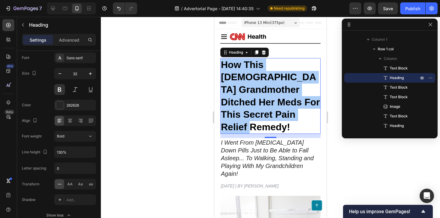
click at [164, 97] on div at bounding box center [270, 117] width 339 height 201
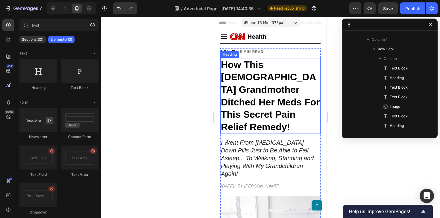
click at [272, 77] on strong "How This [DEMOGRAPHIC_DATA] Grandmother Ditched Her Meds For This Secret Pain R…" at bounding box center [270, 95] width 99 height 73
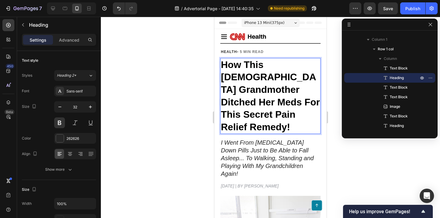
click at [272, 77] on strong "How This [DEMOGRAPHIC_DATA] Grandmother Ditched Her Meds For This Secret Pain R…" at bounding box center [270, 95] width 99 height 73
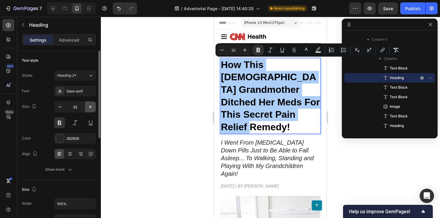
click at [88, 110] on button "button" at bounding box center [90, 106] width 11 height 11
type input "33"
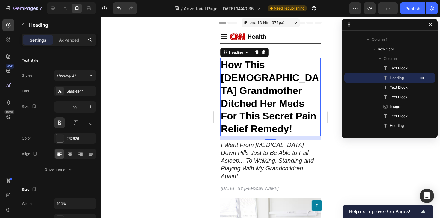
click at [185, 99] on div at bounding box center [270, 117] width 339 height 201
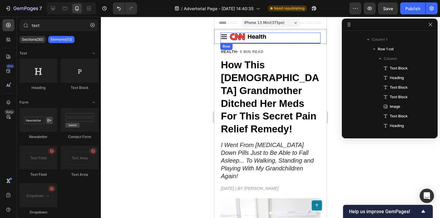
click at [312, 37] on div "Sign In Button" at bounding box center [303, 37] width 33 height 8
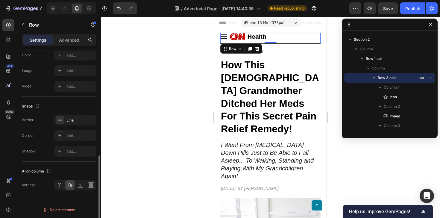
scroll to position [234, 0]
click at [73, 115] on div "Line" at bounding box center [75, 118] width 42 height 11
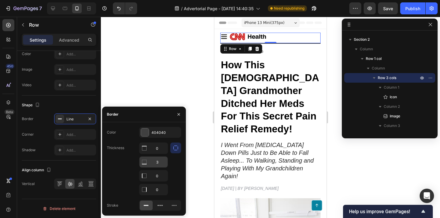
click at [158, 160] on input "3" at bounding box center [153, 161] width 28 height 11
type input "2"
click at [159, 99] on div at bounding box center [270, 117] width 339 height 201
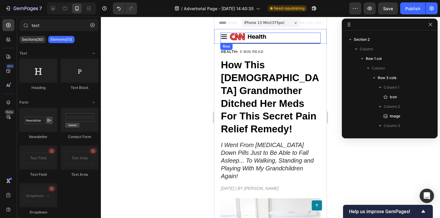
click at [294, 35] on div "Sign In Button" at bounding box center [303, 37] width 33 height 8
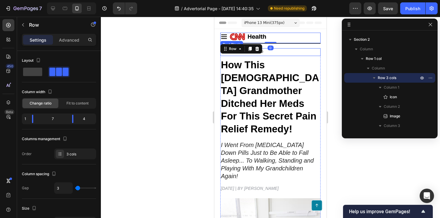
click at [308, 53] on p "HEALTH • 5 MIN READ" at bounding box center [270, 52] width 99 height 7
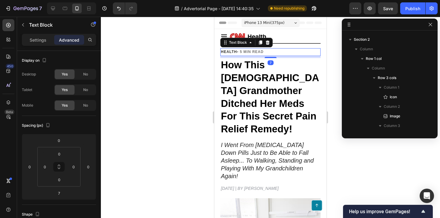
scroll to position [113, 0]
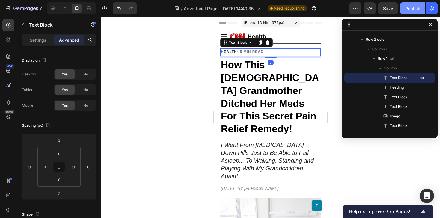
click at [404, 7] on button "Publish" at bounding box center [412, 8] width 25 height 12
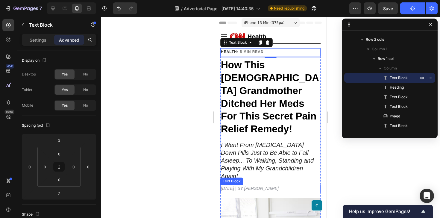
click at [250, 186] on span "May 08, 2023 | BY FAITH S." at bounding box center [250, 188] width 58 height 5
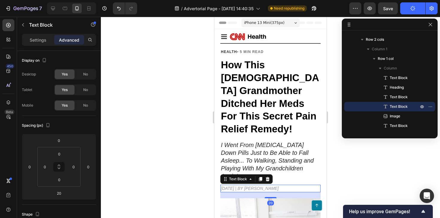
scroll to position [231, 0]
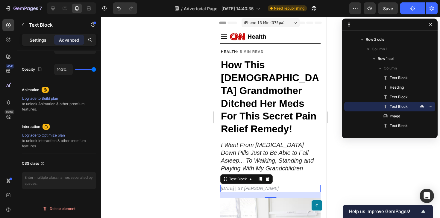
click at [38, 38] on p "Settings" at bounding box center [38, 40] width 17 height 6
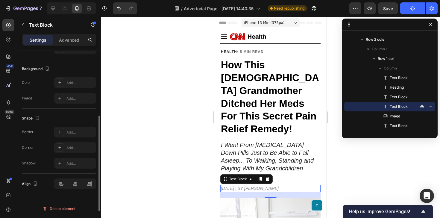
scroll to position [80, 0]
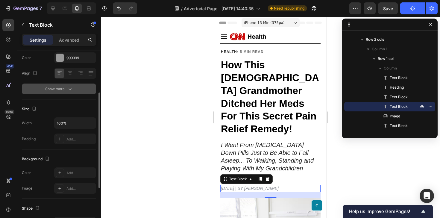
click at [68, 91] on icon "button" at bounding box center [70, 89] width 6 height 6
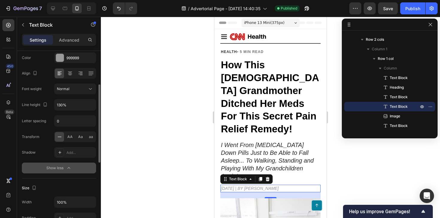
scroll to position [25, 0]
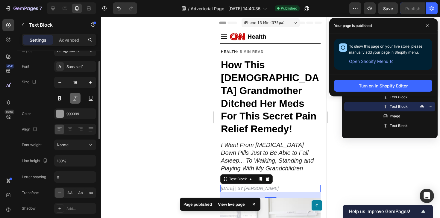
click at [73, 94] on button at bounding box center [75, 98] width 11 height 11
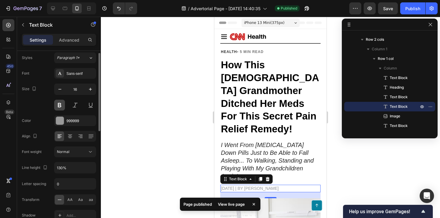
scroll to position [0, 0]
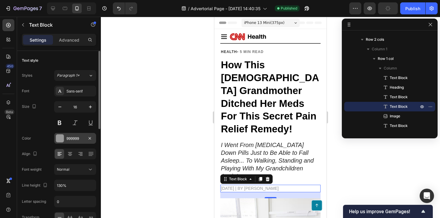
click at [57, 135] on div at bounding box center [60, 138] width 8 height 8
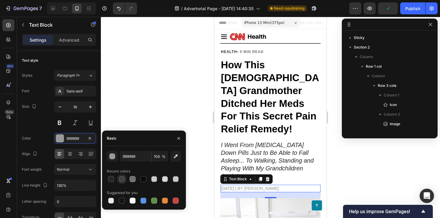
scroll to position [113, 0]
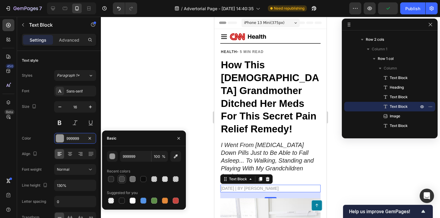
click at [123, 179] on div at bounding box center [122, 179] width 6 height 6
type input "404040"
click at [44, 125] on div "Size 16" at bounding box center [59, 114] width 74 height 27
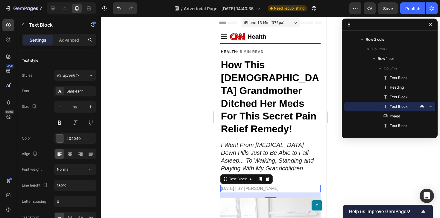
click at [256, 186] on span "[DATE] | BY [PERSON_NAME]" at bounding box center [250, 188] width 58 height 5
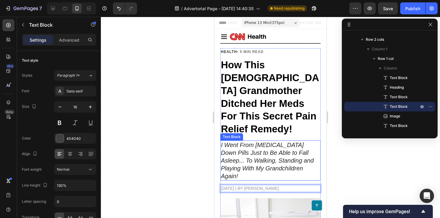
click at [271, 154] on icon "I Went From [MEDICAL_DATA] Down Pills Just to Be Able to Fall Asleep... To Walk…" at bounding box center [267, 160] width 93 height 38
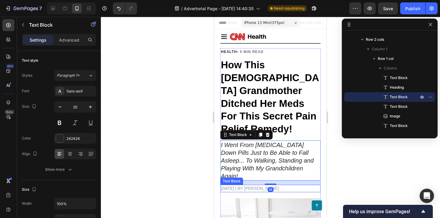
click at [263, 186] on span "[DATE] | BY [PERSON_NAME]" at bounding box center [250, 188] width 58 height 5
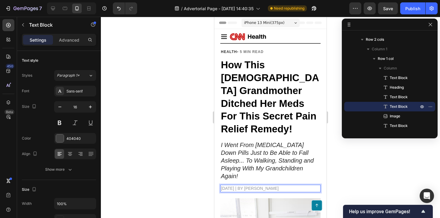
click at [256, 186] on span "[DATE] | BY [PERSON_NAME]" at bounding box center [250, 188] width 58 height 5
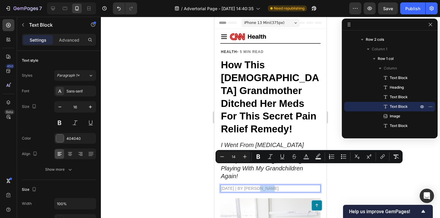
click at [256, 186] on span "[DATE] | BY [PERSON_NAME]" at bounding box center [250, 188] width 58 height 5
click at [306, 156] on icon "Editor contextual toolbar" at bounding box center [306, 156] width 6 height 6
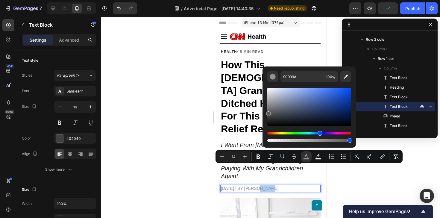
drag, startPoint x: 486, startPoint y: 129, endPoint x: 261, endPoint y: 112, distance: 225.5
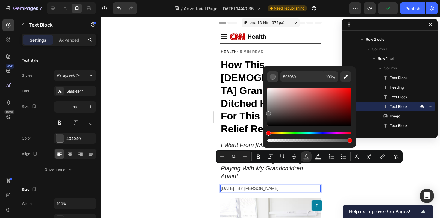
click at [272, 80] on button "Editor contextual toolbar" at bounding box center [272, 76] width 11 height 11
click at [297, 77] on input "595959" at bounding box center [301, 76] width 43 height 11
type input "404040"
click at [203, 131] on div at bounding box center [270, 117] width 339 height 201
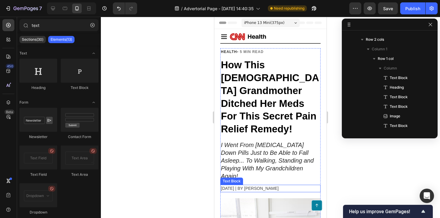
click at [238, 186] on span "May 08, 2023 | BY FAITH S." at bounding box center [250, 188] width 58 height 5
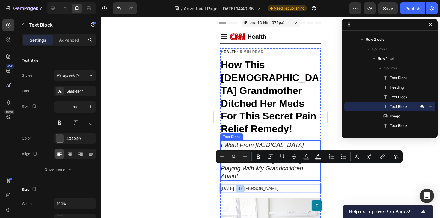
click at [257, 141] on icon "I Went From [MEDICAL_DATA] Down Pills Just to Be Able to Fall Asleep... To Walk…" at bounding box center [267, 160] width 93 height 38
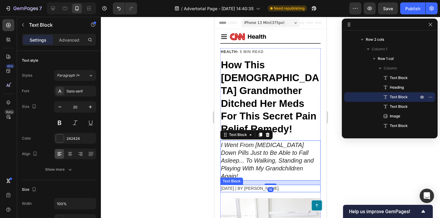
click at [246, 186] on span "May 08, 2023 | BY FAITH S." at bounding box center [250, 188] width 58 height 5
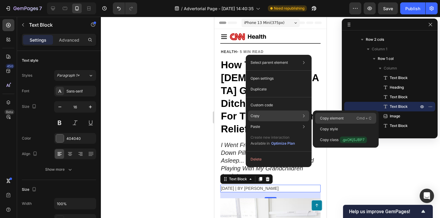
click at [327, 117] on p "Copy element" at bounding box center [332, 117] width 24 height 5
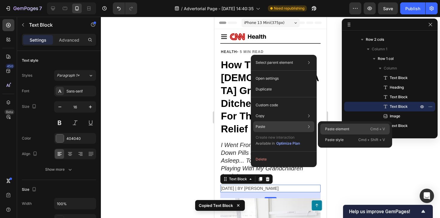
click at [333, 126] on p "Paste element" at bounding box center [337, 128] width 24 height 5
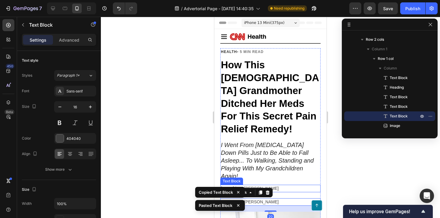
click at [277, 185] on p "May 08, 2023 | BY FAITH S." at bounding box center [270, 188] width 99 height 6
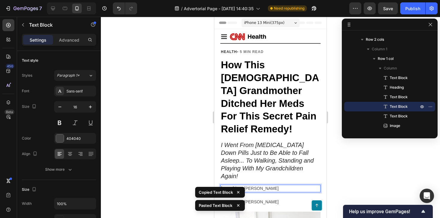
click at [277, 185] on p "May 08, 2023 | BY FAITH S." at bounding box center [270, 188] width 99 height 6
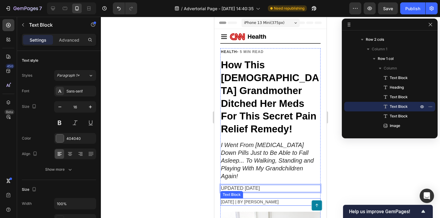
click at [247, 199] on span "May 08, 2023 | BY FAITH S." at bounding box center [250, 201] width 58 height 5
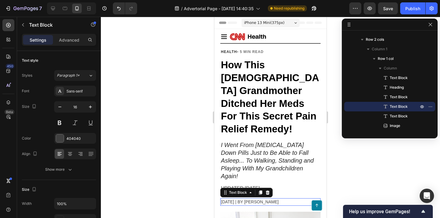
click at [247, 199] on span "May 08, 2023 | BY FAITH S." at bounding box center [250, 201] width 58 height 5
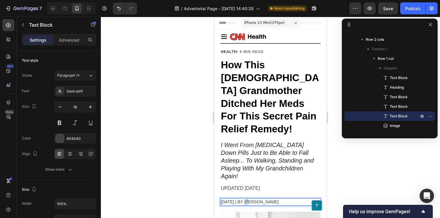
click at [247, 199] on span "May 08, 2023 | BY FAITH S." at bounding box center [250, 201] width 58 height 5
click at [414, 14] on button "Publish" at bounding box center [412, 8] width 25 height 12
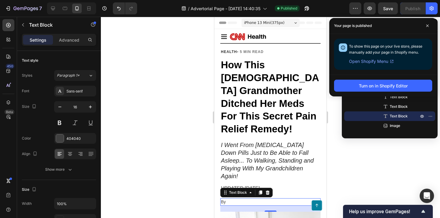
click at [242, 205] on div "20" at bounding box center [270, 208] width 100 height 6
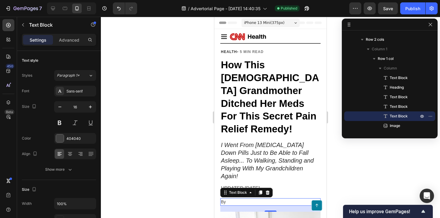
click at [234, 199] on p "By" at bounding box center [270, 202] width 99 height 6
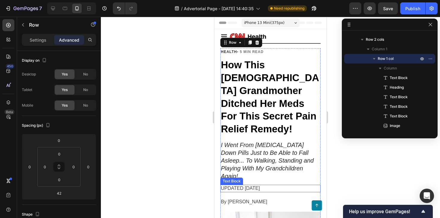
click at [249, 185] on p "UPDATED SEP 25, 2025" at bounding box center [270, 188] width 99 height 6
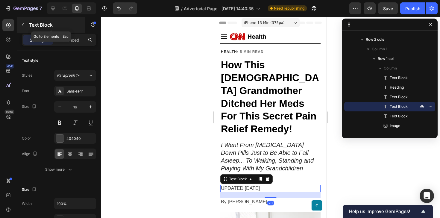
click at [25, 24] on icon "button" at bounding box center [23, 24] width 5 height 5
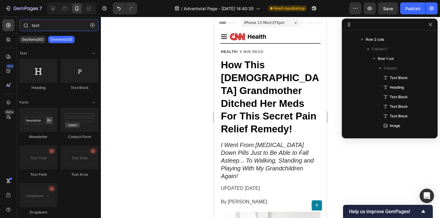
click at [49, 21] on input "text" at bounding box center [58, 25] width 79 height 12
click at [47, 23] on input "text" at bounding box center [58, 25] width 79 height 12
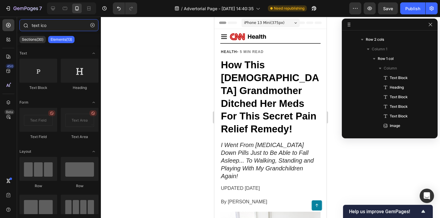
type input "text icon"
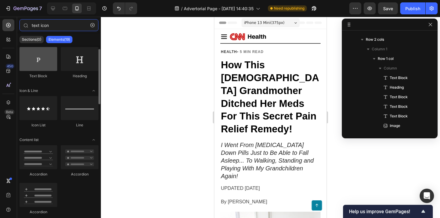
scroll to position [10, 0]
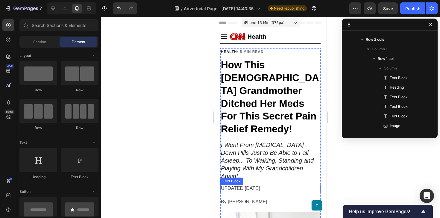
click at [260, 185] on p "UPDATED SEP 25, 2025" at bounding box center [270, 188] width 99 height 6
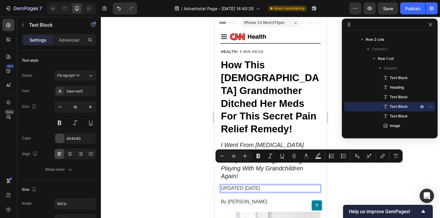
click at [266, 185] on p "UPDATED SEP 25, 2025" at bounding box center [270, 188] width 99 height 6
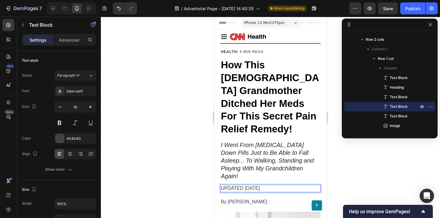
click at [266, 185] on p "UPDATED SEP 25, 2025" at bounding box center [270, 188] width 99 height 6
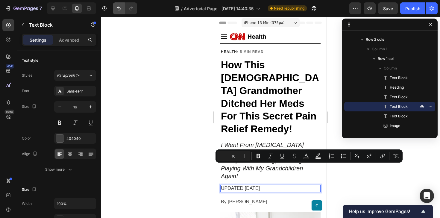
copy p "UPDATED SEP 25, 2025"
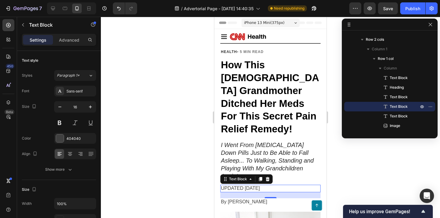
click at [279, 185] on p "UPDATED SEP 25, 2025" at bounding box center [270, 188] width 99 height 6
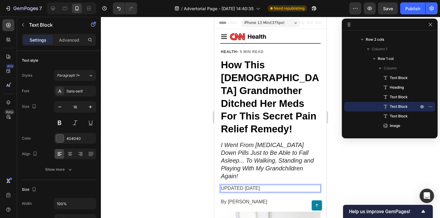
click at [279, 185] on p "UPDATED SEP 25, 2025" at bounding box center [270, 188] width 99 height 6
click at [281, 141] on icon "I Went From [MEDICAL_DATA] Down Pills Just to Be Able to Fall Asleep... To Walk…" at bounding box center [267, 160] width 93 height 38
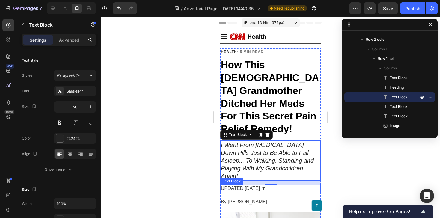
click at [259, 185] on p "UPDATED [DATE] ▼" at bounding box center [270, 188] width 99 height 6
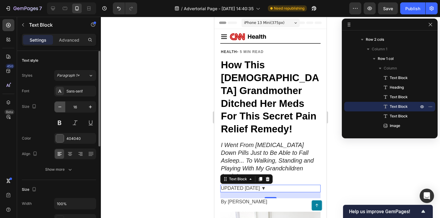
click at [59, 105] on icon "button" at bounding box center [60, 107] width 6 height 6
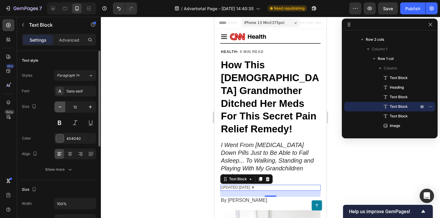
type input "11"
click at [64, 122] on button at bounding box center [59, 122] width 11 height 11
click at [68, 165] on button "Show more" at bounding box center [59, 169] width 74 height 11
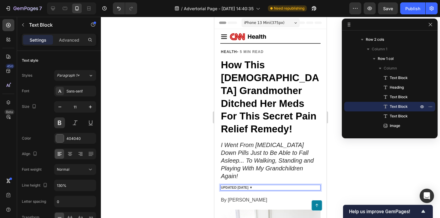
click at [252, 185] on p "UPDATED [DATE] ▼" at bounding box center [270, 187] width 99 height 4
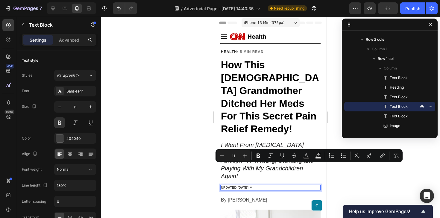
click at [255, 185] on p "UPDATED [DATE] ▼" at bounding box center [270, 187] width 99 height 4
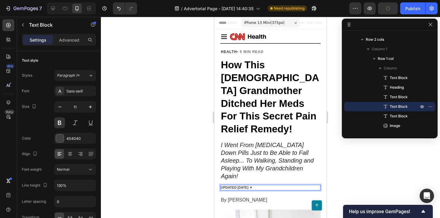
click at [255, 185] on p "UPDATED [DATE] ▼" at bounding box center [270, 187] width 99 height 4
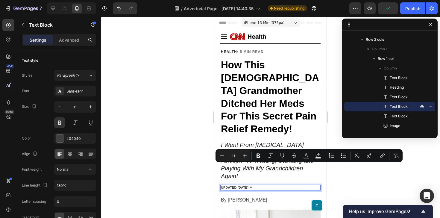
copy p "UPDATED [DATE] ▼"
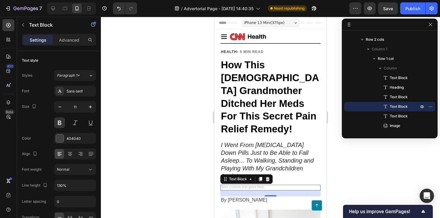
click at [236, 185] on p "Rich Text Editor. Editing area: main" at bounding box center [270, 187] width 99 height 4
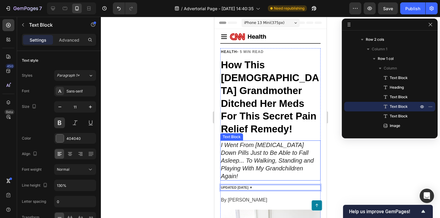
click at [244, 141] on icon "I Went From [MEDICAL_DATA] Down Pills Just to Be Able to Fall Asleep... To Walk…" at bounding box center [267, 160] width 93 height 38
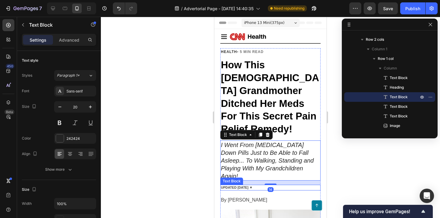
click at [241, 185] on p "UPDATED [DATE] ▼" at bounding box center [270, 187] width 99 height 4
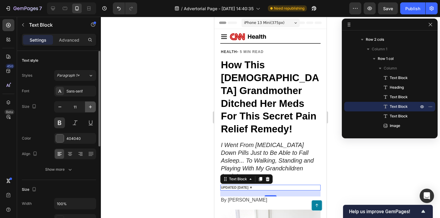
click at [94, 106] on button "button" at bounding box center [90, 106] width 11 height 11
type input "12"
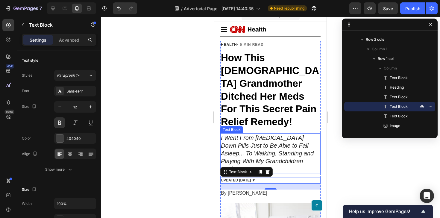
scroll to position [14, 0]
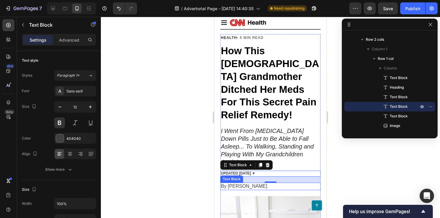
click at [244, 183] on p "By [PERSON_NAME]" at bounding box center [270, 186] width 99 height 6
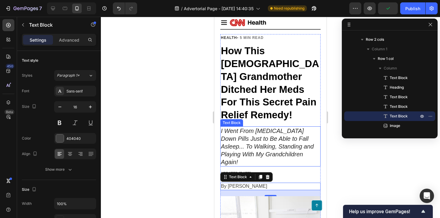
click at [260, 134] on icon "I Went From [MEDICAL_DATA] Down Pills Just to Be Able to Fall Asleep... To Walk…" at bounding box center [267, 146] width 93 height 38
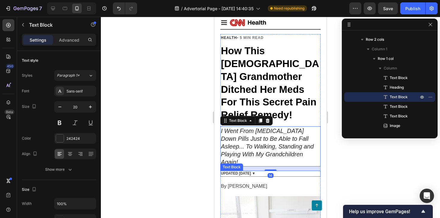
click at [246, 171] on p "UPDATED [DATE] ▼" at bounding box center [270, 173] width 99 height 5
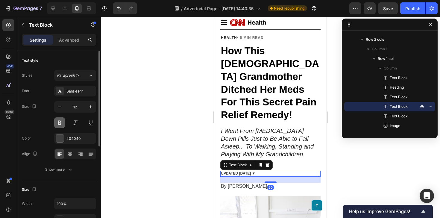
click at [59, 121] on button at bounding box center [59, 122] width 11 height 11
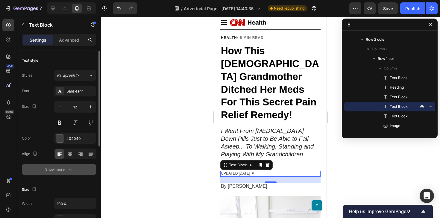
click at [62, 165] on button "Show more" at bounding box center [59, 169] width 74 height 11
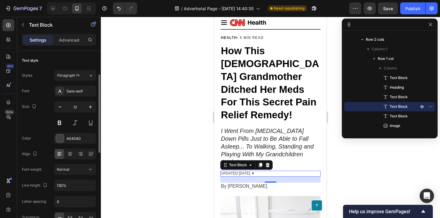
scroll to position [52, 0]
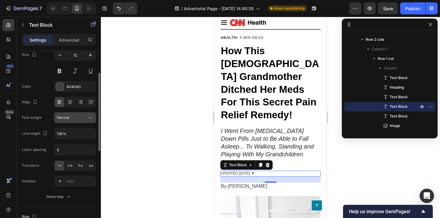
click at [81, 116] on div "Normal" at bounding box center [72, 117] width 31 height 5
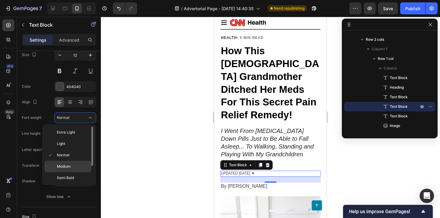
click at [71, 168] on p "Medium" at bounding box center [73, 166] width 32 height 5
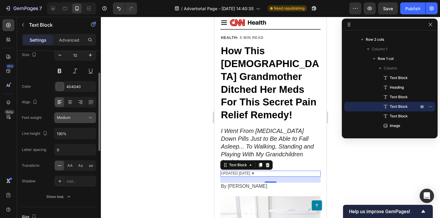
click at [85, 116] on div "Medium" at bounding box center [72, 117] width 31 height 5
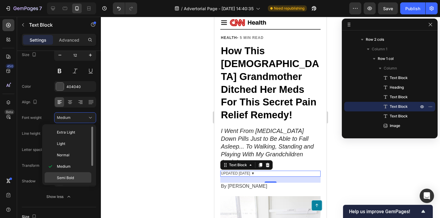
click at [75, 179] on p "Semi Bold" at bounding box center [73, 177] width 32 height 5
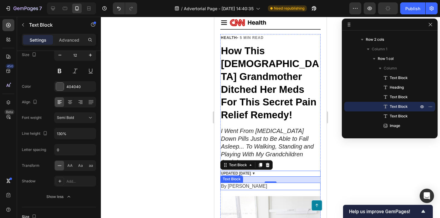
click at [241, 183] on p "By [PERSON_NAME]" at bounding box center [270, 186] width 99 height 6
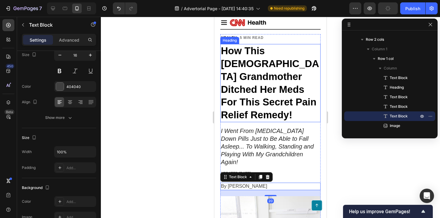
click at [253, 86] on strong "How This [DEMOGRAPHIC_DATA] Grandmother Ditched Her Meds For This Secret Pain R…" at bounding box center [270, 82] width 98 height 75
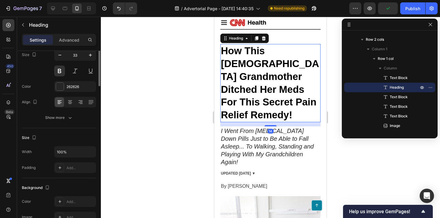
scroll to position [0, 0]
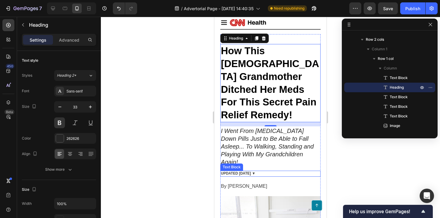
click at [270, 171] on p "UPDATED [DATE] ▼" at bounding box center [270, 173] width 99 height 5
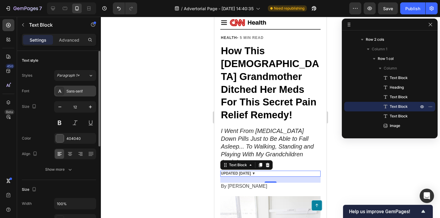
click at [74, 93] on div "Sans-serif" at bounding box center [80, 91] width 28 height 5
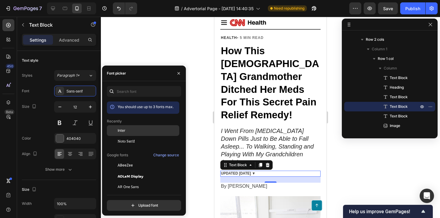
click at [125, 133] on div "Inter" at bounding box center [148, 130] width 60 height 5
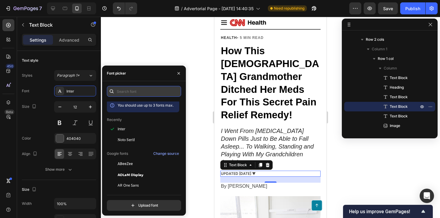
click at [135, 90] on input "text" at bounding box center [144, 91] width 74 height 11
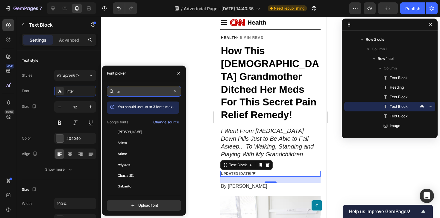
type input "a"
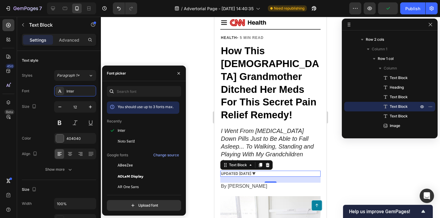
click at [160, 65] on div at bounding box center [270, 117] width 339 height 201
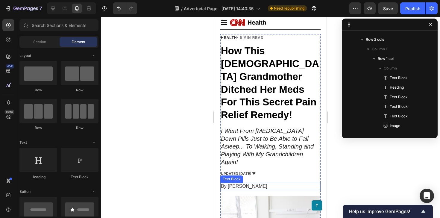
click at [232, 183] on p "By [PERSON_NAME]" at bounding box center [270, 186] width 99 height 6
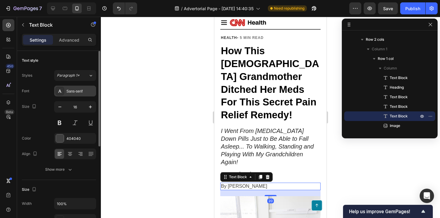
click at [74, 95] on div "Sans-serif" at bounding box center [75, 91] width 42 height 11
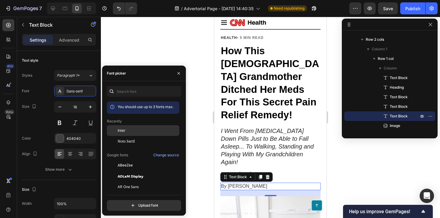
click at [125, 129] on div "Inter" at bounding box center [148, 130] width 60 height 5
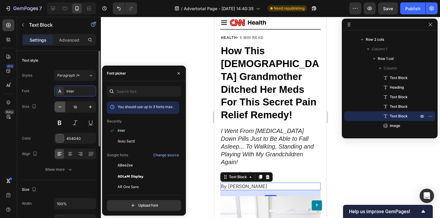
click at [58, 105] on icon "button" at bounding box center [60, 107] width 6 height 6
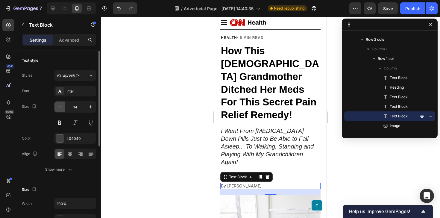
click at [58, 105] on icon "button" at bounding box center [60, 107] width 6 height 6
type input "13"
click at [67, 165] on button "Show more" at bounding box center [59, 169] width 74 height 11
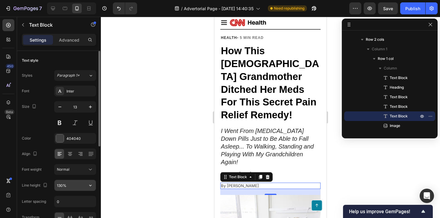
scroll to position [17, 0]
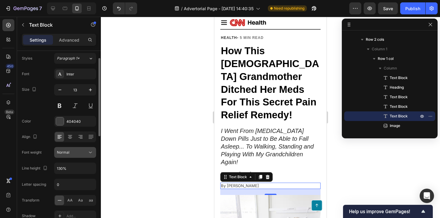
click at [77, 152] on div "Normal" at bounding box center [72, 152] width 31 height 5
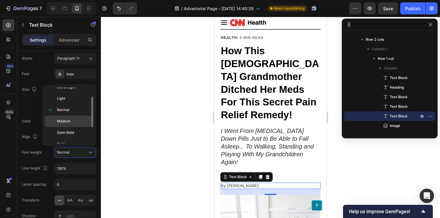
scroll to position [37, 0]
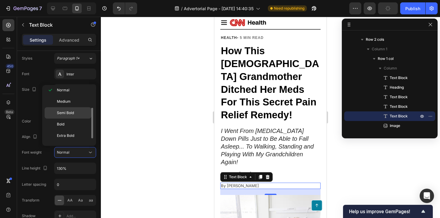
click at [72, 112] on span "Semi Bold" at bounding box center [65, 112] width 17 height 5
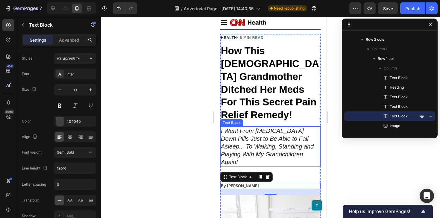
click at [254, 132] on icon "I Went From [MEDICAL_DATA] Down Pills Just to Be Able to Fall Asleep... To Walk…" at bounding box center [267, 146] width 93 height 38
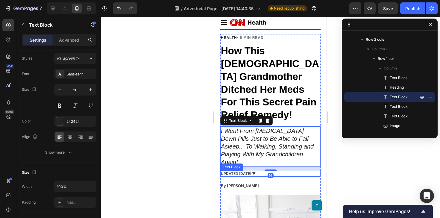
click at [239, 171] on p "UPDATED [DATE] ▼" at bounding box center [270, 173] width 99 height 5
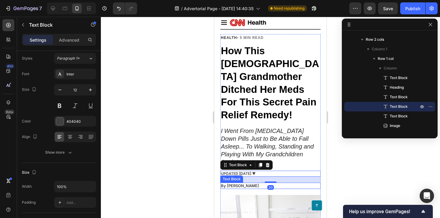
click at [235, 183] on p "By [PERSON_NAME]" at bounding box center [270, 185] width 99 height 5
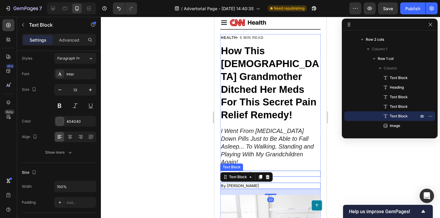
click at [276, 171] on p "UPDATED [DATE] ▼" at bounding box center [270, 173] width 99 height 5
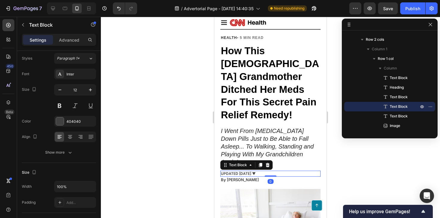
drag, startPoint x: 270, startPoint y: 161, endPoint x: 270, endPoint y: 152, distance: 8.4
click at [270, 170] on div "UPDATED SEP 25, 2025 ▼ Text Block 0" at bounding box center [270, 173] width 100 height 6
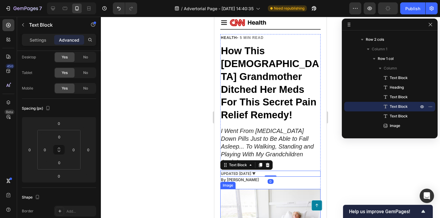
click at [266, 189] on img at bounding box center [270, 222] width 100 height 67
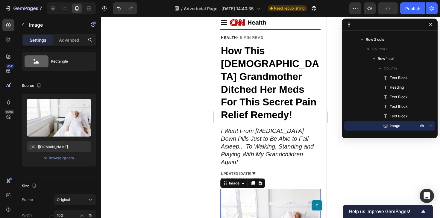
scroll to position [0, 0]
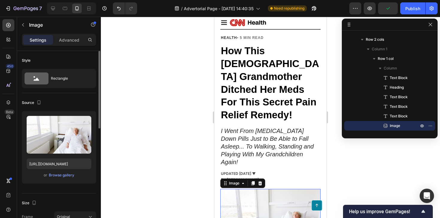
click at [178, 118] on div at bounding box center [270, 117] width 339 height 201
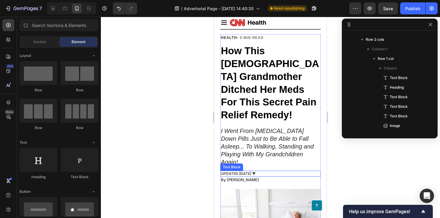
click at [268, 171] on p "UPDATED [DATE] ▼" at bounding box center [270, 173] width 99 height 5
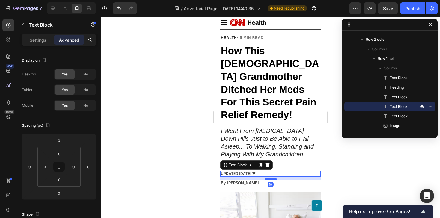
drag, startPoint x: 269, startPoint y: 155, endPoint x: 269, endPoint y: 158, distance: 3.0
click at [269, 178] on div at bounding box center [270, 179] width 12 height 2
type input "10"
click at [210, 156] on div at bounding box center [270, 117] width 339 height 201
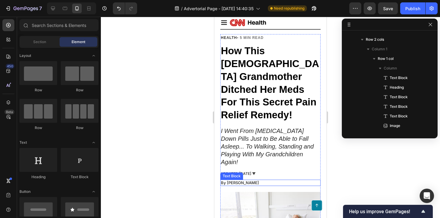
click at [247, 180] on p "By [PERSON_NAME]" at bounding box center [270, 182] width 99 height 5
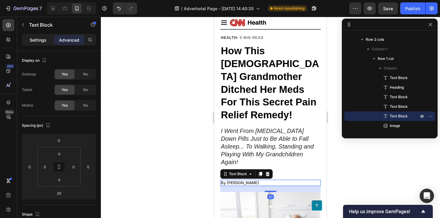
click at [39, 44] on div "Settings" at bounding box center [38, 40] width 30 height 10
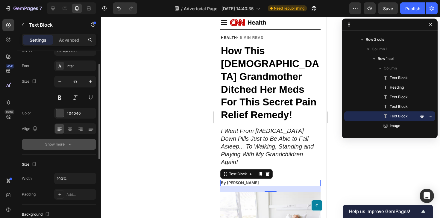
click at [67, 140] on button "Show more" at bounding box center [59, 144] width 74 height 11
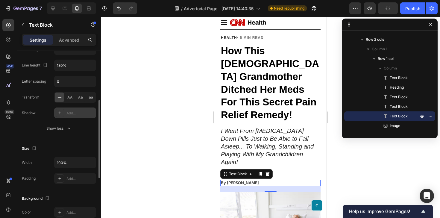
scroll to position [43, 0]
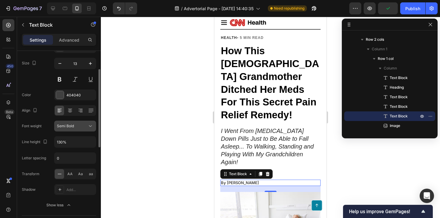
click at [70, 129] on button "Semi Bold" at bounding box center [75, 126] width 42 height 11
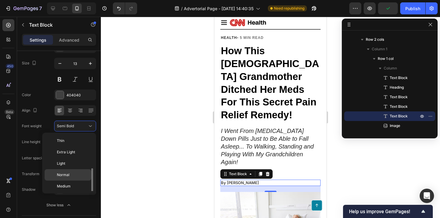
scroll to position [22, 0]
click at [66, 168] on div "Medium" at bounding box center [68, 164] width 47 height 11
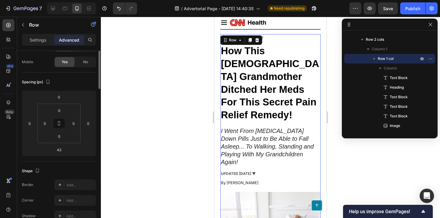
scroll to position [0, 0]
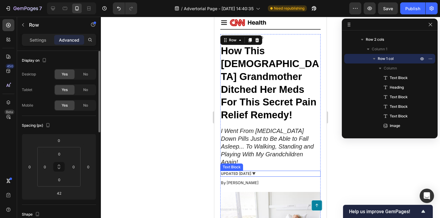
click at [263, 171] on p "UPDATED [DATE] ▼" at bounding box center [270, 173] width 99 height 5
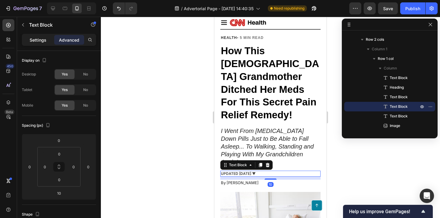
click at [33, 36] on div "Settings" at bounding box center [38, 40] width 30 height 10
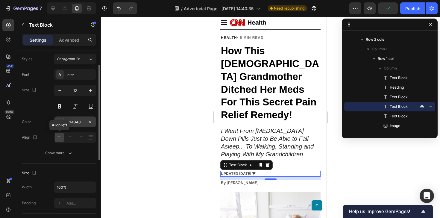
scroll to position [31, 0]
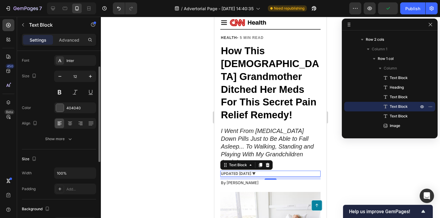
click at [57, 145] on div "Text style Styles Paragraph 1* Font Inter Size 12 Color 404040 Align Show more" at bounding box center [59, 84] width 74 height 129
click at [64, 140] on div "Show more" at bounding box center [59, 139] width 28 height 6
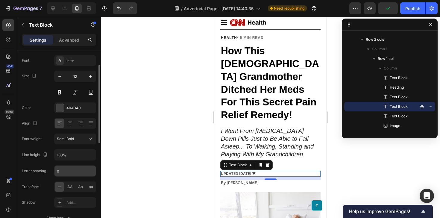
scroll to position [53, 0]
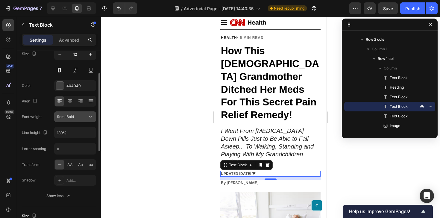
click at [77, 122] on button "Semi Bold" at bounding box center [75, 116] width 42 height 11
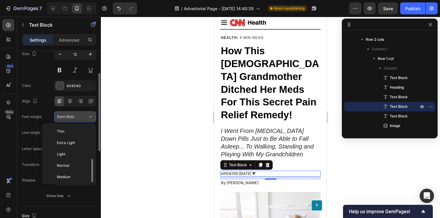
scroll to position [22, 0]
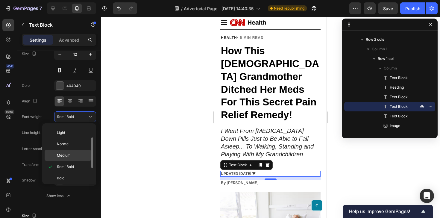
click at [70, 153] on p "Medium" at bounding box center [73, 155] width 32 height 5
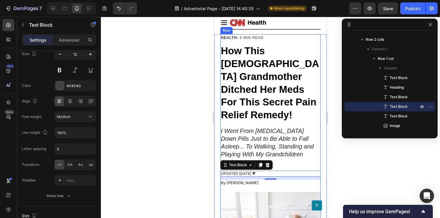
click at [253, 180] on p "By [PERSON_NAME]" at bounding box center [270, 182] width 99 height 5
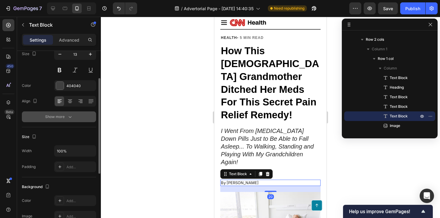
click at [64, 118] on div "Show more" at bounding box center [59, 117] width 28 height 6
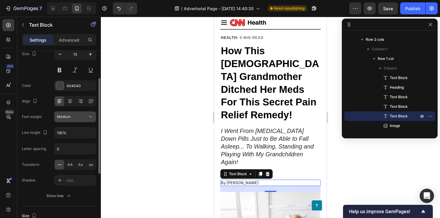
click at [78, 120] on button "Medium" at bounding box center [75, 116] width 42 height 11
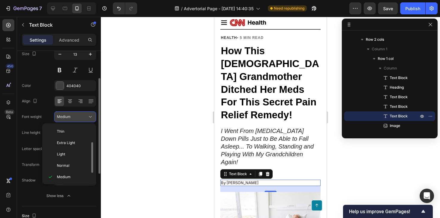
scroll to position [11, 0]
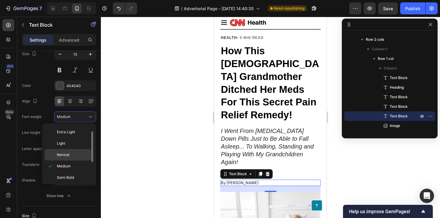
click at [69, 153] on p "Normal" at bounding box center [73, 154] width 32 height 5
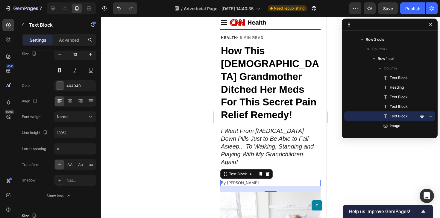
click at [163, 143] on div at bounding box center [270, 117] width 339 height 201
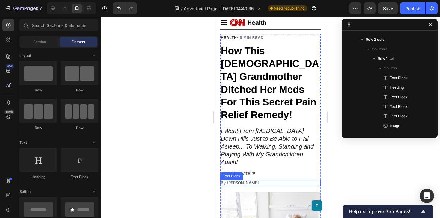
click at [244, 180] on p "By [PERSON_NAME]" at bounding box center [270, 182] width 99 height 5
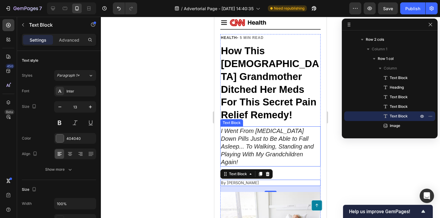
click at [268, 139] on icon "I Went From [MEDICAL_DATA] Down Pills Just to Be Able to Fall Asleep... To Walk…" at bounding box center [267, 146] width 93 height 38
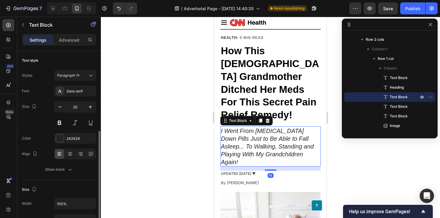
scroll to position [53, 0]
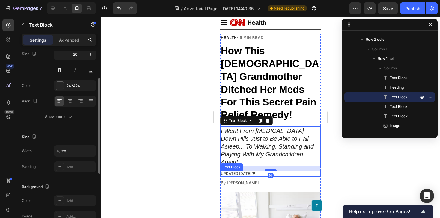
click at [245, 171] on p "UPDATED [DATE] ▼" at bounding box center [270, 173] width 99 height 5
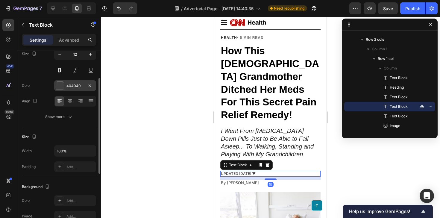
click at [73, 88] on div "404040" at bounding box center [74, 85] width 17 height 5
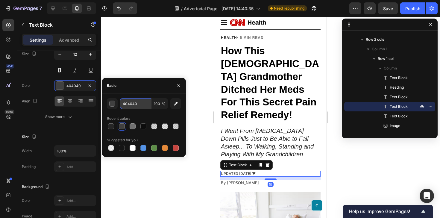
click at [134, 103] on input "404040" at bounding box center [135, 103] width 31 height 11
type input "0C0C0C"
click at [109, 101] on button "button" at bounding box center [112, 103] width 11 height 11
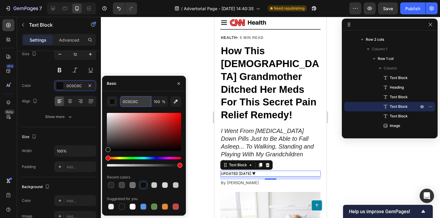
click at [130, 100] on input "0C0C0C" at bounding box center [135, 101] width 31 height 11
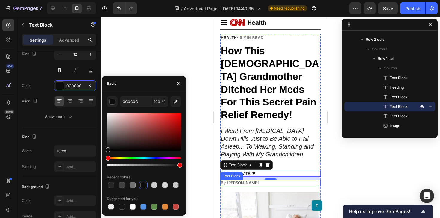
click at [239, 180] on p "By [PERSON_NAME]" at bounding box center [270, 182] width 99 height 5
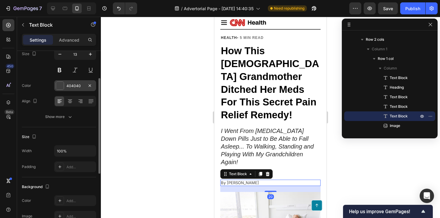
click at [65, 89] on div "404040" at bounding box center [75, 85] width 42 height 11
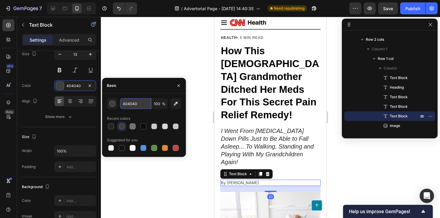
click at [131, 101] on input "404040" at bounding box center [135, 103] width 31 height 11
paste input "0C0C0C"
type input "0C0C0C"
click at [134, 66] on div at bounding box center [270, 117] width 339 height 201
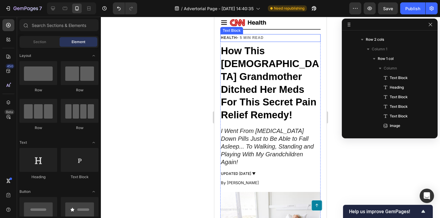
click at [230, 36] on strong "HEALTH" at bounding box center [229, 38] width 16 height 4
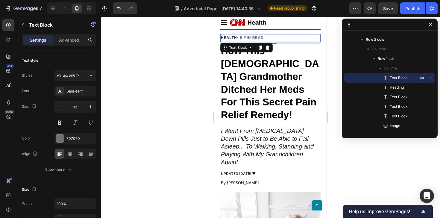
click at [234, 39] on strong "HEALTH" at bounding box center [229, 38] width 16 height 4
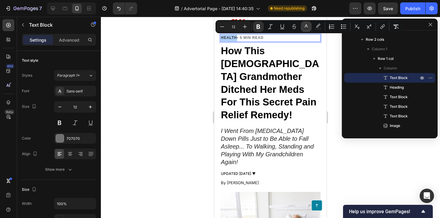
click at [309, 28] on rect "Editor contextual toolbar" at bounding box center [306, 28] width 6 height 1
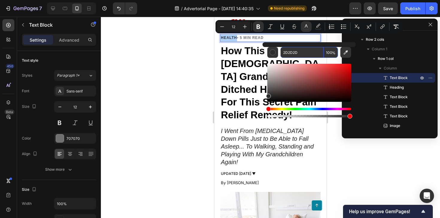
click at [293, 51] on input "2D2D2D" at bounding box center [301, 52] width 43 height 11
type input "0C0C0C"
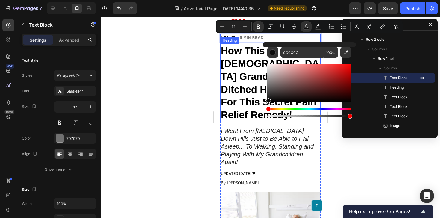
click at [245, 68] on strong "How This [DEMOGRAPHIC_DATA] Grandmother Ditched Her Meds For This Secret Pain R…" at bounding box center [270, 82] width 98 height 75
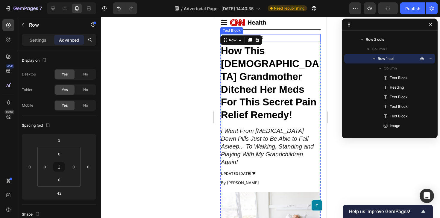
click at [276, 41] on p "HEALTH • 5 MIN READ" at bounding box center [270, 38] width 99 height 7
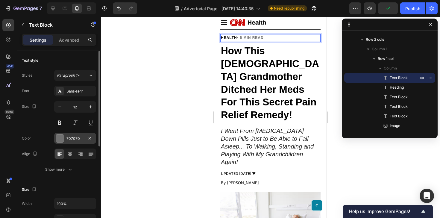
click at [78, 136] on div "707070" at bounding box center [74, 138] width 17 height 5
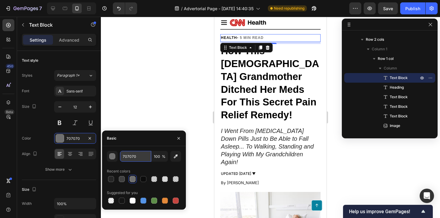
click at [126, 158] on input "707070" at bounding box center [135, 156] width 31 height 11
type input "6E6E6E"
click at [152, 112] on div at bounding box center [270, 117] width 339 height 201
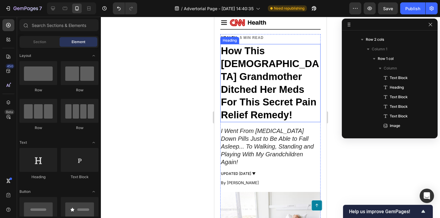
click at [237, 65] on strong "How This [DEMOGRAPHIC_DATA] Grandmother Ditched Her Meds For This Secret Pain R…" at bounding box center [270, 82] width 98 height 75
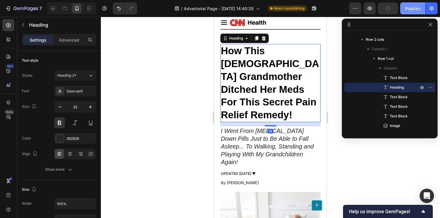
click at [410, 2] on button "Publish" at bounding box center [412, 8] width 25 height 12
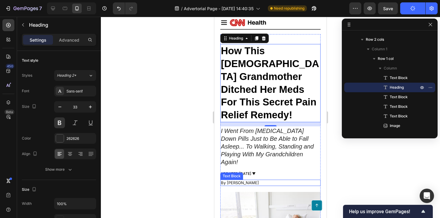
click at [242, 180] on p "By [PERSON_NAME]" at bounding box center [270, 182] width 99 height 5
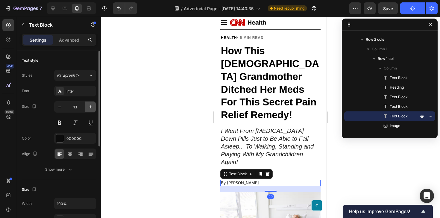
click at [92, 106] on icon "button" at bounding box center [90, 107] width 6 height 6
type input "14"
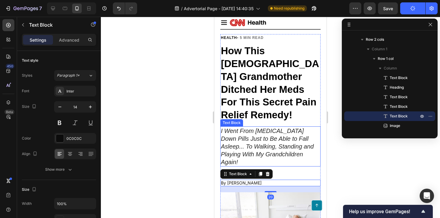
click at [241, 127] on icon "I Went From [MEDICAL_DATA] Down Pills Just to Be Able to Fall Asleep... To Walk…" at bounding box center [267, 146] width 93 height 38
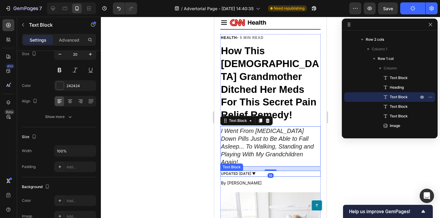
click at [242, 170] on div "UPDATED [DATE] ▼" at bounding box center [270, 173] width 100 height 6
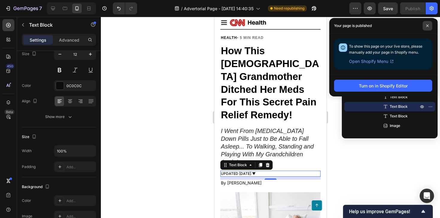
click at [428, 27] on icon at bounding box center [427, 25] width 3 height 3
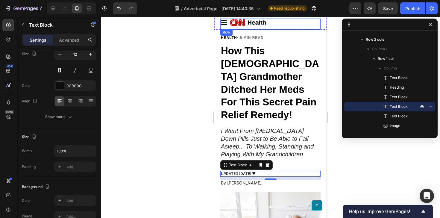
click at [269, 28] on div "Icon Image Sign In Button Row" at bounding box center [270, 24] width 100 height 11
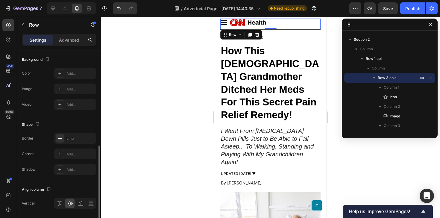
scroll to position [234, 0]
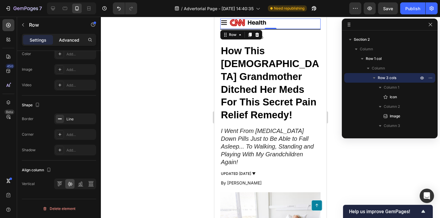
click at [71, 42] on p "Advanced" at bounding box center [69, 40] width 20 height 6
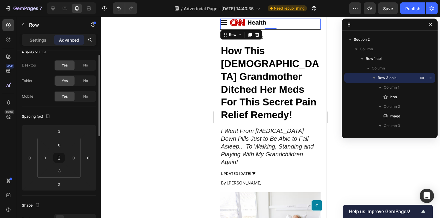
scroll to position [0, 0]
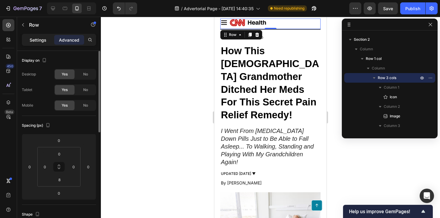
click at [33, 37] on p "Settings" at bounding box center [38, 40] width 17 height 6
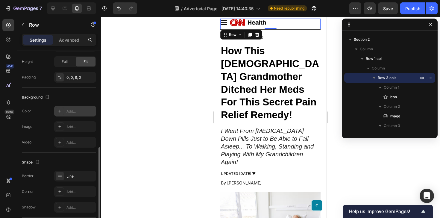
scroll to position [194, 0]
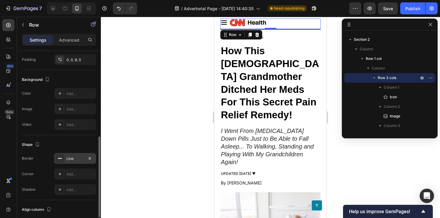
click at [73, 163] on div "Line" at bounding box center [75, 158] width 42 height 11
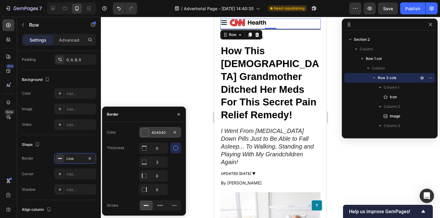
click at [157, 129] on div "404040" at bounding box center [160, 132] width 42 height 11
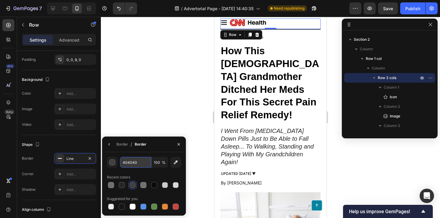
click at [130, 167] on input "404040" at bounding box center [135, 162] width 31 height 11
paste input "#"
click at [125, 164] on input "#404040" at bounding box center [135, 162] width 31 height 11
type input "404040"
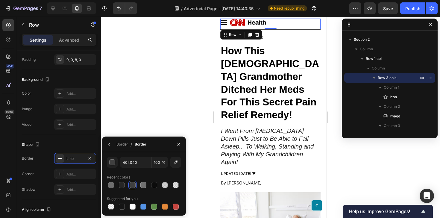
click at [148, 105] on div at bounding box center [270, 117] width 339 height 201
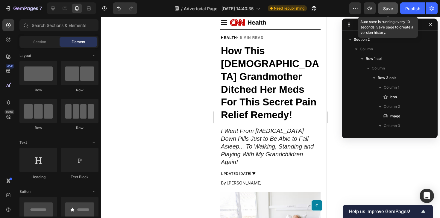
click at [393, 10] on button "Save" at bounding box center [388, 8] width 20 height 12
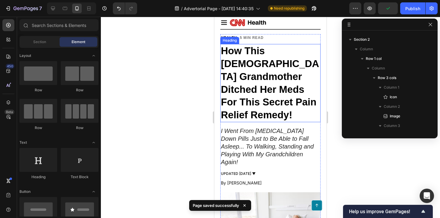
click at [298, 72] on strong "How This [DEMOGRAPHIC_DATA] Grandmother Ditched Her Meds For This Secret Pain R…" at bounding box center [270, 82] width 98 height 75
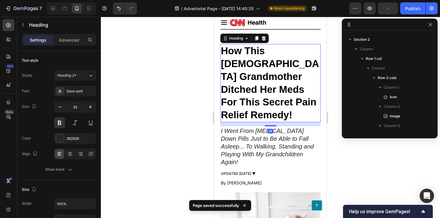
scroll to position [123, 0]
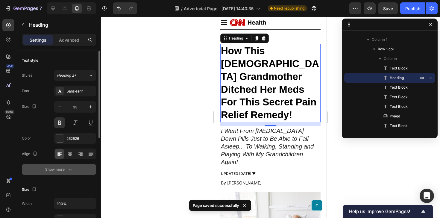
click at [56, 173] on button "Show more" at bounding box center [59, 169] width 74 height 11
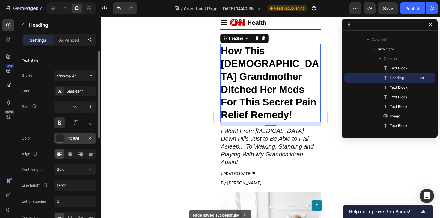
scroll to position [19, 0]
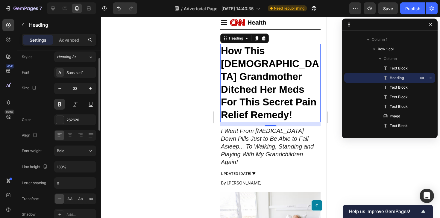
click at [178, 99] on div at bounding box center [270, 117] width 339 height 201
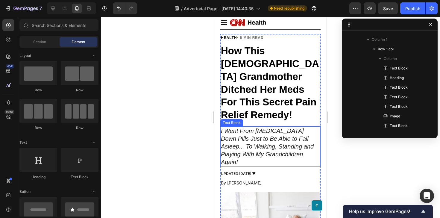
click at [258, 127] on icon "I Went From [MEDICAL_DATA] Down Pills Just to Be Able to Fall Asleep... To Walk…" at bounding box center [267, 146] width 93 height 38
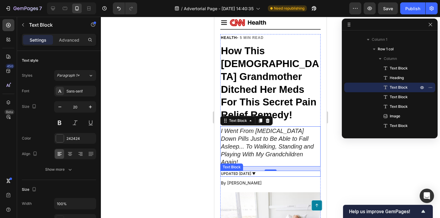
click at [237, 171] on p "UPDATED [DATE] ▼" at bounding box center [270, 173] width 99 height 5
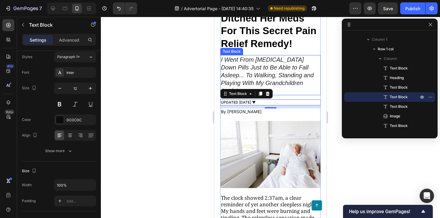
scroll to position [91, 0]
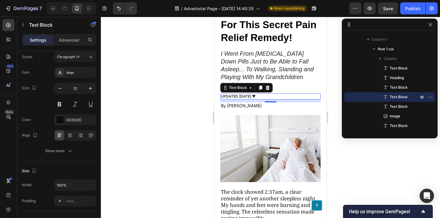
click at [184, 120] on div at bounding box center [270, 117] width 339 height 201
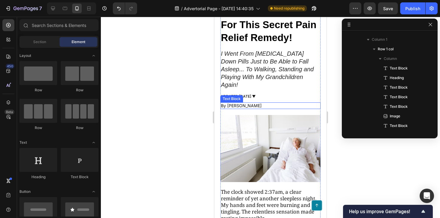
click at [246, 103] on p "By [PERSON_NAME]" at bounding box center [270, 105] width 99 height 5
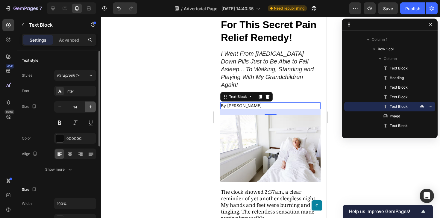
click at [89, 108] on icon "button" at bounding box center [90, 107] width 6 height 6
type input "15"
click at [281, 94] on p "UPDATED [DATE] ▼" at bounding box center [270, 96] width 99 height 5
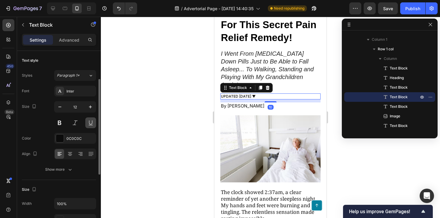
scroll to position [19, 0]
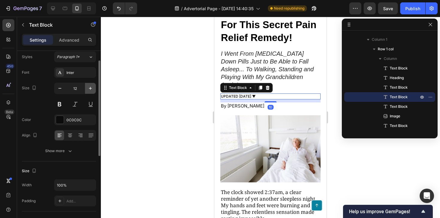
click at [91, 89] on icon "button" at bounding box center [90, 88] width 6 height 6
type input "13"
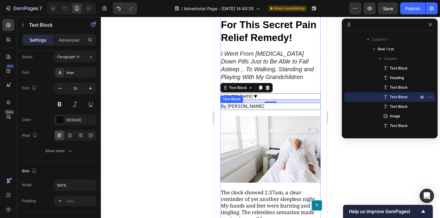
click at [250, 103] on p "By [PERSON_NAME]" at bounding box center [270, 106] width 99 height 6
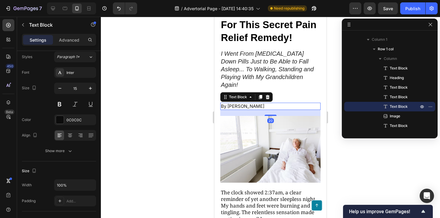
click at [180, 101] on div at bounding box center [270, 117] width 339 height 201
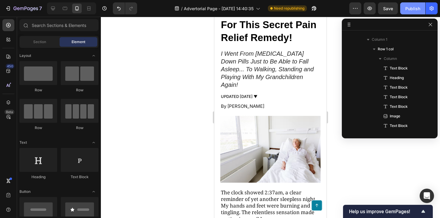
click at [416, 8] on div "Publish" at bounding box center [412, 8] width 15 height 6
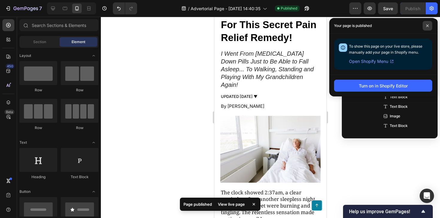
click at [428, 25] on icon at bounding box center [427, 26] width 2 height 2
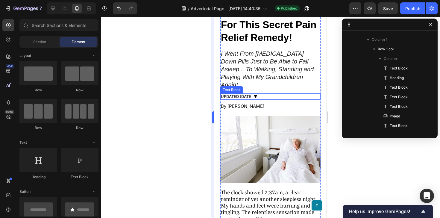
click at [194, 90] on div at bounding box center [270, 117] width 339 height 201
click at [197, 68] on div at bounding box center [270, 117] width 339 height 201
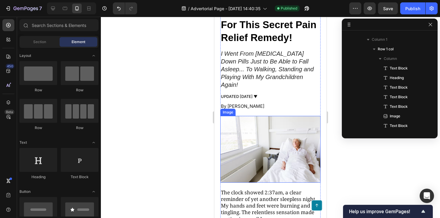
scroll to position [84, 0]
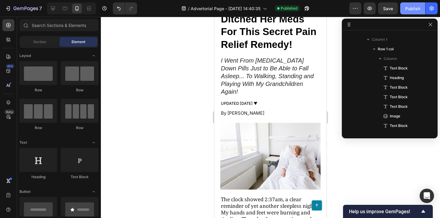
click at [415, 10] on div "Publish" at bounding box center [412, 8] width 15 height 6
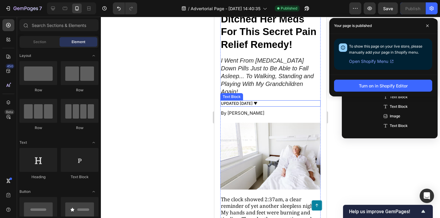
click at [254, 101] on p "UPDATED [DATE] ▼" at bounding box center [270, 103] width 99 height 5
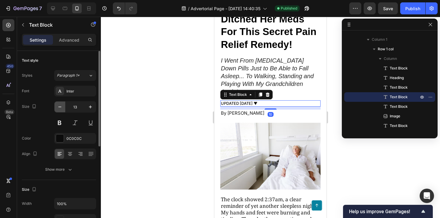
click at [64, 109] on button "button" at bounding box center [59, 106] width 11 height 11
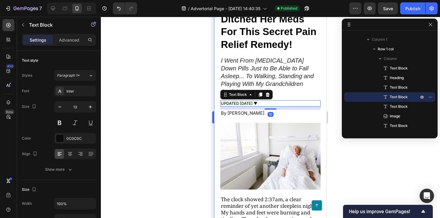
type input "12"
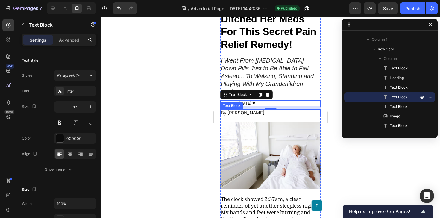
click at [228, 110] on p "By [PERSON_NAME]" at bounding box center [270, 113] width 99 height 6
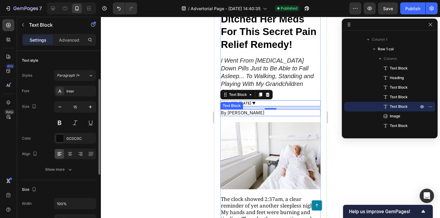
scroll to position [19, 0]
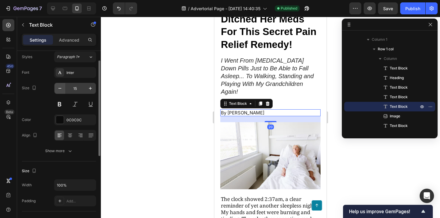
click at [64, 93] on button "button" at bounding box center [59, 88] width 11 height 11
type input "14"
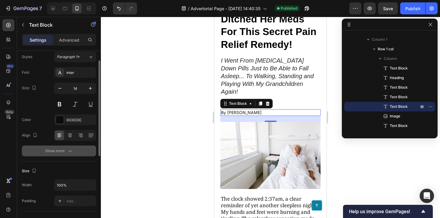
click at [64, 153] on div "Show more" at bounding box center [59, 151] width 28 height 6
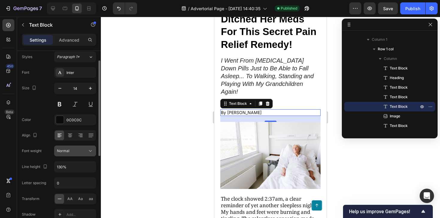
click at [77, 151] on div "Normal" at bounding box center [72, 150] width 31 height 5
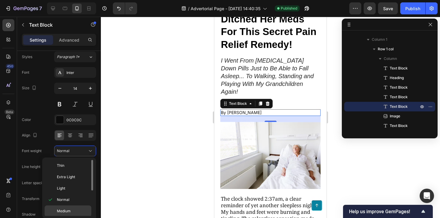
click at [70, 208] on p "Medium" at bounding box center [73, 210] width 32 height 5
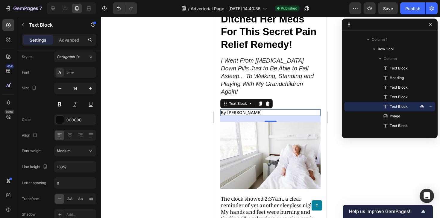
click at [200, 118] on div at bounding box center [270, 117] width 339 height 201
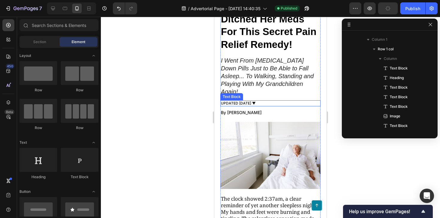
click at [256, 101] on p "UPDATED [DATE] ▼" at bounding box center [270, 103] width 99 height 5
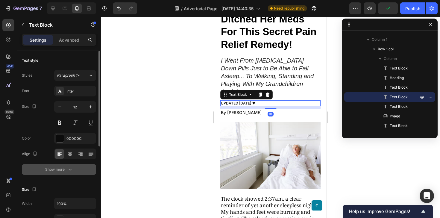
click at [68, 164] on button "Show more" at bounding box center [59, 169] width 74 height 11
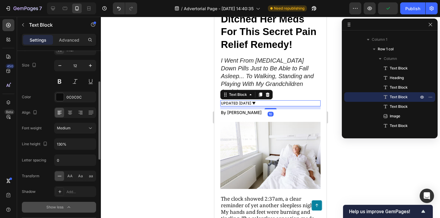
scroll to position [51, 0]
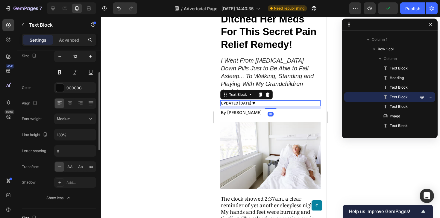
click at [77, 126] on div "Font Inter Size 12 Color 0C0C0C Align Font weight Medium Line height 130% Lette…" at bounding box center [59, 119] width 74 height 168
click at [80, 123] on button "Medium" at bounding box center [75, 118] width 42 height 11
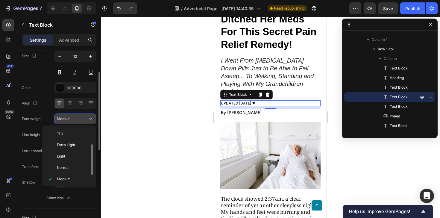
scroll to position [11, 0]
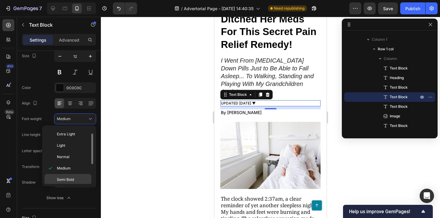
click at [71, 177] on span "Semi Bold" at bounding box center [65, 179] width 17 height 5
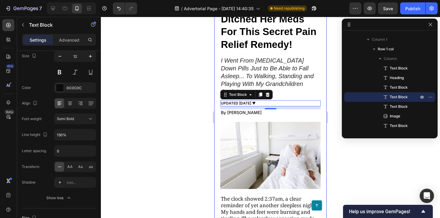
click at [193, 84] on div at bounding box center [270, 117] width 339 height 201
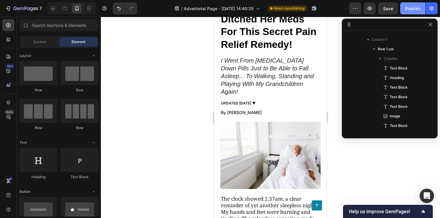
click at [410, 6] on div "Publish" at bounding box center [412, 8] width 15 height 6
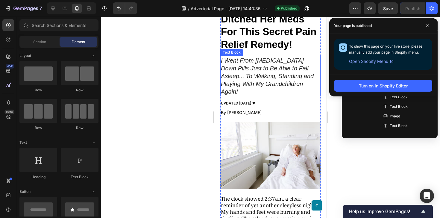
click at [251, 57] on p "I Went From [MEDICAL_DATA] Down Pills Just to Be Able to Fall Asleep... To Walk…" at bounding box center [270, 76] width 99 height 39
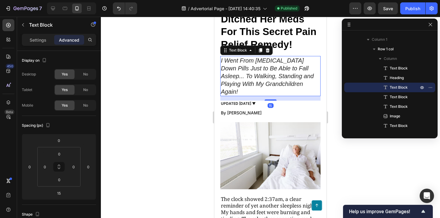
click at [334, 101] on div at bounding box center [270, 117] width 339 height 201
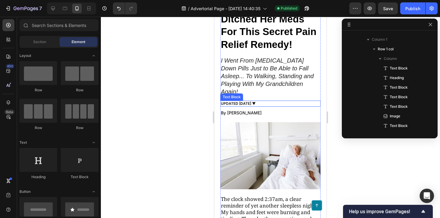
click at [263, 101] on p "UPDATED [DATE] ▼" at bounding box center [270, 103] width 99 height 5
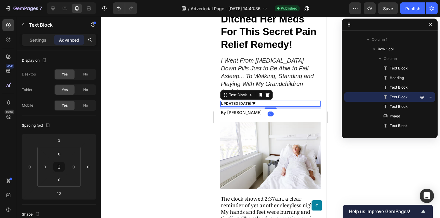
click at [266, 107] on div at bounding box center [270, 108] width 12 height 2
type input "9"
click at [181, 85] on div at bounding box center [270, 117] width 339 height 201
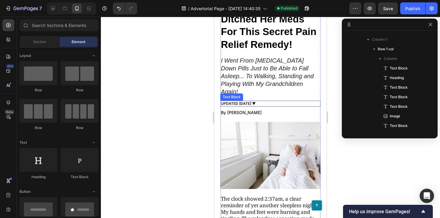
click at [272, 100] on div "UPDATED [DATE] ▼" at bounding box center [270, 103] width 100 height 6
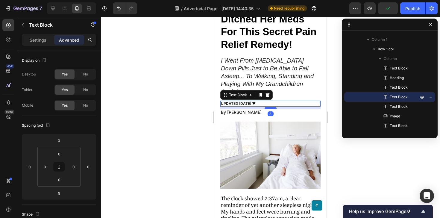
click at [267, 107] on div at bounding box center [270, 108] width 12 height 2
type input "8"
click at [190, 80] on div at bounding box center [270, 117] width 339 height 201
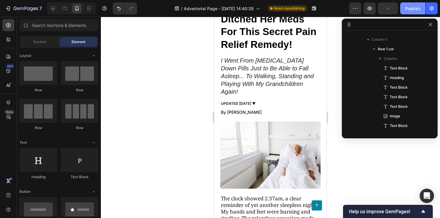
click at [408, 13] on button "Publish" at bounding box center [412, 8] width 25 height 12
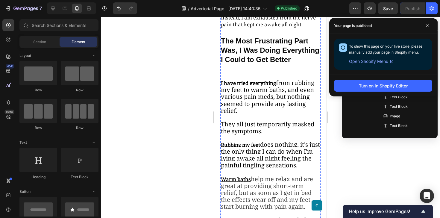
scroll to position [332, 0]
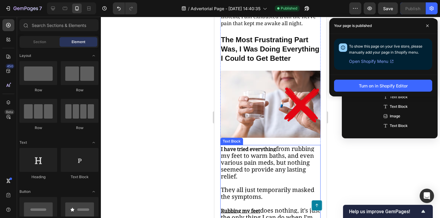
click at [252, 144] on span "from rubbing my feet to warm baths, and even various pain meds, but nothing see…" at bounding box center [267, 162] width 93 height 36
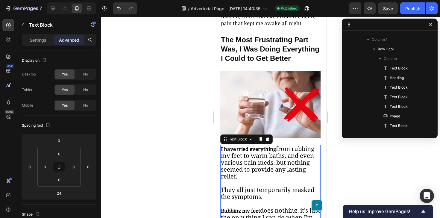
scroll to position [199, 0]
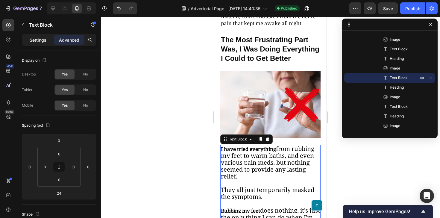
click at [42, 43] on div "Settings" at bounding box center [38, 40] width 30 height 10
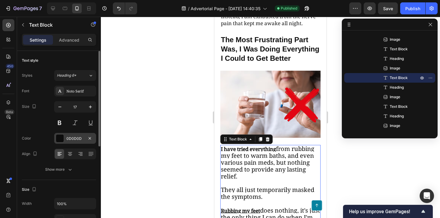
click at [79, 140] on div "0D0D0D" at bounding box center [74, 138] width 17 height 5
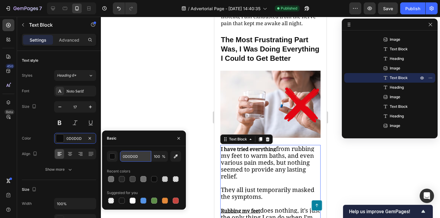
click at [126, 156] on input "0D0D0D" at bounding box center [135, 156] width 31 height 11
type input "0C0C0C"
click at [117, 156] on button "button" at bounding box center [112, 156] width 11 height 11
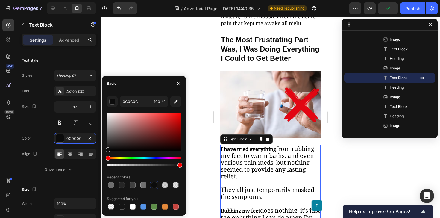
click at [144, 51] on div at bounding box center [270, 117] width 339 height 201
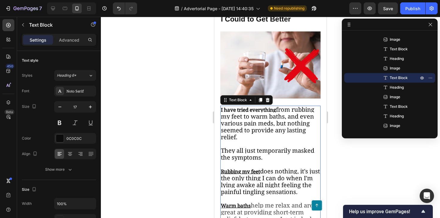
scroll to position [400, 0]
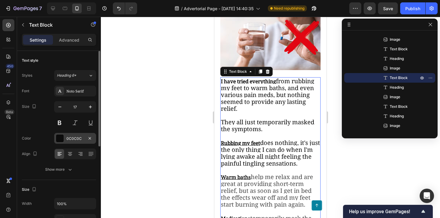
click at [74, 137] on div "0C0C0C" at bounding box center [74, 138] width 17 height 5
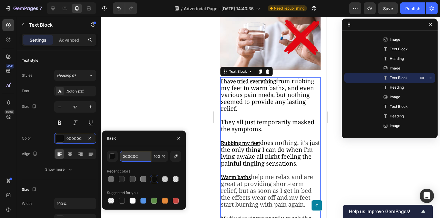
click at [132, 156] on input "0C0C0C" at bounding box center [135, 156] width 31 height 11
click at [196, 79] on div at bounding box center [270, 117] width 339 height 201
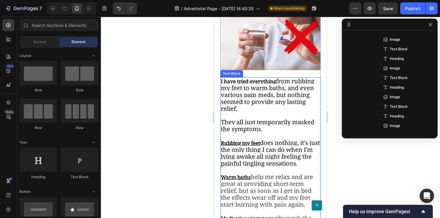
click at [262, 92] on p "I have tried everything from rubbing my feet to warm baths, and even various pa…" at bounding box center [270, 221] width 99 height 287
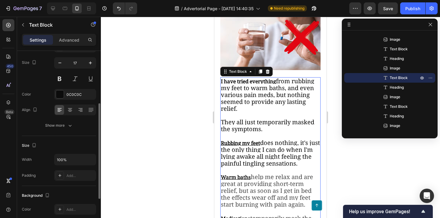
scroll to position [67, 0]
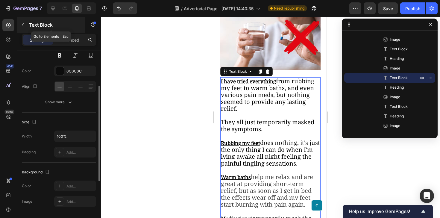
click at [25, 26] on button "button" at bounding box center [23, 25] width 10 height 10
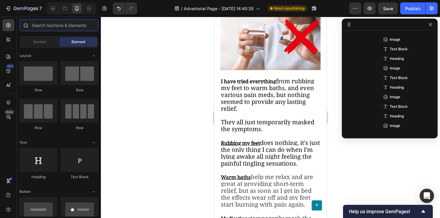
click at [46, 28] on input "text" at bounding box center [58, 25] width 79 height 12
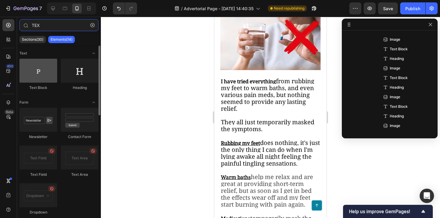
type input "TEX"
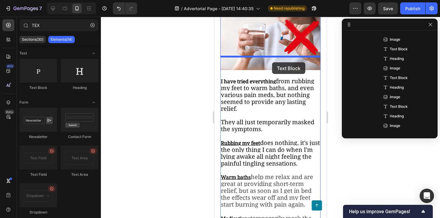
drag, startPoint x: 263, startPoint y: 84, endPoint x: 272, endPoint y: 62, distance: 23.3
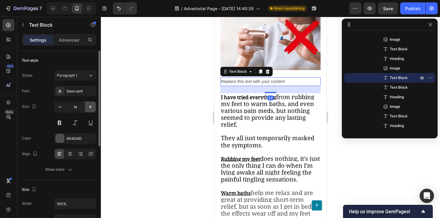
click at [93, 104] on icon "button" at bounding box center [90, 107] width 6 height 6
type input "16"
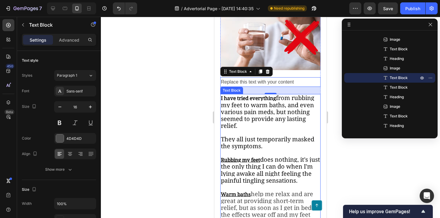
click at [263, 155] on span "does nothing, it's just the only thing I can do when I'm lying awake all night …" at bounding box center [270, 169] width 99 height 29
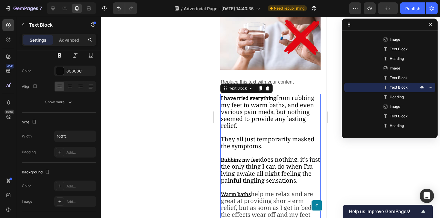
click at [270, 94] on span "from rubbing my feet to warm baths, and even various pain meds, but nothing see…" at bounding box center [267, 112] width 93 height 36
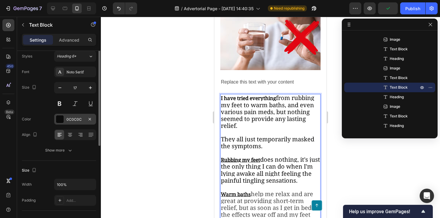
scroll to position [0, 0]
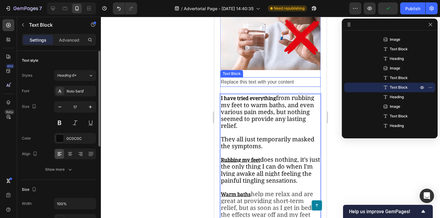
click at [264, 77] on div "Replace this text with your content" at bounding box center [270, 82] width 100 height 10
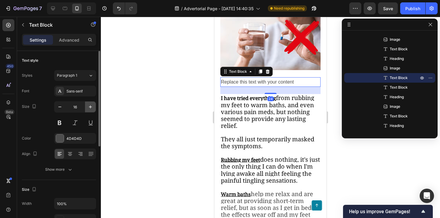
click at [89, 109] on icon "button" at bounding box center [90, 107] width 6 height 6
type input "17"
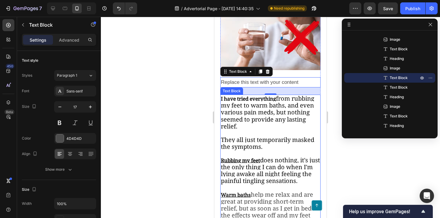
click at [249, 135] on span "They all just temporarily masked the symptoms." at bounding box center [267, 142] width 93 height 15
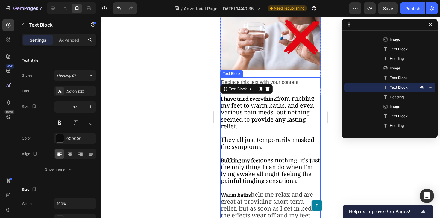
click at [279, 77] on div "Replace this text with your content" at bounding box center [270, 82] width 100 height 10
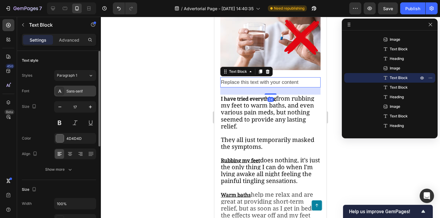
click at [75, 89] on div "Sans-serif" at bounding box center [80, 91] width 28 height 5
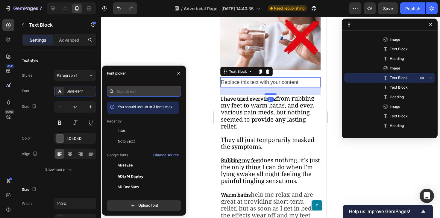
click at [127, 87] on input "text" at bounding box center [144, 91] width 74 height 11
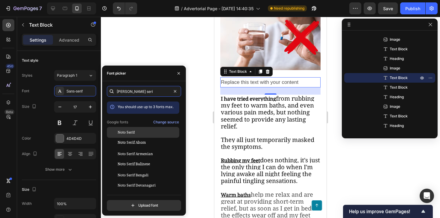
type input "noto seri"
click at [136, 134] on div "Noto Serif" at bounding box center [148, 131] width 60 height 5
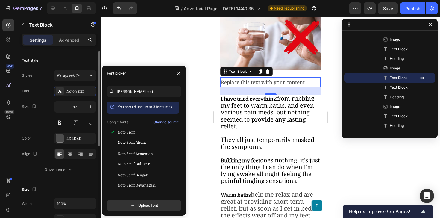
click at [40, 120] on div "Size 17" at bounding box center [59, 114] width 74 height 27
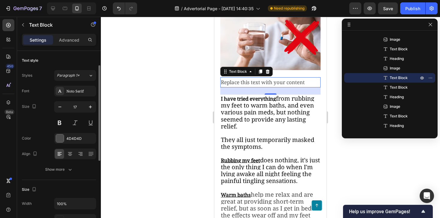
scroll to position [19, 0]
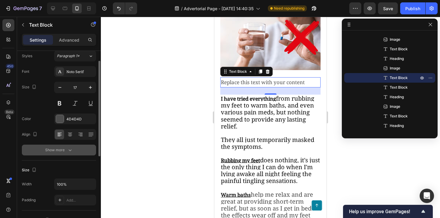
click at [57, 145] on button "Show more" at bounding box center [59, 149] width 74 height 11
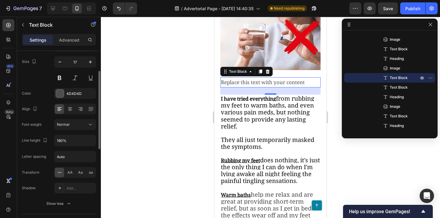
scroll to position [46, 0]
click at [68, 159] on input "Auto" at bounding box center [74, 155] width 41 height 11
type input "0"
click at [47, 150] on div "Letter spacing 0" at bounding box center [59, 155] width 74 height 11
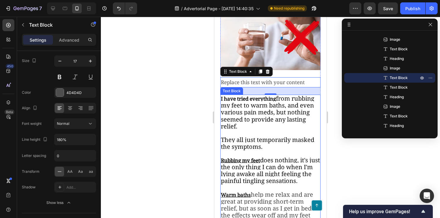
click at [261, 94] on span "from rubbing my feet to warm baths, and even various pain meds, but nothing see…" at bounding box center [267, 112] width 93 height 36
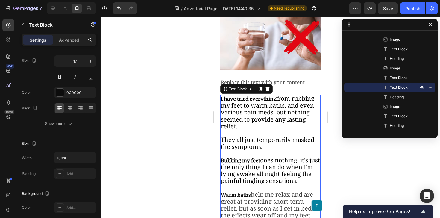
click at [261, 94] on span "from rubbing my feet to warm baths, and even various pain meds, but nothing see…" at bounding box center [267, 112] width 93 height 36
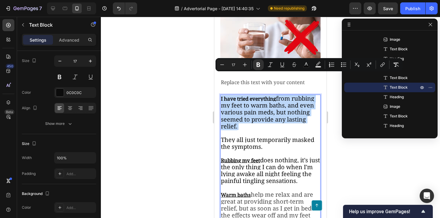
click at [258, 96] on span "from rubbing my feet to warm baths, and even various pain meds, but nothing see…" at bounding box center [267, 112] width 93 height 36
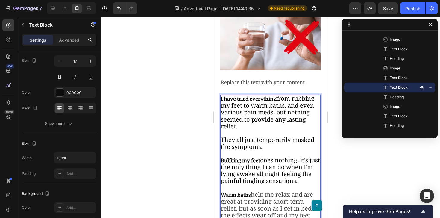
click at [258, 96] on span "from rubbing my feet to warm baths, and even various pain meds, but nothing see…" at bounding box center [267, 112] width 93 height 36
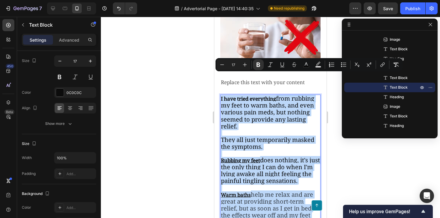
copy p "I have tried everything from rubbing my feet to warm baths, and even various pa…"
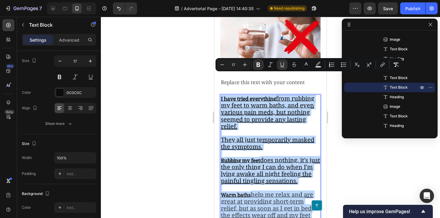
click at [261, 94] on u "from rubbing my feet to warm baths, and even various pain meds, but nothing see…" at bounding box center [267, 112] width 93 height 36
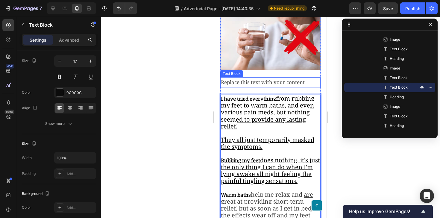
click at [260, 77] on div "Replace this text with your content" at bounding box center [270, 82] width 100 height 10
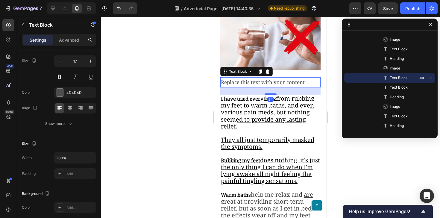
click at [260, 77] on div "Replace this text with your content" at bounding box center [270, 82] width 100 height 10
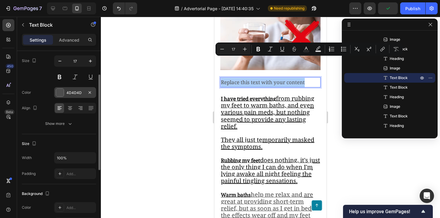
click at [76, 92] on div "4D4D4D" at bounding box center [74, 92] width 17 height 5
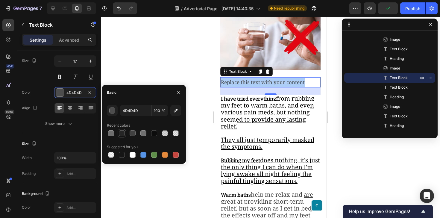
click at [121, 135] on div at bounding box center [122, 133] width 6 height 6
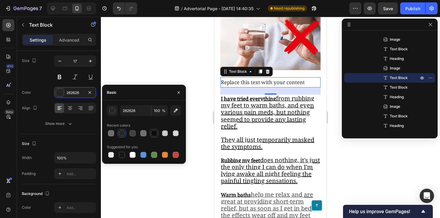
click at [151, 135] on div at bounding box center [154, 133] width 6 height 6
type input "0C0C0C"
click at [272, 78] on p "Replace this text with your content" at bounding box center [270, 82] width 99 height 9
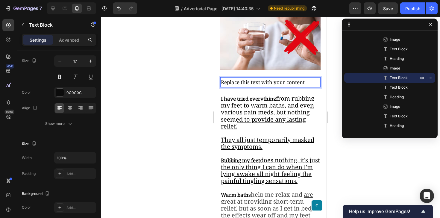
click at [272, 78] on p "Replace this text with your content" at bounding box center [270, 82] width 99 height 9
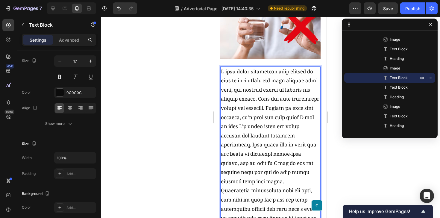
scroll to position [385, 0]
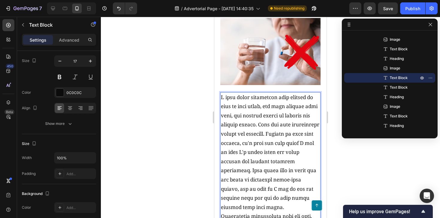
click at [193, 115] on div at bounding box center [270, 117] width 339 height 201
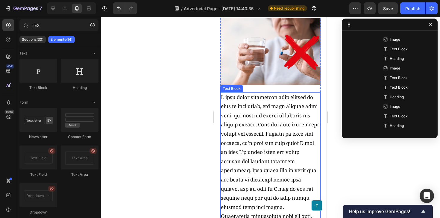
click at [270, 116] on p "Rich Text Editor. Editing area: main" at bounding box center [270, 221] width 99 height 256
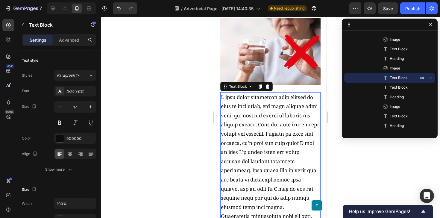
click at [258, 113] on p "Rich Text Editor. Editing area: main" at bounding box center [270, 221] width 99 height 256
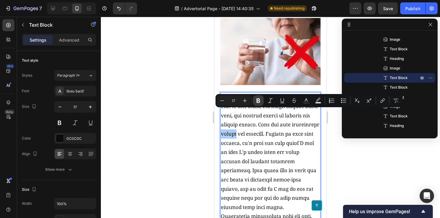
click at [258, 99] on icon "Editor contextual toolbar" at bounding box center [258, 100] width 4 height 4
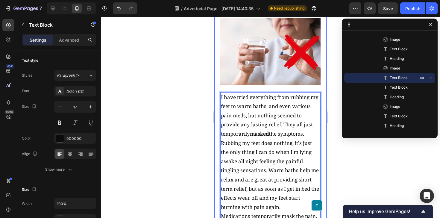
click at [199, 103] on div at bounding box center [270, 117] width 339 height 201
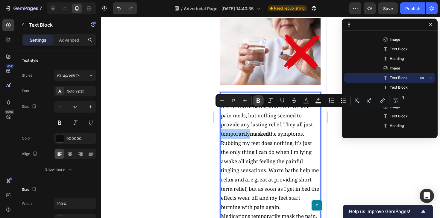
click at [254, 102] on button "Bold" at bounding box center [258, 100] width 11 height 11
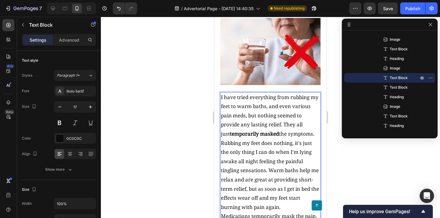
click at [181, 106] on div at bounding box center [270, 117] width 339 height 201
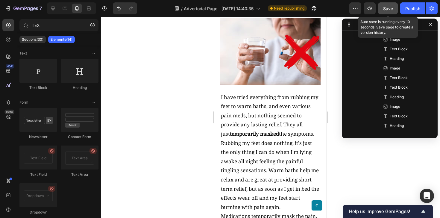
click at [395, 11] on button "Save" at bounding box center [388, 8] width 20 height 12
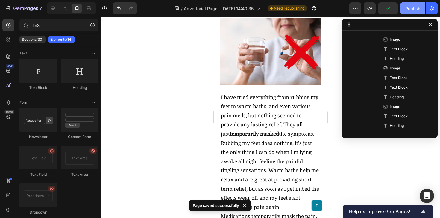
click at [408, 8] on div "Publish" at bounding box center [412, 8] width 15 height 6
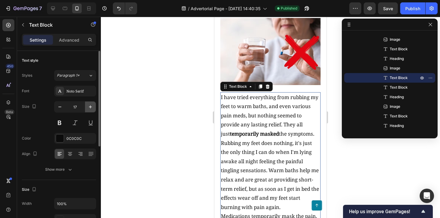
click at [86, 106] on button "button" at bounding box center [90, 106] width 11 height 11
type input "18"
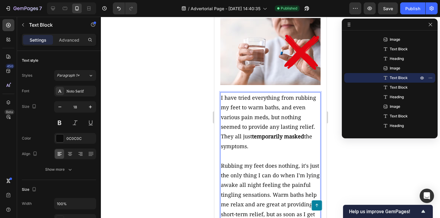
click at [192, 124] on div at bounding box center [270, 117] width 339 height 201
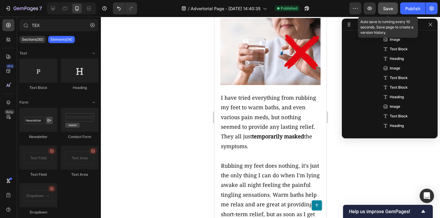
click at [391, 12] on button "Save" at bounding box center [388, 8] width 20 height 12
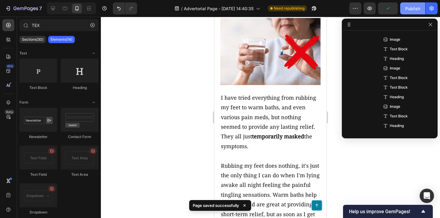
click at [416, 9] on div "Publish" at bounding box center [412, 8] width 15 height 6
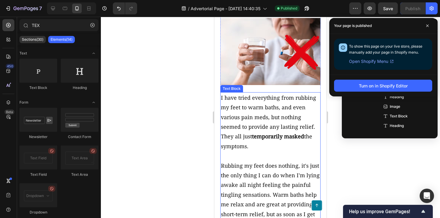
click at [295, 95] on p "I have tried everything from rubbing my feet to warm baths, and even various pa…" at bounding box center [270, 122] width 99 height 58
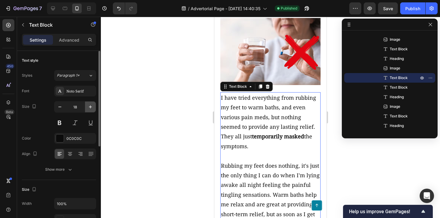
click at [92, 103] on button "button" at bounding box center [90, 106] width 11 height 11
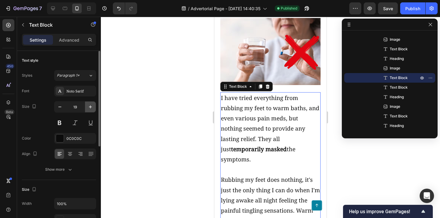
click at [92, 103] on button "button" at bounding box center [90, 106] width 11 height 11
type input "20"
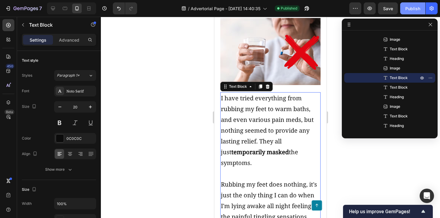
click at [412, 10] on div "Publish" at bounding box center [412, 8] width 15 height 6
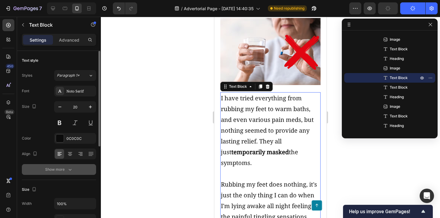
click at [65, 172] on div "Show more" at bounding box center [59, 169] width 28 height 6
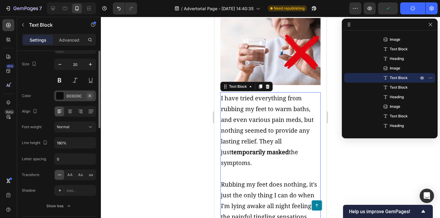
scroll to position [47, 0]
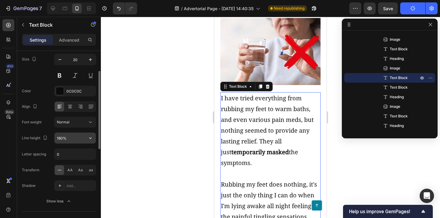
click at [78, 139] on input "180%" at bounding box center [74, 137] width 41 height 11
click at [89, 138] on icon "button" at bounding box center [90, 138] width 6 height 6
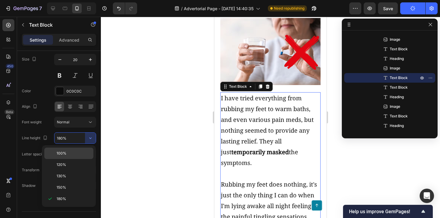
click at [77, 153] on p "100%" at bounding box center [74, 152] width 34 height 5
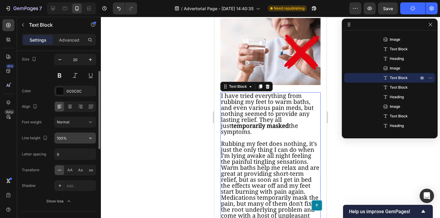
click at [91, 138] on icon "button" at bounding box center [90, 138] width 6 height 6
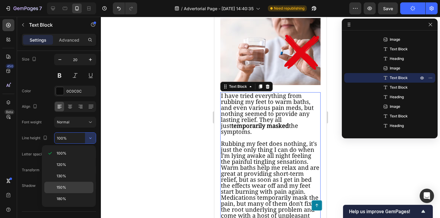
click at [73, 185] on p "150%" at bounding box center [74, 187] width 34 height 5
type input "150%"
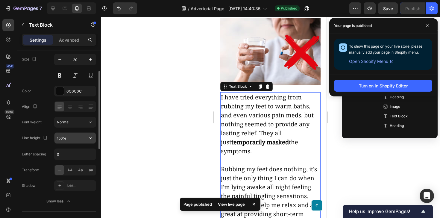
click at [82, 133] on input "150%" at bounding box center [74, 137] width 41 height 11
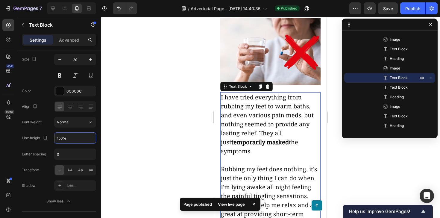
click at [157, 115] on div at bounding box center [270, 117] width 339 height 201
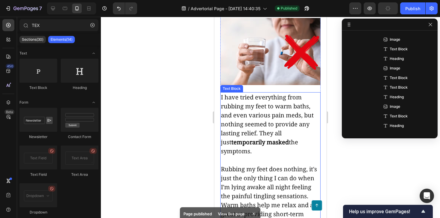
click at [251, 105] on p "I have tried everything from rubbing my feet to warm baths, and even various pa…" at bounding box center [270, 124] width 99 height 63
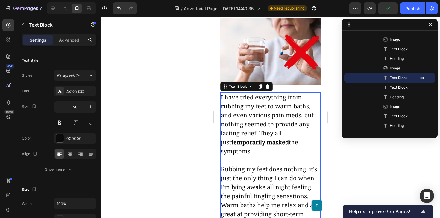
click at [172, 89] on div at bounding box center [270, 117] width 339 height 201
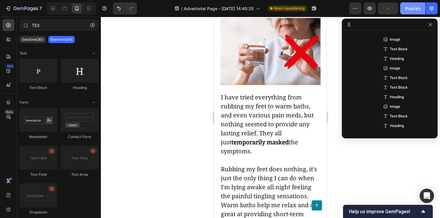
click at [416, 10] on div "Publish" at bounding box center [412, 8] width 15 height 6
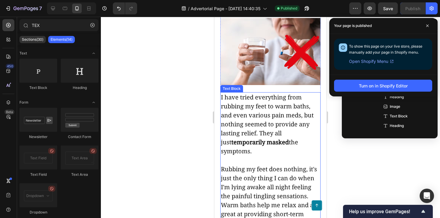
click at [274, 109] on p "I have tried everything from rubbing my feet to warm baths, and even various pa…" at bounding box center [270, 124] width 99 height 63
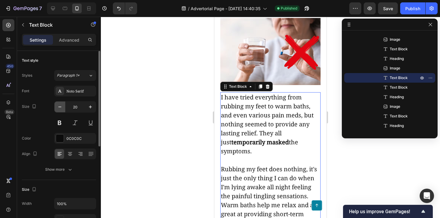
click at [60, 108] on icon "button" at bounding box center [60, 107] width 6 height 6
type input "19"
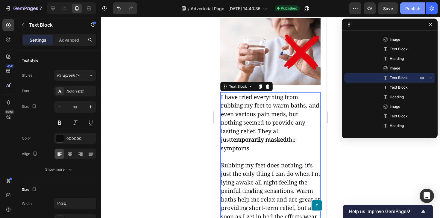
click at [406, 10] on div "Publish" at bounding box center [412, 8] width 15 height 6
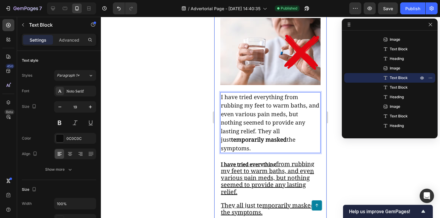
click at [202, 129] on div at bounding box center [270, 117] width 339 height 201
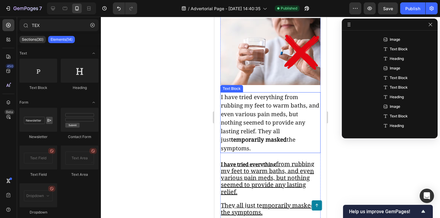
click at [256, 96] on p "I have tried everything from rubbing my feet to warm baths, and even various pa…" at bounding box center [270, 123] width 99 height 60
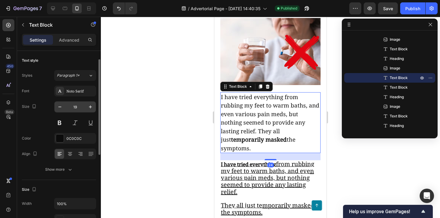
scroll to position [61, 0]
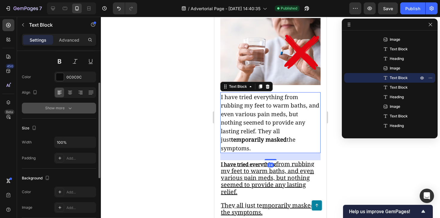
click at [72, 111] on icon "button" at bounding box center [70, 108] width 6 height 6
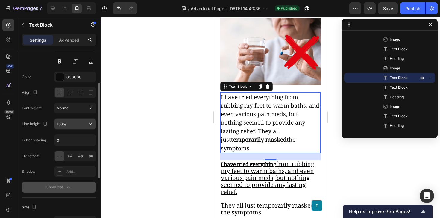
click at [74, 125] on input "150%" at bounding box center [74, 123] width 41 height 11
click at [91, 125] on icon "button" at bounding box center [90, 124] width 6 height 6
click at [62, 124] on input "150%" at bounding box center [74, 123] width 41 height 11
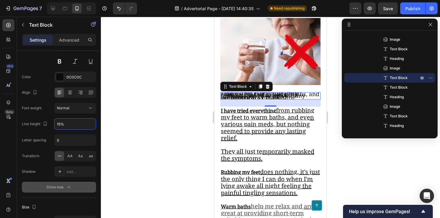
type input "150%"
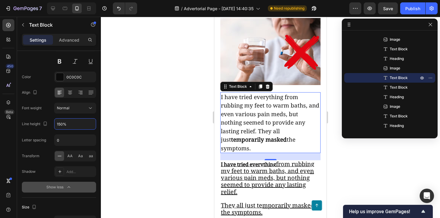
click at [152, 120] on div at bounding box center [270, 117] width 339 height 201
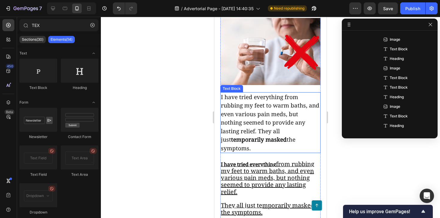
click at [251, 97] on p "I have tried everything from rubbing my feet to warm baths, and even various pa…" at bounding box center [270, 123] width 99 height 60
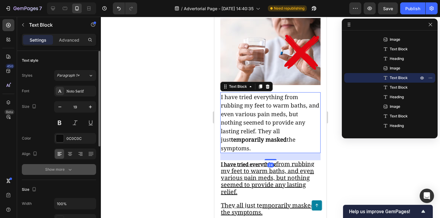
click at [68, 167] on icon "button" at bounding box center [70, 169] width 6 height 6
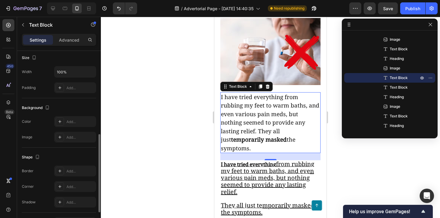
scroll to position [212, 0]
click at [395, 10] on button "Save" at bounding box center [388, 8] width 20 height 12
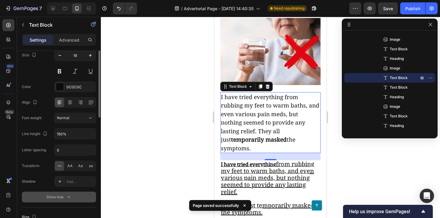
scroll to position [0, 0]
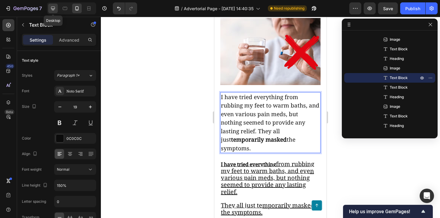
click at [55, 9] on icon at bounding box center [53, 8] width 6 height 6
type input "16"
type input "180%"
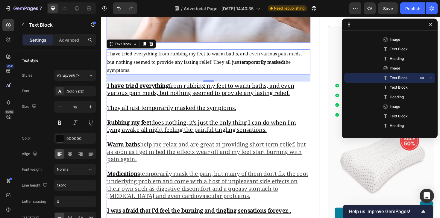
scroll to position [545, 0]
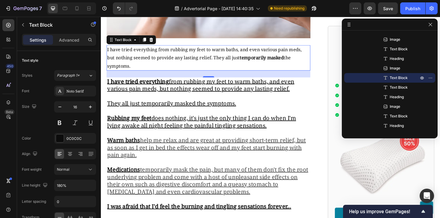
click at [158, 48] on p "I have tried everything from rubbing my feet to warm baths, and even various pa…" at bounding box center [214, 60] width 214 height 26
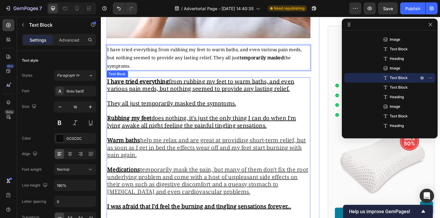
click at [139, 120] on u "does nothing, it's just the only thing I can do when I'm lying awake all night …" at bounding box center [207, 128] width 200 height 16
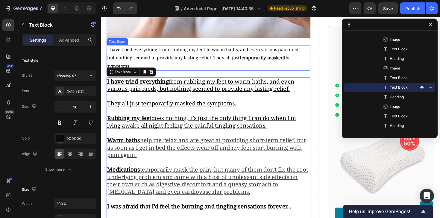
click at [170, 52] on p "I have tried everything from rubbing my feet to warm baths, and even various pa…" at bounding box center [214, 60] width 214 height 26
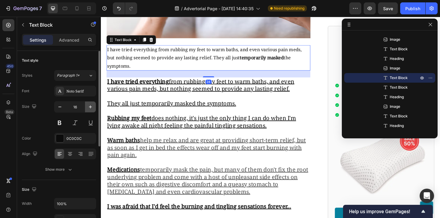
click at [90, 109] on icon "button" at bounding box center [90, 107] width 6 height 6
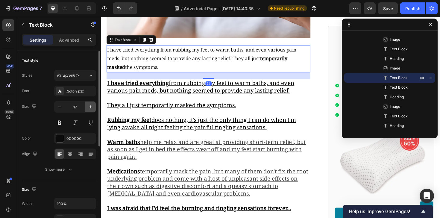
click at [90, 109] on icon "button" at bounding box center [90, 107] width 6 height 6
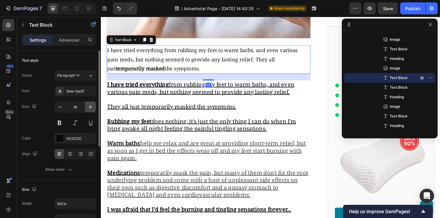
click at [90, 109] on icon "button" at bounding box center [90, 107] width 6 height 6
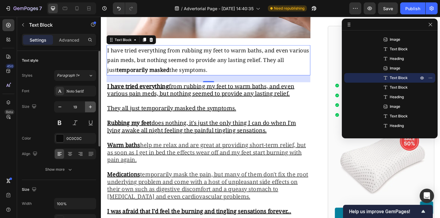
click at [90, 109] on icon "button" at bounding box center [90, 107] width 6 height 6
type input "20"
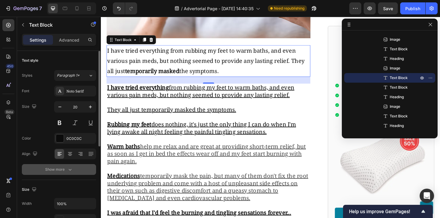
click at [68, 169] on icon "button" at bounding box center [70, 169] width 6 height 6
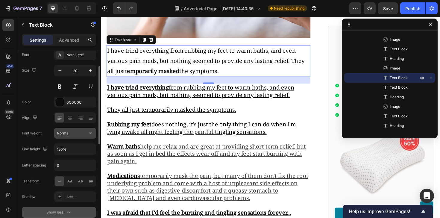
scroll to position [37, 0]
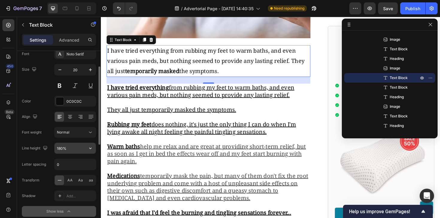
click at [65, 144] on input "180%" at bounding box center [74, 148] width 41 height 11
click at [94, 145] on button "button" at bounding box center [90, 148] width 11 height 11
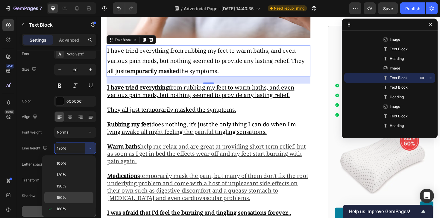
click at [69, 196] on p "150%" at bounding box center [74, 197] width 34 height 5
type input "150%"
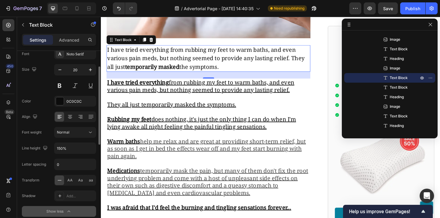
click at [41, 157] on div "Font Noto Serif Size 20 Color 0C0C0C Align Font weight Normal Line height 150% …" at bounding box center [59, 132] width 74 height 168
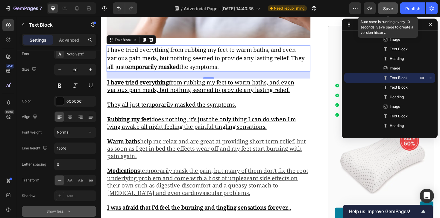
click at [394, 13] on button "Save" at bounding box center [388, 8] width 20 height 12
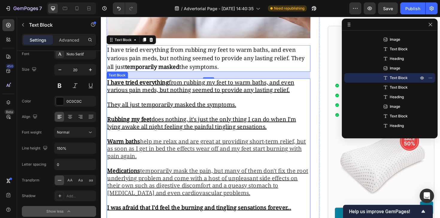
click at [214, 82] on u "from rubbing my feet to warm baths, and even various pain meds, but nothing see…" at bounding box center [206, 90] width 198 height 16
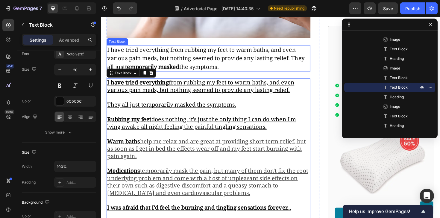
click at [215, 58] on p "I have tried everything from rubbing my feet to warm baths, and even various pa…" at bounding box center [214, 60] width 214 height 27
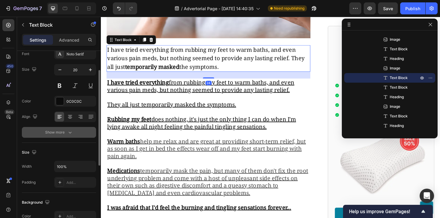
click at [65, 127] on button "Show more" at bounding box center [59, 132] width 74 height 11
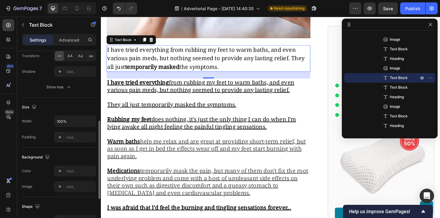
scroll to position [162, 0]
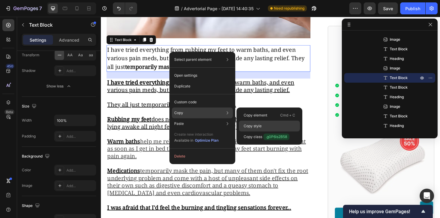
click at [251, 123] on div "Copy style" at bounding box center [269, 126] width 61 height 11
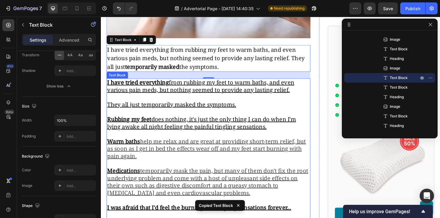
click at [204, 82] on u "from rubbing my feet to warm baths, and even various pain meds, but nothing see…" at bounding box center [206, 90] width 198 height 16
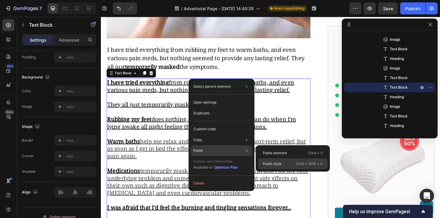
click at [276, 164] on p "Paste style" at bounding box center [272, 163] width 19 height 5
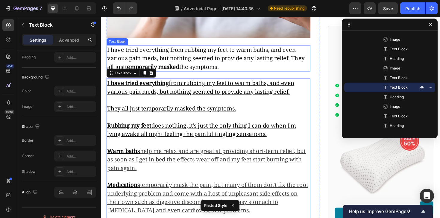
click at [202, 54] on p "I have tried everything from rubbing my feet to warm baths, and even various pa…" at bounding box center [214, 60] width 214 height 27
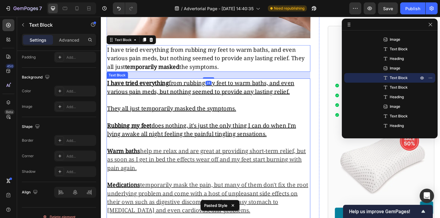
click at [166, 110] on u "They all just temporarily masked the symptoms." at bounding box center [175, 114] width 136 height 8
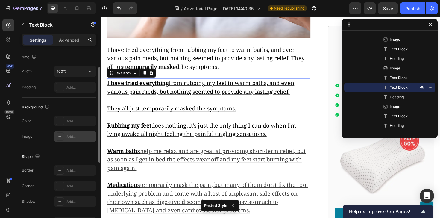
scroll to position [98, 0]
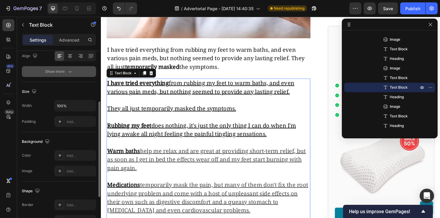
click at [65, 74] on div "Show more" at bounding box center [59, 71] width 28 height 6
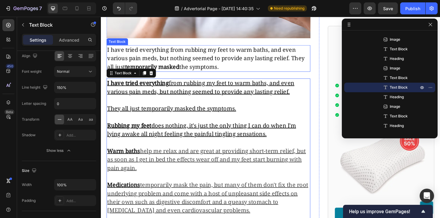
click at [153, 54] on p "I have tried everything from rubbing my feet to warm baths, and even various pa…" at bounding box center [214, 60] width 214 height 27
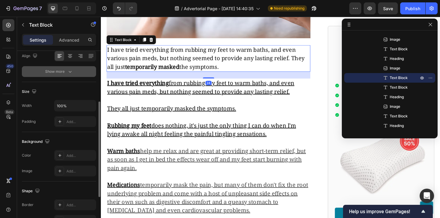
click at [69, 72] on icon "button" at bounding box center [69, 72] width 3 height 2
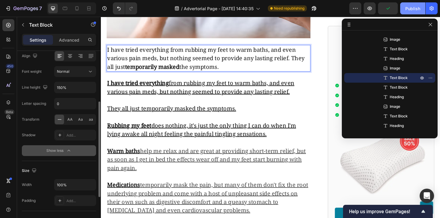
click at [415, 10] on div "Publish" at bounding box center [412, 8] width 15 height 6
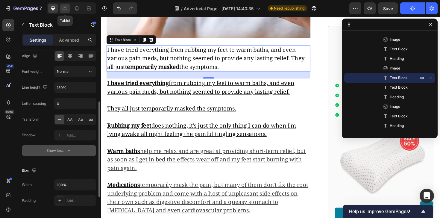
click at [67, 10] on icon at bounding box center [65, 8] width 6 height 6
type input "16"
type input "180%"
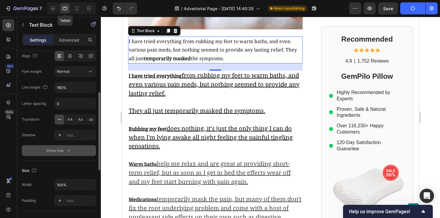
scroll to position [489, 0]
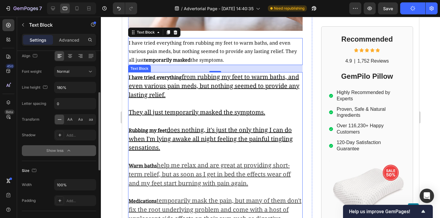
click at [161, 106] on p "I have tried everything from rubbing my feet to warm baths, and even various pa…" at bounding box center [214, 201] width 173 height 256
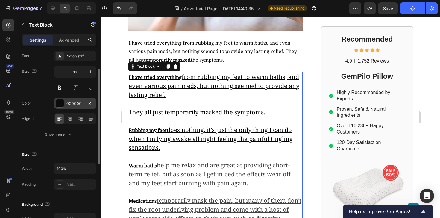
scroll to position [0, 0]
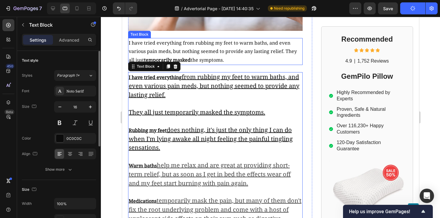
click at [175, 56] on p "I have tried everything from rubbing my feet to warm baths, and even various pa…" at bounding box center [214, 52] width 173 height 26
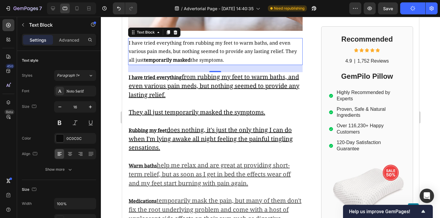
click at [155, 100] on p "I have tried everything from rubbing my feet to warm baths, and even various pa…" at bounding box center [214, 201] width 173 height 256
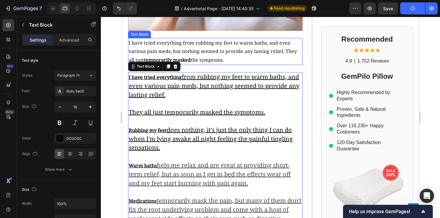
click at [201, 54] on p "I have tried everything from rubbing my feet to warm baths, and even various pa…" at bounding box center [214, 52] width 173 height 26
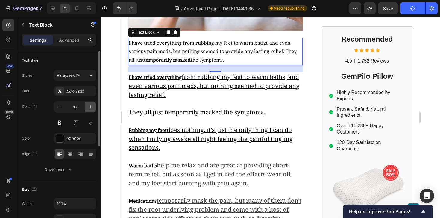
click at [89, 106] on icon "button" at bounding box center [90, 107] width 6 height 6
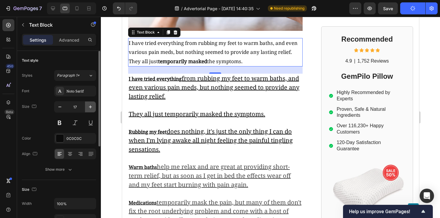
click at [89, 106] on icon "button" at bounding box center [90, 107] width 6 height 6
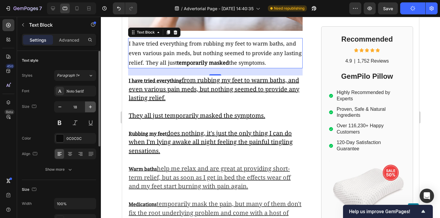
click at [89, 106] on icon "button" at bounding box center [90, 107] width 6 height 6
type input "19"
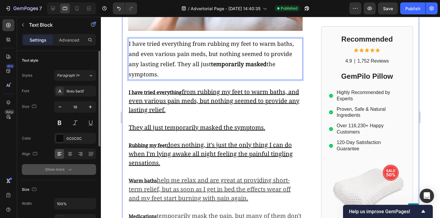
click at [57, 167] on div "Show more" at bounding box center [59, 169] width 28 height 6
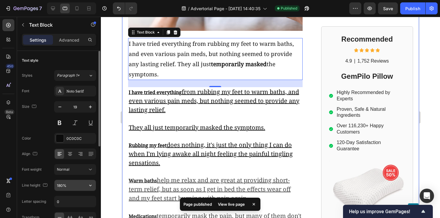
click at [64, 188] on input "180%" at bounding box center [74, 185] width 41 height 11
click at [91, 184] on icon "button" at bounding box center [90, 185] width 6 height 6
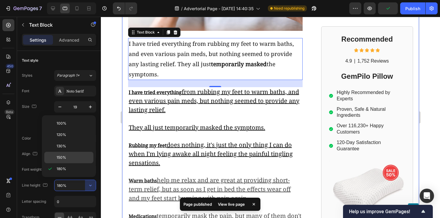
click at [71, 156] on p "150%" at bounding box center [74, 157] width 34 height 5
type input "150%"
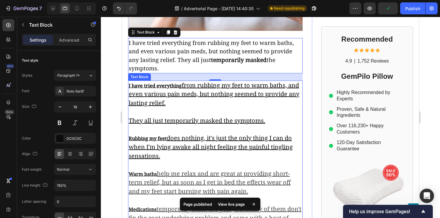
click at [173, 108] on p "I have tried everything from rubbing my feet to warm baths, and even various pa…" at bounding box center [214, 209] width 173 height 256
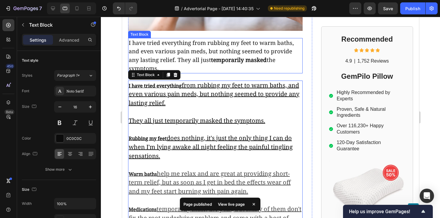
click at [206, 46] on p "I have tried everything from rubbing my feet to warm baths, and even various pa…" at bounding box center [214, 56] width 173 height 34
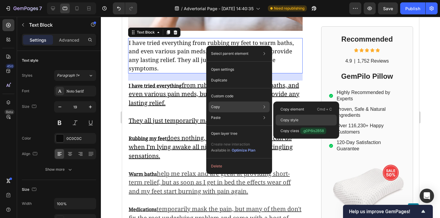
click at [292, 115] on div "Copy style" at bounding box center [305, 120] width 61 height 11
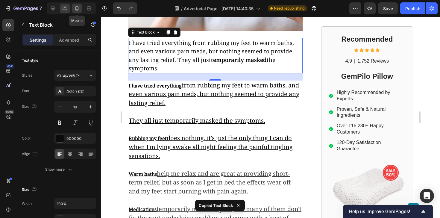
click at [77, 10] on icon at bounding box center [77, 8] width 6 height 6
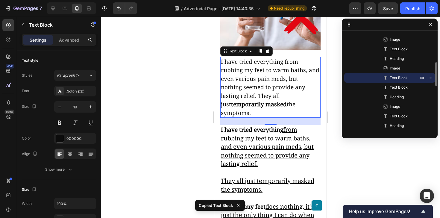
scroll to position [418, 0]
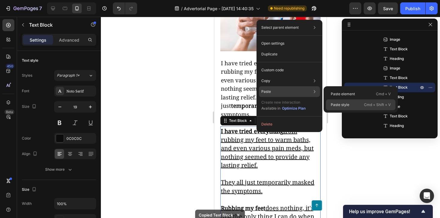
click at [333, 103] on p "Paste style" at bounding box center [339, 104] width 19 height 5
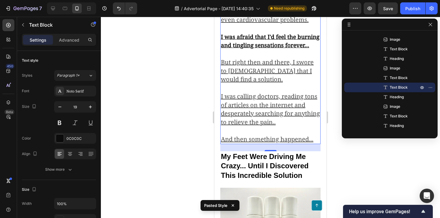
scroll to position [768, 0]
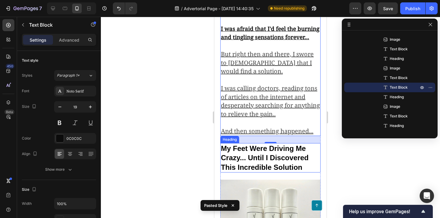
click at [273, 144] on strong "My Feet Were Driving Me Crazy... Until I Discovered This Incredible Solution" at bounding box center [265, 157] width 88 height 27
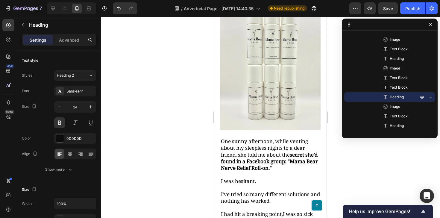
scroll to position [961, 0]
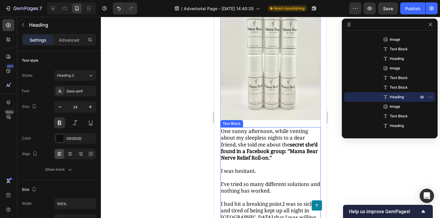
click at [271, 141] on strong "secret she’d found in a Facebook group: "Mama Bear Nerve Relief Roll-on."" at bounding box center [269, 151] width 97 height 20
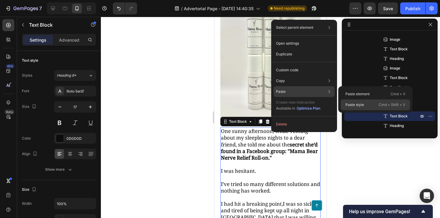
click at [348, 101] on div "Paste style Cmd + Shift + V" at bounding box center [374, 104] width 69 height 11
type input "19"
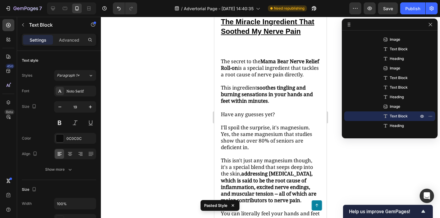
scroll to position [1387, 0]
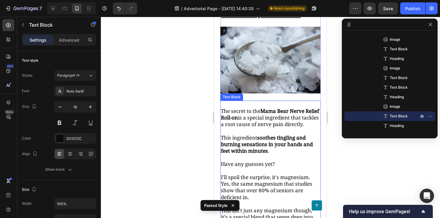
click at [280, 125] on p "The secret to the Mama Bear Nerve Relief Roll-on is a special ingredient that t…" at bounding box center [270, 194] width 99 height 172
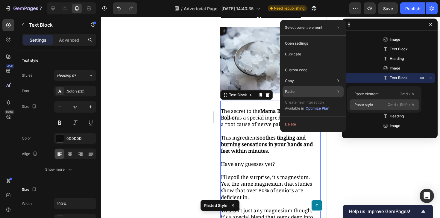
click at [356, 102] on p "Paste style" at bounding box center [363, 104] width 19 height 5
type input "19"
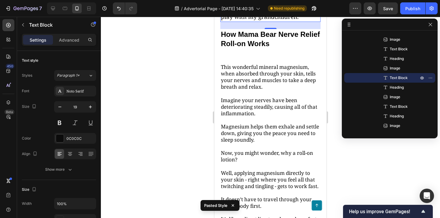
scroll to position [2048, 0]
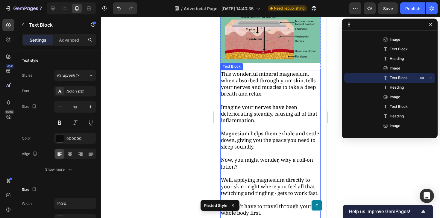
click at [269, 98] on p "This wonderful mineral magnesium, when absorbed through your skin, tells your n…" at bounding box center [270, 110] width 99 height 79
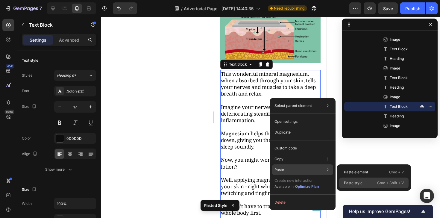
click at [342, 183] on div "Paste style Cmd + Shift + V" at bounding box center [373, 182] width 69 height 11
type input "19"
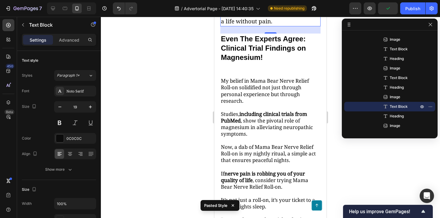
scroll to position [2597, 0]
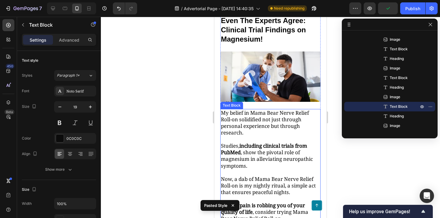
click at [278, 136] on p "Studies, including clinical trials from PubMed , show the pivotal role of magne…" at bounding box center [270, 152] width 99 height 33
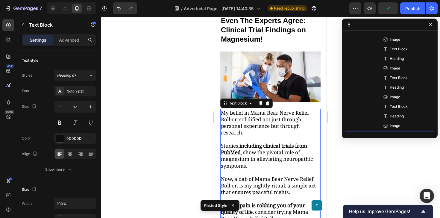
scroll to position [247, 0]
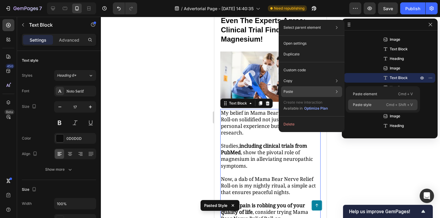
click at [359, 104] on p "Paste style" at bounding box center [362, 104] width 19 height 5
type input "19"
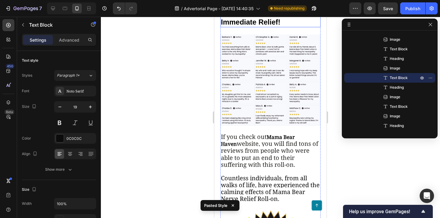
scroll to position [2973, 0]
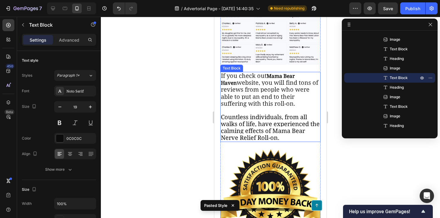
click at [265, 84] on p "If you check out Mama Bear Haven website, you will find tons of reviews from pe…" at bounding box center [270, 106] width 99 height 69
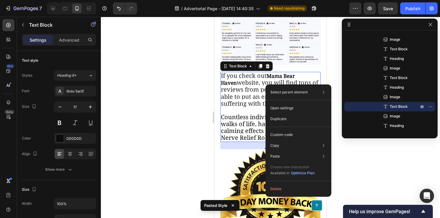
drag, startPoint x: 265, startPoint y: 84, endPoint x: 481, endPoint y: 103, distance: 216.7
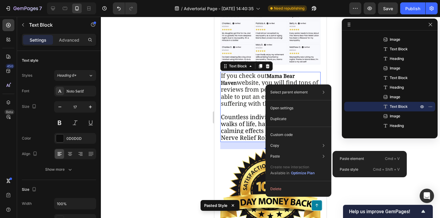
click at [347, 168] on p "Paste style" at bounding box center [348, 169] width 19 height 5
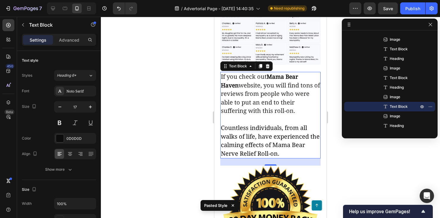
type input "19"
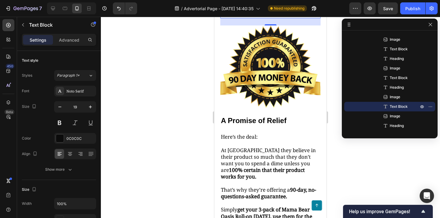
scroll to position [3135, 0]
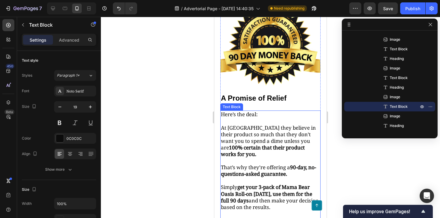
click at [262, 124] on span "At Mama Bear Oasis they believe in their product so much that they don’t want y…" at bounding box center [268, 140] width 95 height 33
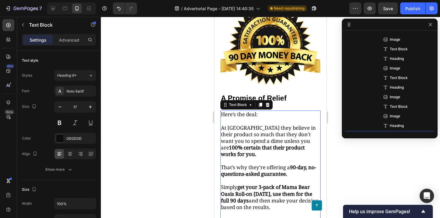
scroll to position [304, 0]
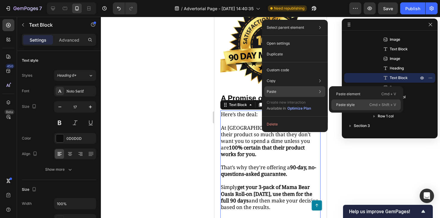
click at [337, 105] on p "Paste style" at bounding box center [345, 104] width 19 height 5
type input "19"
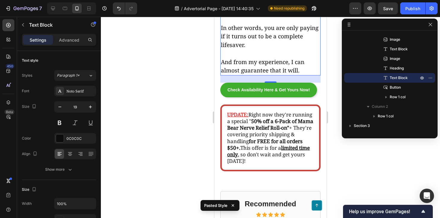
scroll to position [3404, 0]
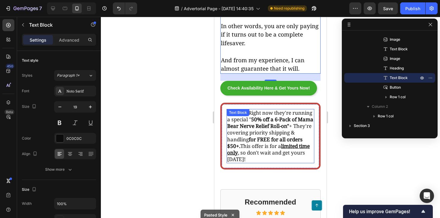
click at [262, 116] on strong "50% off a 6-Pack of Mama Bear Nerve Relief Roll-on"" at bounding box center [270, 122] width 86 height 13
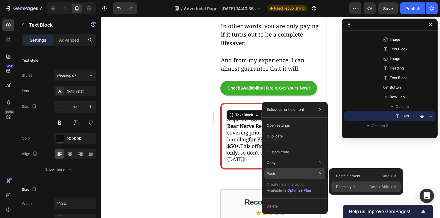
click at [345, 185] on p "Paste style" at bounding box center [345, 186] width 19 height 5
type input "19"
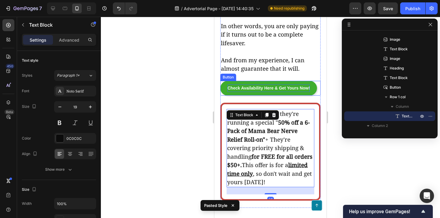
click at [279, 84] on p "Check Availability Here & Get Yours Now!" at bounding box center [268, 87] width 82 height 7
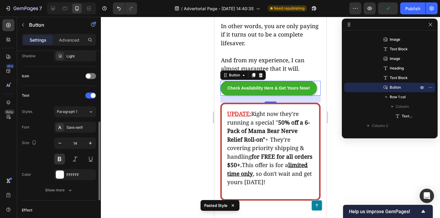
scroll to position [172, 0]
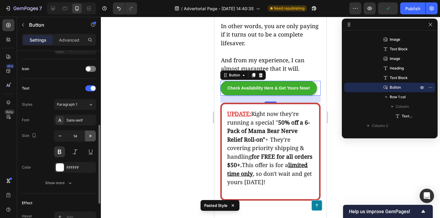
click at [93, 137] on icon "button" at bounding box center [90, 136] width 6 height 6
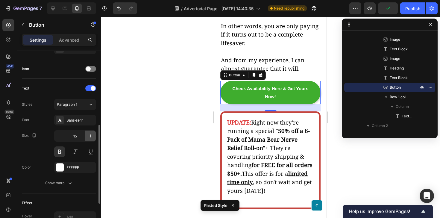
click at [93, 137] on icon "button" at bounding box center [90, 136] width 6 height 6
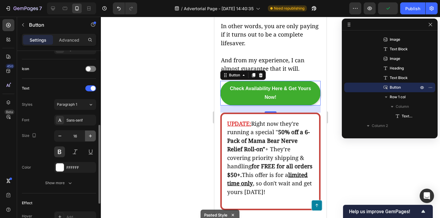
click at [93, 137] on icon "button" at bounding box center [90, 136] width 6 height 6
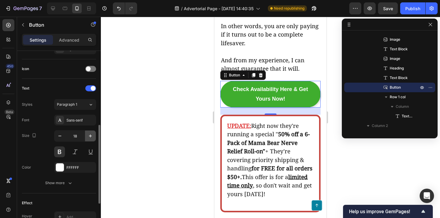
click at [93, 137] on icon "button" at bounding box center [90, 136] width 6 height 6
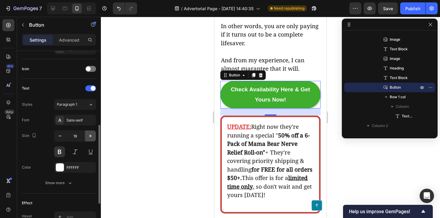
click at [93, 137] on icon "button" at bounding box center [90, 136] width 6 height 6
type input "20"
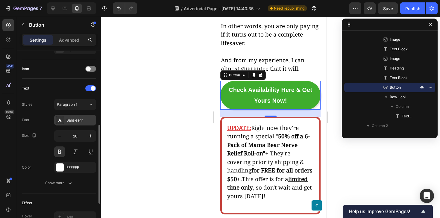
click at [76, 121] on div "Sans-serif" at bounding box center [80, 120] width 28 height 5
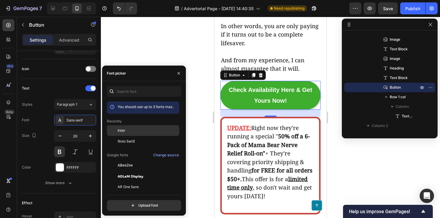
click at [129, 132] on div "Inter" at bounding box center [148, 130] width 60 height 5
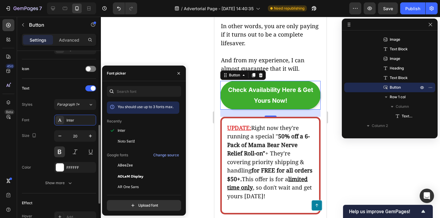
click at [45, 118] on div "Font Inter" at bounding box center [59, 120] width 74 height 11
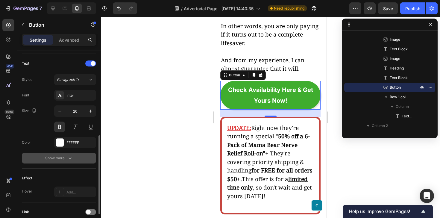
click at [65, 158] on div "Show more" at bounding box center [59, 158] width 28 height 6
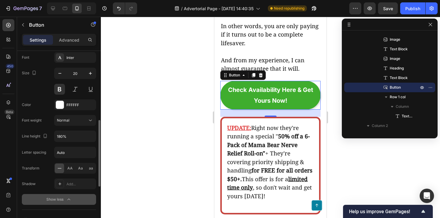
scroll to position [238, 0]
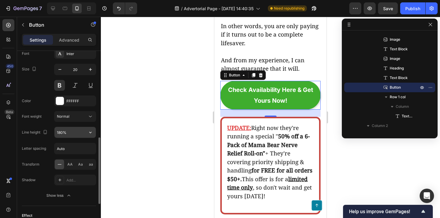
click at [65, 134] on input "180%" at bounding box center [74, 132] width 41 height 11
click at [89, 136] on button "button" at bounding box center [90, 132] width 11 height 11
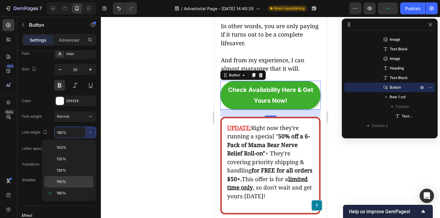
click at [69, 182] on p "150%" at bounding box center [74, 181] width 34 height 5
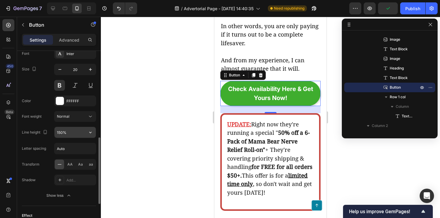
click at [90, 135] on button "button" at bounding box center [90, 132] width 11 height 11
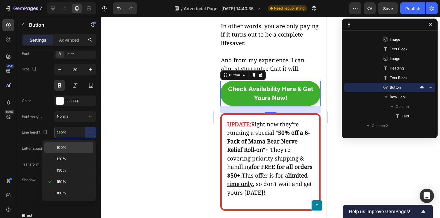
click at [75, 150] on div "100%" at bounding box center [68, 147] width 49 height 11
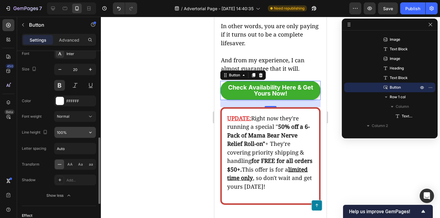
click at [92, 136] on button "button" at bounding box center [90, 132] width 11 height 11
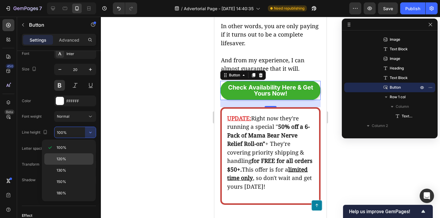
click at [79, 155] on div "120%" at bounding box center [68, 158] width 49 height 11
type input "120%"
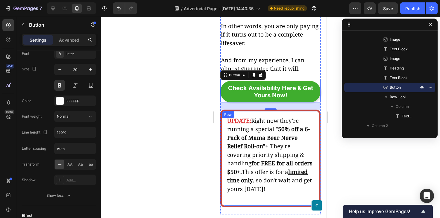
click at [197, 94] on div at bounding box center [270, 117] width 339 height 201
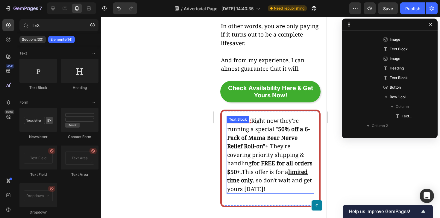
click at [256, 159] on strong "for FREE for all orders $50+." at bounding box center [269, 167] width 85 height 16
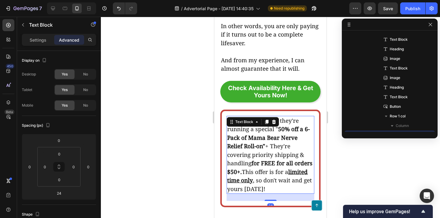
scroll to position [362, 0]
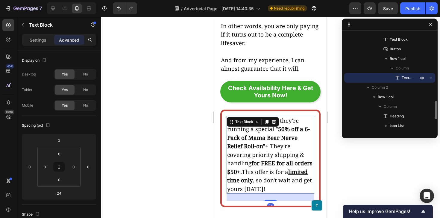
click at [251, 193] on div "24" at bounding box center [270, 196] width 88 height 7
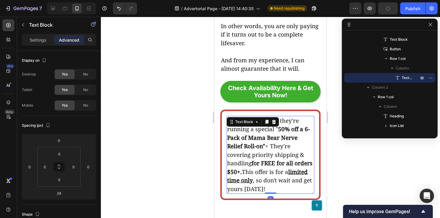
drag, startPoint x: 266, startPoint y: 177, endPoint x: 266, endPoint y: 167, distance: 9.6
click at [266, 167] on div "UPDATE: Right now they're running a special " 50% off a 6-Pack of Mama Bear Ner…" at bounding box center [270, 155] width 88 height 78
type input "0"
click at [186, 115] on div at bounding box center [270, 117] width 339 height 201
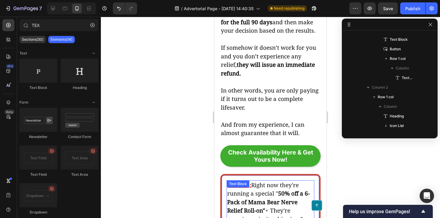
scroll to position [3258, 0]
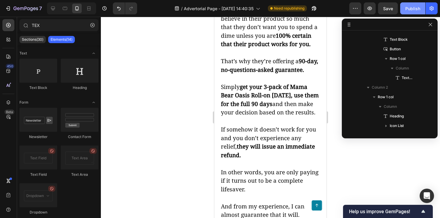
click at [402, 10] on button "Publish" at bounding box center [412, 8] width 25 height 12
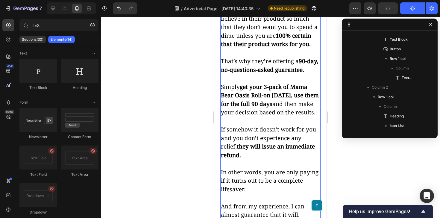
click at [298, 142] on strong "they will issue an immediate refund." at bounding box center [268, 150] width 94 height 16
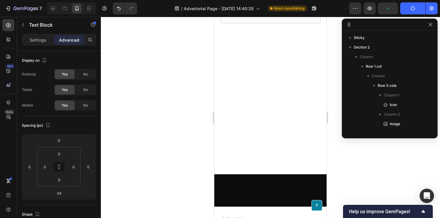
scroll to position [362, 0]
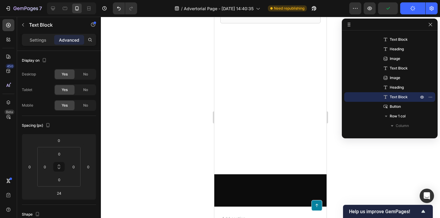
click at [187, 129] on div at bounding box center [270, 117] width 339 height 201
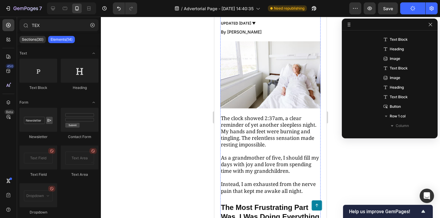
scroll to position [163, 0]
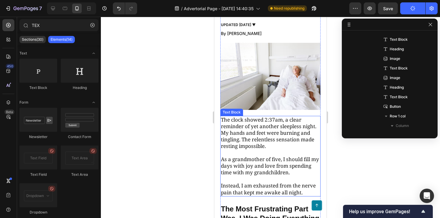
click at [260, 128] on p "The clock showed 2:37am, a clear reminder of yet another sleepless night. My ha…" at bounding box center [270, 132] width 99 height 33
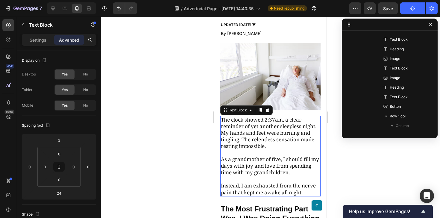
scroll to position [170, 0]
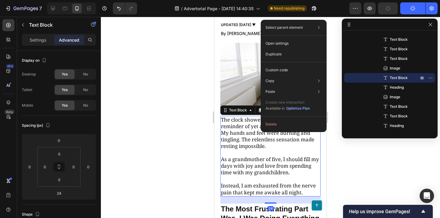
click at [179, 129] on div at bounding box center [270, 117] width 339 height 201
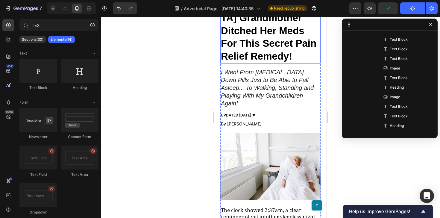
scroll to position [91, 0]
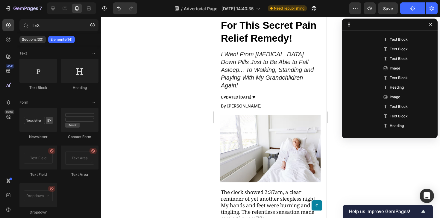
click at [205, 118] on div at bounding box center [270, 117] width 339 height 201
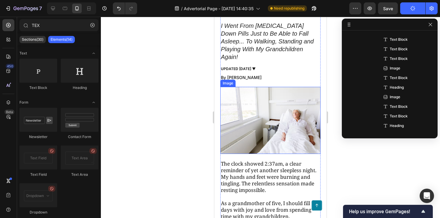
scroll to position [126, 0]
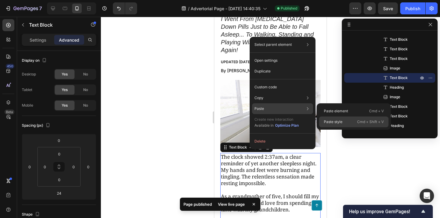
click at [334, 120] on p "Paste style" at bounding box center [333, 121] width 19 height 5
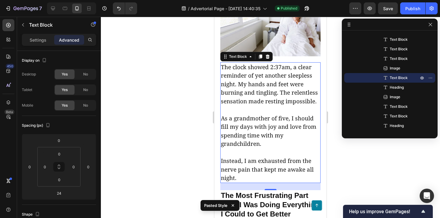
scroll to position [264, 0]
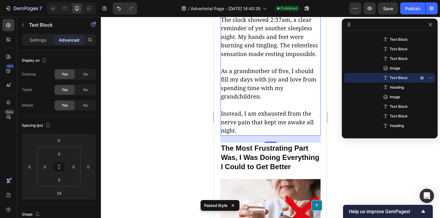
click at [196, 112] on div at bounding box center [270, 117] width 339 height 201
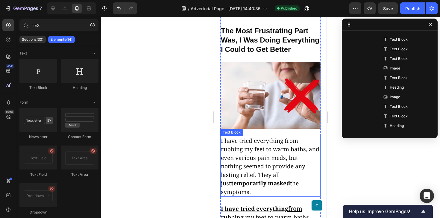
scroll to position [400, 0]
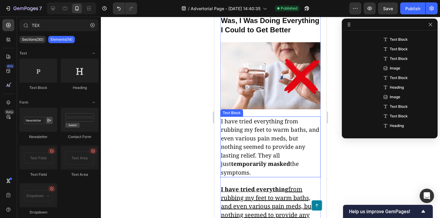
click at [264, 125] on p "I have tried everything from rubbing my feet to warm baths, and even various pa…" at bounding box center [270, 147] width 99 height 60
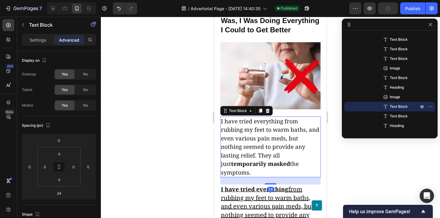
click at [269, 106] on div "Text Block" at bounding box center [246, 111] width 52 height 10
click at [269, 108] on icon at bounding box center [267, 110] width 5 height 5
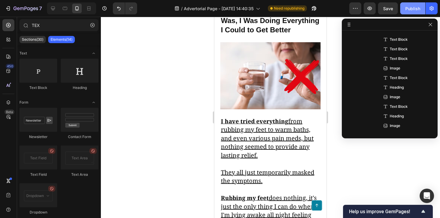
click at [407, 7] on div "Publish" at bounding box center [412, 8] width 15 height 6
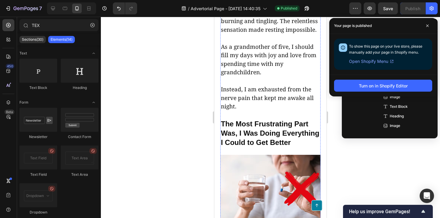
scroll to position [343, 0]
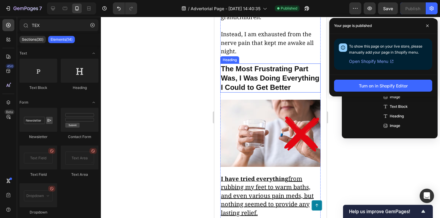
click at [259, 64] on h2 "The Most Frustrating Part Was, I Was Doing Everything I Could to Get Better" at bounding box center [270, 77] width 100 height 29
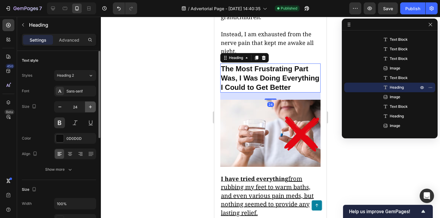
click at [88, 106] on icon "button" at bounding box center [90, 107] width 6 height 6
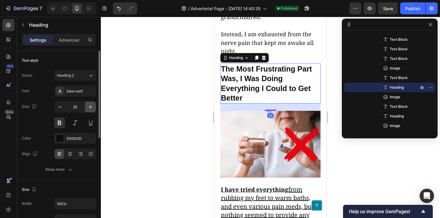
click at [88, 106] on icon "button" at bounding box center [90, 107] width 6 height 6
type input "26"
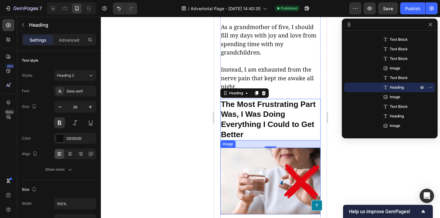
scroll to position [289, 0]
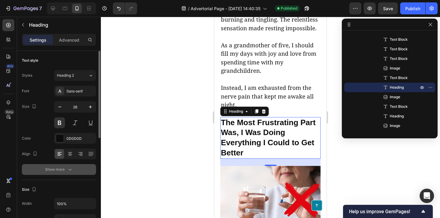
click at [69, 167] on icon "button" at bounding box center [70, 169] width 6 height 6
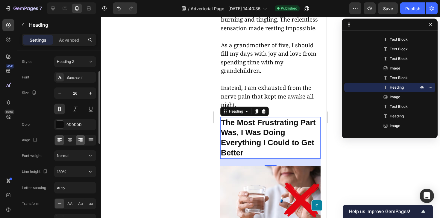
scroll to position [31, 0]
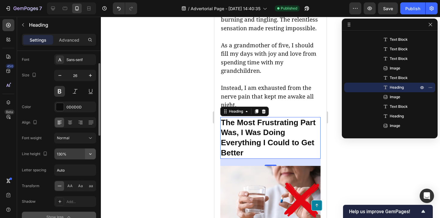
click at [89, 151] on icon "button" at bounding box center [90, 154] width 6 height 6
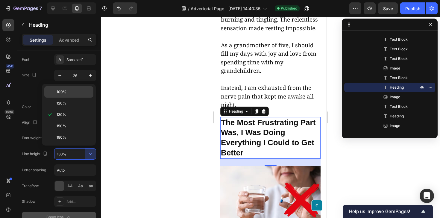
click at [64, 97] on div "100%" at bounding box center [68, 91] width 49 height 11
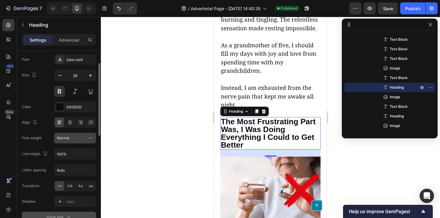
click at [90, 136] on icon at bounding box center [90, 138] width 6 height 6
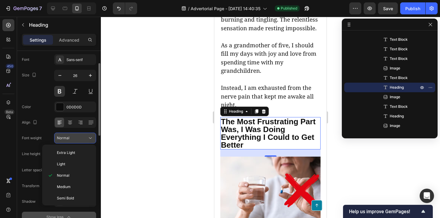
click at [87, 134] on button "Normal" at bounding box center [75, 137] width 42 height 11
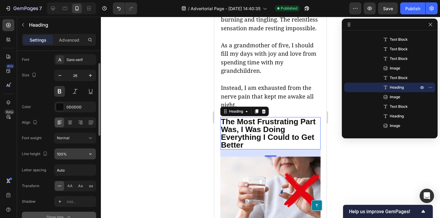
click at [86, 152] on button "button" at bounding box center [90, 153] width 11 height 11
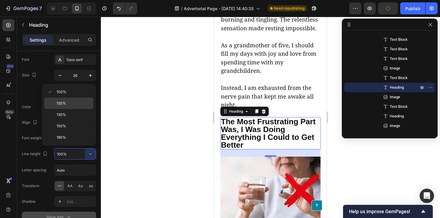
click at [68, 101] on p "120%" at bounding box center [74, 102] width 34 height 5
type input "120%"
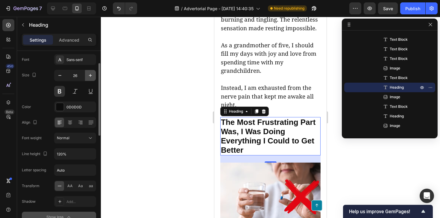
click at [87, 79] on button "button" at bounding box center [90, 75] width 11 height 11
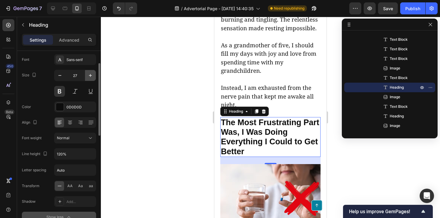
type input "28"
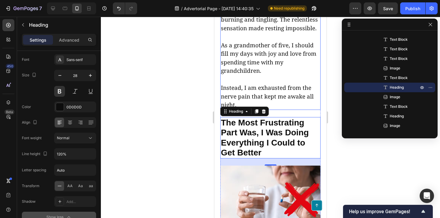
click at [250, 83] on p "Instead, I am exhausted from the nerve pain that kept me awake all night." at bounding box center [270, 96] width 99 height 26
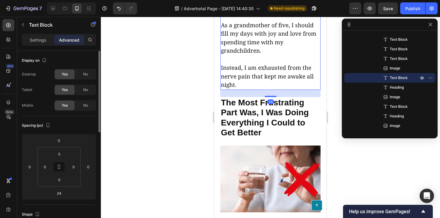
scroll to position [331, 0]
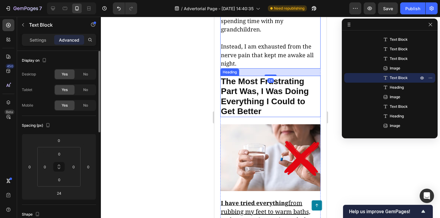
click at [245, 76] on h2 "The Most Frustrating Part Was, I Was Doing Everything I Could to Get Better" at bounding box center [270, 96] width 100 height 41
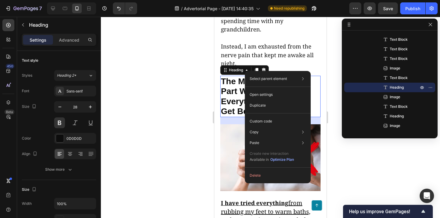
click at [236, 76] on h2 "The Most Frustrating Part Was, I Was Doing Everything I Could to Get Better" at bounding box center [270, 96] width 100 height 41
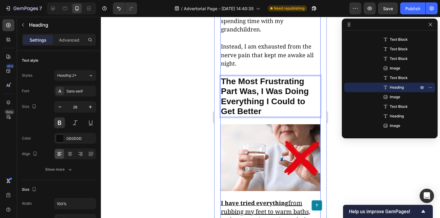
click at [261, 42] on p "Instead, I am exhausted from the nerve pain that kept me awake all night." at bounding box center [270, 55] width 99 height 26
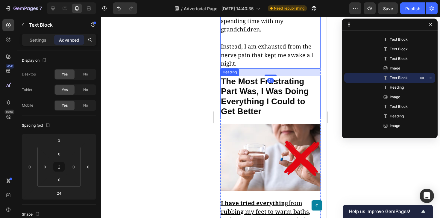
click at [259, 76] on p "The Most Frustrating Part Was, I Was Doing Everything I Could to Get Better" at bounding box center [270, 96] width 99 height 40
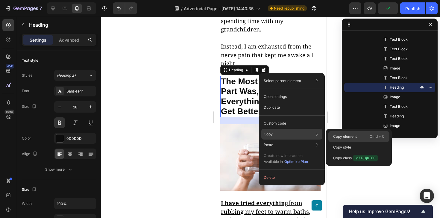
click at [346, 134] on p "Copy element" at bounding box center [345, 136] width 24 height 5
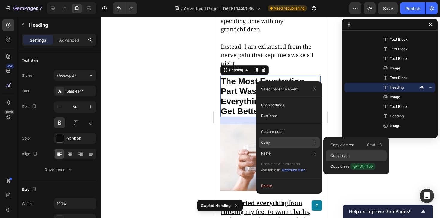
click at [339, 156] on p "Copy style" at bounding box center [339, 155] width 18 height 5
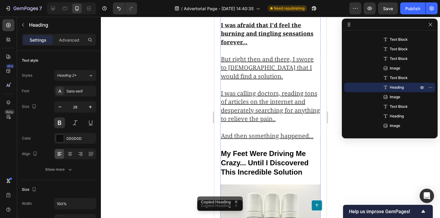
scroll to position [790, 0]
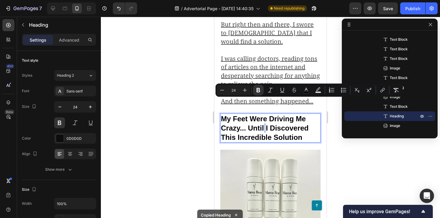
click at [184, 100] on div at bounding box center [270, 117] width 339 height 201
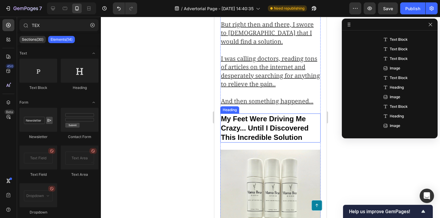
click at [271, 115] on strong "My Feet Were Driving Me Crazy... Until I Discovered This Incredible Solution" at bounding box center [265, 128] width 88 height 27
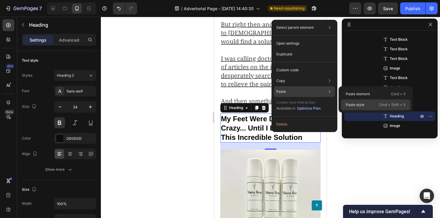
click at [353, 103] on p "Paste style" at bounding box center [354, 104] width 19 height 5
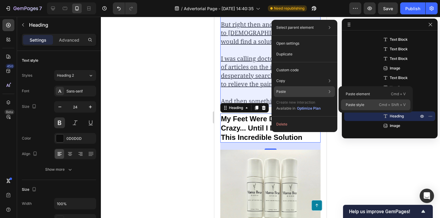
type input "28"
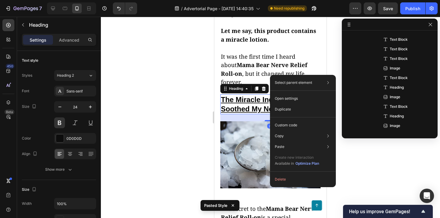
scroll to position [237, 0]
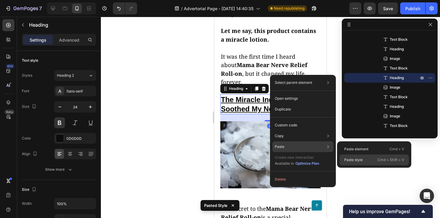
click at [359, 163] on div "Paste style Cmd + Shift + V" at bounding box center [373, 159] width 69 height 11
type input "28"
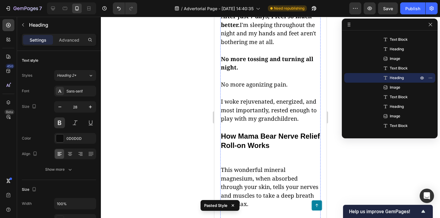
scroll to position [1958, 0]
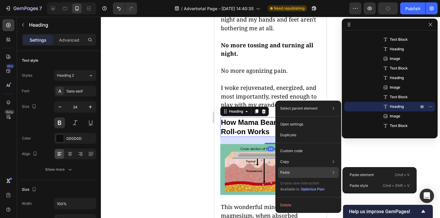
click at [363, 191] on div "Paste element Cmd + V Paste style Cmd + Shift + V" at bounding box center [379, 180] width 74 height 26
click at [367, 187] on p "Paste style" at bounding box center [358, 185] width 19 height 5
type input "28"
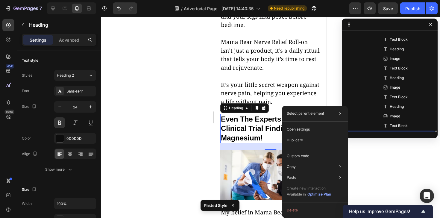
scroll to position [295, 0]
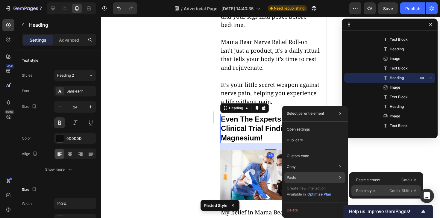
click at [369, 190] on p "Paste style" at bounding box center [365, 190] width 19 height 5
type input "28"
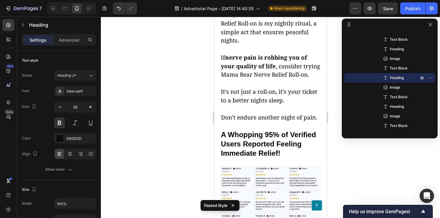
scroll to position [2896, 0]
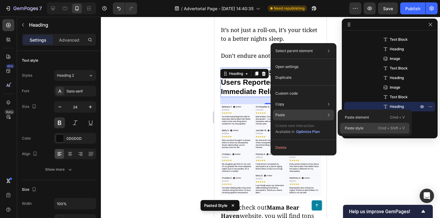
click at [354, 130] on p "Paste style" at bounding box center [354, 127] width 19 height 5
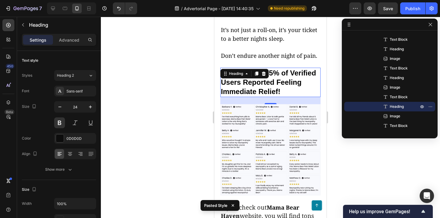
type input "28"
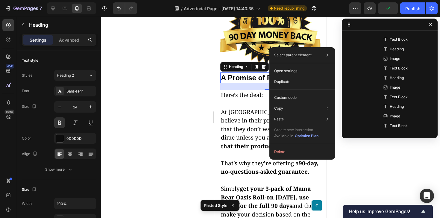
scroll to position [362, 0]
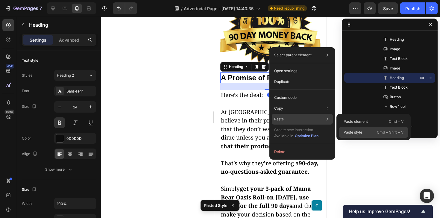
click at [356, 129] on p "Paste style" at bounding box center [352, 131] width 19 height 5
type input "28"
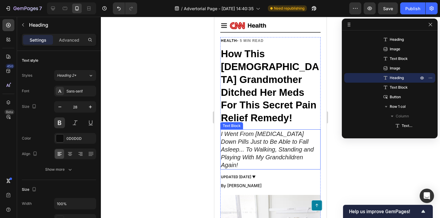
scroll to position [14, 0]
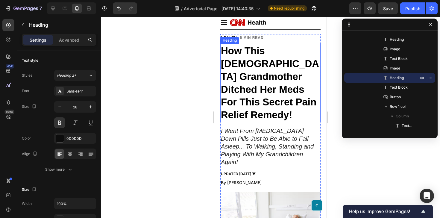
click at [245, 79] on strong "How This [DEMOGRAPHIC_DATA] Grandmother Ditched Her Meds For This Secret Pain R…" at bounding box center [270, 82] width 98 height 75
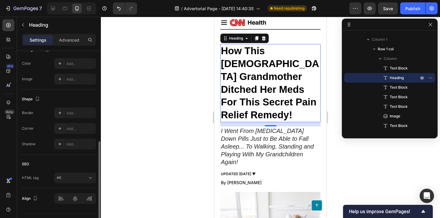
scroll to position [204, 0]
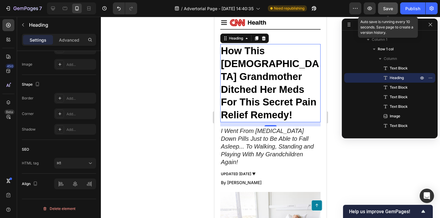
click at [392, 8] on span "Save" at bounding box center [388, 8] width 10 height 5
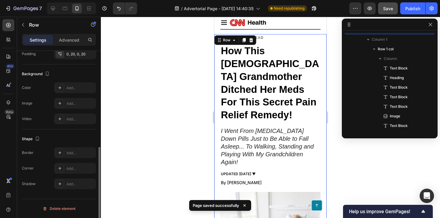
scroll to position [0, 0]
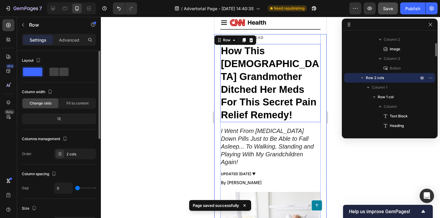
click at [299, 85] on strong "How This [DEMOGRAPHIC_DATA] Grandmother Ditched Her Meds For This Secret Pain R…" at bounding box center [270, 82] width 98 height 75
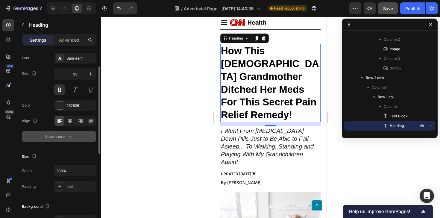
click at [66, 138] on div "Show more" at bounding box center [59, 136] width 28 height 6
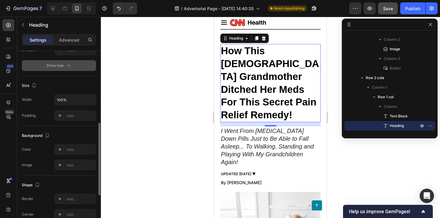
scroll to position [189, 0]
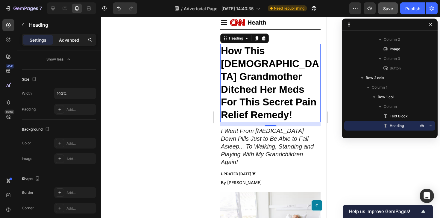
click at [69, 39] on p "Advanced" at bounding box center [69, 40] width 20 height 6
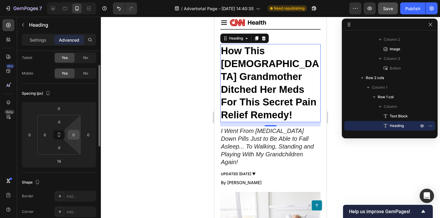
scroll to position [0, 0]
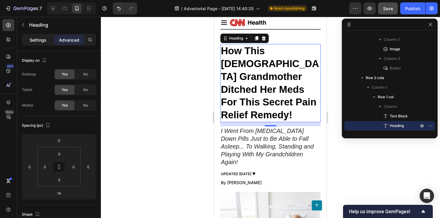
click at [35, 37] on p "Settings" at bounding box center [38, 40] width 17 height 6
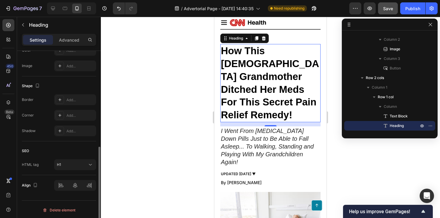
scroll to position [202, 0]
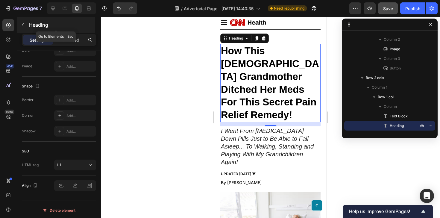
click at [24, 26] on icon "button" at bounding box center [23, 24] width 5 height 5
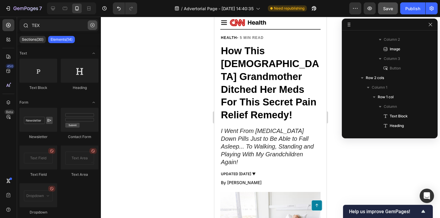
click at [93, 22] on button "button" at bounding box center [93, 25] width 10 height 10
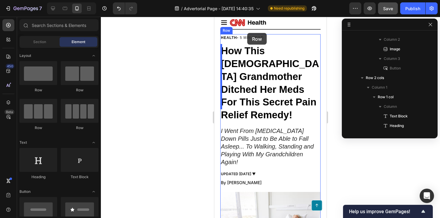
scroll to position [0, 0]
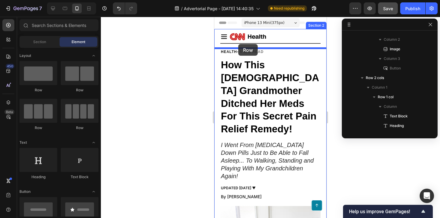
drag, startPoint x: 259, startPoint y: 91, endPoint x: 238, endPoint y: 44, distance: 51.5
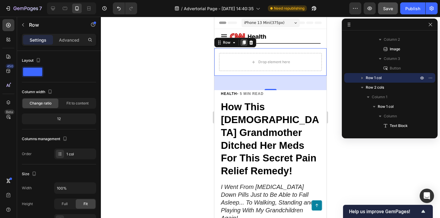
click at [246, 44] on icon at bounding box center [243, 42] width 5 height 5
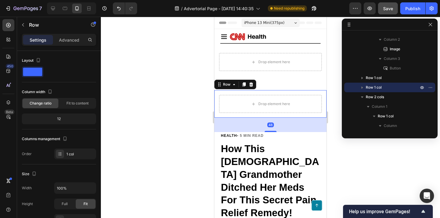
scroll to position [165, 0]
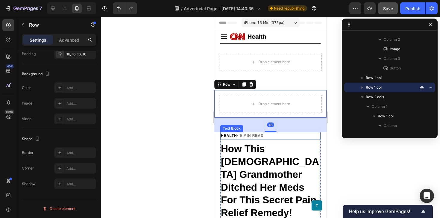
click at [256, 136] on strong "• 5 MIN READ" at bounding box center [250, 135] width 27 height 4
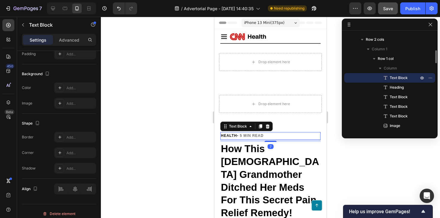
scroll to position [0, 0]
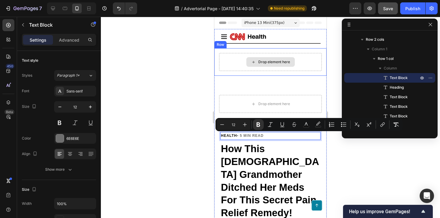
drag, startPoint x: 271, startPoint y: 136, endPoint x: 255, endPoint y: 68, distance: 69.8
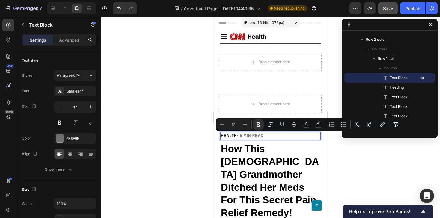
click at [287, 137] on p "HEALTH • 5 MIN READ" at bounding box center [270, 135] width 99 height 7
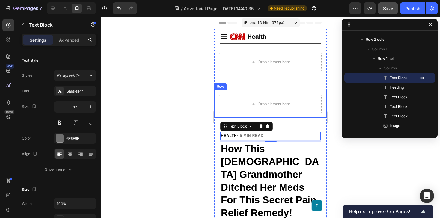
drag, startPoint x: 604, startPoint y: 94, endPoint x: 307, endPoint y: 92, distance: 296.7
drag, startPoint x: 226, startPoint y: 127, endPoint x: 246, endPoint y: 74, distance: 57.1
click at [243, 123] on div "Text Block" at bounding box center [238, 126] width 32 height 7
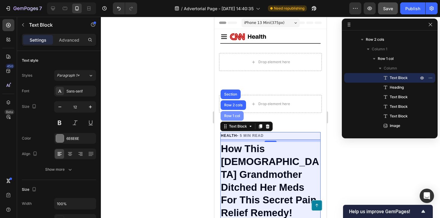
click at [240, 119] on div "Row 1 col" at bounding box center [231, 116] width 23 height 10
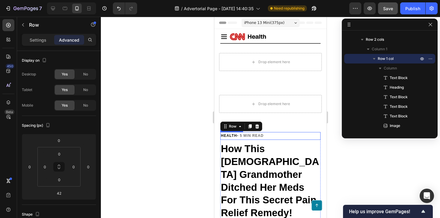
click at [240, 135] on strong "• 5 MIN READ" at bounding box center [250, 135] width 27 height 4
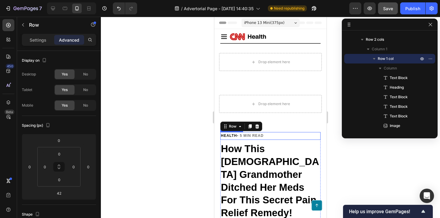
click at [273, 137] on p "HEALTH • 5 MIN READ" at bounding box center [270, 135] width 99 height 7
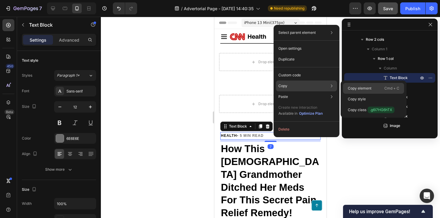
click at [347, 83] on div "Copy element Cmd + C" at bounding box center [373, 88] width 61 height 11
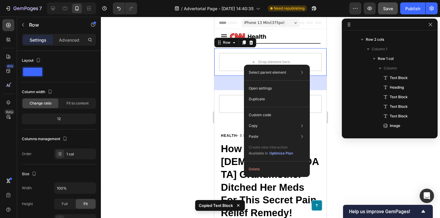
scroll to position [75, 0]
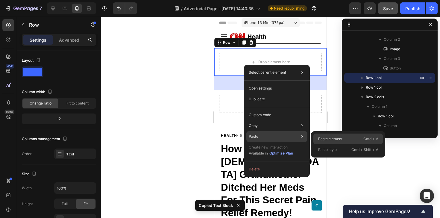
click at [327, 138] on p "Paste element" at bounding box center [330, 138] width 24 height 5
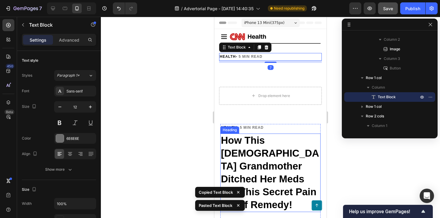
click at [249, 150] on strong "How This [DEMOGRAPHIC_DATA] Grandmother Ditched Her Meds For This Secret Pain R…" at bounding box center [270, 172] width 98 height 75
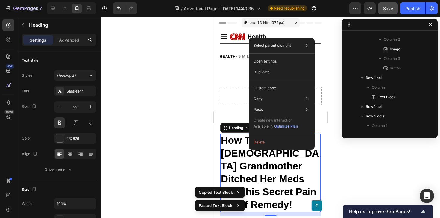
scroll to position [161, 0]
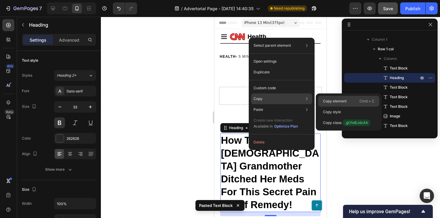
click at [329, 102] on p "Copy element" at bounding box center [335, 100] width 24 height 5
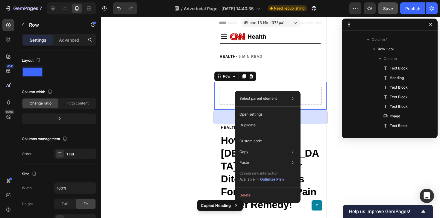
scroll to position [103, 0]
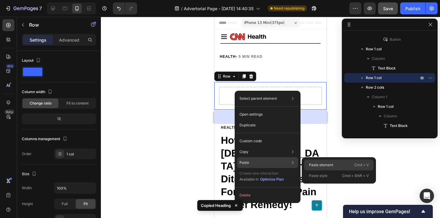
click at [309, 165] on p "Paste element" at bounding box center [321, 164] width 24 height 5
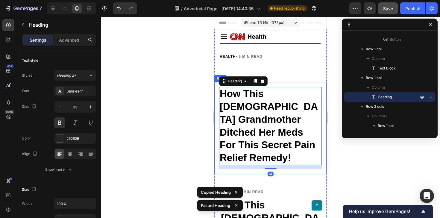
click at [217, 90] on div "How This [DEMOGRAPHIC_DATA] Grandmother Ditched Her Meds For This Secret Pain R…" at bounding box center [270, 128] width 112 height 92
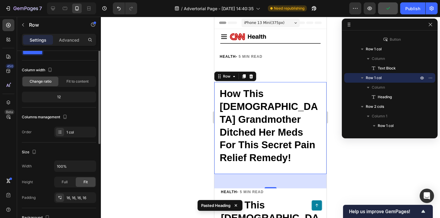
scroll to position [27, 0]
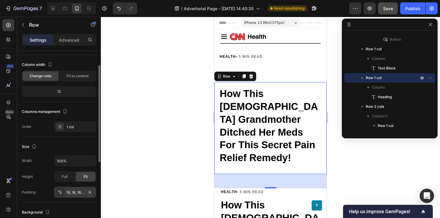
click at [75, 190] on div "16, 16, 16, 16" at bounding box center [74, 192] width 17 height 5
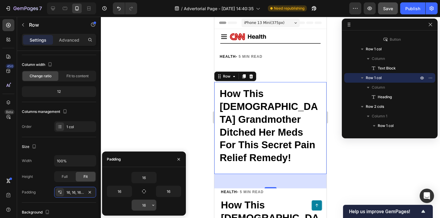
click at [142, 208] on input "16" at bounding box center [144, 204] width 25 height 11
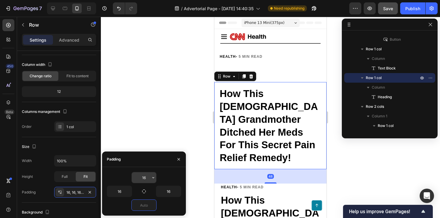
click at [144, 173] on input "16" at bounding box center [144, 177] width 25 height 11
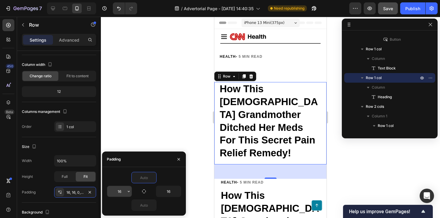
click at [116, 189] on input "16" at bounding box center [119, 191] width 25 height 11
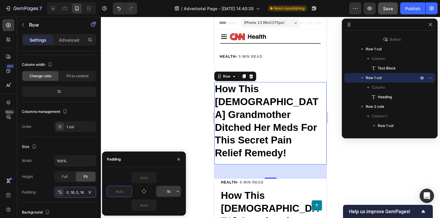
click at [165, 190] on input "16" at bounding box center [168, 191] width 25 height 11
type input "0"
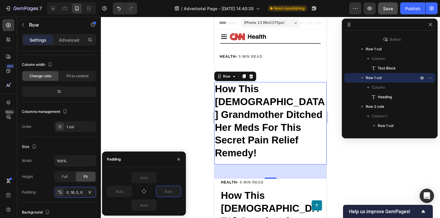
type input "0"
click at [72, 141] on div "Size Width 100% Height Full Fit Padding 0, 16, 0, 0" at bounding box center [59, 169] width 74 height 65
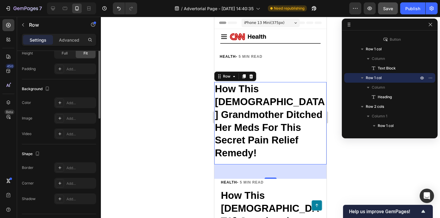
scroll to position [165, 0]
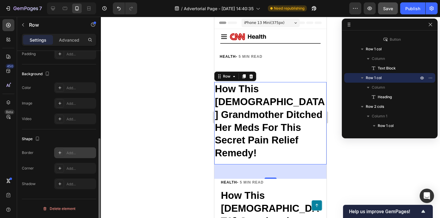
click at [73, 148] on div "Add..." at bounding box center [75, 152] width 42 height 11
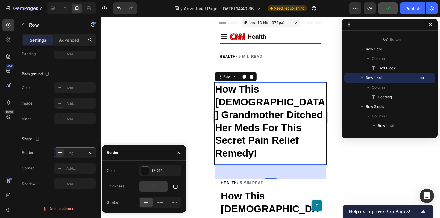
click at [160, 186] on input "1" at bounding box center [153, 186] width 28 height 11
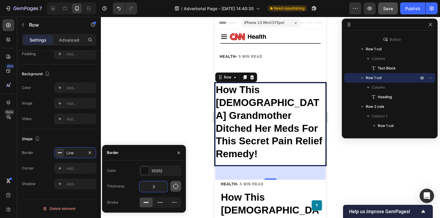
type input "3"
click at [178, 188] on icon "button" at bounding box center [176, 186] width 6 height 6
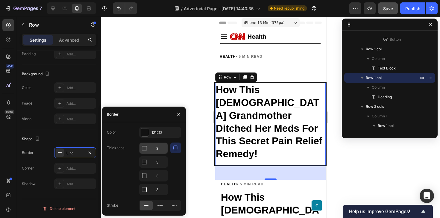
click at [158, 150] on input "3" at bounding box center [153, 148] width 28 height 11
click at [158, 163] on input "3" at bounding box center [153, 161] width 28 height 11
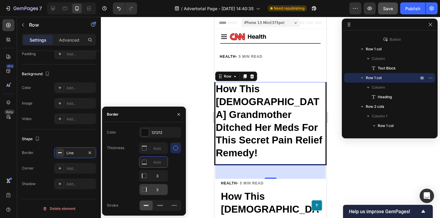
click at [157, 186] on input "3" at bounding box center [153, 189] width 28 height 11
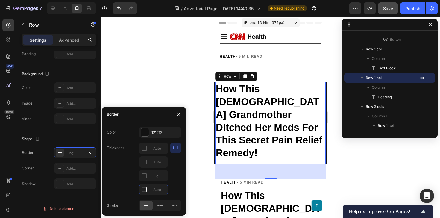
click at [177, 147] on icon "button" at bounding box center [175, 147] width 5 height 5
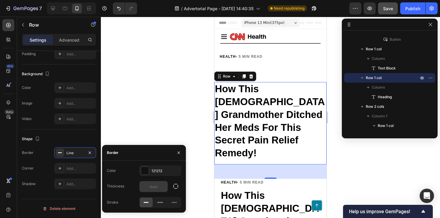
click at [158, 187] on input "text" at bounding box center [153, 186] width 28 height 11
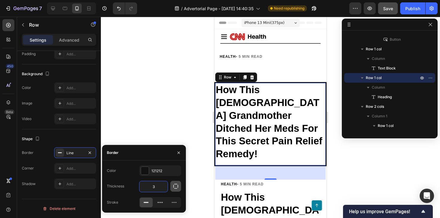
type input "3"
click at [174, 188] on icon "button" at bounding box center [176, 186] width 6 height 6
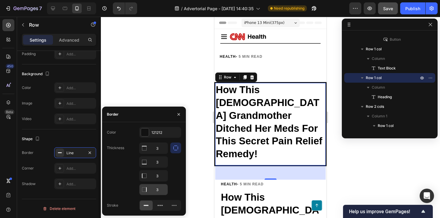
click at [160, 192] on input "3" at bounding box center [153, 189] width 28 height 11
click at [160, 159] on input "3" at bounding box center [153, 161] width 28 height 11
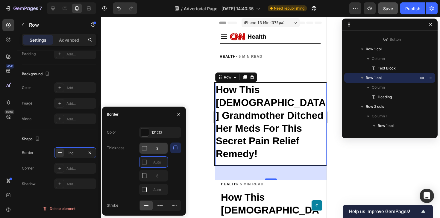
click at [160, 149] on input "3" at bounding box center [153, 148] width 28 height 11
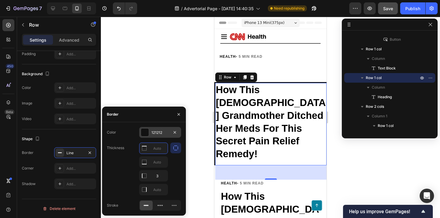
click at [155, 131] on div "121212" at bounding box center [159, 132] width 17 height 5
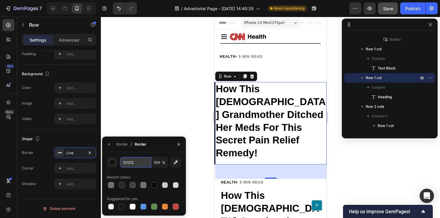
click at [136, 166] on input "121212" at bounding box center [135, 162] width 31 height 11
paste input "cc0100"
type input "cc0100"
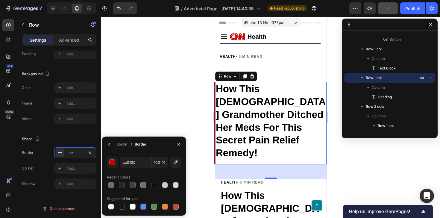
click at [135, 129] on div at bounding box center [270, 117] width 339 height 201
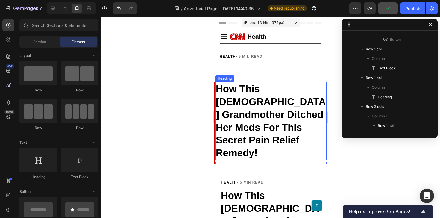
click at [228, 102] on strong "How This [DEMOGRAPHIC_DATA] Grandmother Ditched Her Meds For This Secret Pain R…" at bounding box center [271, 120] width 110 height 75
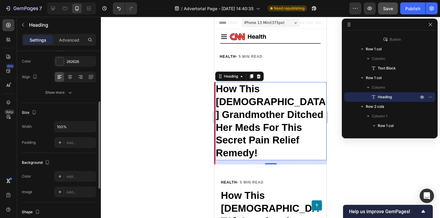
scroll to position [95, 0]
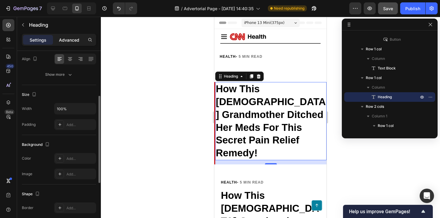
click at [71, 36] on div "Advanced" at bounding box center [69, 40] width 30 height 10
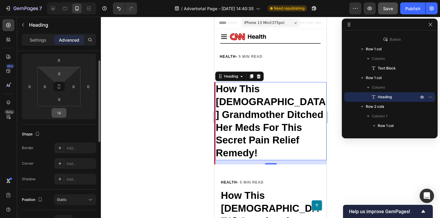
scroll to position [53, 0]
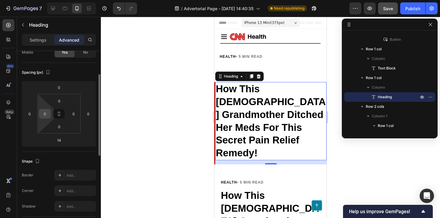
click at [44, 113] on input "0" at bounding box center [44, 113] width 9 height 9
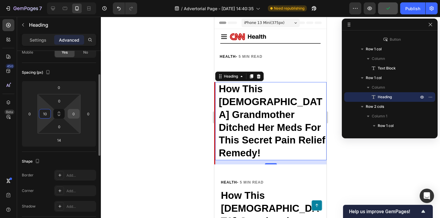
type input "10"
click at [68, 114] on div "0" at bounding box center [74, 114] width 12 height 10
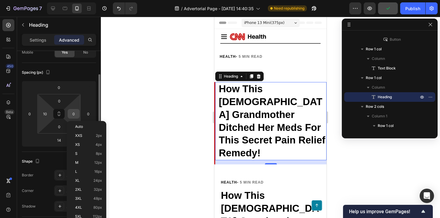
click at [68, 114] on div "0" at bounding box center [74, 114] width 12 height 10
click at [71, 113] on input "0" at bounding box center [73, 113] width 9 height 9
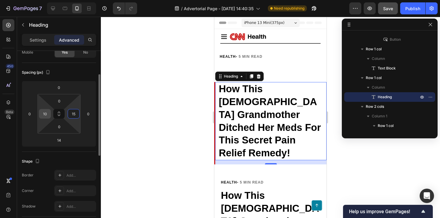
type input "15"
click at [44, 112] on input "10" at bounding box center [44, 113] width 9 height 9
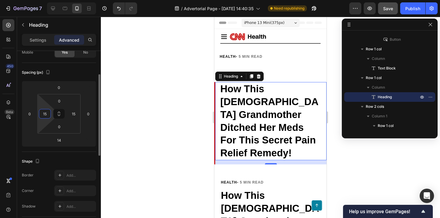
click at [44, 112] on input "15" at bounding box center [44, 113] width 9 height 9
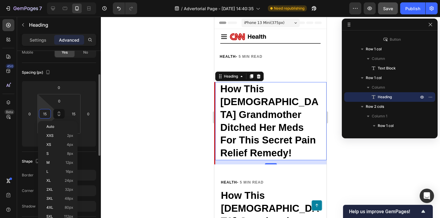
click at [44, 112] on input "15" at bounding box center [44, 113] width 9 height 9
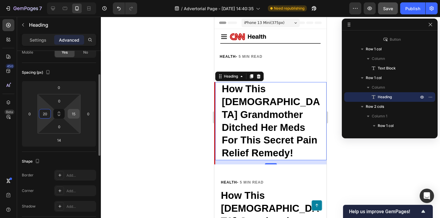
type input "20"
click at [72, 113] on input "15" at bounding box center [73, 113] width 9 height 9
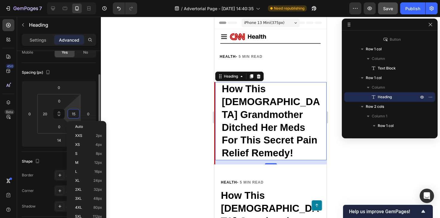
click at [72, 113] on input "15" at bounding box center [73, 113] width 9 height 9
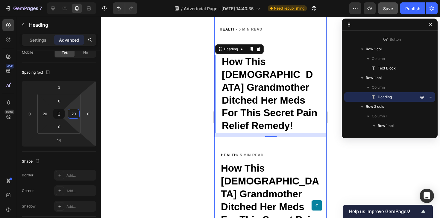
scroll to position [25, 0]
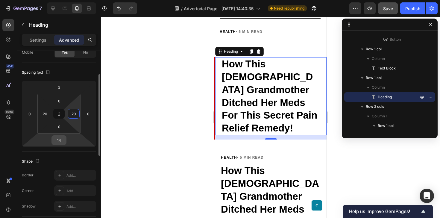
type input "20"
click at [61, 140] on input "14" at bounding box center [59, 139] width 12 height 9
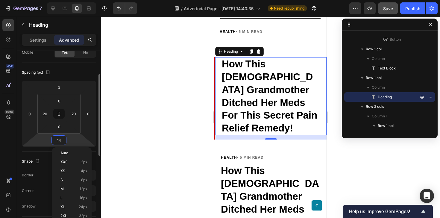
click at [61, 140] on input "14" at bounding box center [59, 139] width 12 height 9
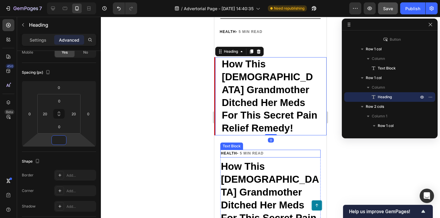
click at [244, 151] on strong "• 5 MIN READ" at bounding box center [250, 153] width 27 height 4
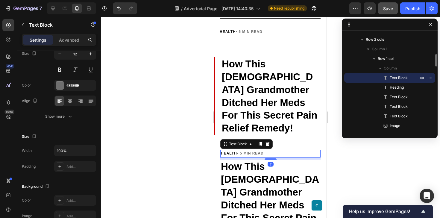
scroll to position [0, 0]
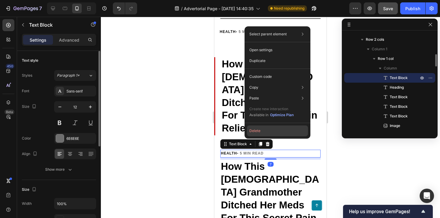
click at [255, 132] on button "Delete" at bounding box center [277, 130] width 61 height 11
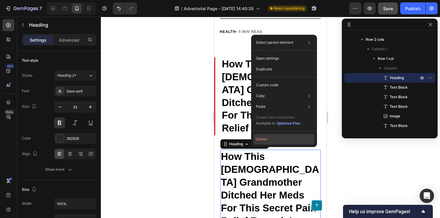
click at [266, 139] on button "Delete" at bounding box center [283, 139] width 61 height 11
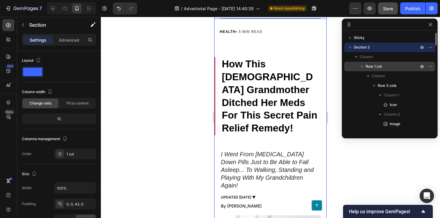
click at [369, 69] on div "Row 1 col" at bounding box center [389, 67] width 86 height 10
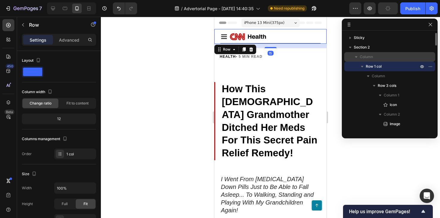
click at [356, 56] on icon "button" at bounding box center [356, 57] width 6 height 6
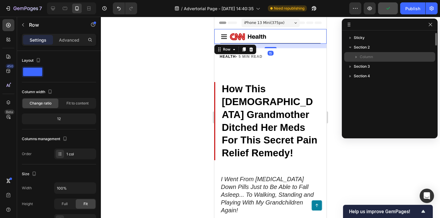
click at [355, 56] on icon "button" at bounding box center [356, 57] width 6 height 6
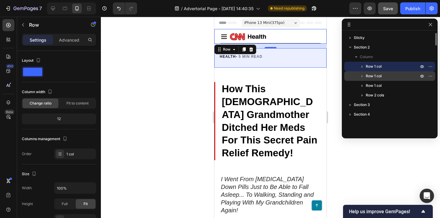
click at [370, 74] on span "Row 1 col" at bounding box center [373, 76] width 16 height 6
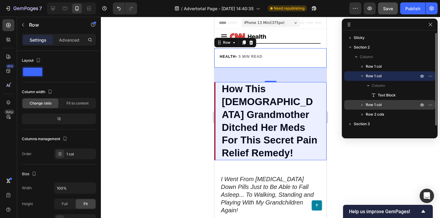
click at [372, 101] on div "Row 1 col" at bounding box center [389, 105] width 86 height 10
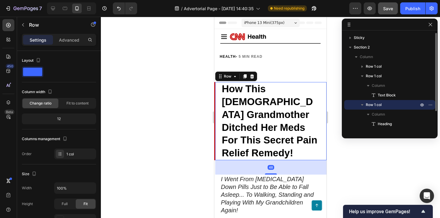
click at [363, 106] on icon "button" at bounding box center [362, 105] width 6 height 6
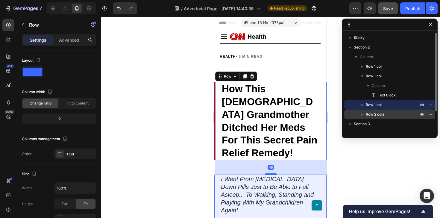
click at [368, 115] on span "Row 2 cols" at bounding box center [374, 114] width 18 height 6
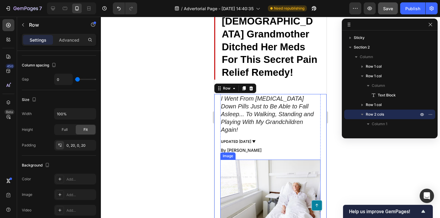
scroll to position [42, 0]
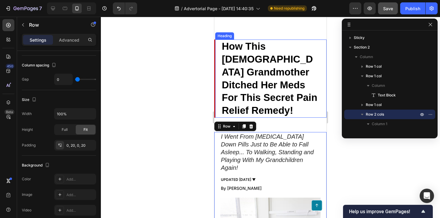
click at [272, 97] on strong "How This [DEMOGRAPHIC_DATA] Grandmother Ditched Her Meds For This Secret Pain R…" at bounding box center [269, 78] width 95 height 75
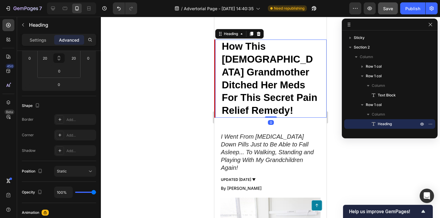
scroll to position [0, 0]
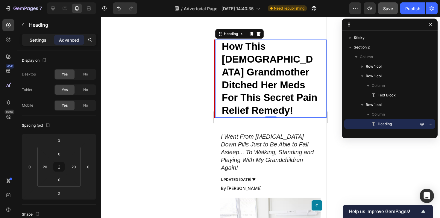
click at [38, 44] on div "Settings" at bounding box center [38, 40] width 30 height 10
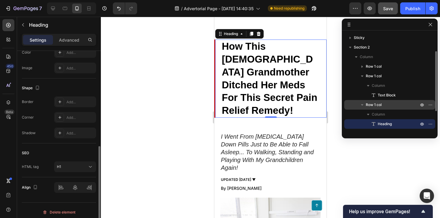
scroll to position [29, 0]
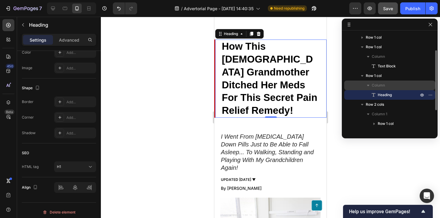
click at [382, 88] on span "Column" at bounding box center [377, 85] width 13 height 6
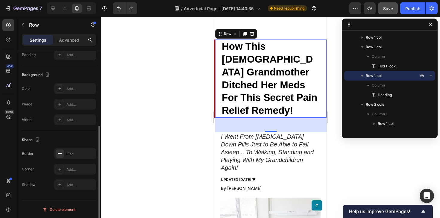
scroll to position [165, 0]
click at [382, 71] on div "Row 1 col" at bounding box center [389, 76] width 86 height 10
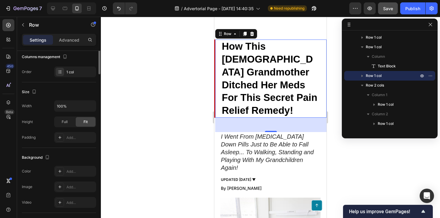
scroll to position [0, 0]
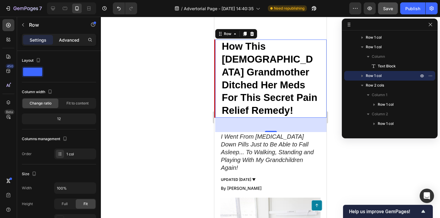
click at [65, 37] on p "Advanced" at bounding box center [69, 40] width 20 height 6
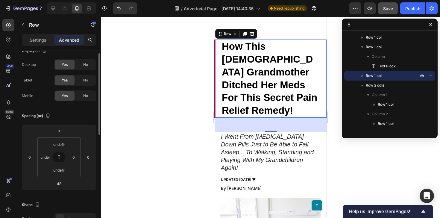
scroll to position [10, 0]
click at [59, 185] on input "48" at bounding box center [59, 182] width 12 height 9
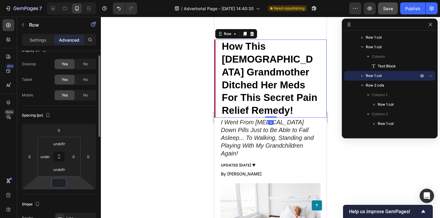
click at [59, 185] on input "number" at bounding box center [59, 182] width 12 height 9
type input "10"
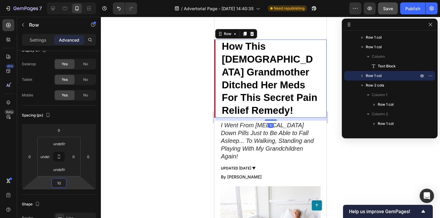
click at [168, 154] on div at bounding box center [270, 117] width 339 height 201
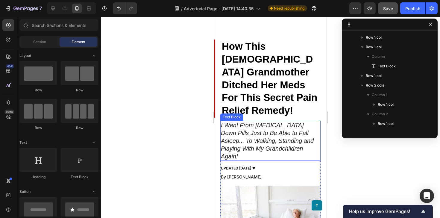
scroll to position [10, 0]
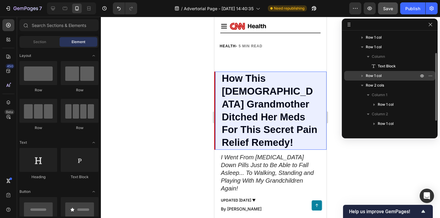
click at [376, 77] on span "Row 1 col" at bounding box center [373, 76] width 16 height 6
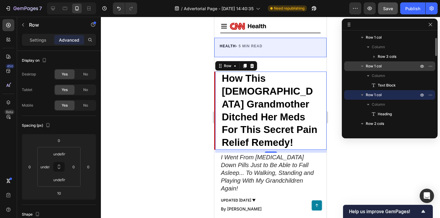
click at [377, 68] on span "Row 1 col" at bounding box center [373, 66] width 16 height 6
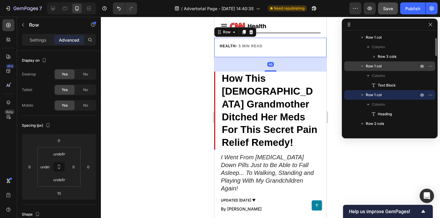
scroll to position [10, 0]
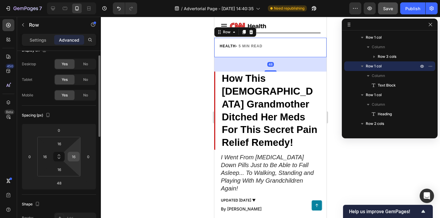
click at [73, 156] on input "16" at bounding box center [73, 156] width 9 height 9
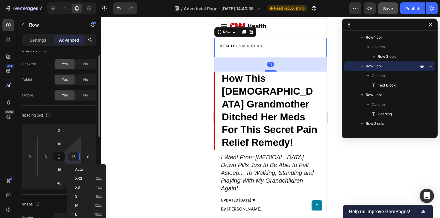
click at [73, 156] on input "16" at bounding box center [73, 156] width 9 height 9
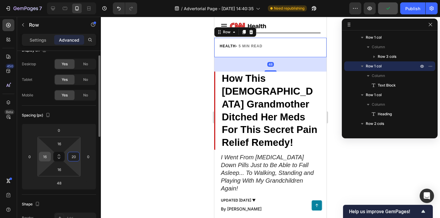
type input "20"
click at [44, 157] on input "16" at bounding box center [44, 156] width 9 height 9
type input "20"
click at [57, 144] on input "16" at bounding box center [59, 143] width 12 height 9
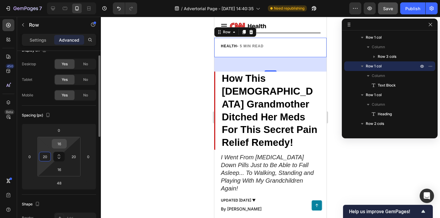
click at [57, 144] on input "16" at bounding box center [59, 143] width 12 height 9
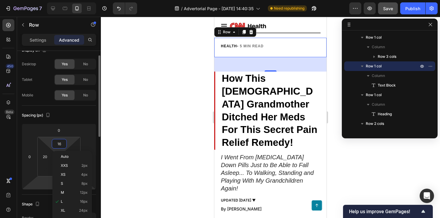
click at [42, 0] on html "7 / Advertorial Page - [DATE] 14:40:35 Need republishing Preview Save Publish 4…" at bounding box center [220, 0] width 440 height 0
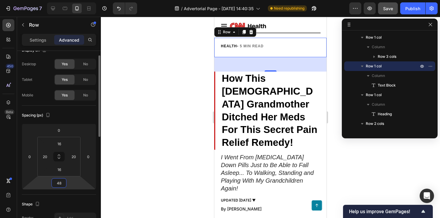
click at [42, 0] on html "7 / Advertorial Page - [DATE] 14:40:35 Need republishing Preview Save Publish 4…" at bounding box center [220, 0] width 440 height 0
click at [58, 182] on input "48" at bounding box center [59, 182] width 12 height 9
type input "8"
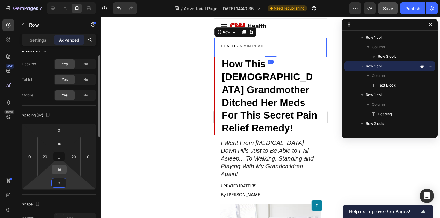
type input "0"
click at [57, 173] on input "16" at bounding box center [59, 169] width 12 height 9
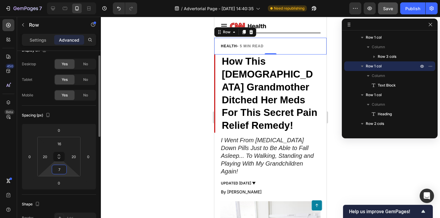
click at [57, 171] on input "7" at bounding box center [59, 169] width 12 height 9
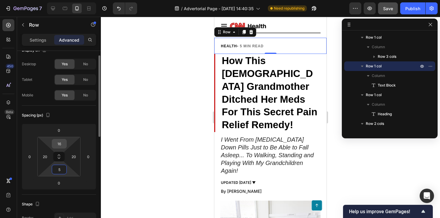
type input "5"
click at [60, 144] on input "16" at bounding box center [59, 143] width 12 height 9
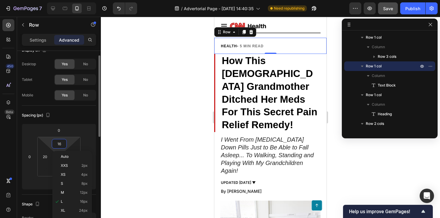
click at [60, 144] on input "16" at bounding box center [59, 143] width 12 height 9
type input "5"
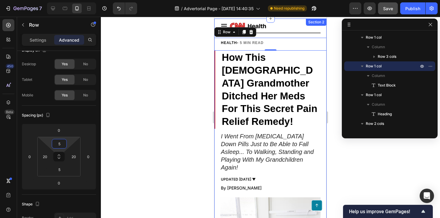
click at [254, 113] on strong "How This [DEMOGRAPHIC_DATA] Grandmother Ditched Her Meds For This Secret Pain R…" at bounding box center [269, 89] width 95 height 75
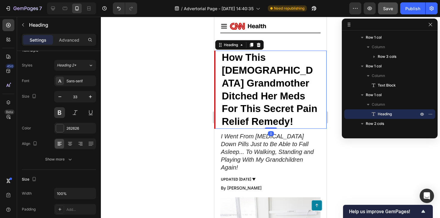
scroll to position [0, 0]
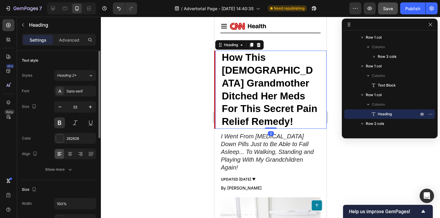
click at [148, 98] on div at bounding box center [270, 117] width 339 height 201
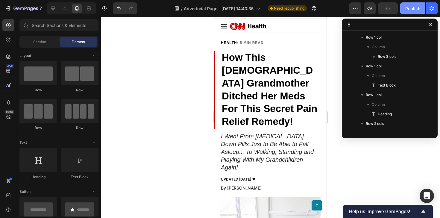
click at [419, 8] on div "Publish" at bounding box center [412, 8] width 15 height 6
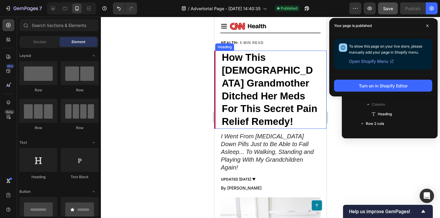
click at [219, 54] on div "How This [DEMOGRAPHIC_DATA] Grandmother Ditched Her Meds For This Secret Pain R…" at bounding box center [270, 90] width 111 height 78
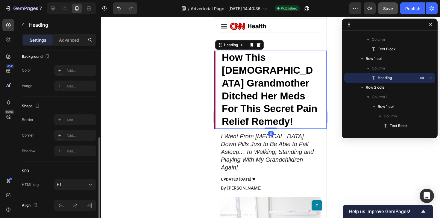
scroll to position [202, 0]
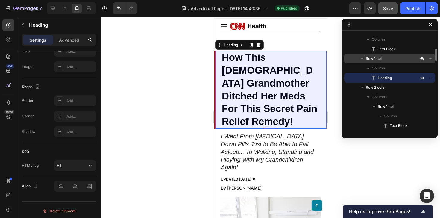
click at [378, 63] on div "Row 1 col" at bounding box center [389, 59] width 86 height 10
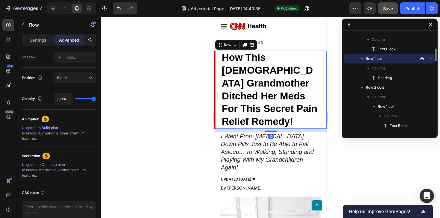
scroll to position [0, 0]
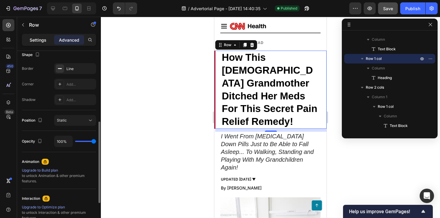
click at [42, 37] on p "Settings" at bounding box center [38, 40] width 17 height 6
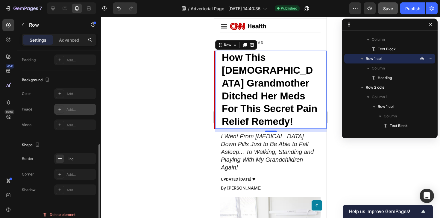
scroll to position [165, 0]
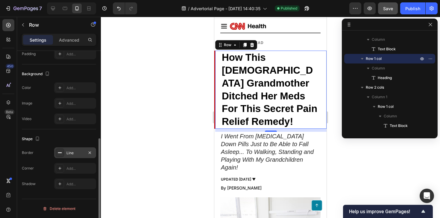
click at [76, 155] on div "Line" at bounding box center [75, 152] width 42 height 11
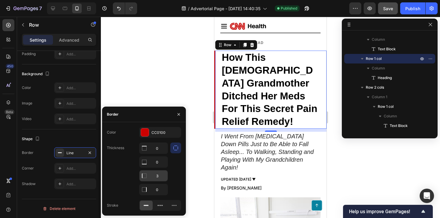
click at [157, 177] on input "3" at bounding box center [153, 175] width 28 height 11
type input "7"
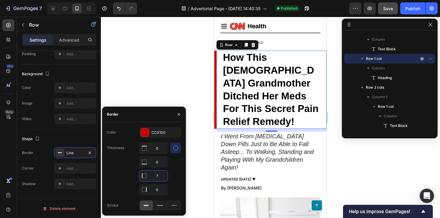
click at [153, 86] on div at bounding box center [270, 117] width 339 height 201
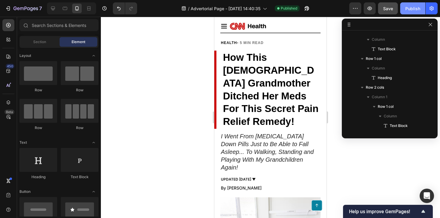
click at [410, 10] on div "Publish" at bounding box center [412, 8] width 15 height 6
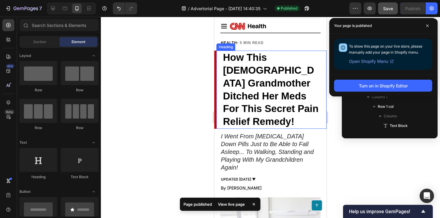
click at [225, 89] on h1 "How This [DEMOGRAPHIC_DATA] Grandmother Ditched Her Meds For This Secret Pain R…" at bounding box center [271, 90] width 98 height 78
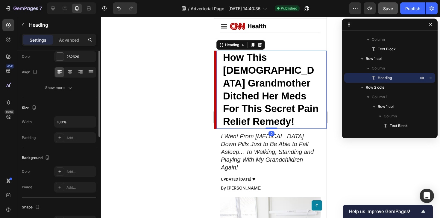
scroll to position [92, 0]
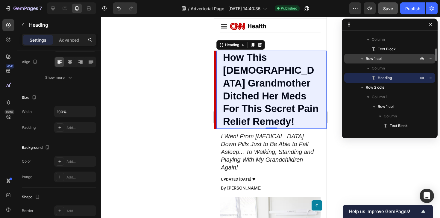
click at [381, 57] on span "Row 1 col" at bounding box center [373, 59] width 16 height 6
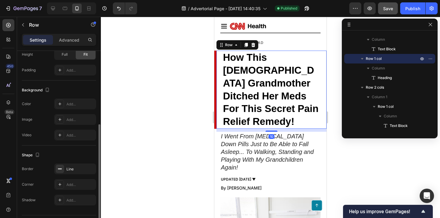
scroll to position [165, 0]
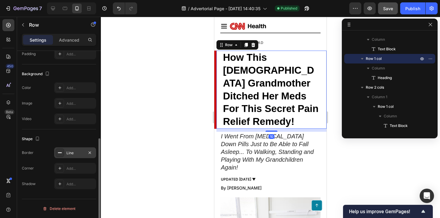
click at [77, 156] on div "Line" at bounding box center [75, 152] width 42 height 11
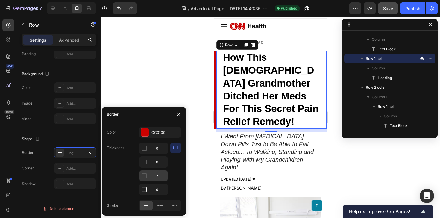
click at [154, 173] on input "7" at bounding box center [153, 175] width 28 height 11
type input "5"
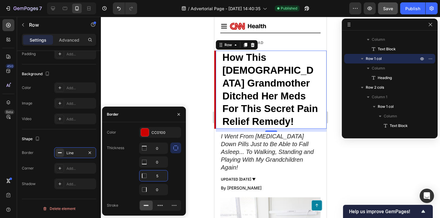
click at [182, 64] on div at bounding box center [270, 117] width 339 height 201
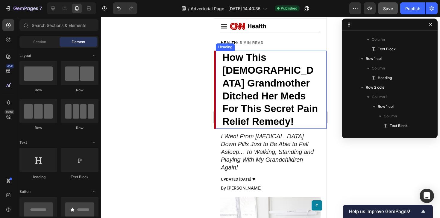
click at [254, 73] on strong "How This [DEMOGRAPHIC_DATA] Grandmother Ditched Her Meds For This Secret Pain R…" at bounding box center [269, 89] width 95 height 75
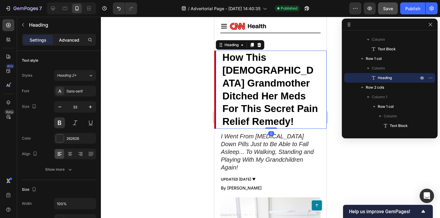
click at [70, 44] on div "Advanced" at bounding box center [69, 40] width 30 height 10
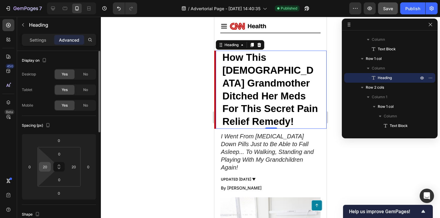
click at [42, 164] on input "20" at bounding box center [44, 166] width 9 height 9
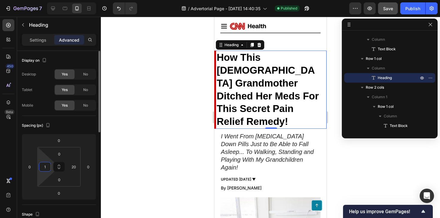
type input "15"
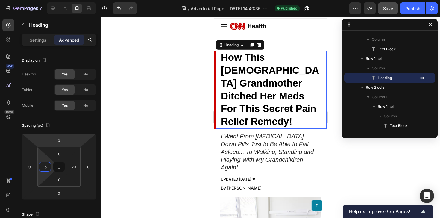
click at [139, 112] on div at bounding box center [270, 117] width 339 height 201
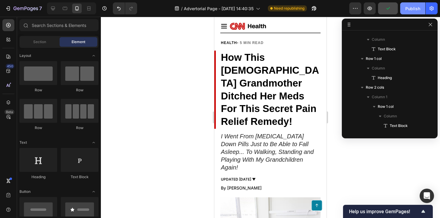
click at [410, 8] on div "Publish" at bounding box center [412, 8] width 15 height 6
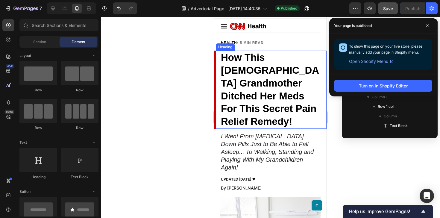
click at [257, 51] on h1 "How This [DEMOGRAPHIC_DATA] Grandmother Ditched Her Meds For This Secret Pain R…" at bounding box center [270, 90] width 100 height 78
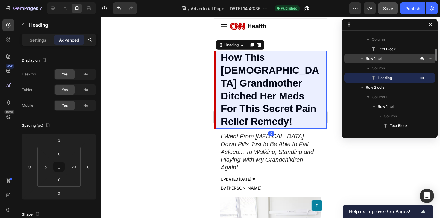
click at [377, 60] on span "Row 1 col" at bounding box center [373, 59] width 16 height 6
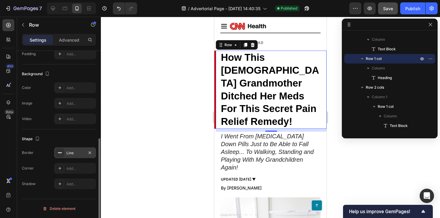
click at [70, 156] on div "Line" at bounding box center [75, 152] width 42 height 11
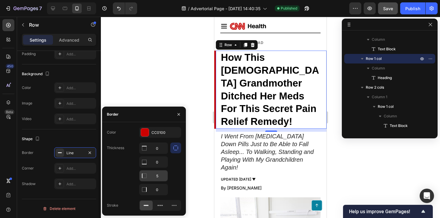
click at [158, 177] on input "5" at bounding box center [153, 175] width 28 height 11
type input "7"
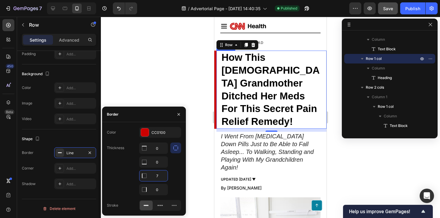
click at [251, 69] on strong "How This [DEMOGRAPHIC_DATA] Grandmother Ditched Her Meds For This Secret Pain R…" at bounding box center [270, 89] width 98 height 75
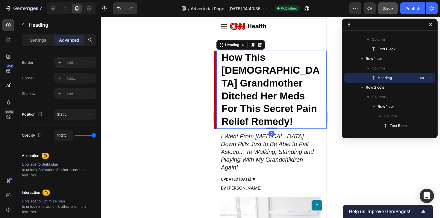
scroll to position [0, 0]
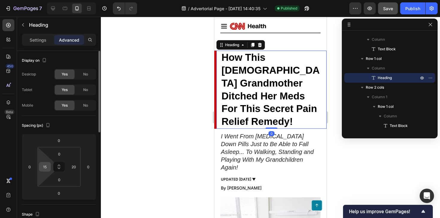
click at [43, 166] on input "15" at bounding box center [44, 166] width 9 height 9
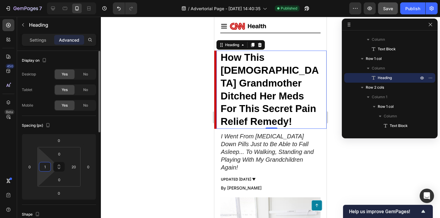
type input "13"
click at [154, 126] on div at bounding box center [270, 117] width 339 height 201
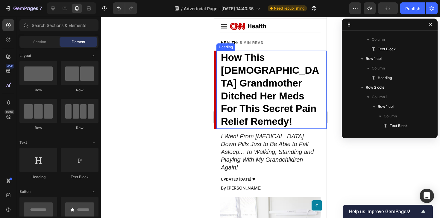
click at [272, 86] on strong "How This [DEMOGRAPHIC_DATA] Grandmother Ditched Her Meds For This Secret Pain R…" at bounding box center [270, 89] width 98 height 75
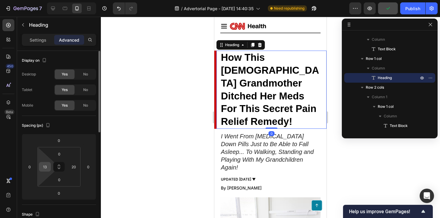
click at [45, 164] on input "13" at bounding box center [44, 166] width 9 height 9
type input "12"
click at [125, 132] on div at bounding box center [270, 117] width 339 height 201
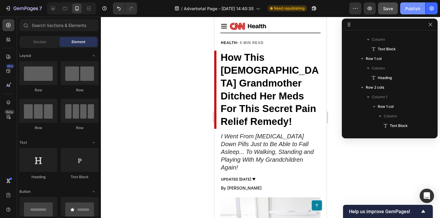
click at [417, 5] on button "Publish" at bounding box center [412, 8] width 25 height 12
